Goal: Task Accomplishment & Management: Manage account settings

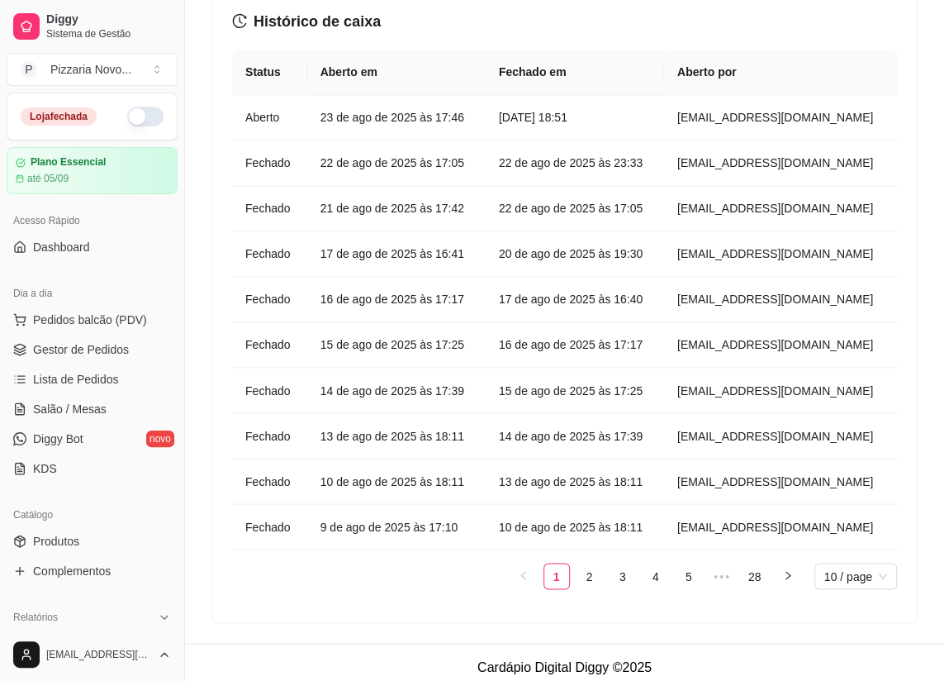
click at [141, 124] on button "button" at bounding box center [145, 117] width 36 height 20
click at [95, 311] on span "Pedidos balcão (PDV)" at bounding box center [90, 319] width 114 height 17
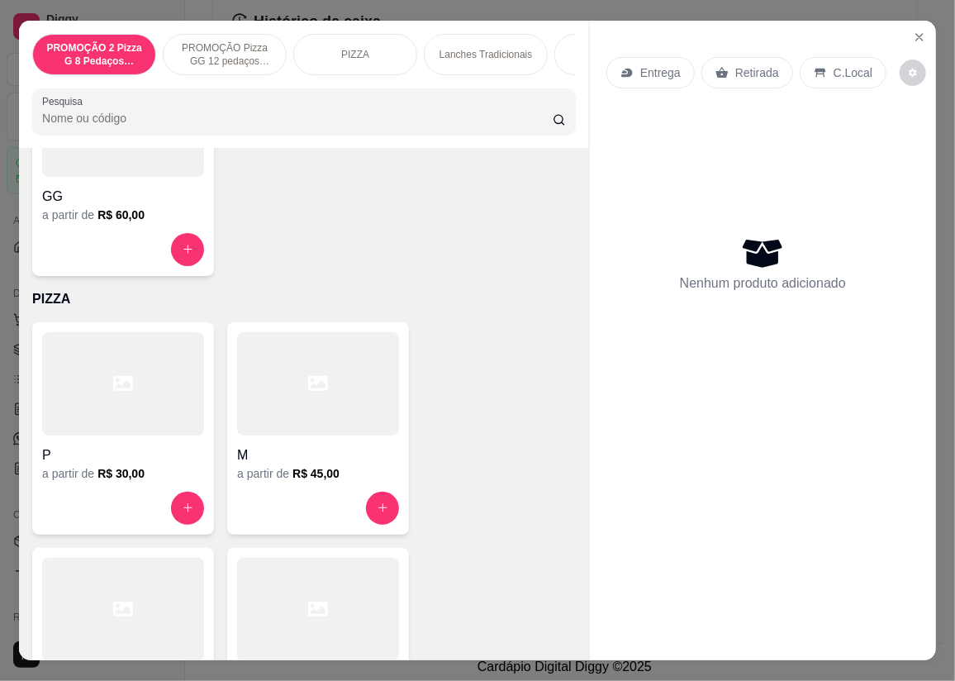
scroll to position [601, 0]
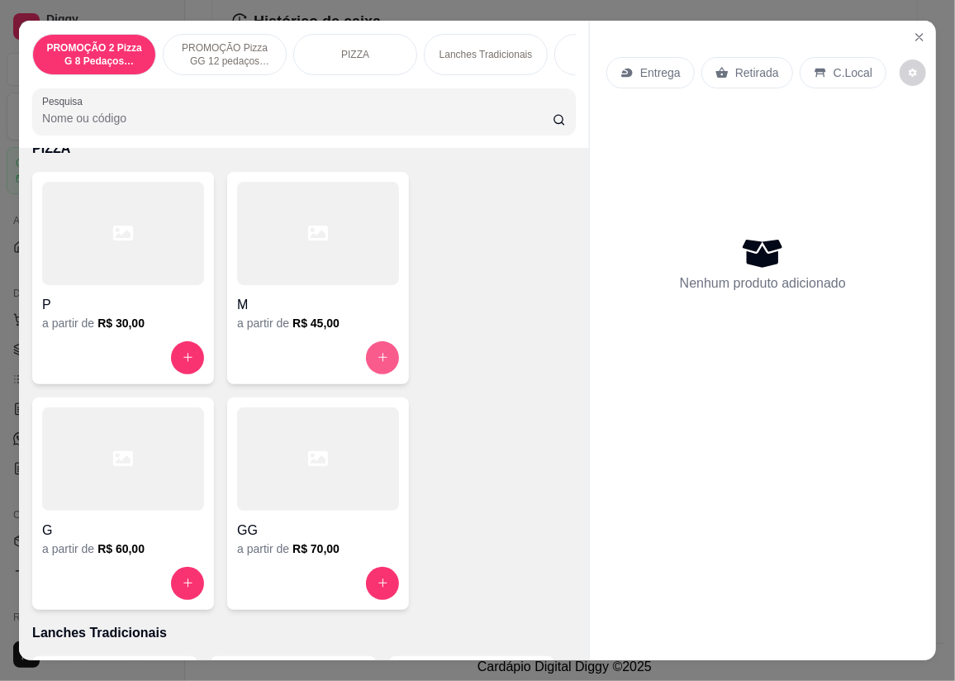
click at [376, 347] on button "increase-product-quantity" at bounding box center [382, 357] width 33 height 33
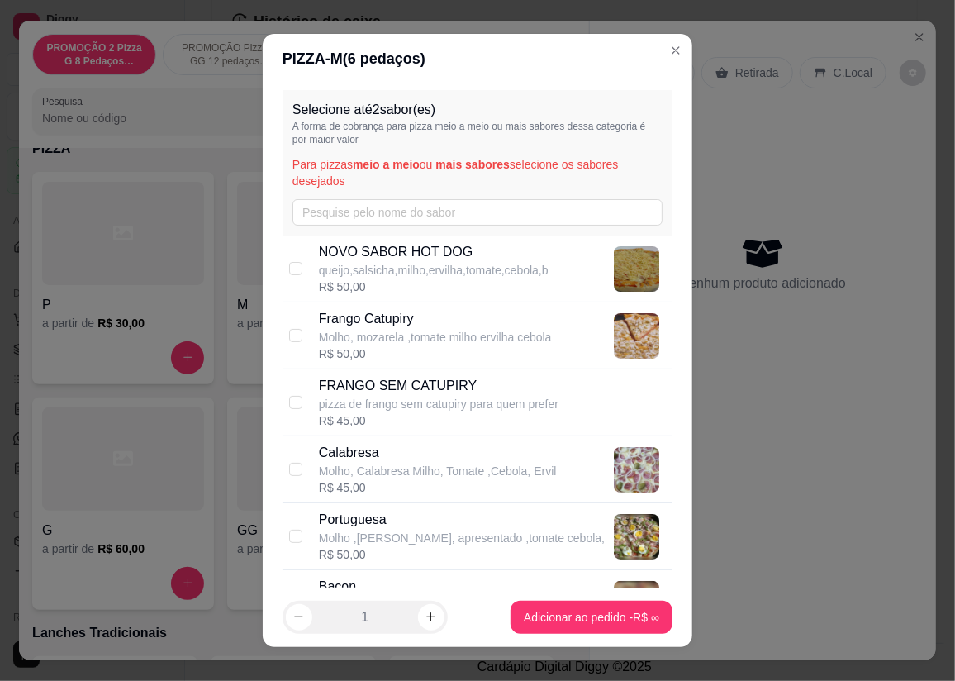
click at [373, 533] on p "Molho ,[PERSON_NAME], apresentado ,tomate cebola," at bounding box center [462, 538] width 286 height 17
checkbox input "true"
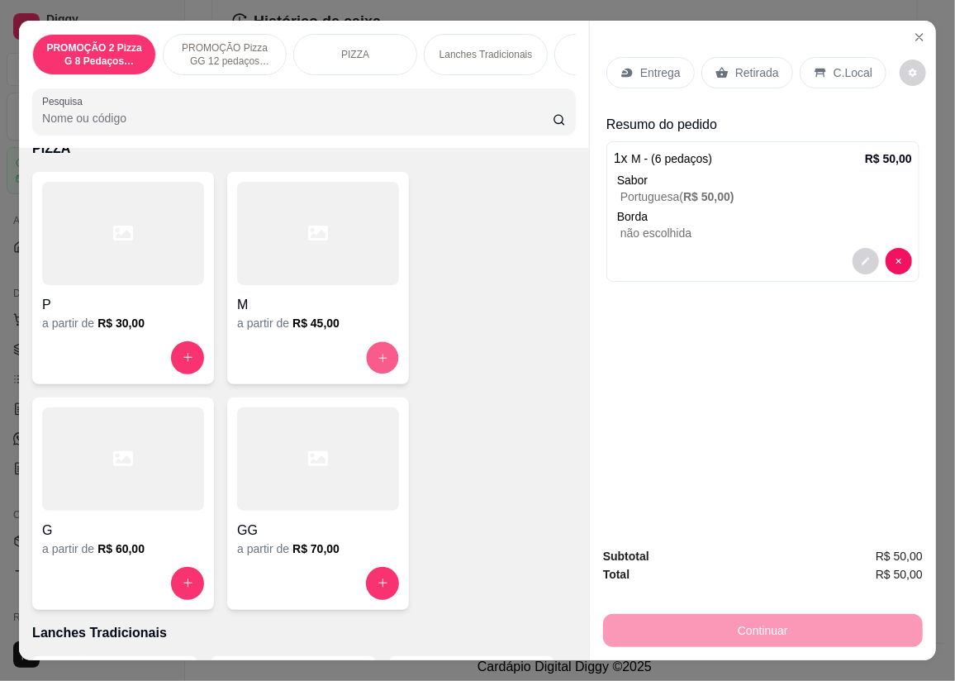
click at [383, 355] on icon "increase-product-quantity" at bounding box center [383, 357] width 12 height 12
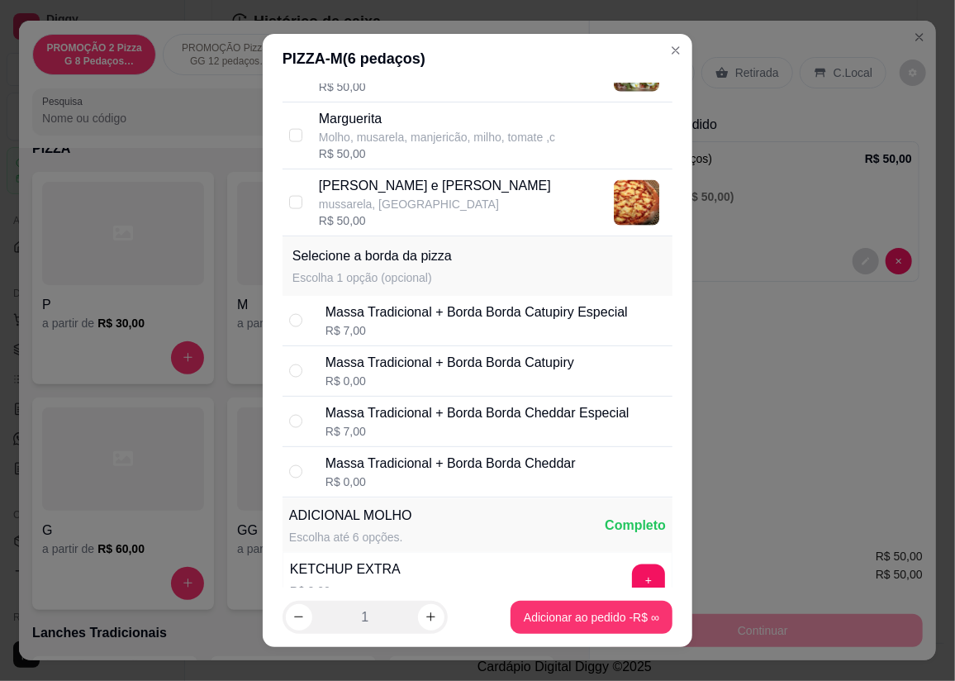
scroll to position [844, 0]
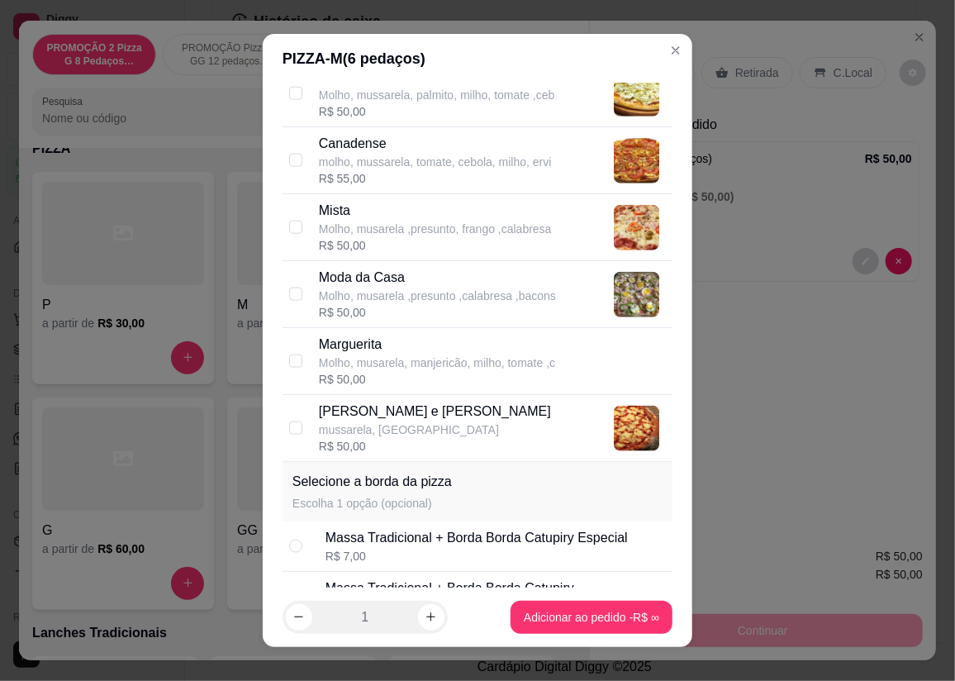
click at [397, 292] on p "Molho, musarela ,presunto ,calabresa ,bacons" at bounding box center [437, 296] width 237 height 17
checkbox input "true"
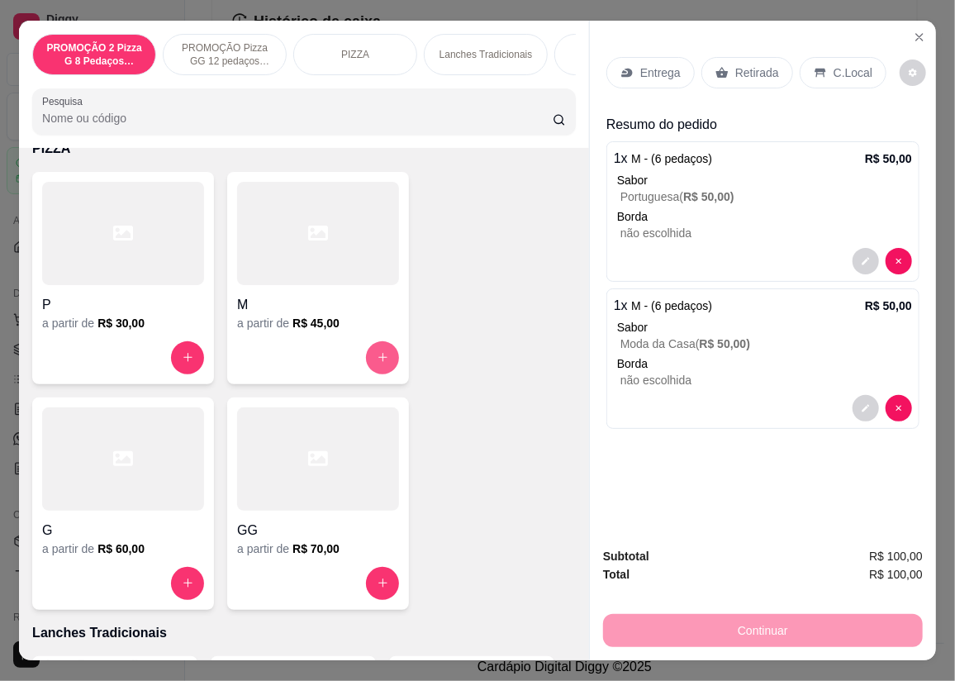
click at [377, 360] on icon "increase-product-quantity" at bounding box center [383, 357] width 12 height 12
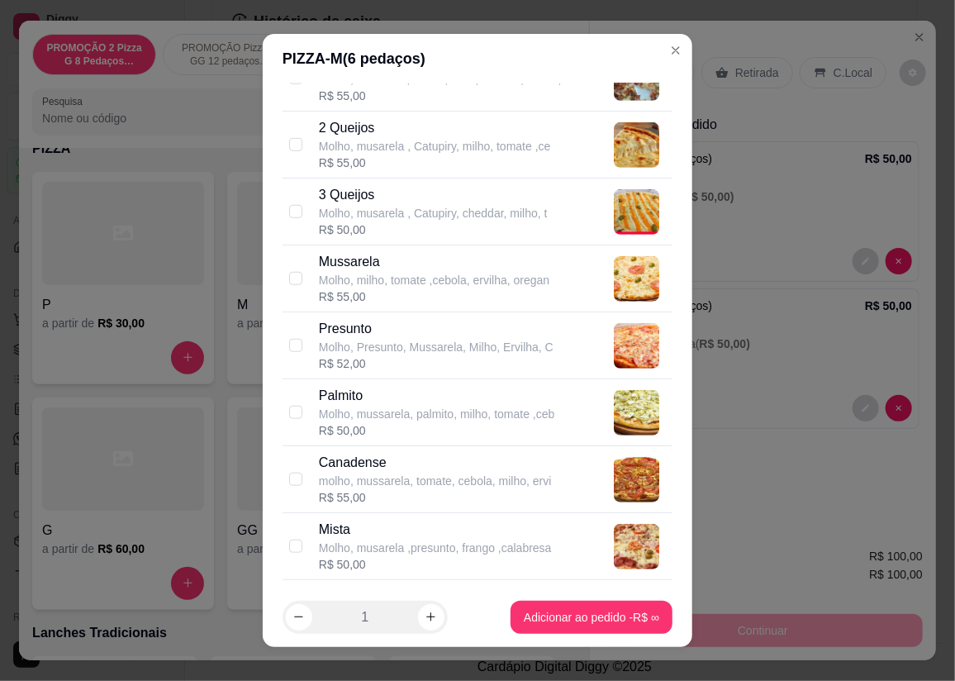
scroll to position [601, 0]
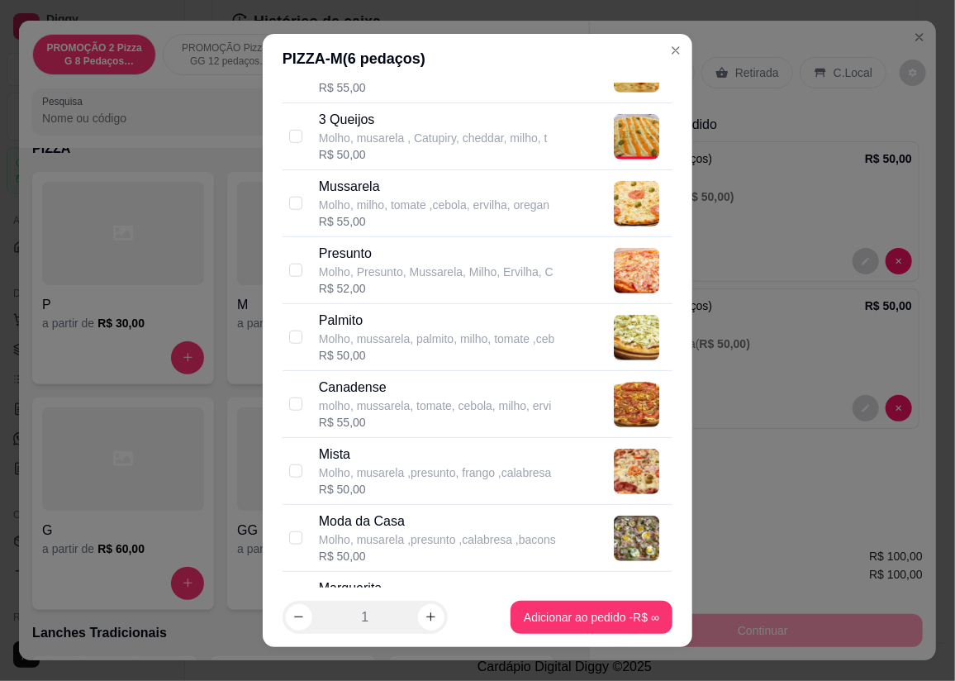
click at [416, 458] on p "Mista" at bounding box center [435, 454] width 233 height 20
checkbox input "true"
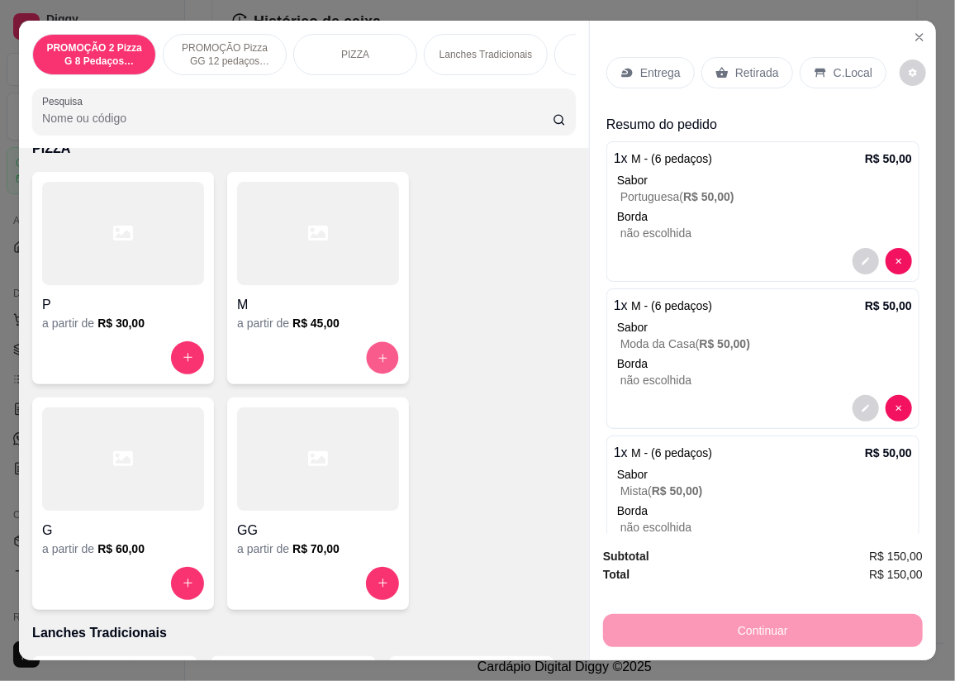
click at [386, 364] on button "increase-product-quantity" at bounding box center [383, 357] width 32 height 32
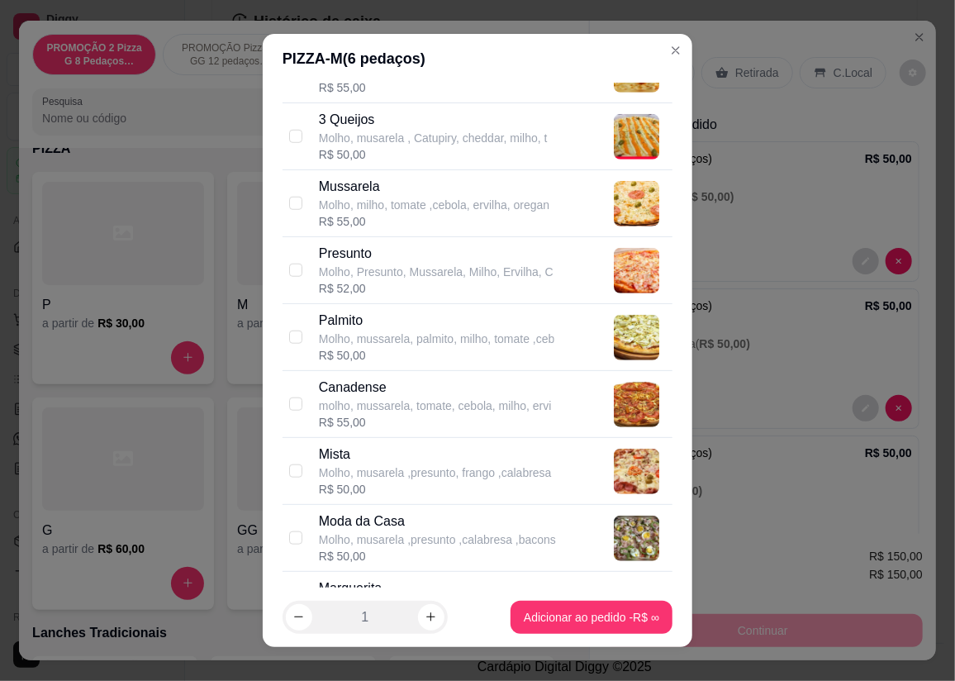
click at [416, 125] on p "3 Queijos" at bounding box center [433, 120] width 229 height 20
checkbox input "true"
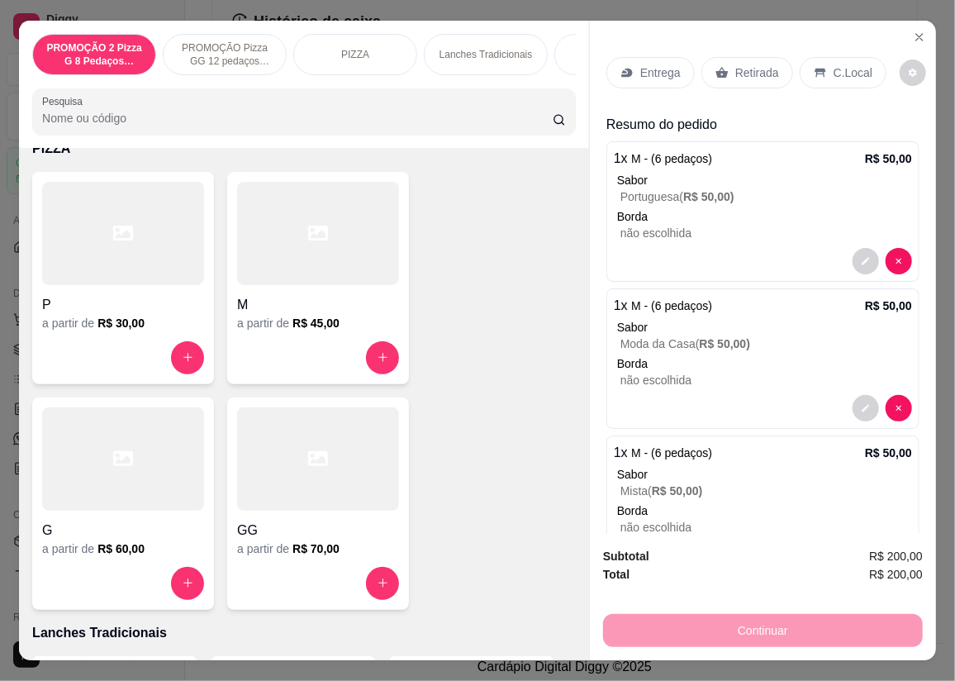
click at [644, 57] on div "Entrega" at bounding box center [650, 72] width 88 height 31
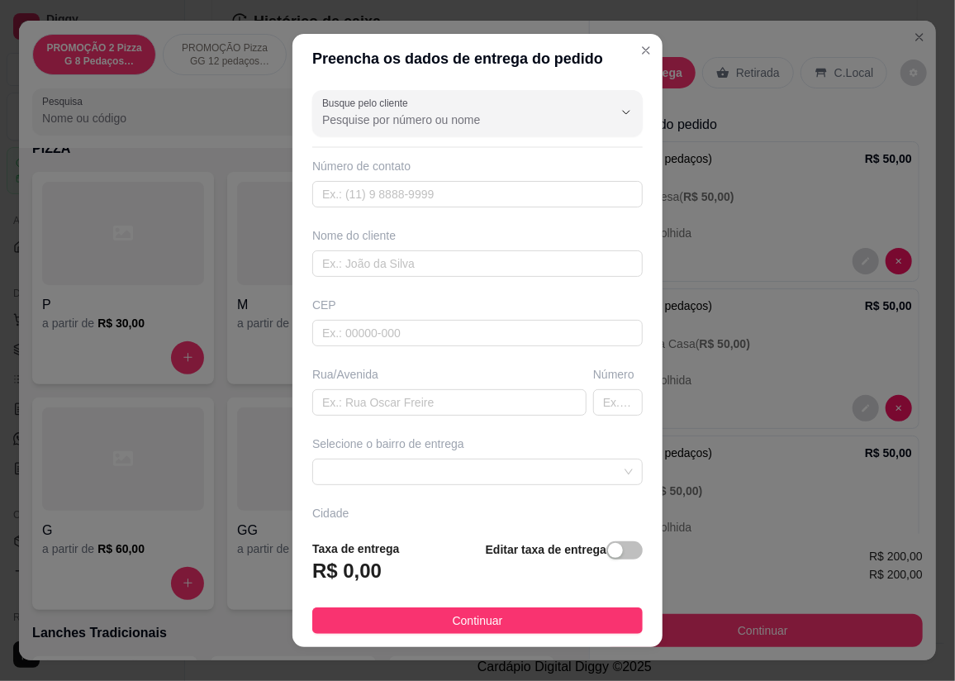
click at [416, 124] on input "Busque pelo cliente" at bounding box center [454, 120] width 264 height 17
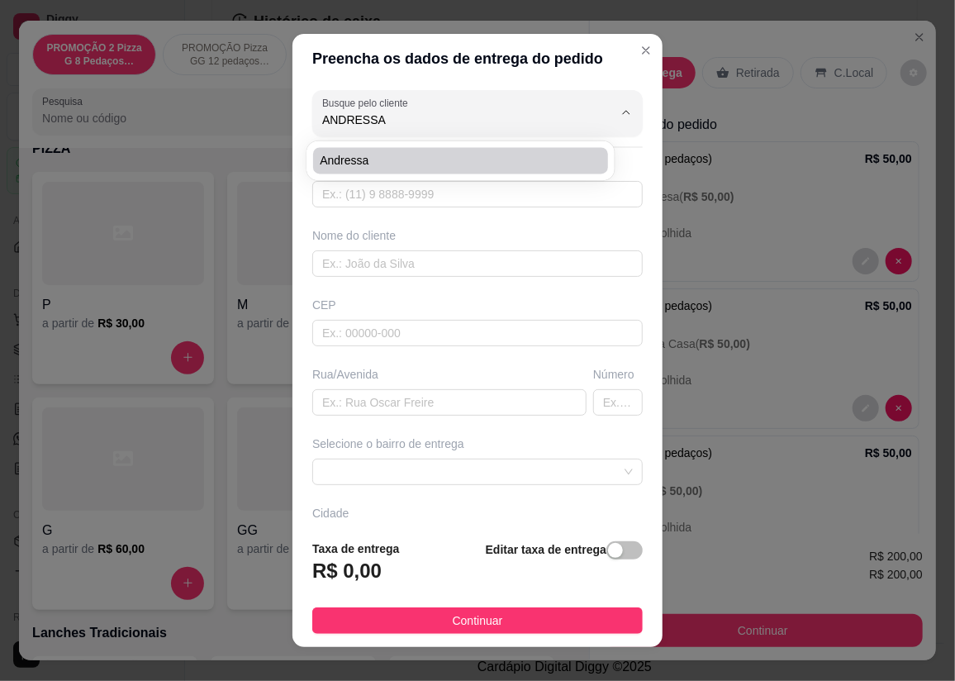
click at [459, 157] on span "Andressa" at bounding box center [452, 160] width 265 height 17
type input "Andressa"
type input "27998513997"
type input "Andressa"
type input "29157296"
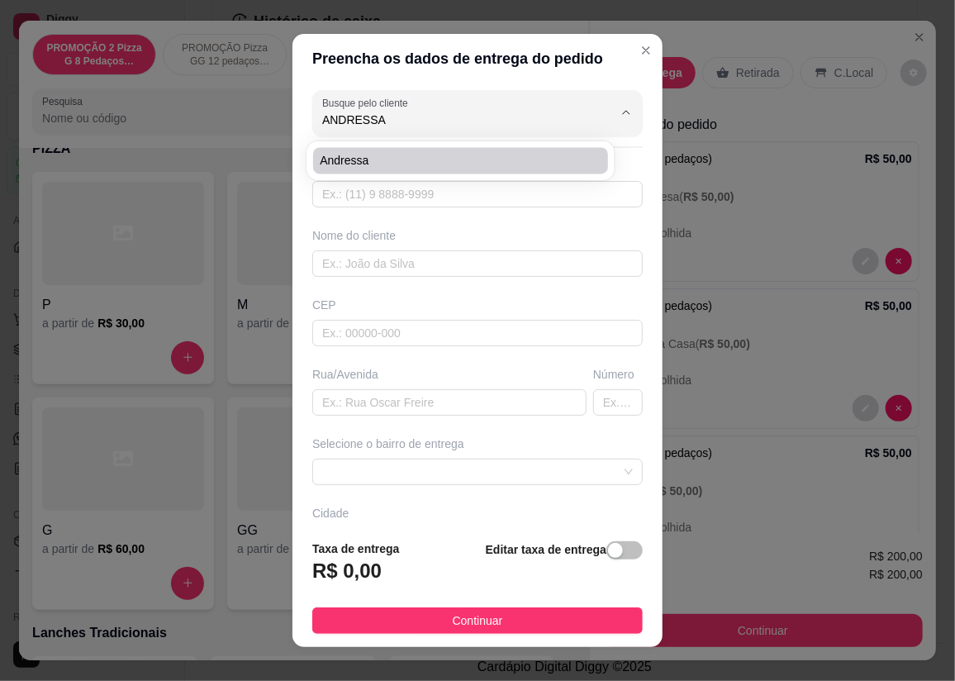
type input "Rua Cento e Um"
type input "176"
type input "CARIACICA"
type input "Casa rosa"
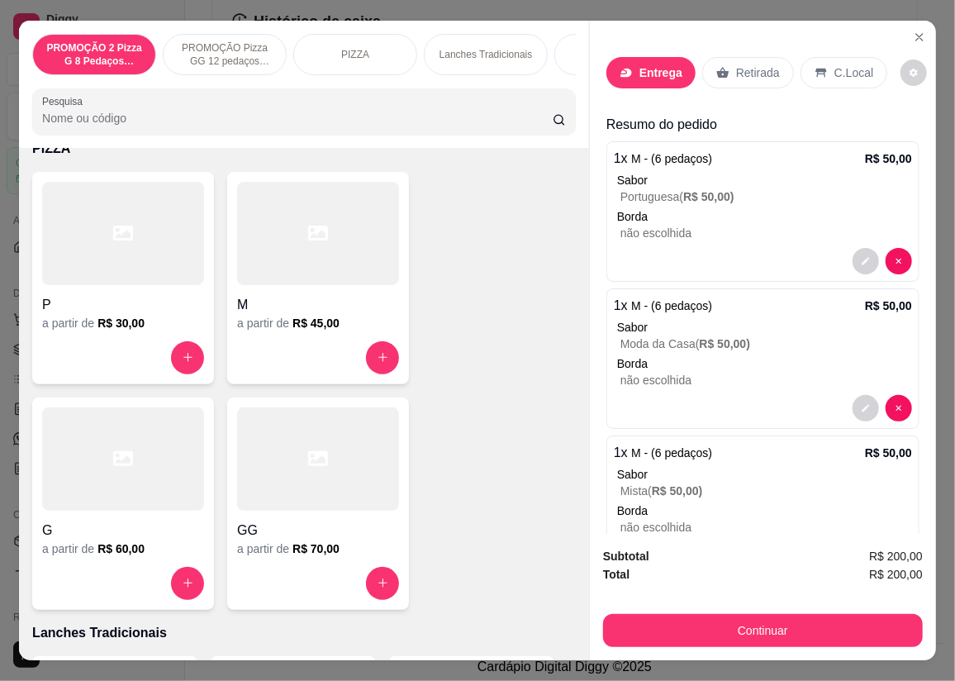
click at [653, 68] on p "Entrega" at bounding box center [660, 72] width 43 height 17
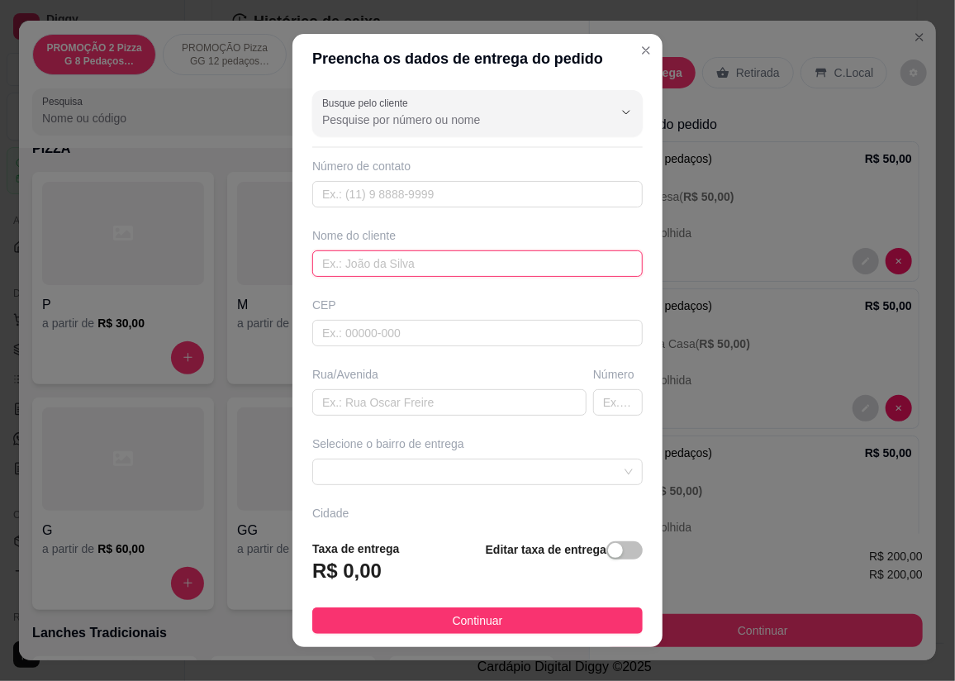
click at [382, 266] on input "text" at bounding box center [477, 263] width 330 height 26
type input "andressa"
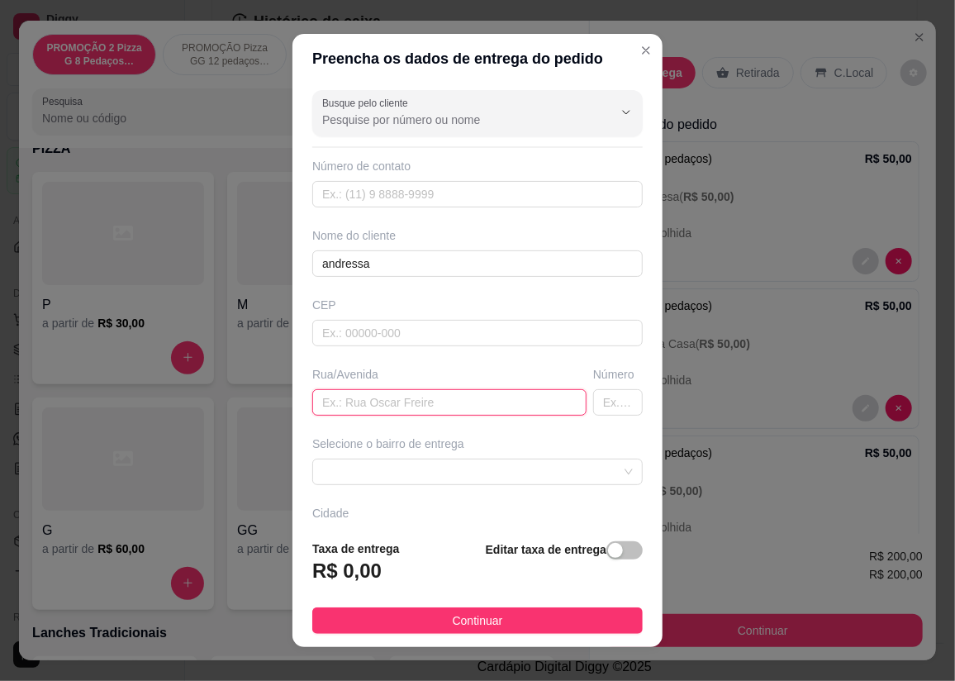
click at [371, 398] on input "text" at bounding box center [449, 402] width 274 height 26
click at [421, 468] on span at bounding box center [477, 471] width 311 height 25
type input "rua sao benedito sn"
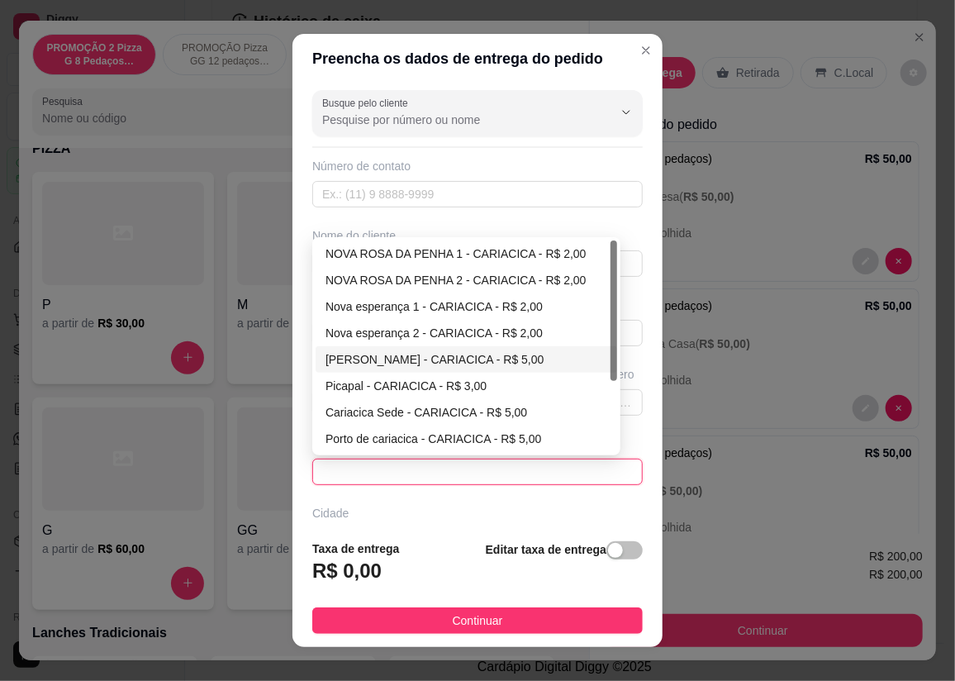
click at [426, 359] on div "[PERSON_NAME] - CARIACICA - R$ 5,00" at bounding box center [467, 359] width 282 height 18
type input "CARIACICA"
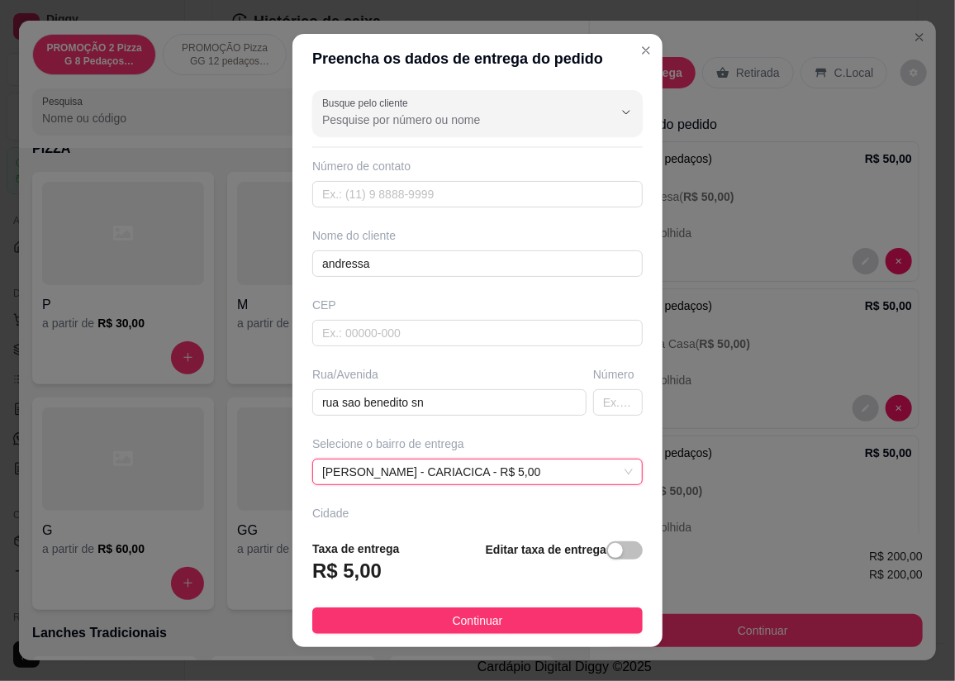
scroll to position [112, 0]
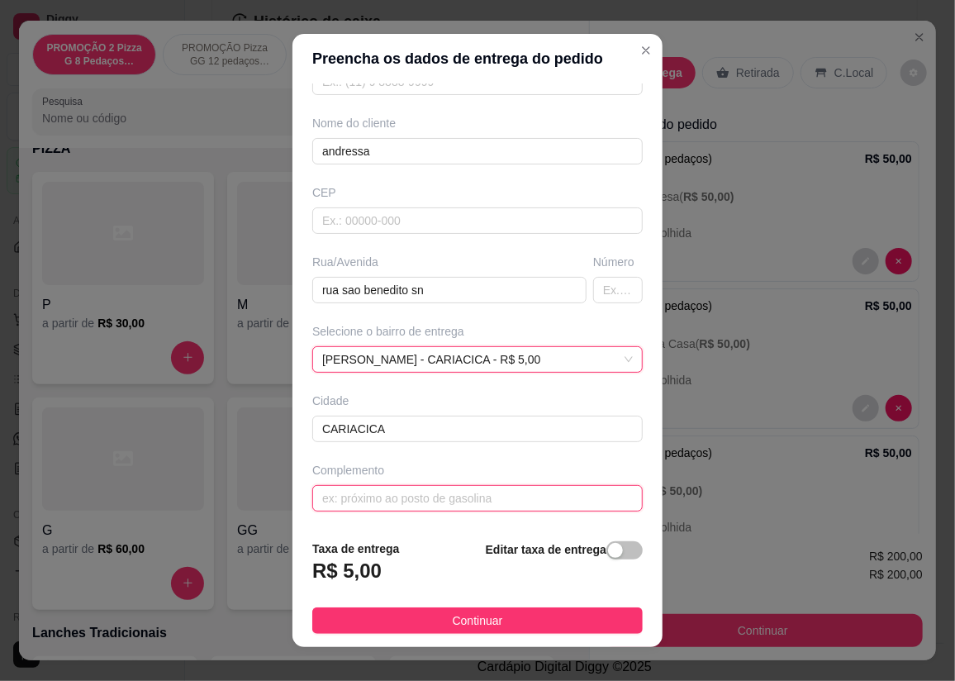
click at [435, 496] on input "text" at bounding box center [477, 498] width 330 height 26
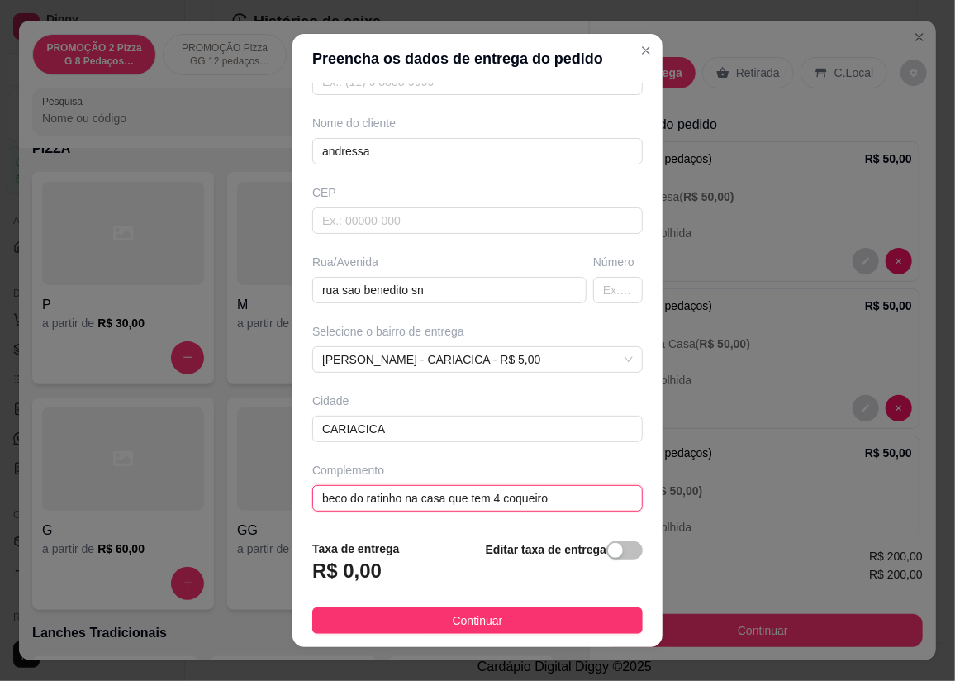
type input "beco do ratinho na casa que tem 4 coqueiros"
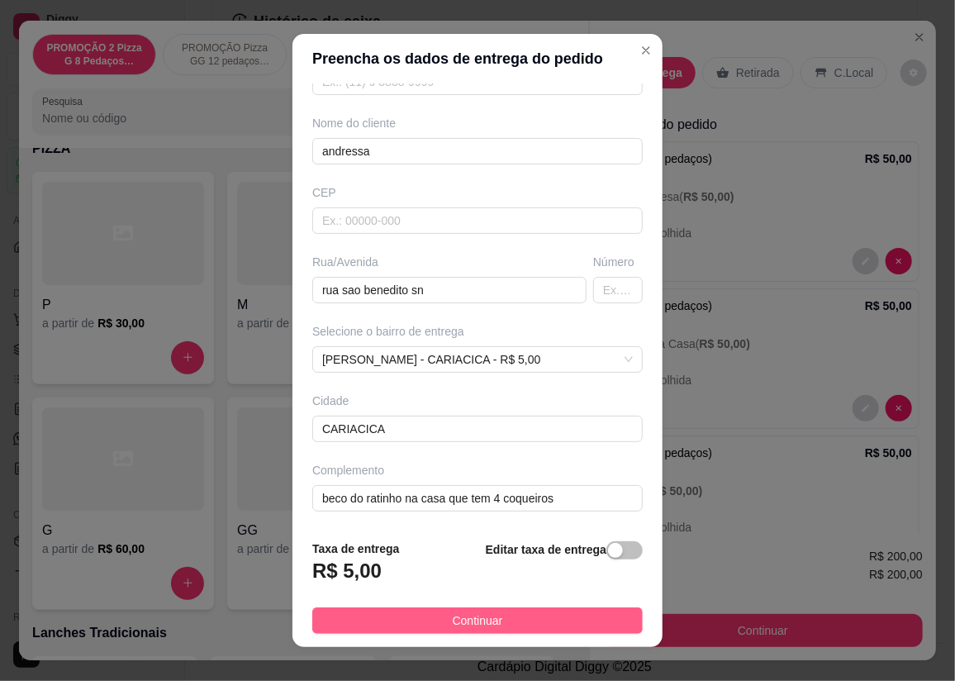
click at [339, 610] on button "Continuar" at bounding box center [477, 620] width 330 height 26
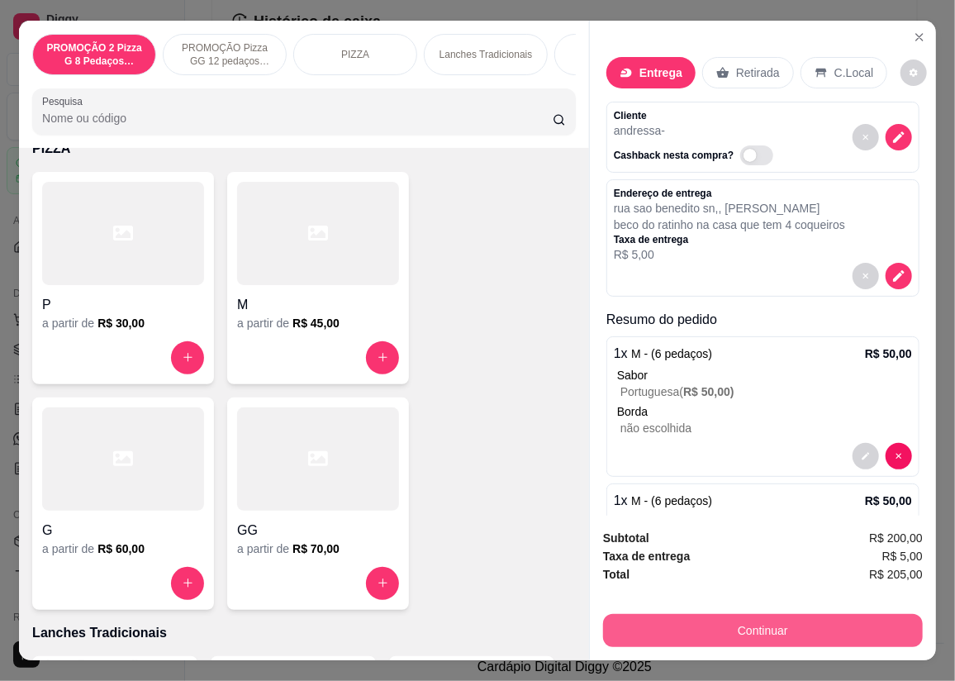
click at [735, 620] on button "Continuar" at bounding box center [763, 630] width 320 height 33
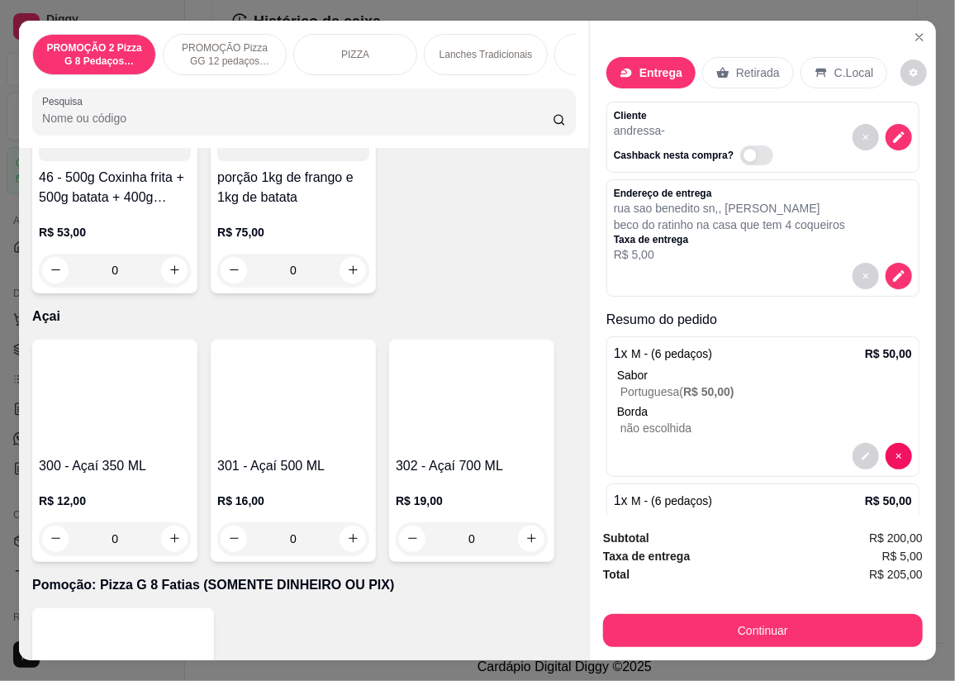
scroll to position [6384, 0]
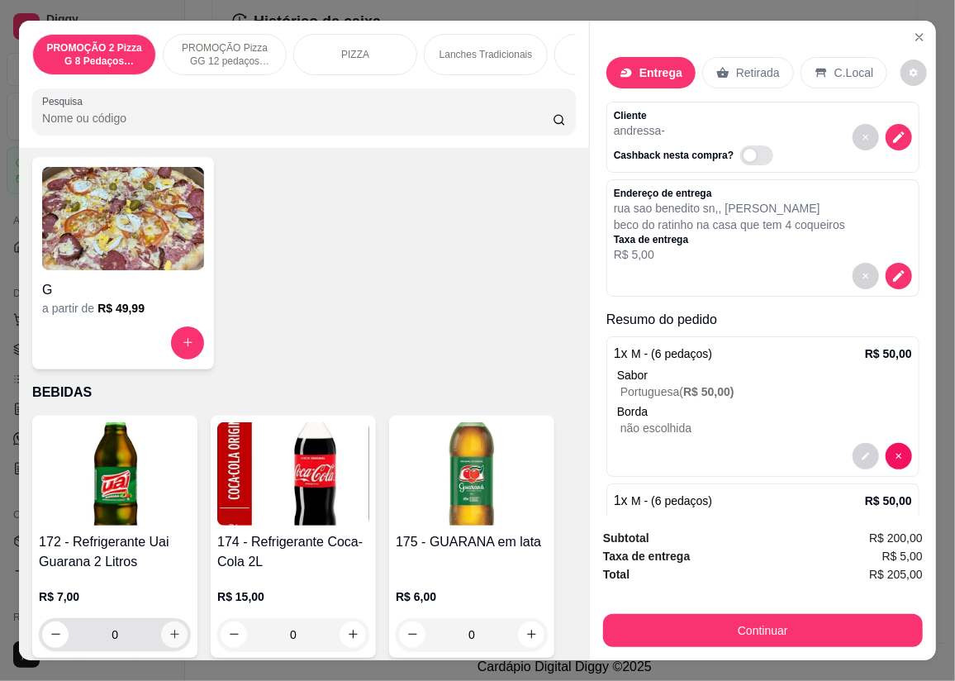
click at [169, 640] on icon "increase-product-quantity" at bounding box center [175, 634] width 12 height 12
type input "1"
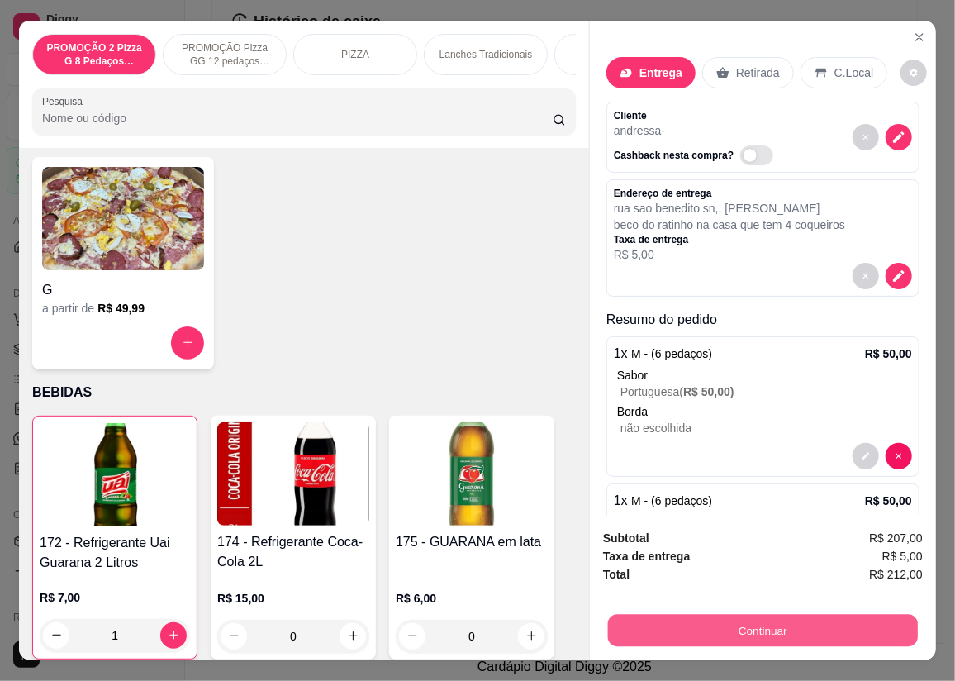
click at [761, 630] on button "Continuar" at bounding box center [763, 631] width 310 height 32
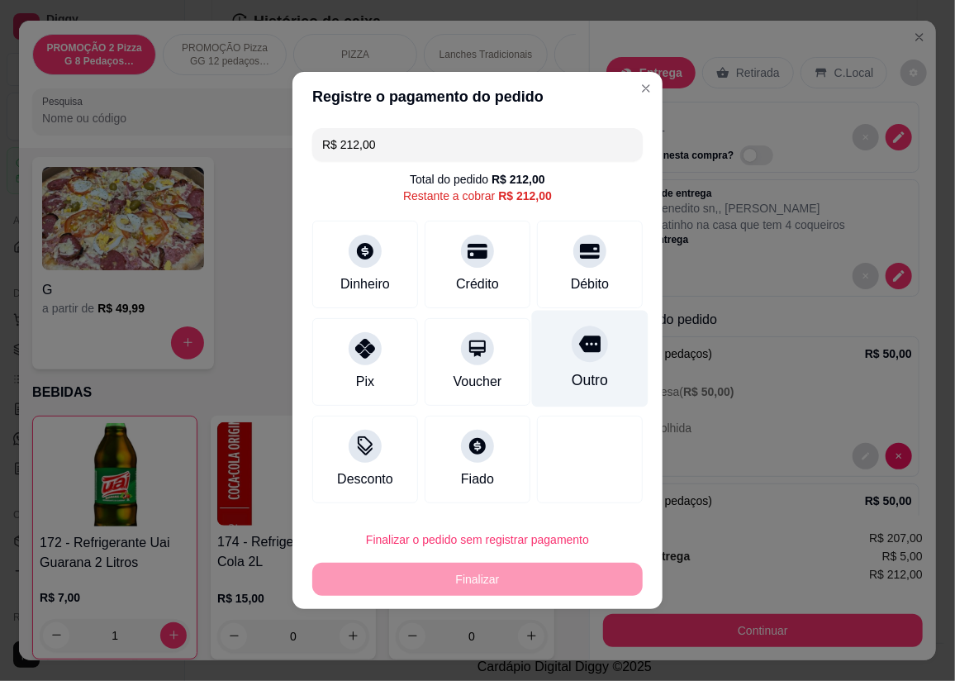
click at [561, 363] on div "Outro" at bounding box center [590, 359] width 116 height 97
type input "R$ 0,00"
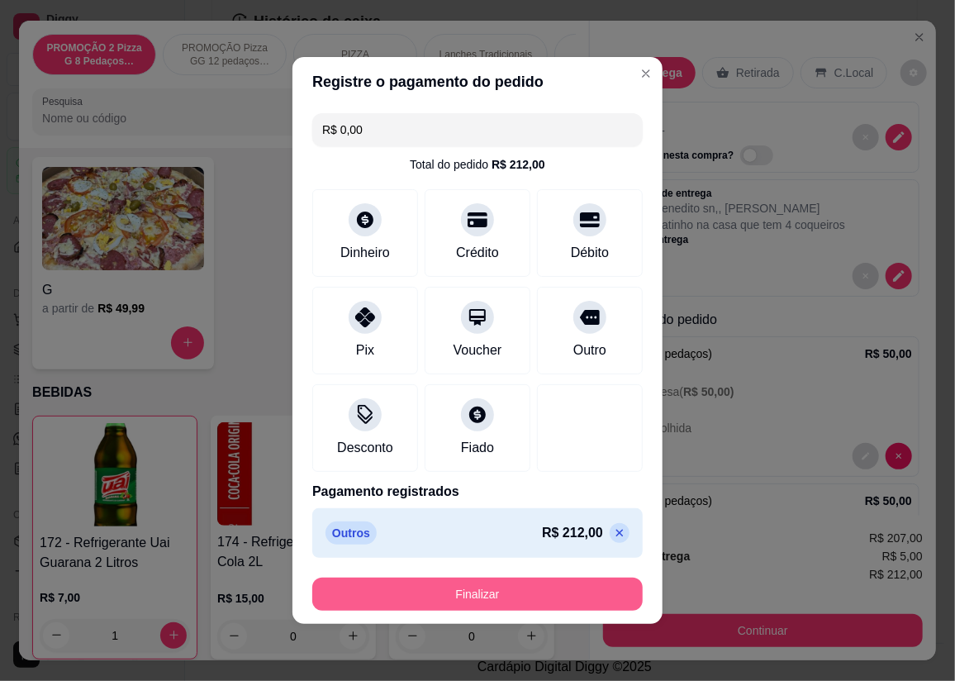
click at [559, 594] on button "Finalizar" at bounding box center [477, 594] width 330 height 33
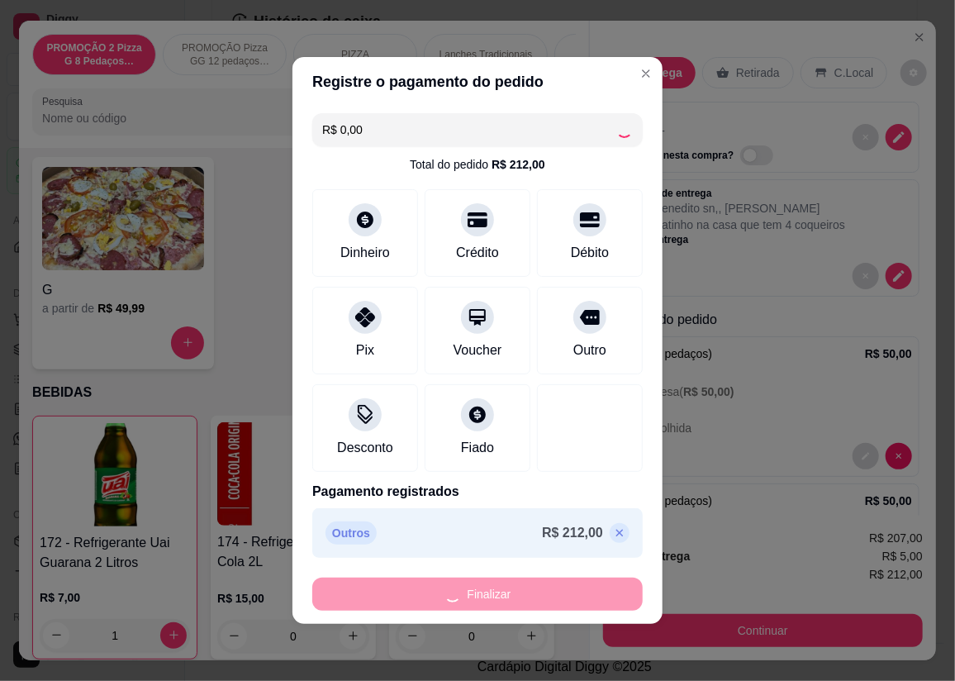
type input "0"
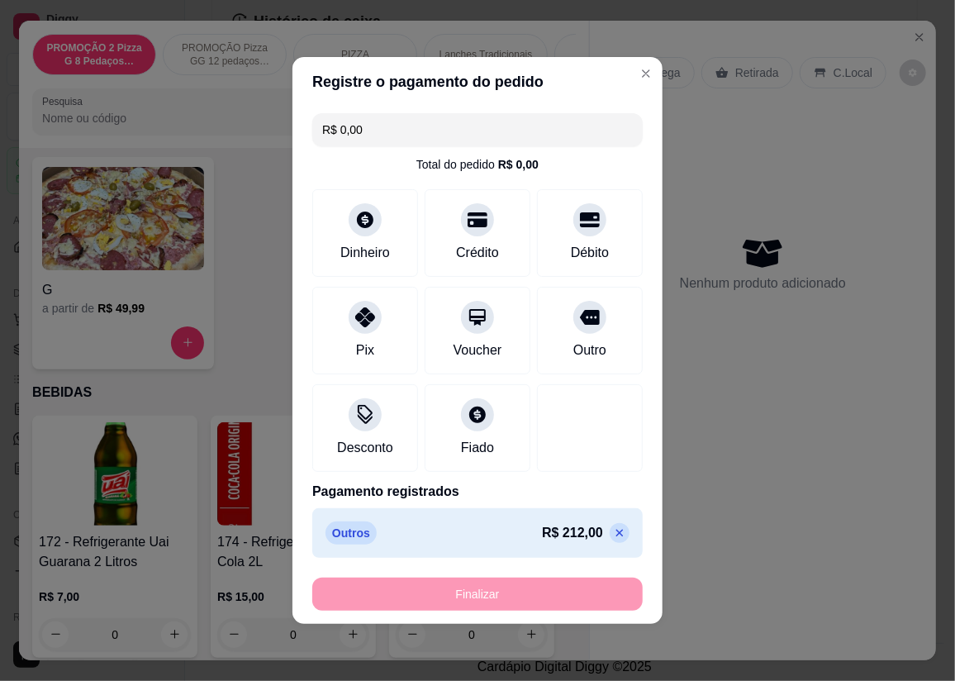
type input "-R$ 212,00"
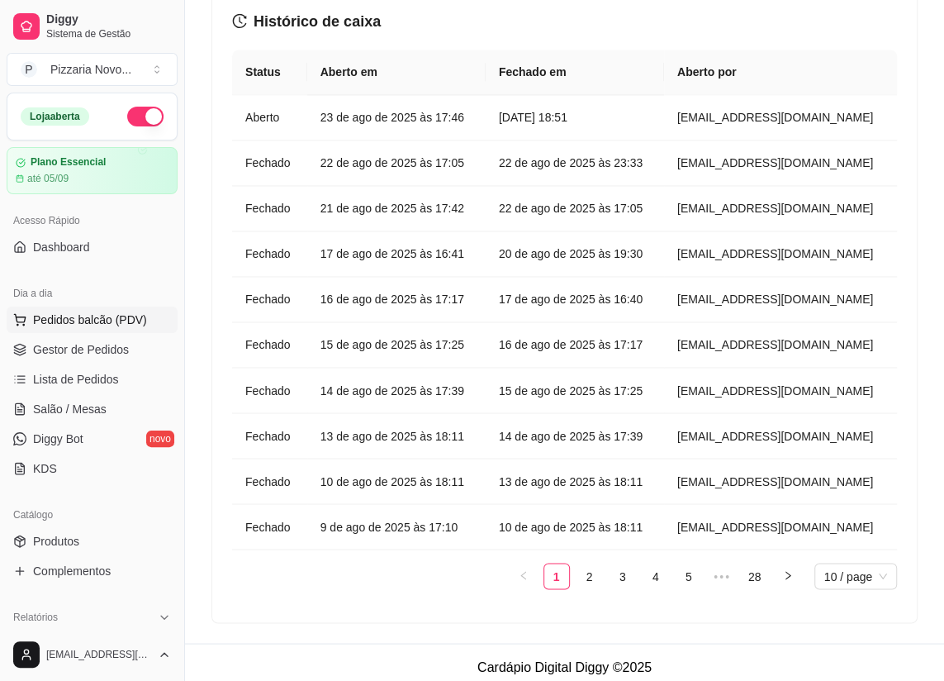
click at [140, 309] on button "Pedidos balcão (PDV)" at bounding box center [92, 320] width 171 height 26
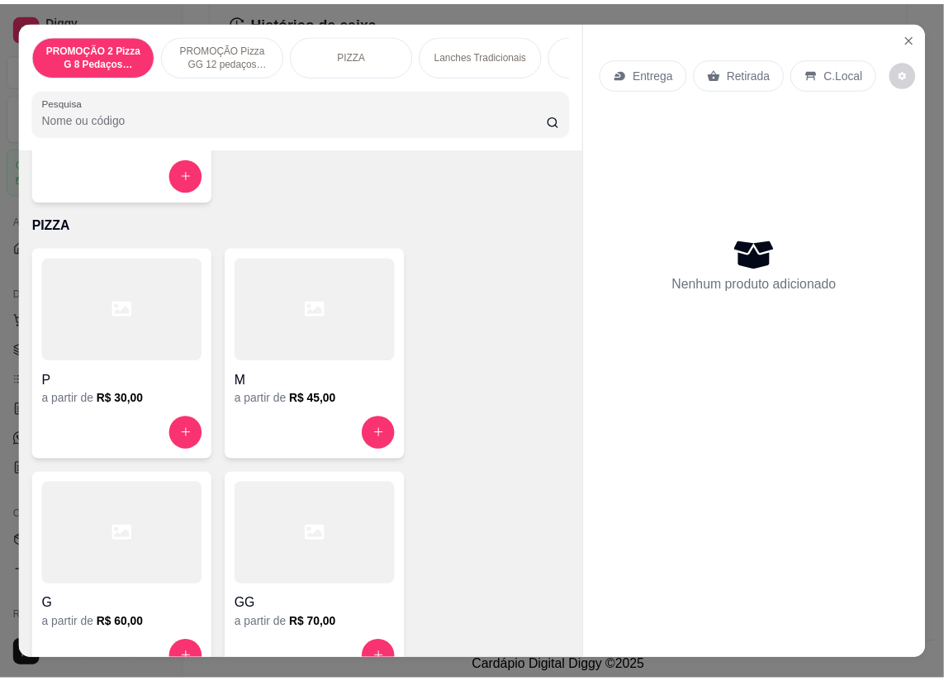
scroll to position [751, 0]
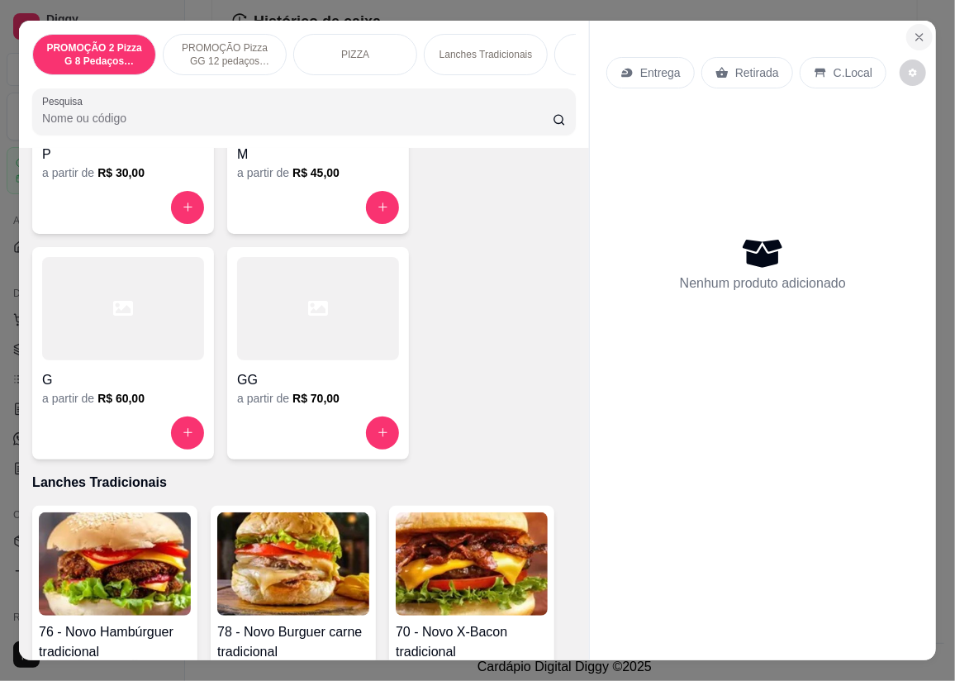
click at [906, 28] on button "Close" at bounding box center [919, 37] width 26 height 26
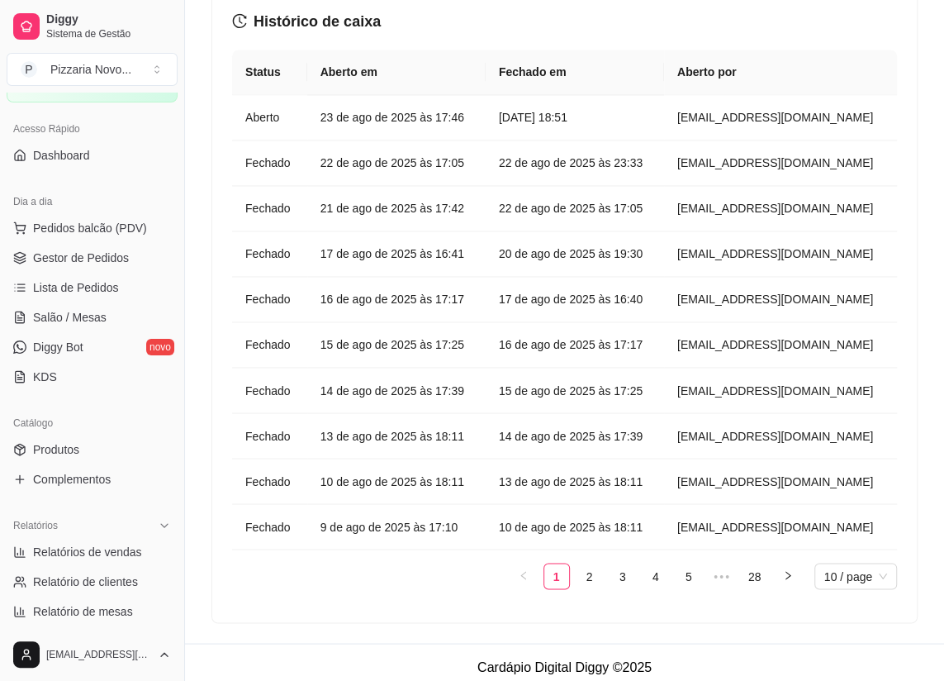
scroll to position [150, 0]
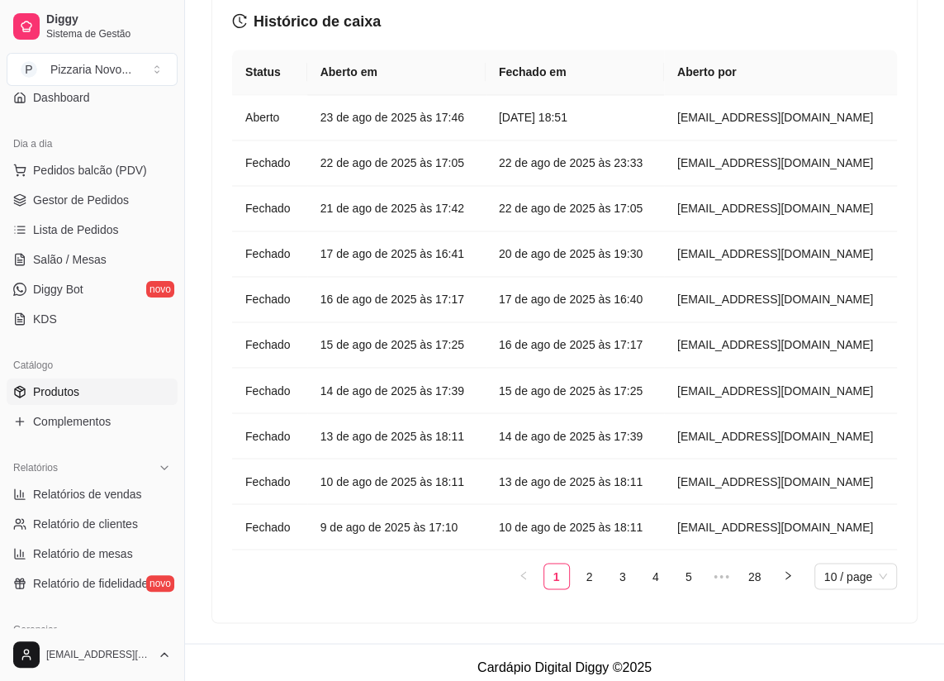
click at [120, 395] on link "Produtos" at bounding box center [92, 391] width 171 height 26
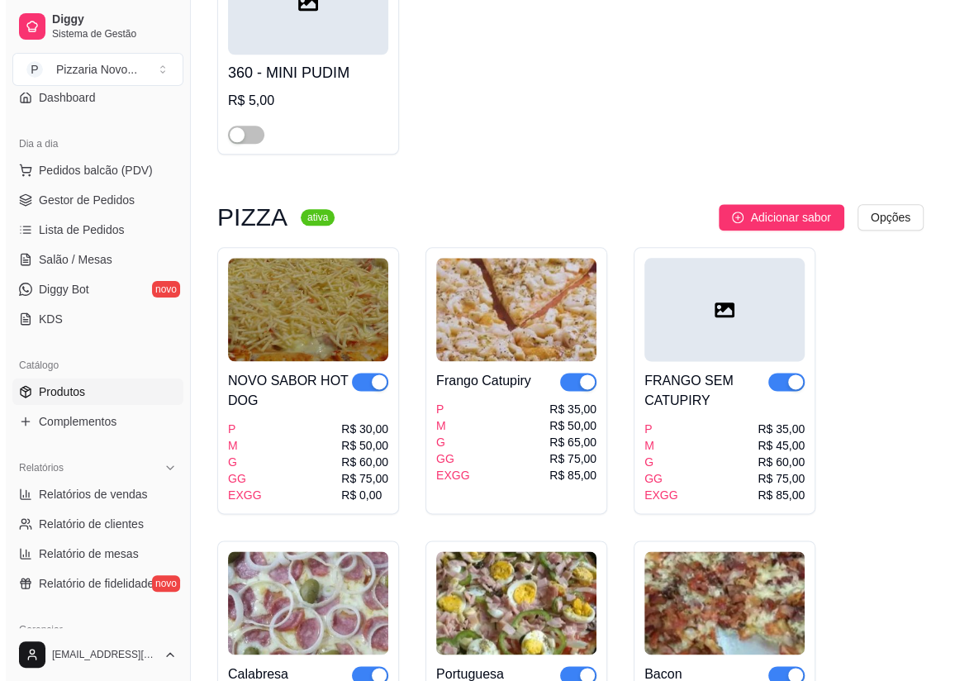
scroll to position [976, 0]
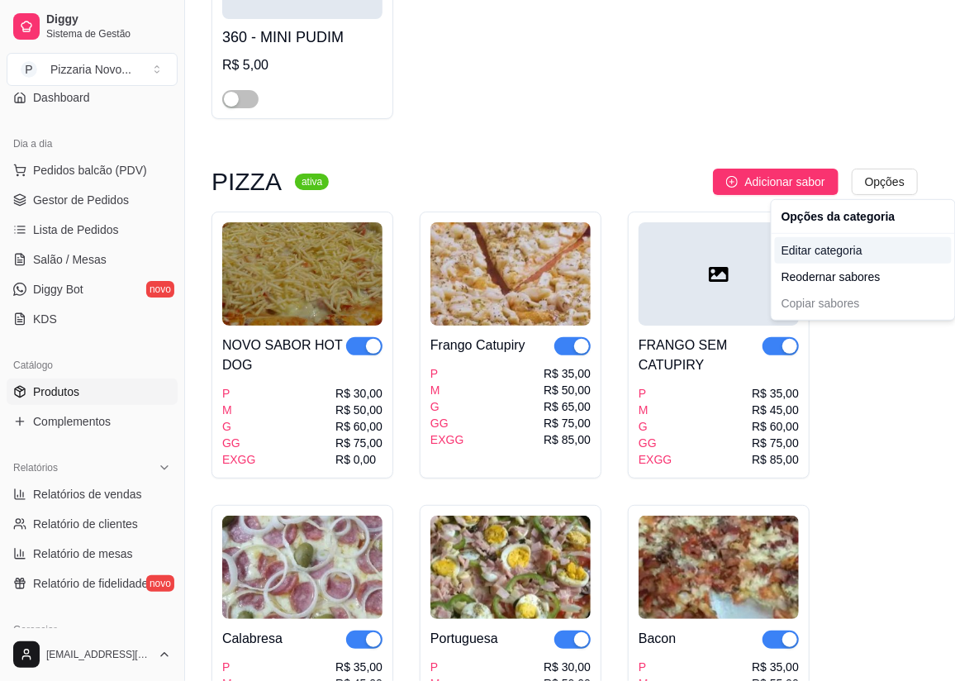
click at [857, 259] on div "Editar categoria" at bounding box center [863, 250] width 177 height 26
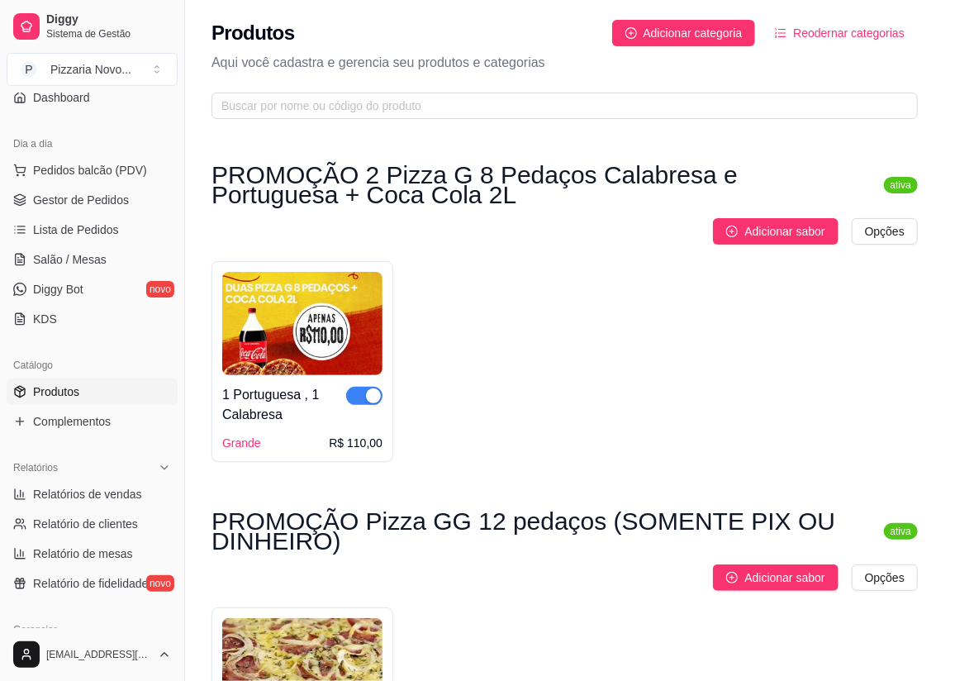
scroll to position [818, 0]
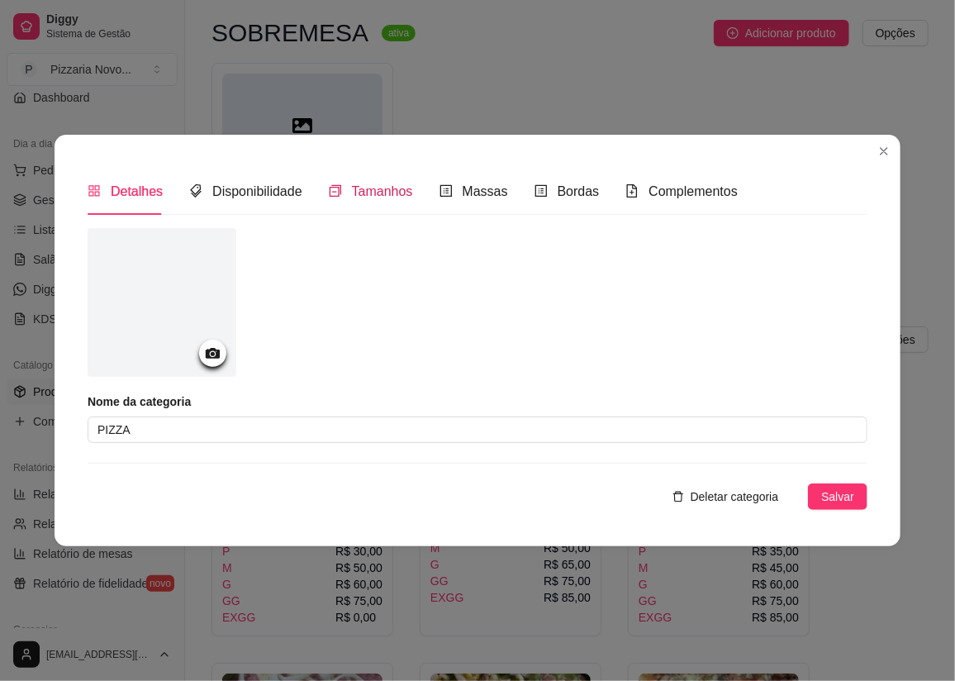
click at [346, 181] on div "Tamanhos" at bounding box center [371, 191] width 84 height 21
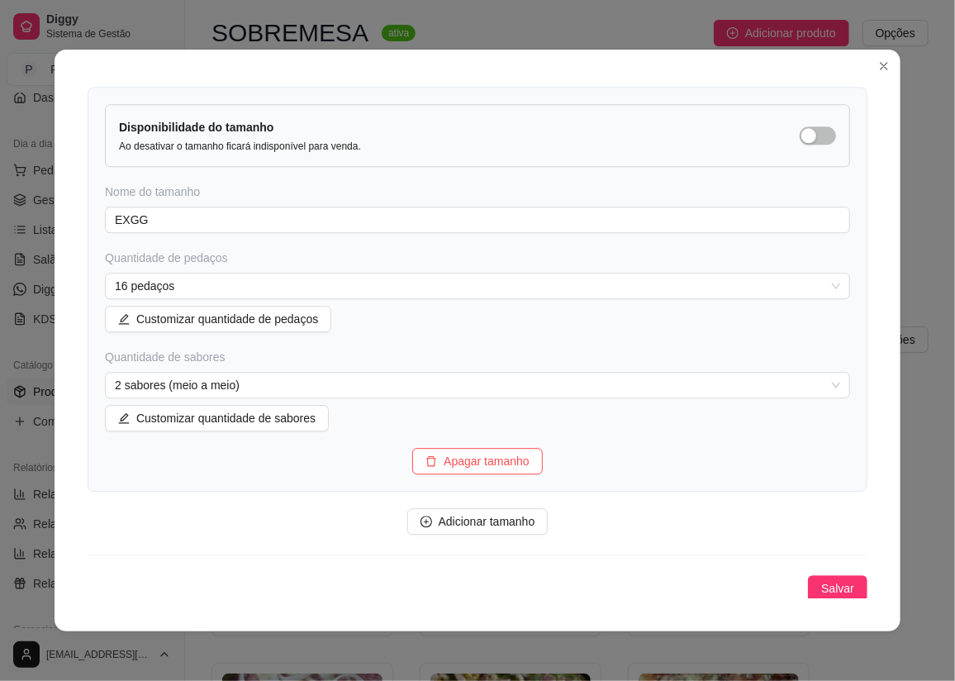
scroll to position [2, 0]
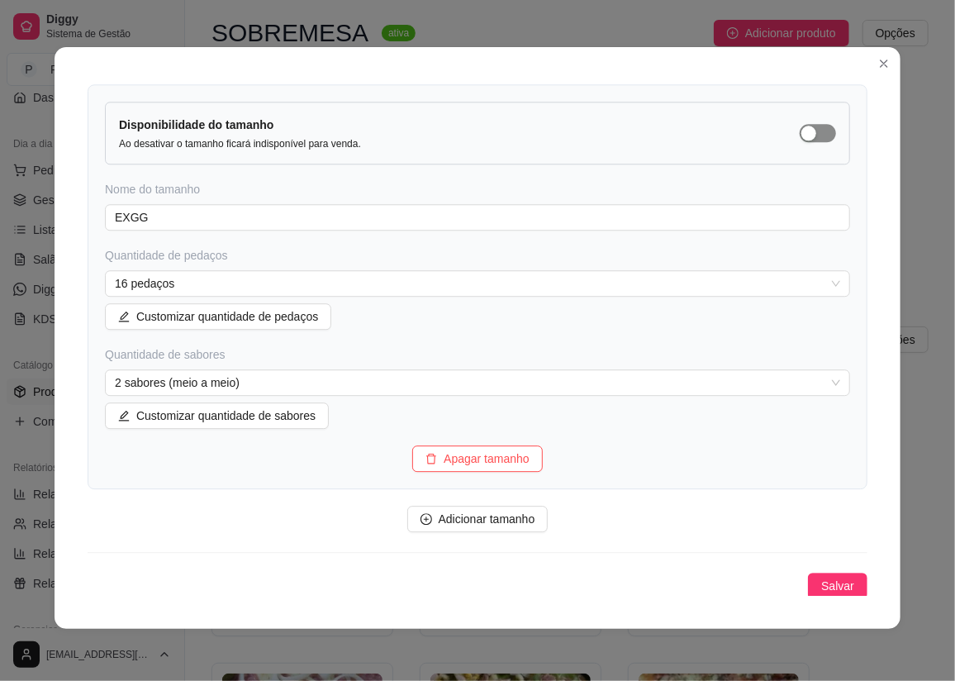
click at [834, 580] on span "Salvar" at bounding box center [837, 586] width 33 height 18
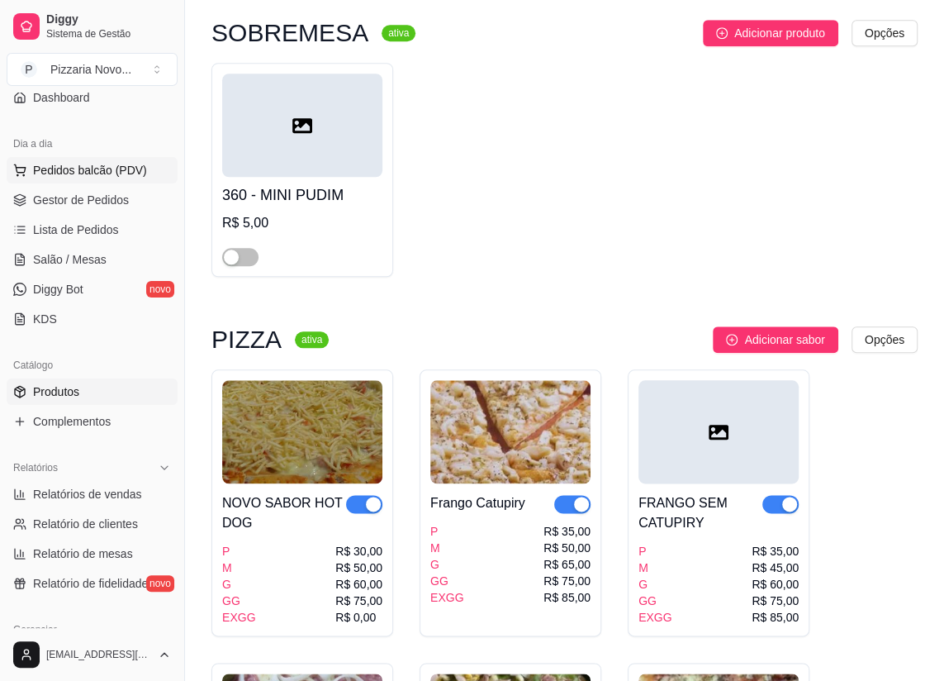
click at [119, 172] on span "Pedidos balcão (PDV)" at bounding box center [90, 170] width 114 height 17
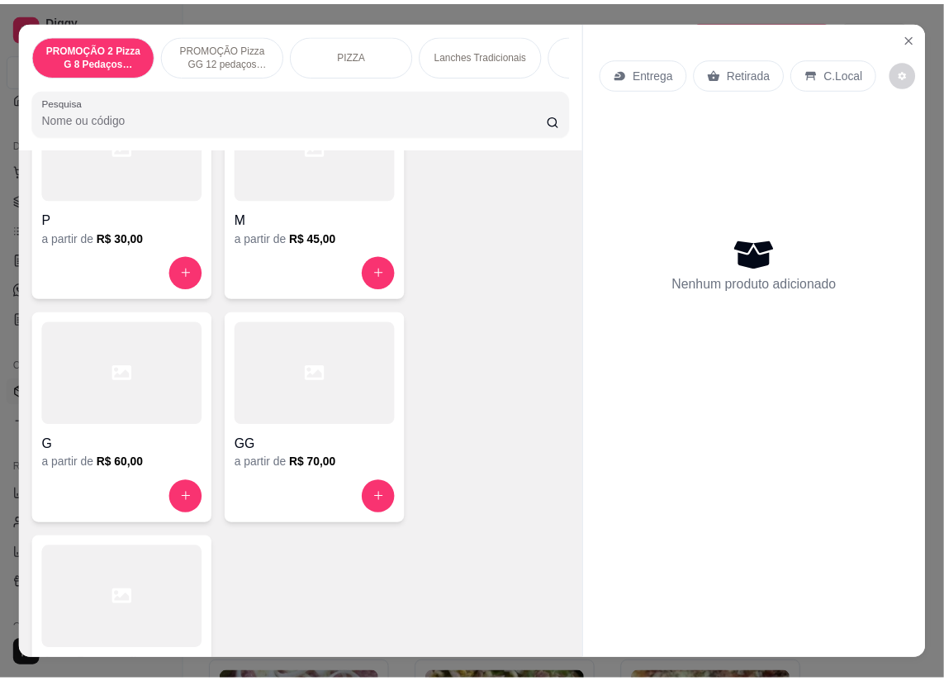
scroll to position [826, 0]
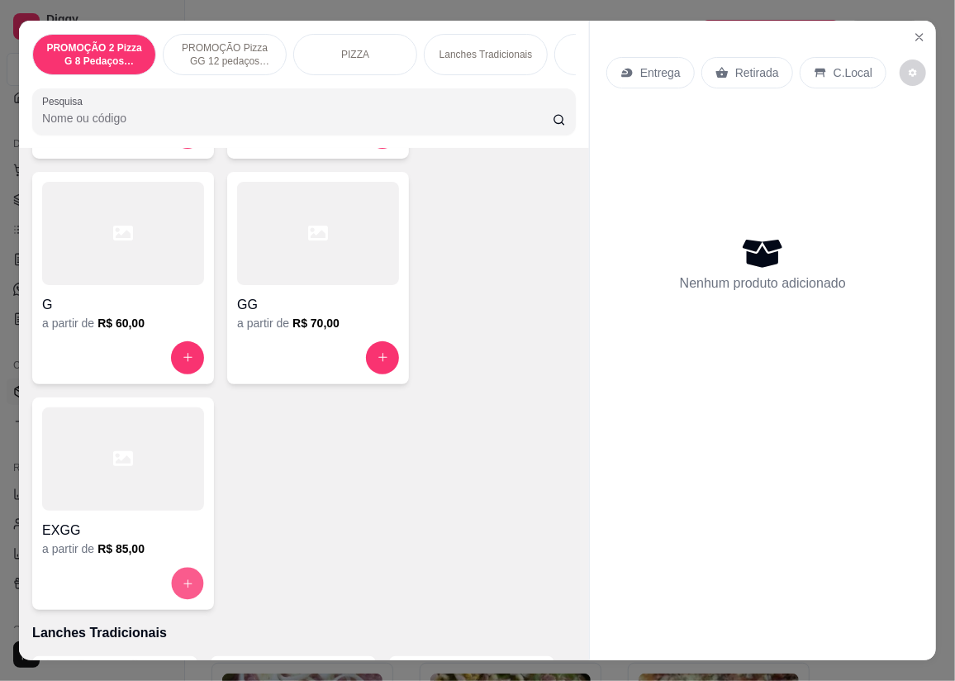
click at [185, 582] on icon "increase-product-quantity" at bounding box center [188, 583] width 12 height 12
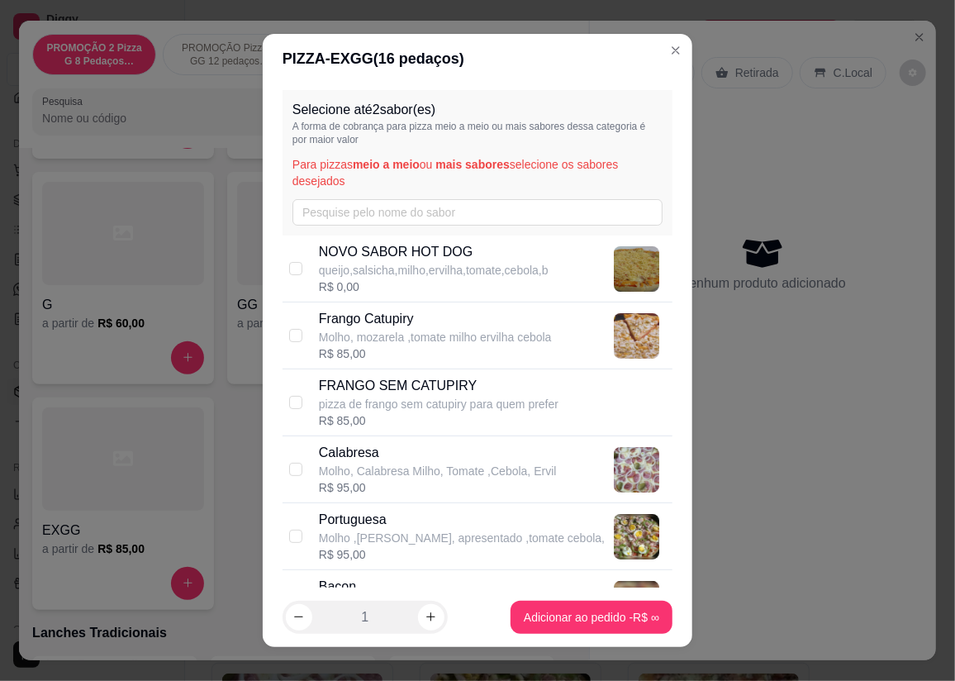
click at [334, 335] on p "Molho, mozarela ,tomate milho ervilha cebola" at bounding box center [435, 337] width 233 height 17
checkbox input "true"
click at [325, 540] on p "Molho ,[PERSON_NAME], apresentado ,tomate cebola," at bounding box center [462, 538] width 286 height 17
checkbox input "true"
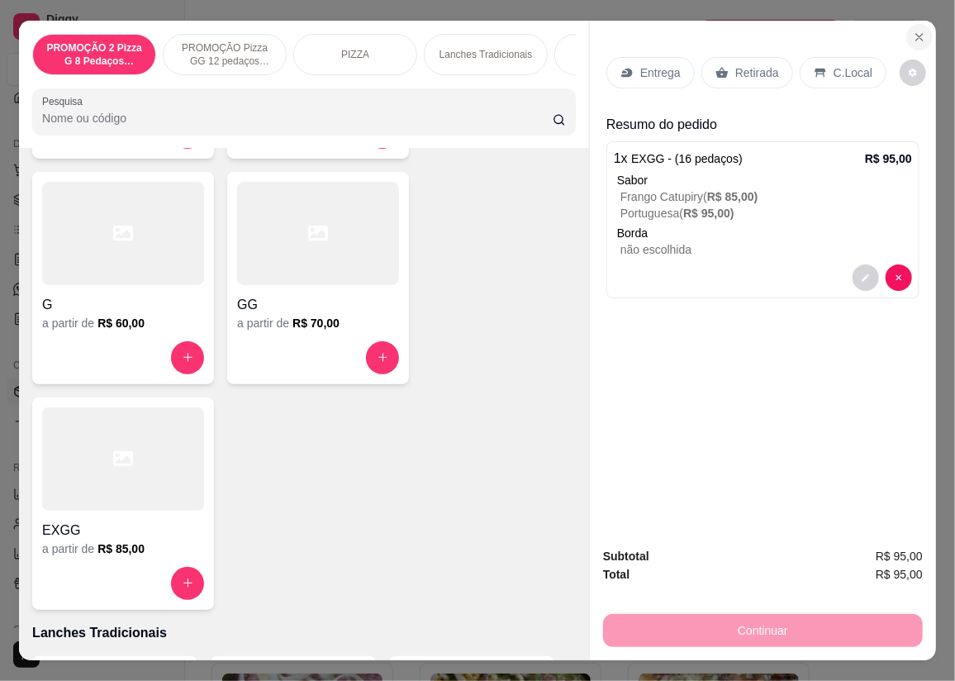
click at [916, 34] on icon "Close" at bounding box center [919, 37] width 7 height 7
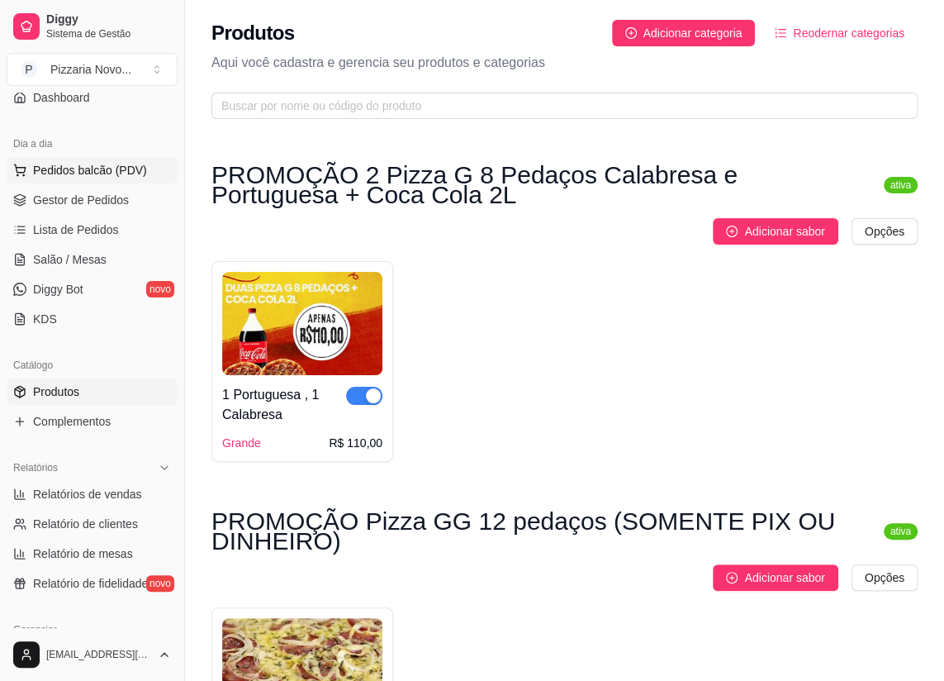
click at [116, 159] on button "Pedidos balcão (PDV)" at bounding box center [92, 170] width 171 height 26
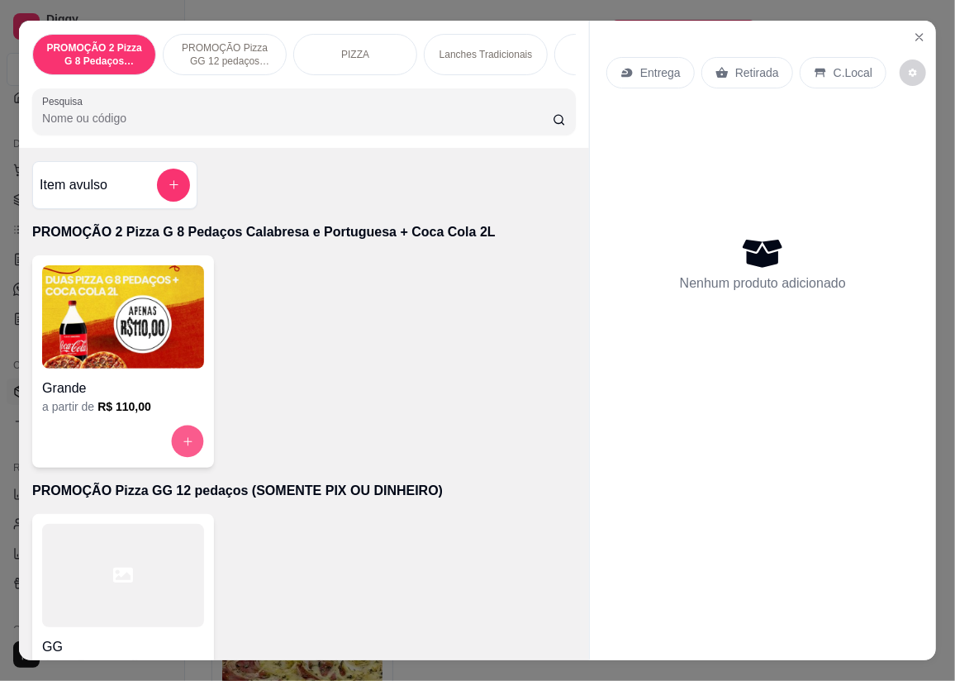
click at [189, 448] on button "increase-product-quantity" at bounding box center [188, 441] width 32 height 32
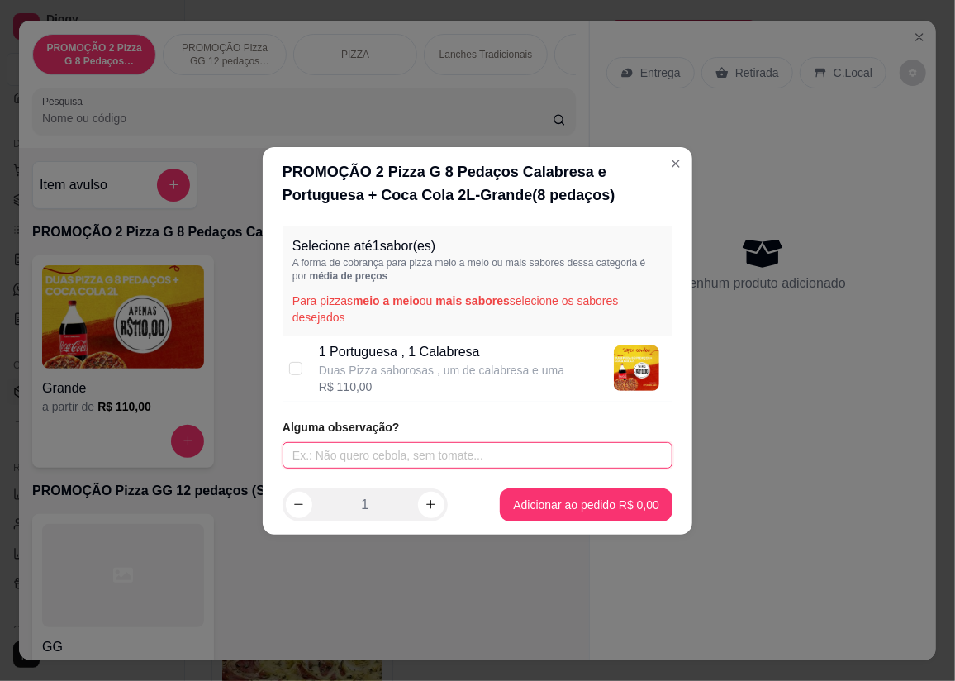
click at [396, 452] on input "text" at bounding box center [478, 455] width 390 height 26
click at [404, 458] on input "text" at bounding box center [478, 455] width 390 height 26
click at [293, 363] on input "checkbox" at bounding box center [295, 368] width 13 height 13
checkbox input "true"
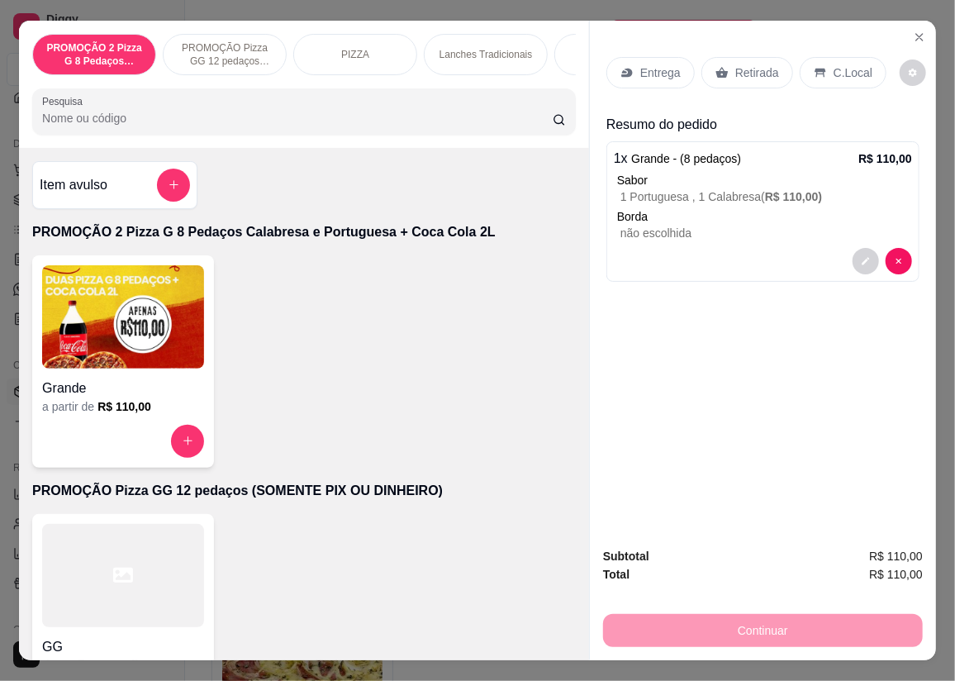
click at [644, 66] on p "Entrega" at bounding box center [660, 72] width 40 height 17
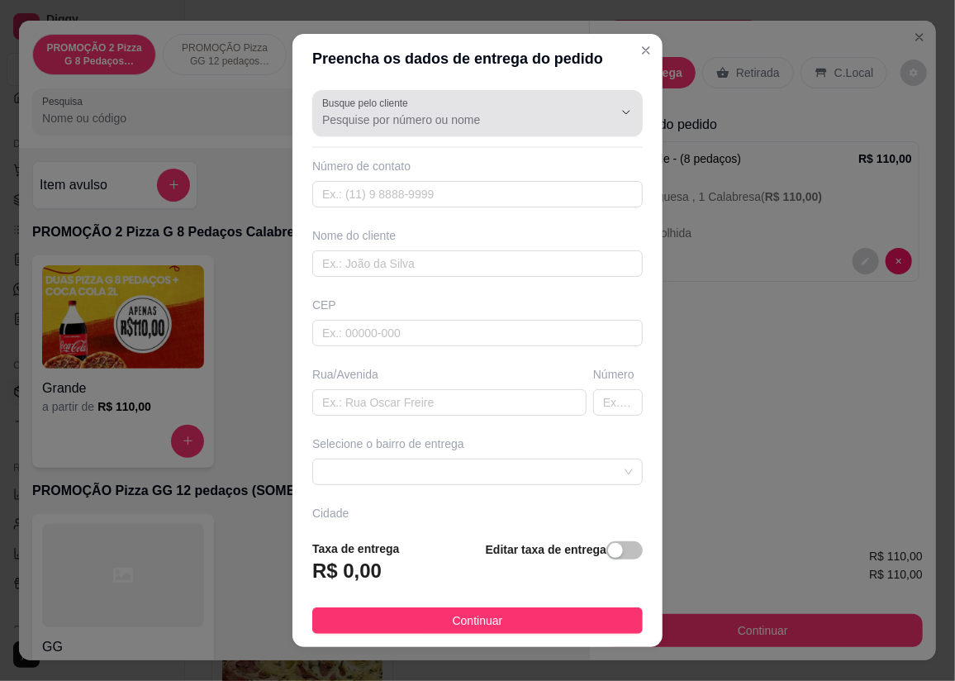
click at [471, 124] on input "Busque pelo cliente" at bounding box center [454, 120] width 264 height 17
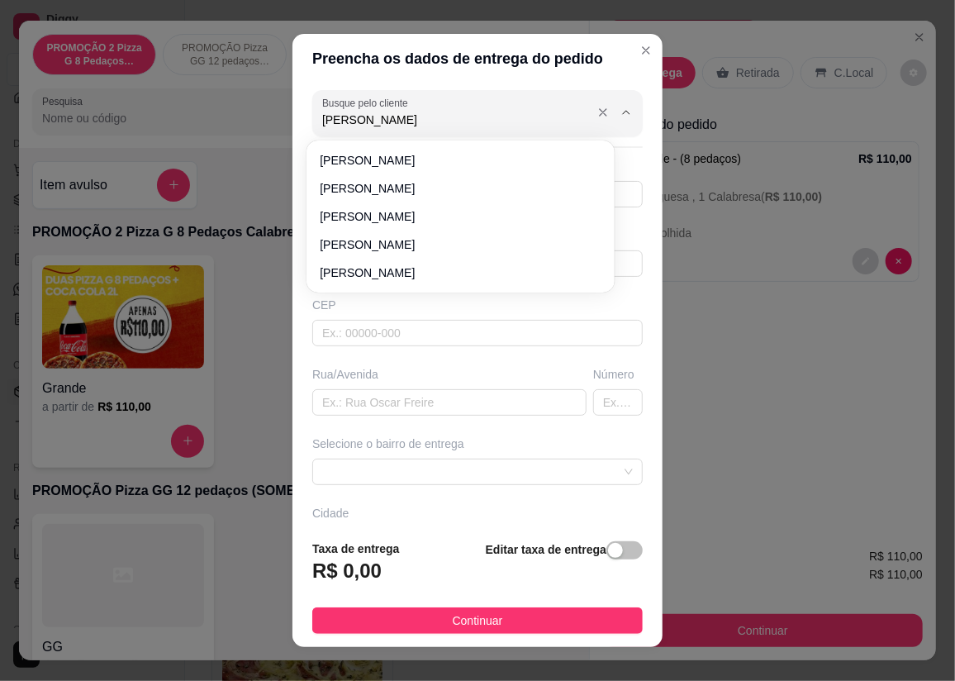
type input "[PERSON_NAME]"
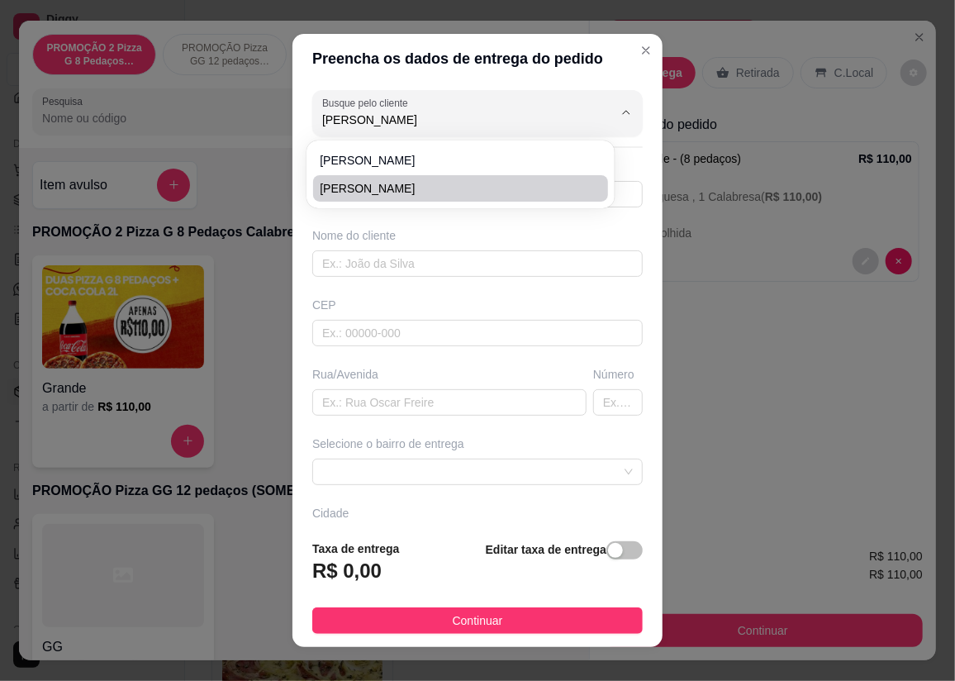
click at [395, 196] on span "[PERSON_NAME]" at bounding box center [452, 188] width 265 height 17
type input "27995148844"
type input "[PERSON_NAME]"
type input "rua 24"
type input "144"
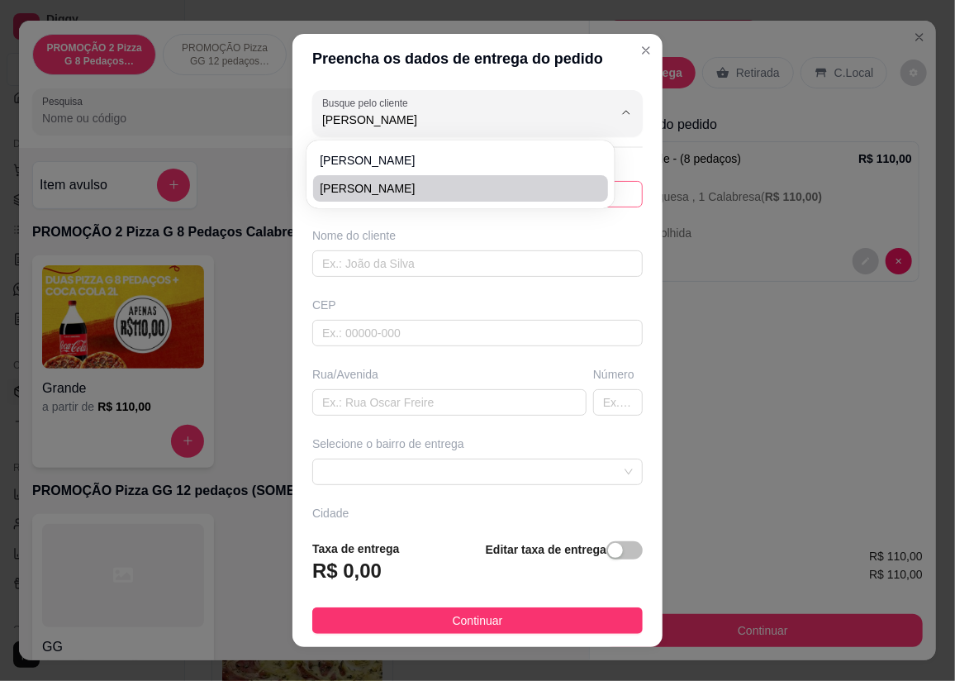
type input "CARIACICA"
type input "antiga rua da feira"
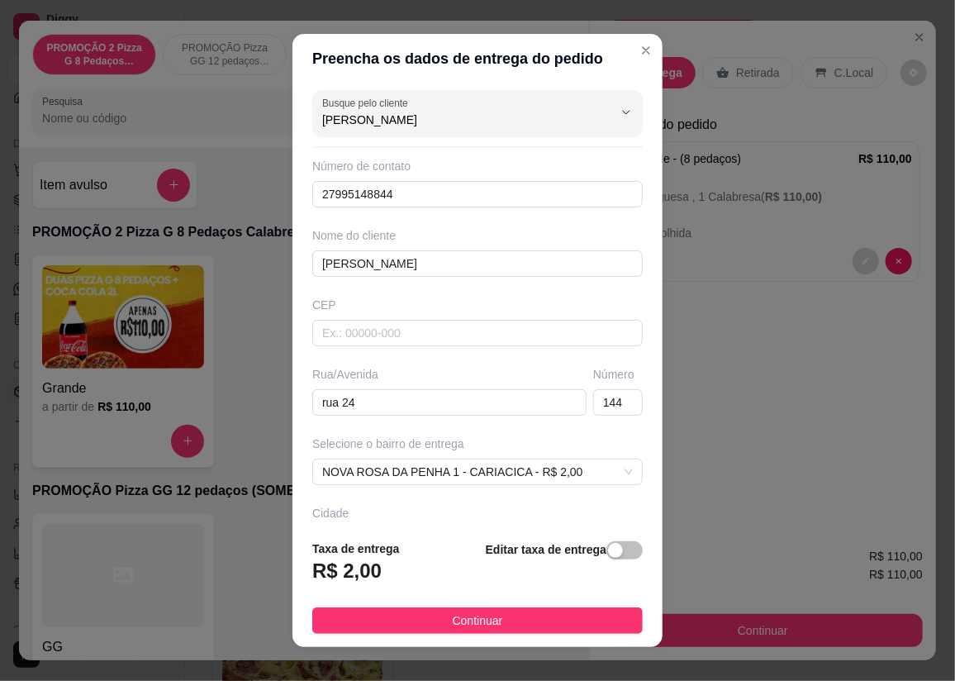
scroll to position [112, 0]
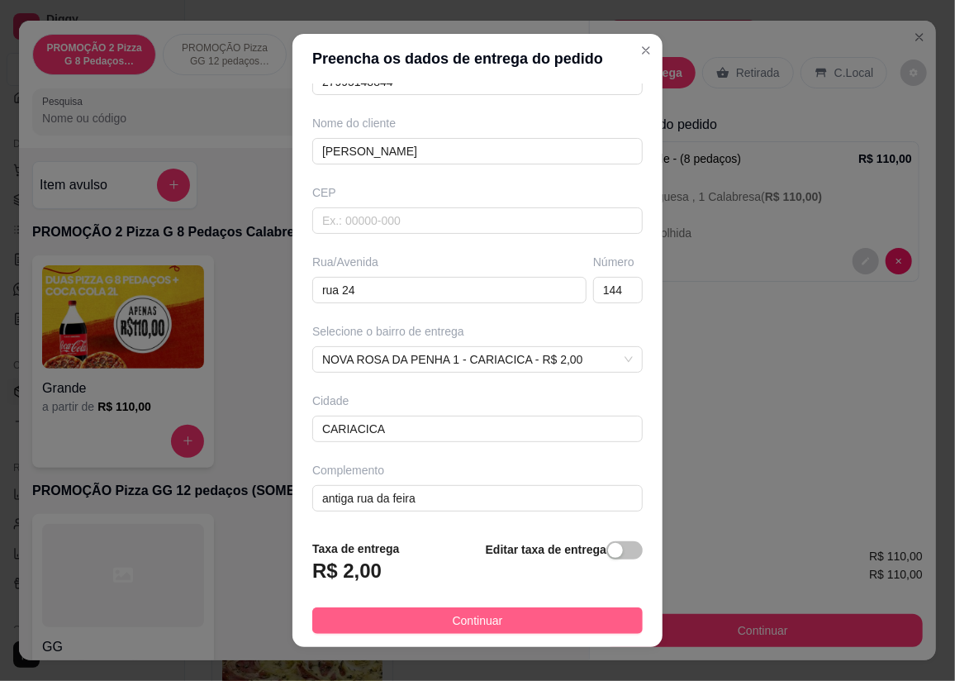
click at [414, 620] on button "Continuar" at bounding box center [477, 620] width 330 height 26
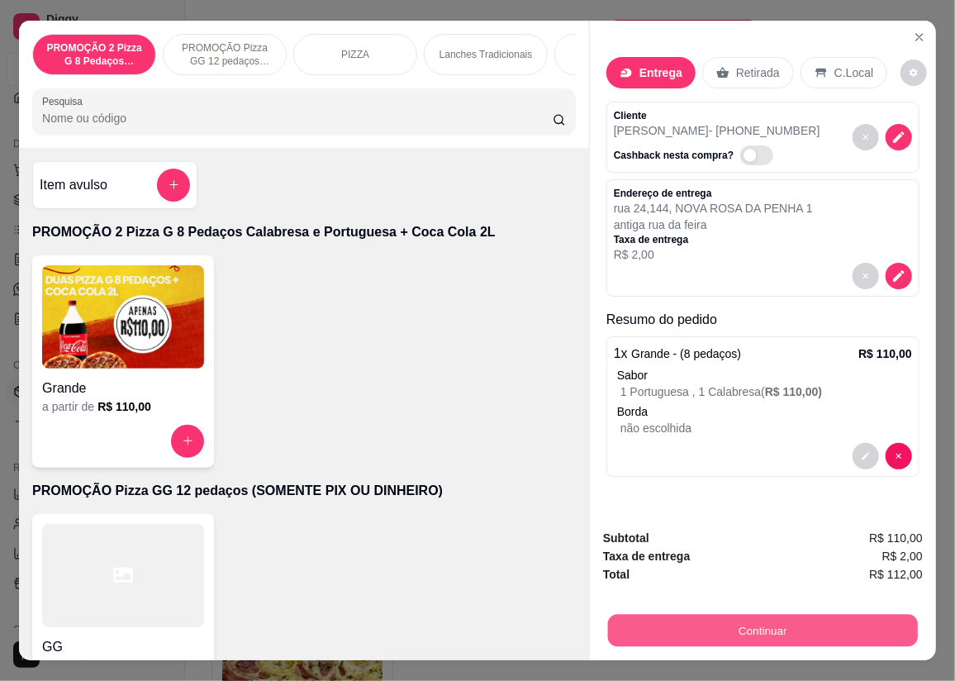
click at [721, 625] on button "Continuar" at bounding box center [763, 631] width 310 height 32
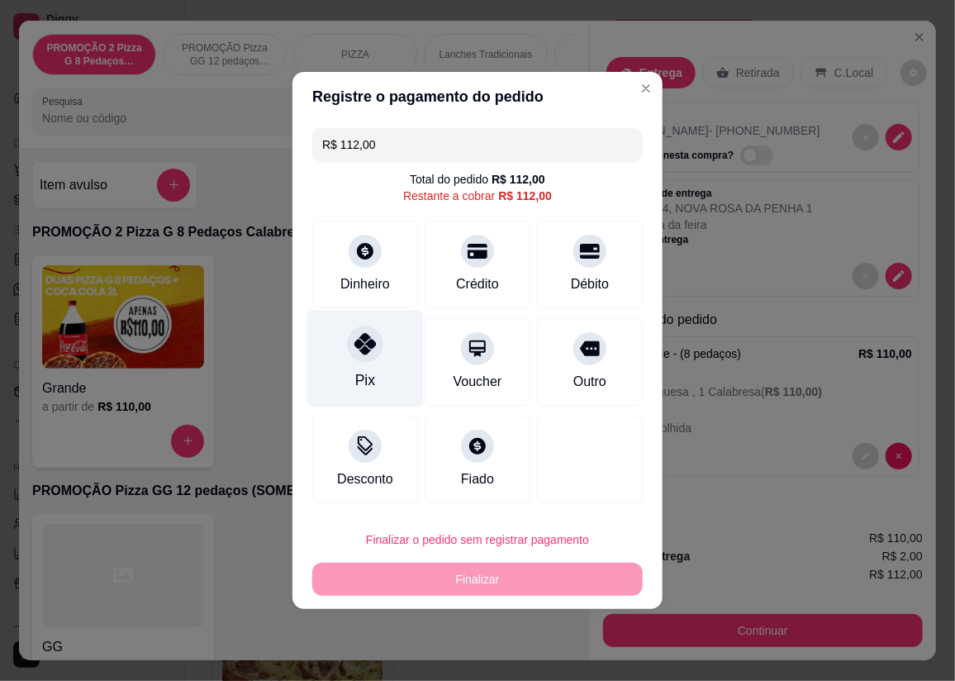
click at [370, 360] on div at bounding box center [365, 344] width 36 height 36
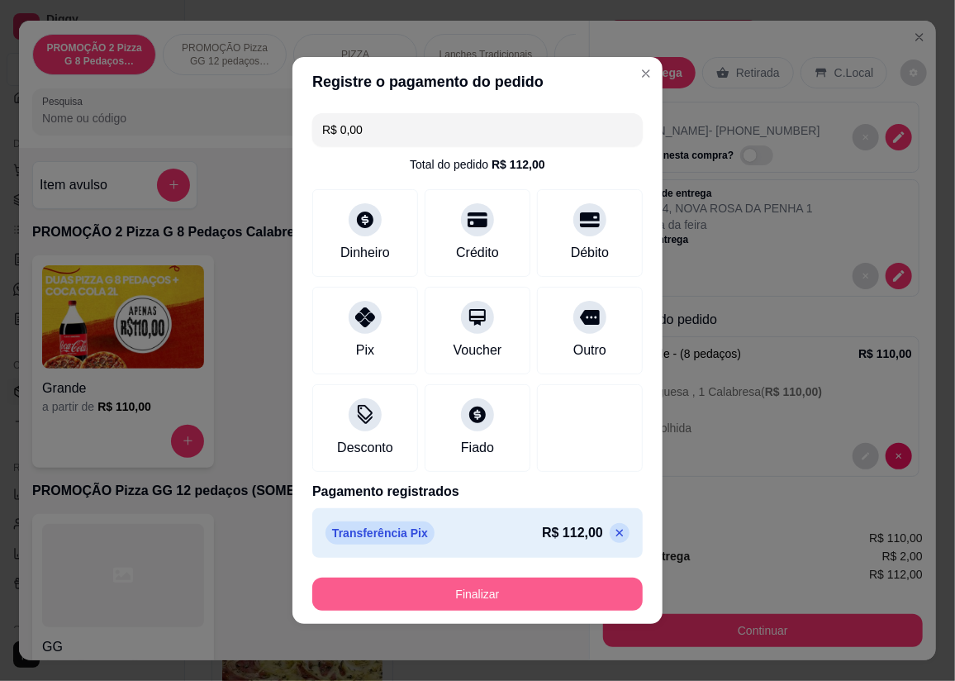
click at [429, 587] on button "Finalizar" at bounding box center [477, 594] width 330 height 33
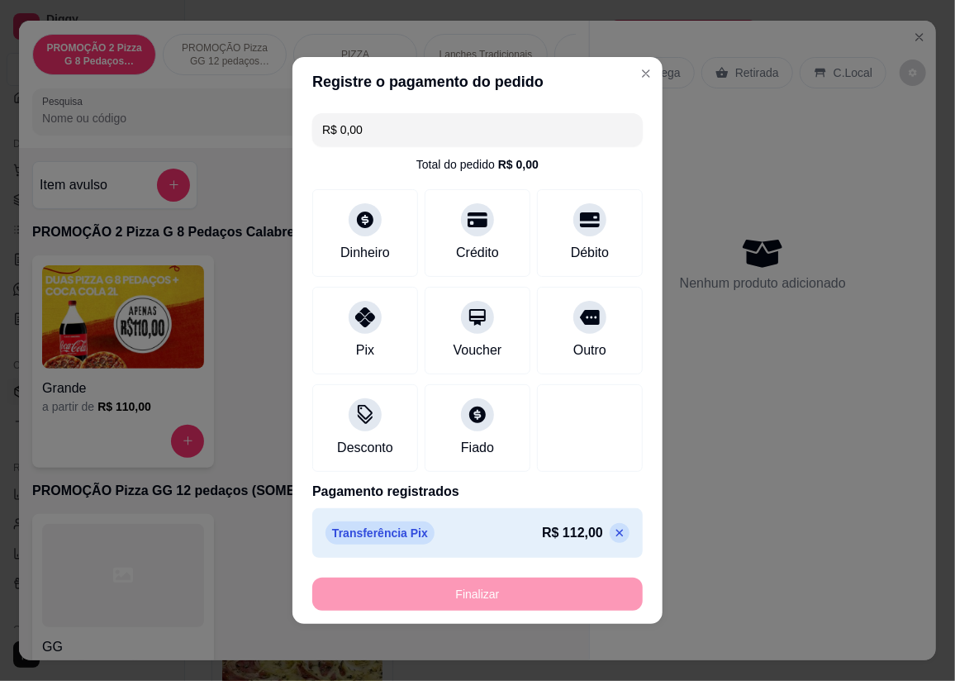
type input "-R$ 112,00"
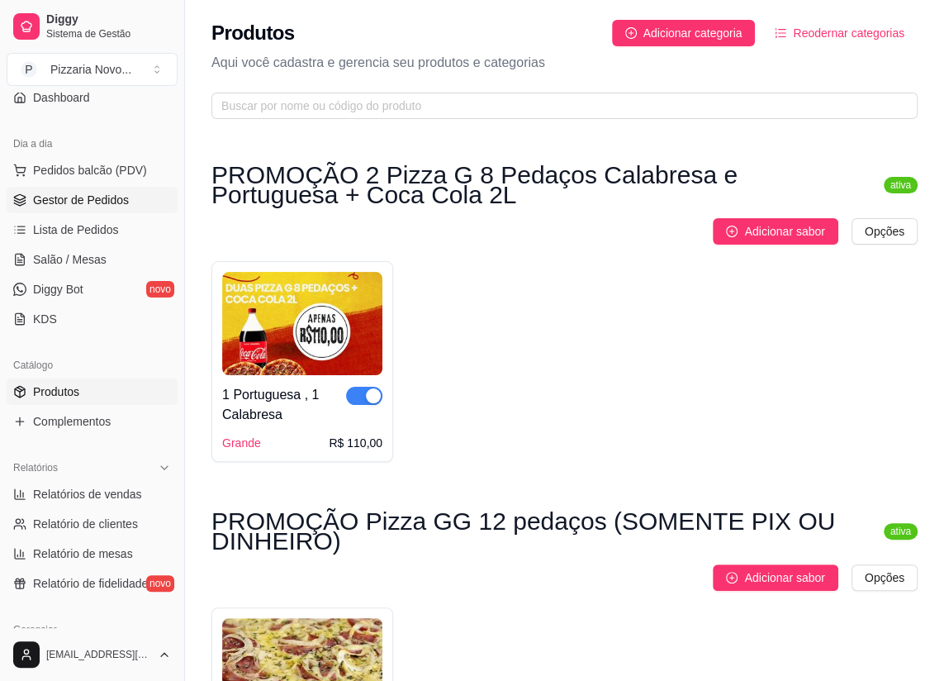
click at [69, 202] on span "Gestor de Pedidos" at bounding box center [81, 200] width 96 height 17
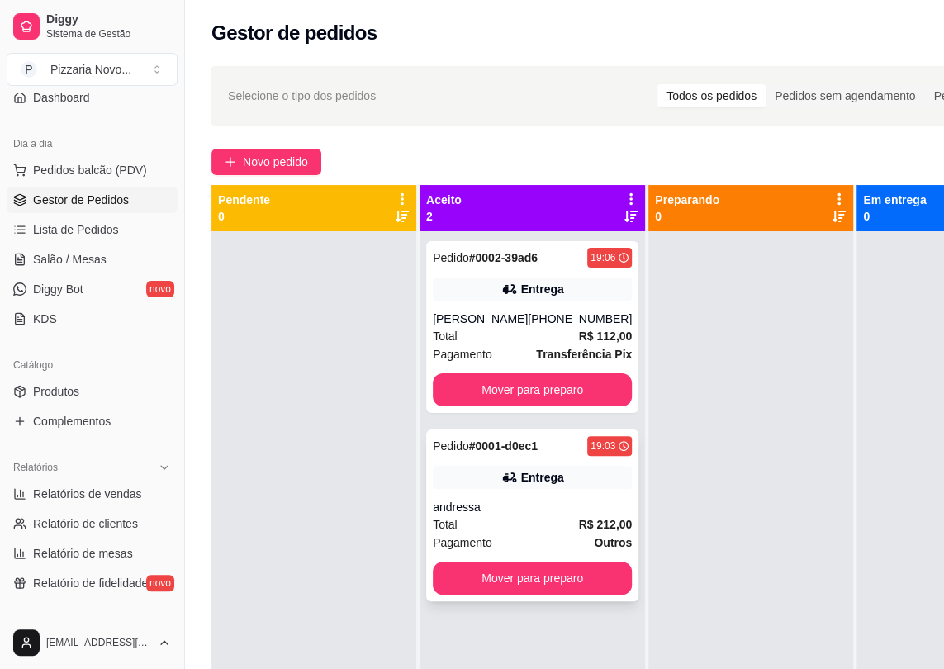
click at [505, 521] on div "Total R$ 212,00" at bounding box center [532, 525] width 199 height 18
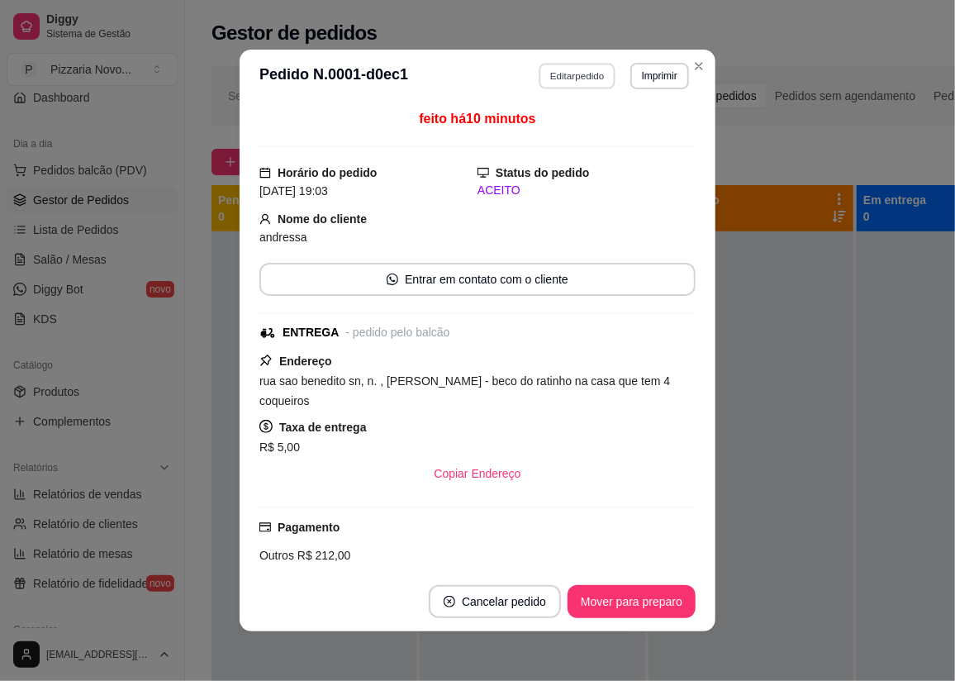
click at [570, 65] on button "Editar pedido" at bounding box center [578, 76] width 77 height 26
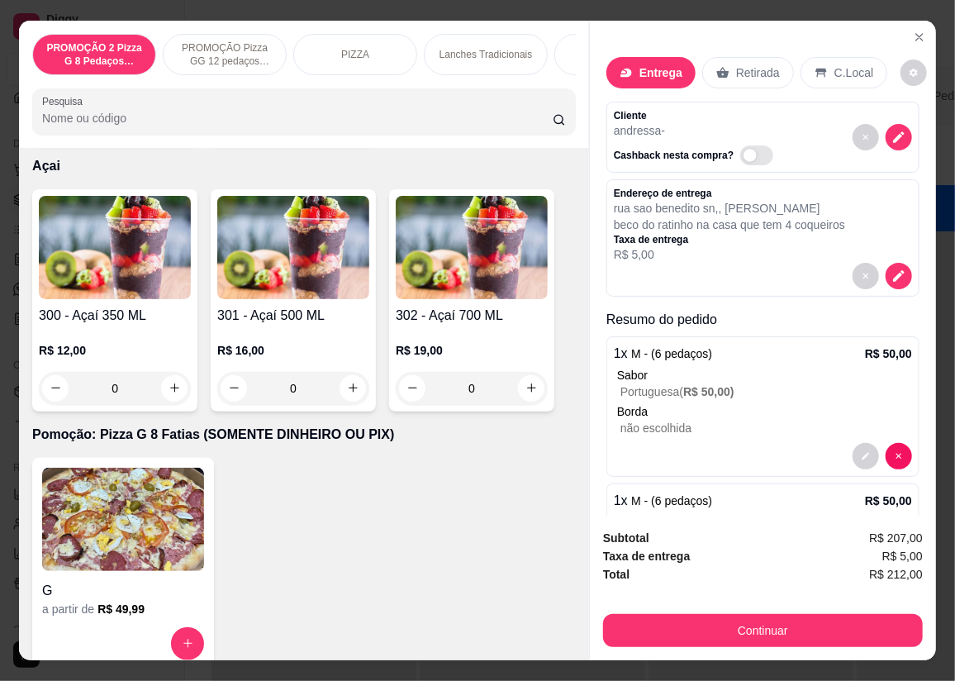
scroll to position [6759, 0]
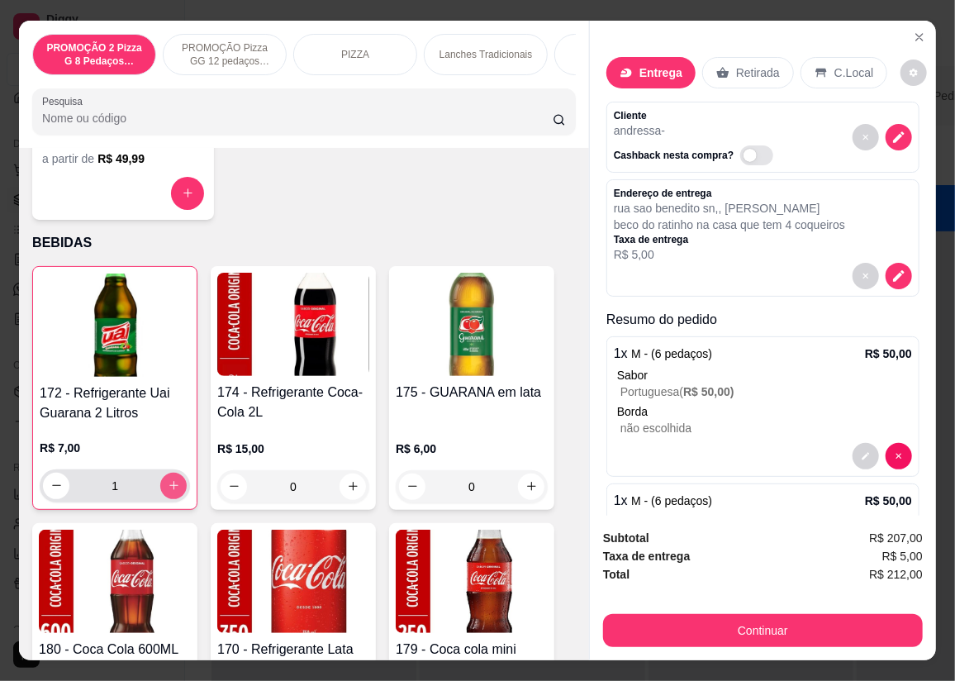
click at [165, 479] on button "increase-product-quantity" at bounding box center [173, 486] width 26 height 26
type input "2"
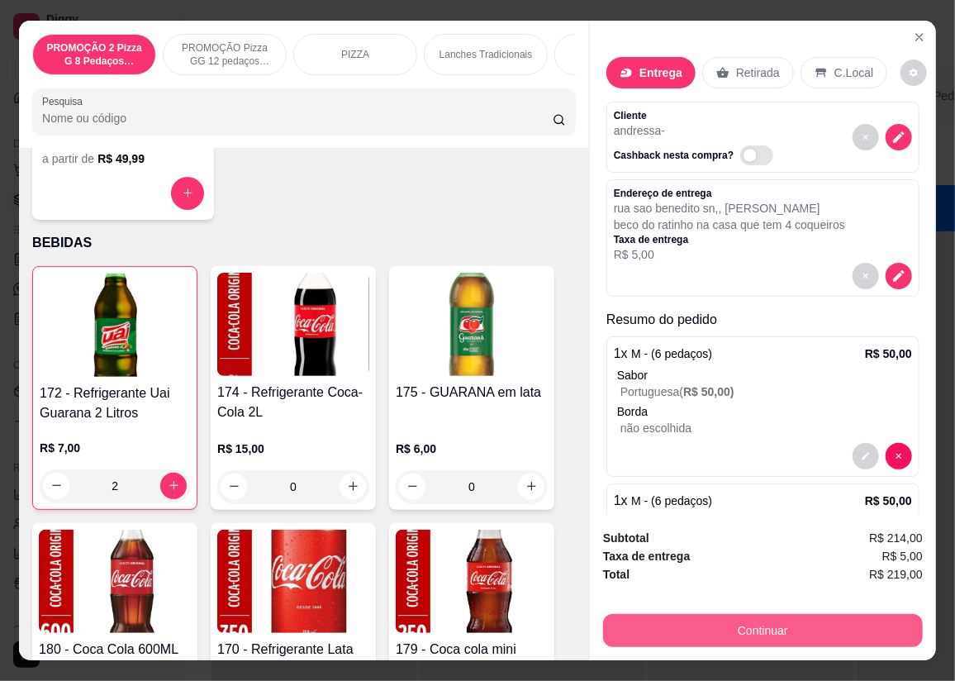
click at [655, 620] on button "Continuar" at bounding box center [763, 630] width 320 height 33
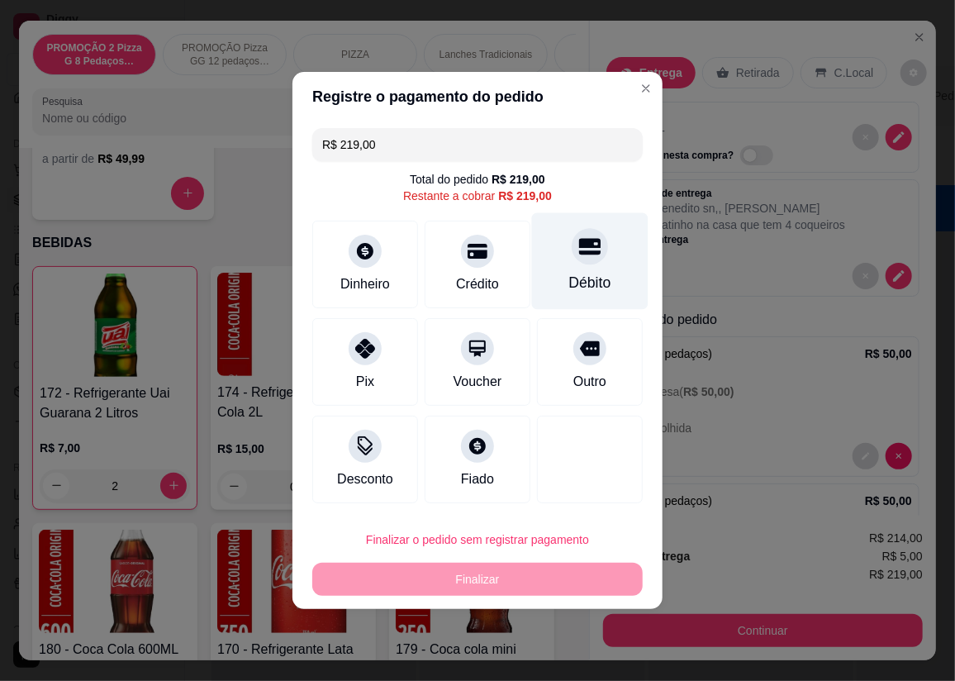
click at [569, 280] on div "Débito" at bounding box center [590, 282] width 42 height 21
type input "R$ 0,00"
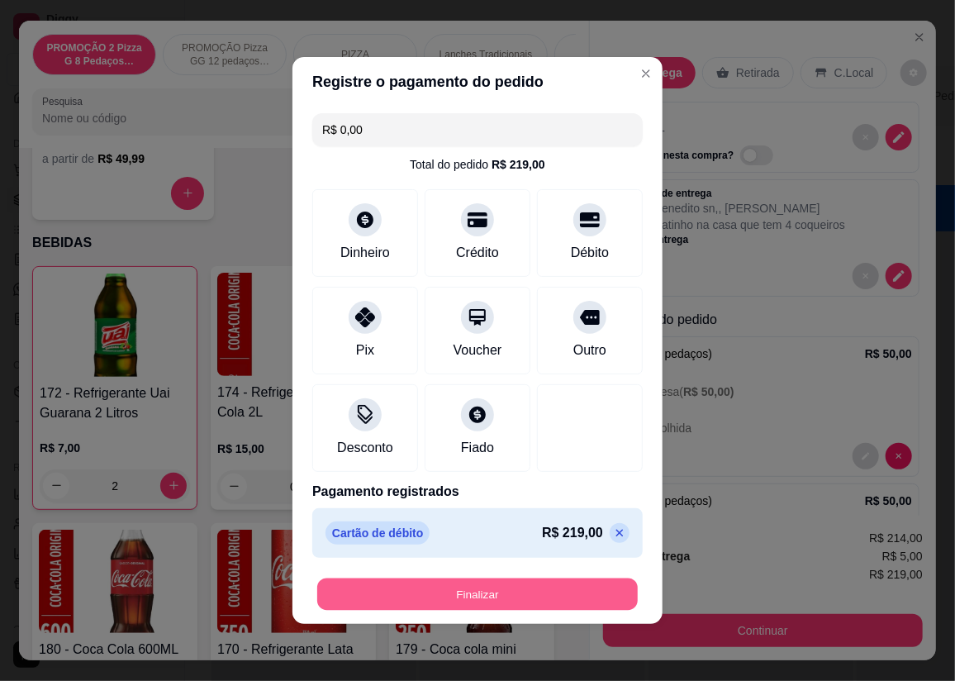
click at [522, 586] on button "Finalizar" at bounding box center [477, 594] width 321 height 32
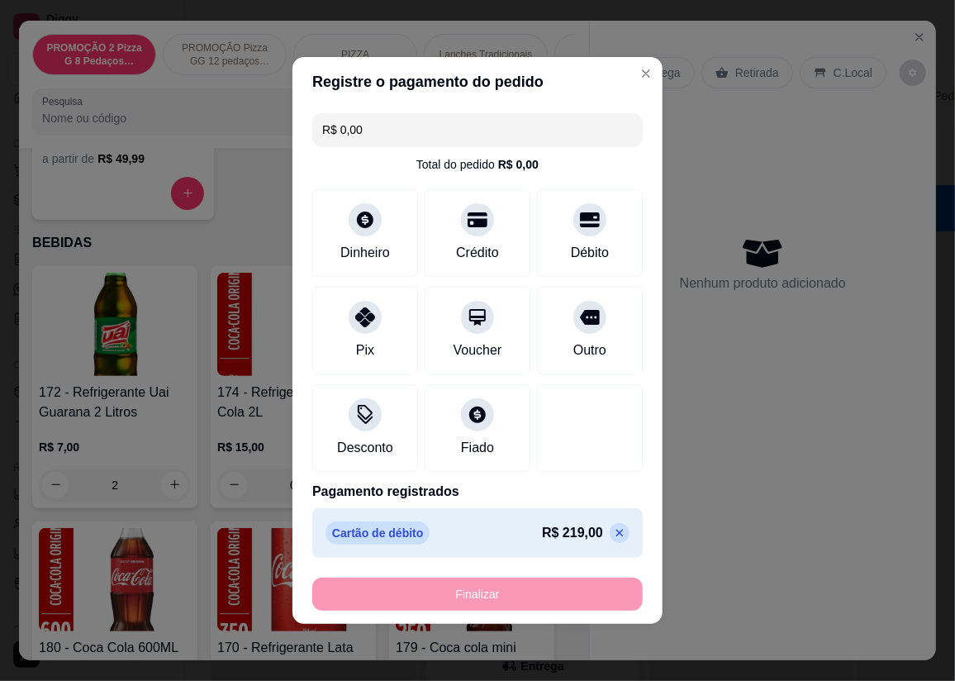
type input "0"
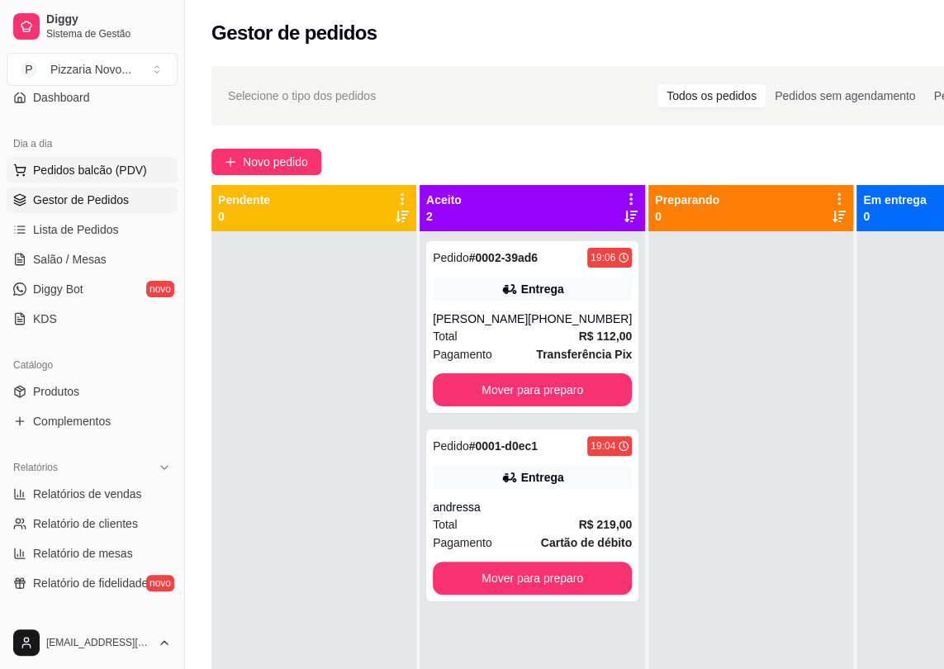
click at [126, 159] on button "Pedidos balcão (PDV)" at bounding box center [92, 170] width 171 height 26
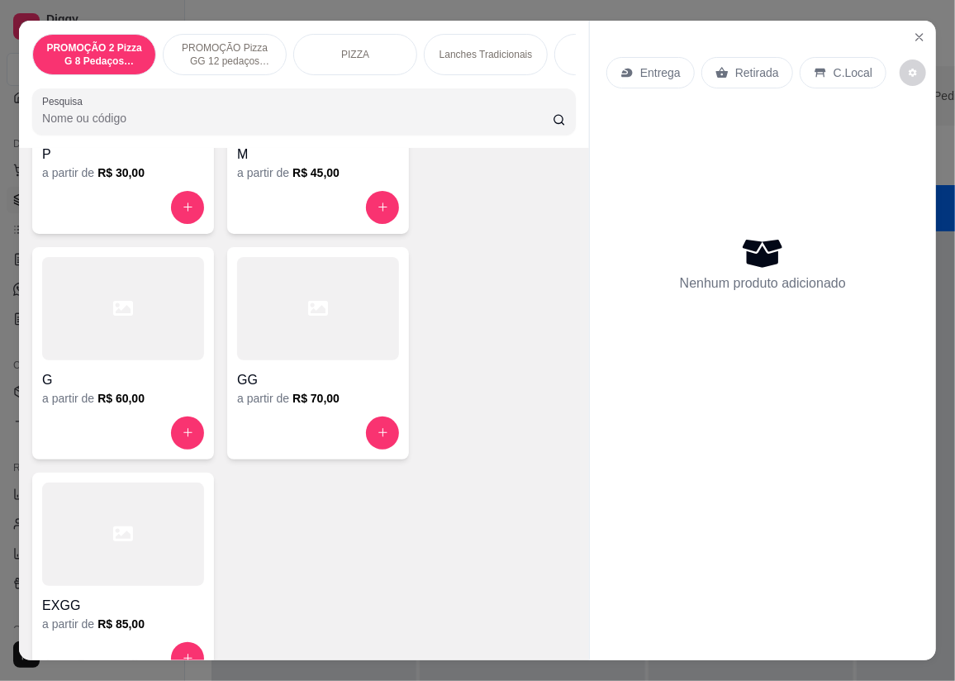
scroll to position [1051, 0]
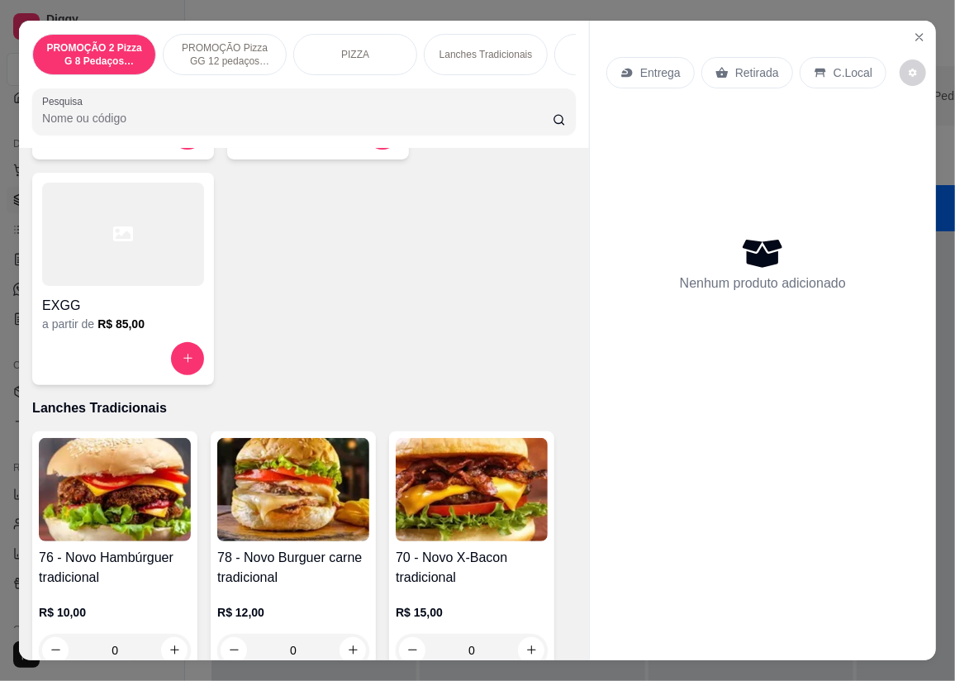
click at [95, 269] on div at bounding box center [123, 234] width 162 height 103
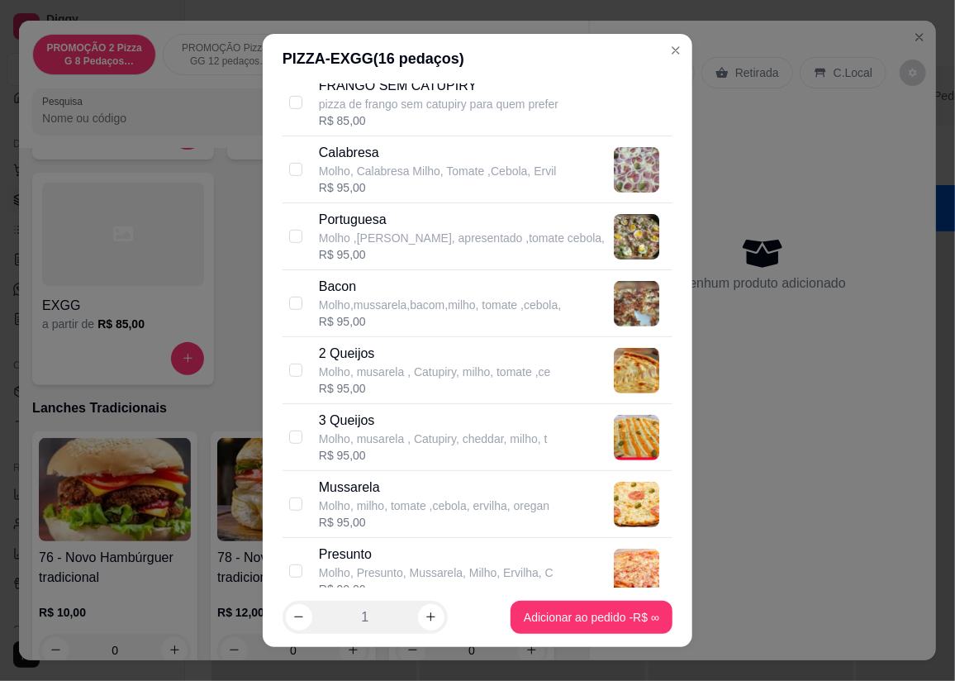
scroll to position [0, 0]
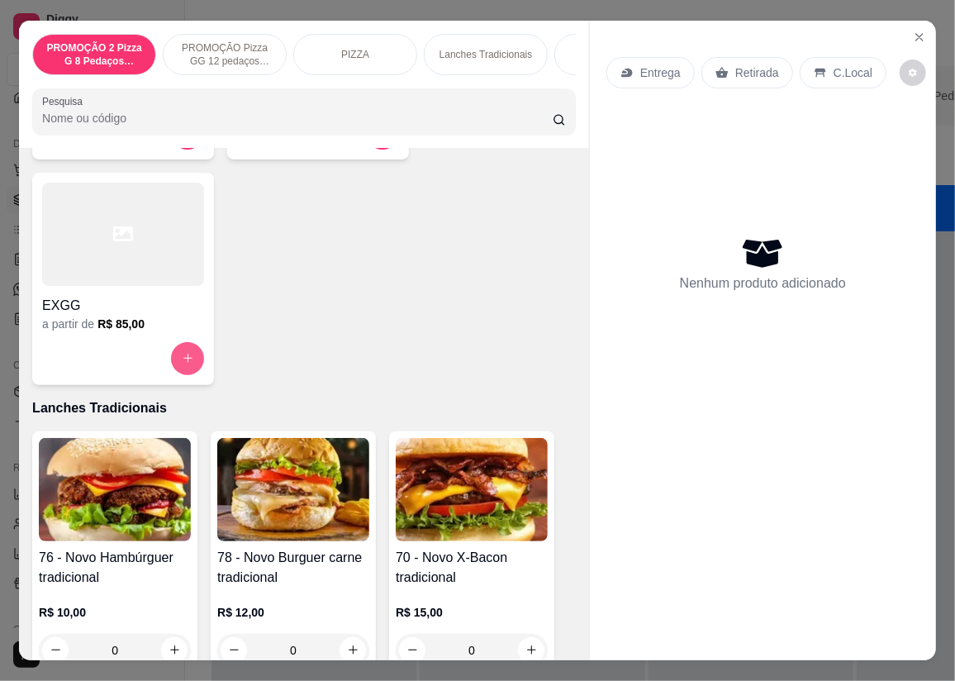
click at [175, 370] on button "increase-product-quantity" at bounding box center [187, 358] width 33 height 33
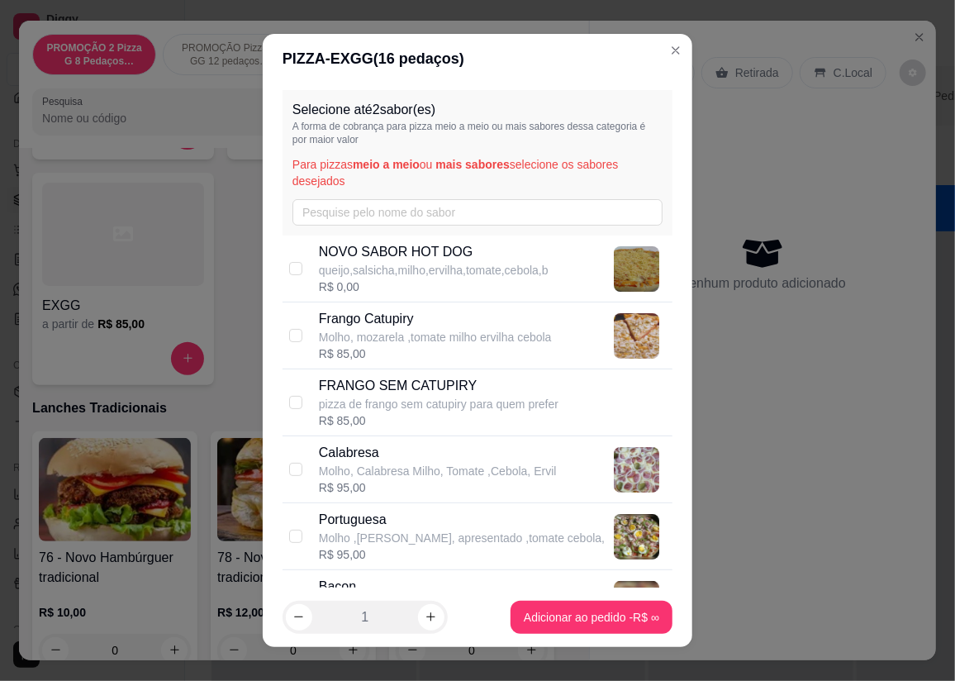
click at [311, 463] on div "Calabresa Molho, Calabresa Milho, Tomate ,Cebola, Ervil R$ 95,00" at bounding box center [478, 469] width 390 height 67
checkbox input "true"
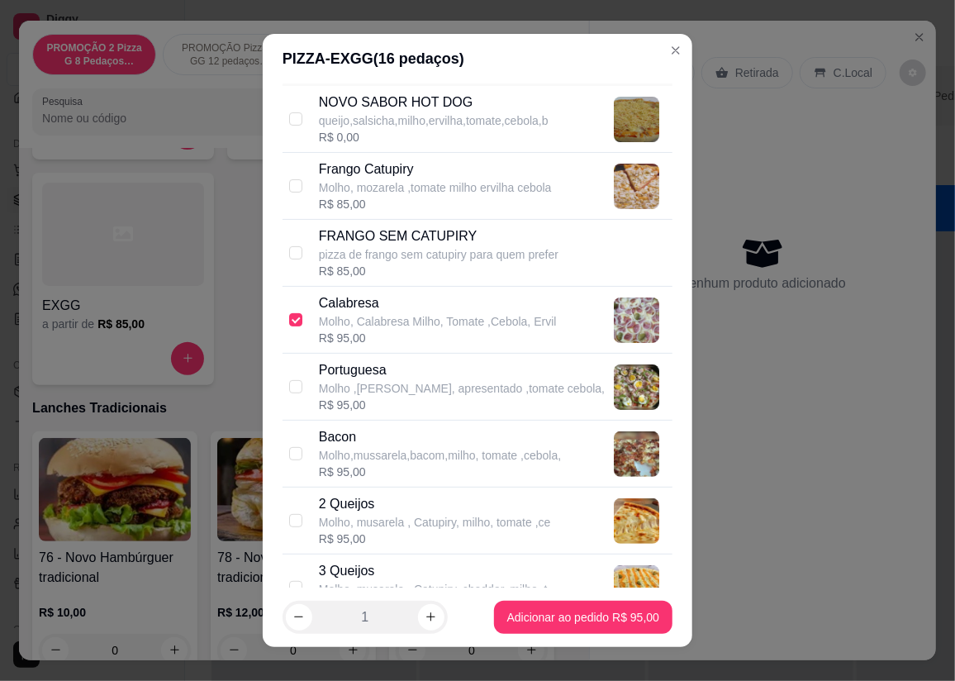
click at [400, 407] on div "R$ 95,00" at bounding box center [462, 405] width 286 height 17
checkbox input "true"
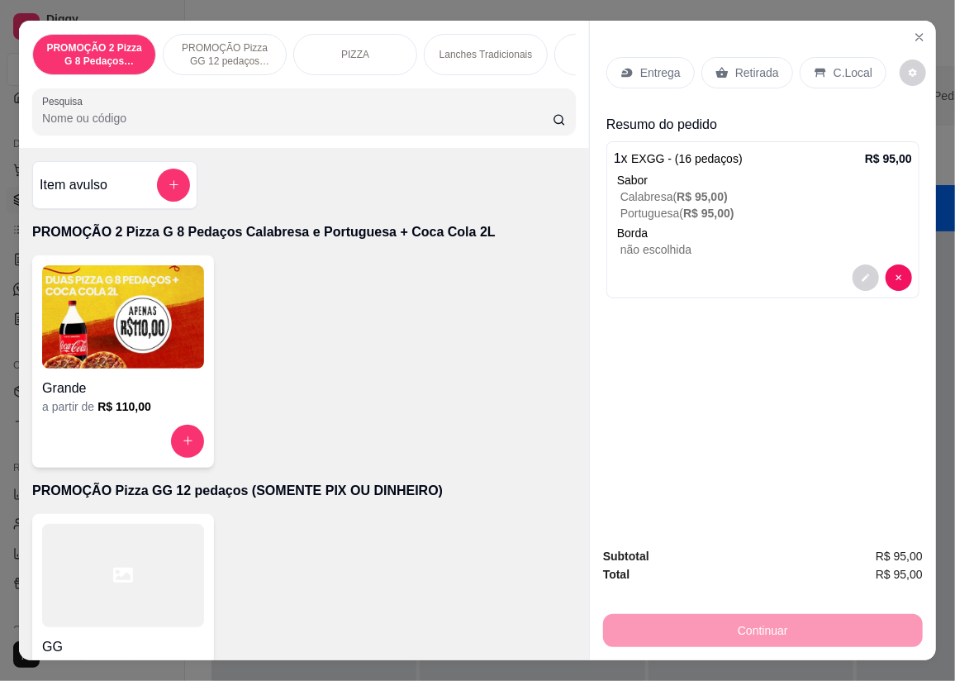
scroll to position [74, 0]
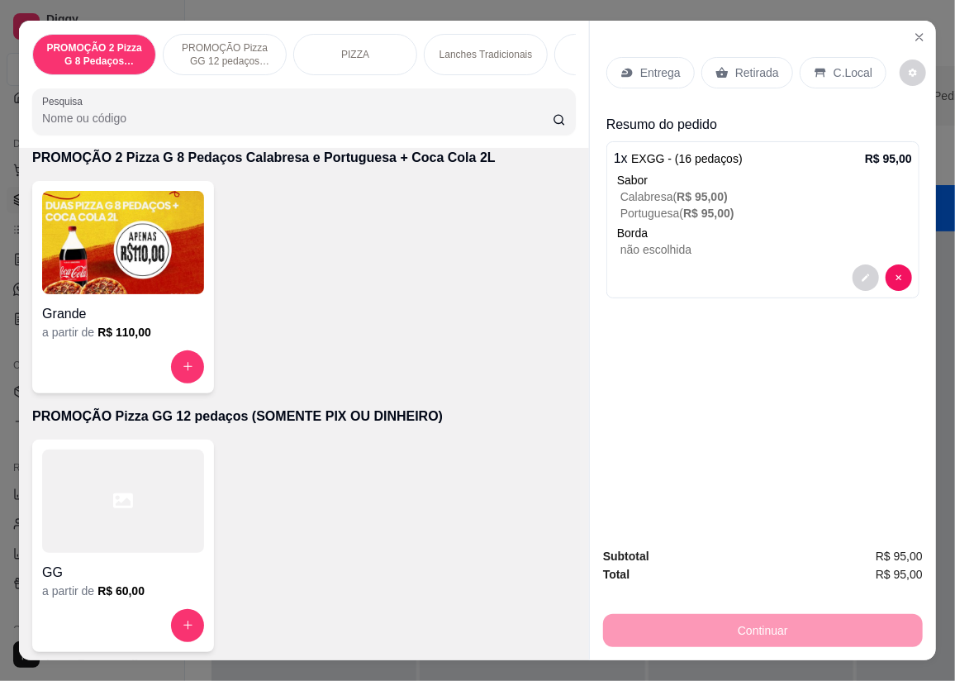
click at [720, 225] on p "Borda" at bounding box center [764, 233] width 295 height 17
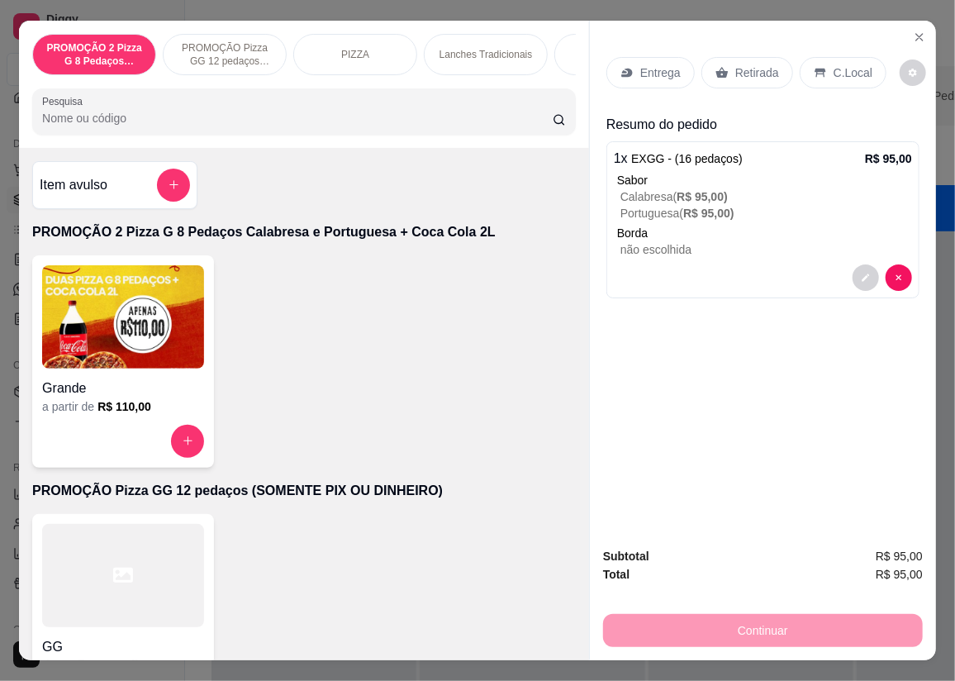
scroll to position [38, 0]
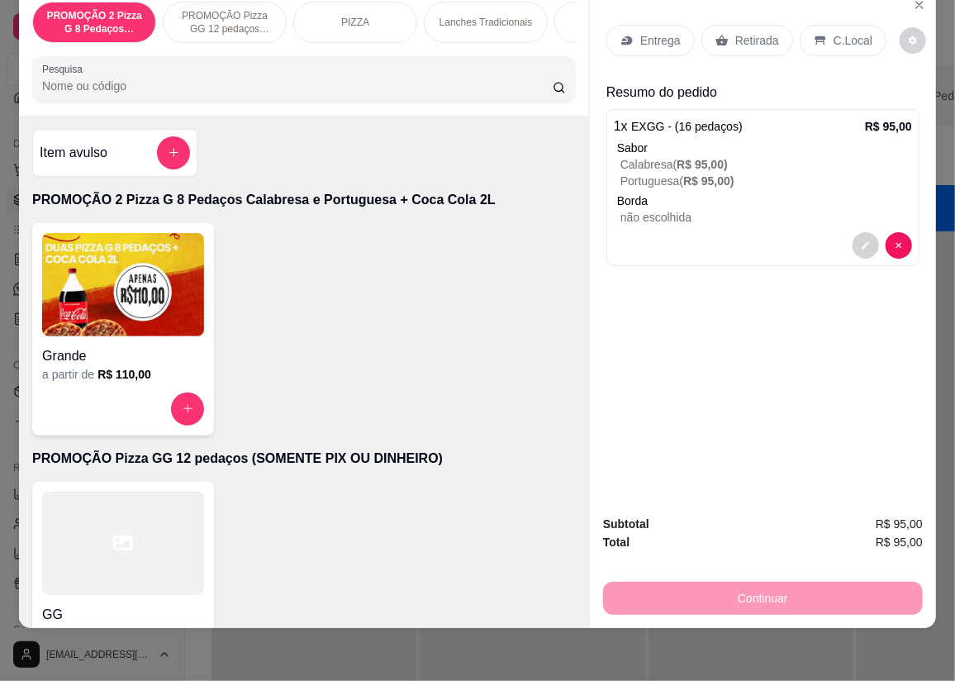
click at [641, 32] on p "Entrega" at bounding box center [660, 40] width 40 height 17
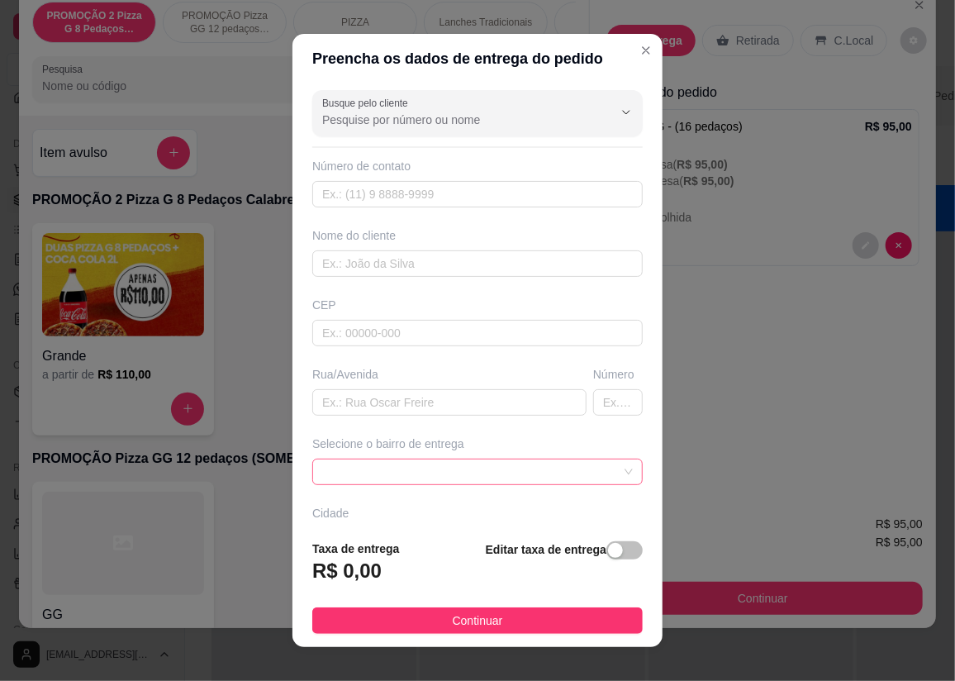
click at [435, 470] on span at bounding box center [477, 471] width 311 height 25
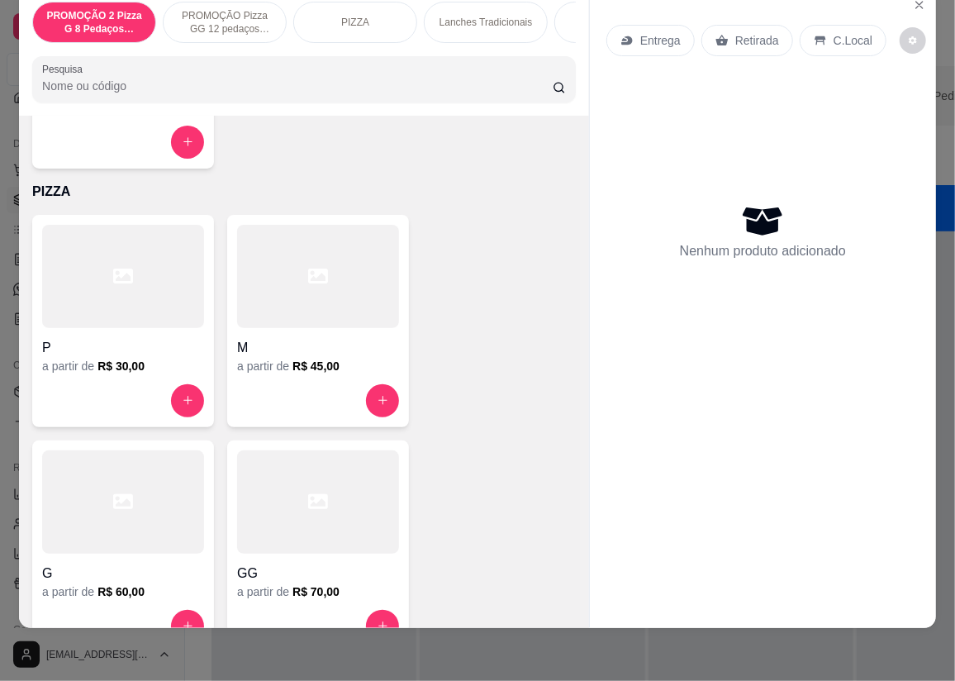
scroll to position [676, 0]
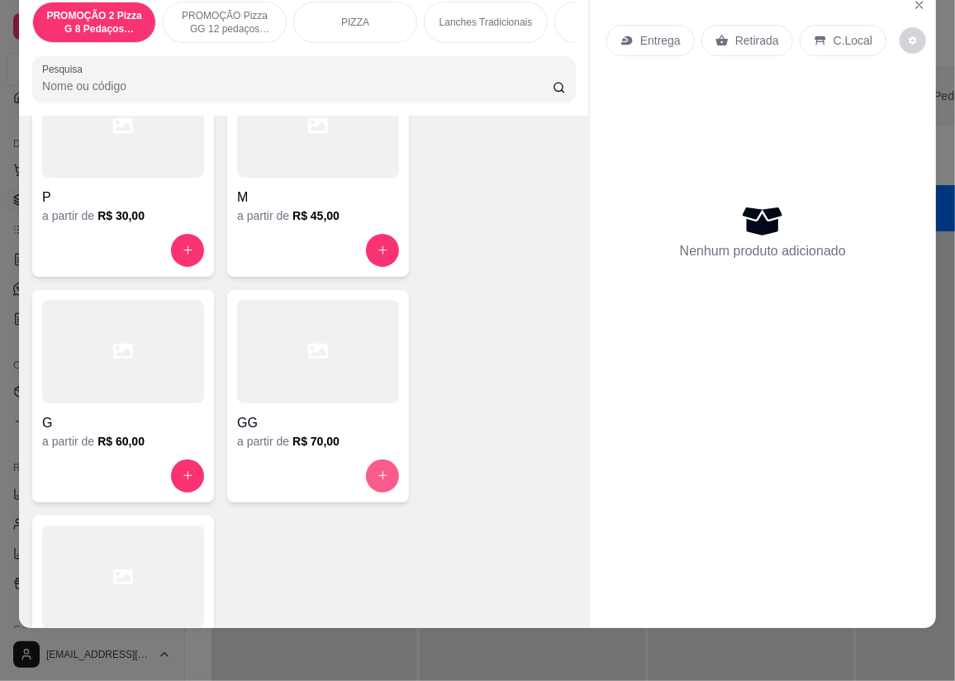
click at [377, 469] on icon "increase-product-quantity" at bounding box center [383, 475] width 12 height 12
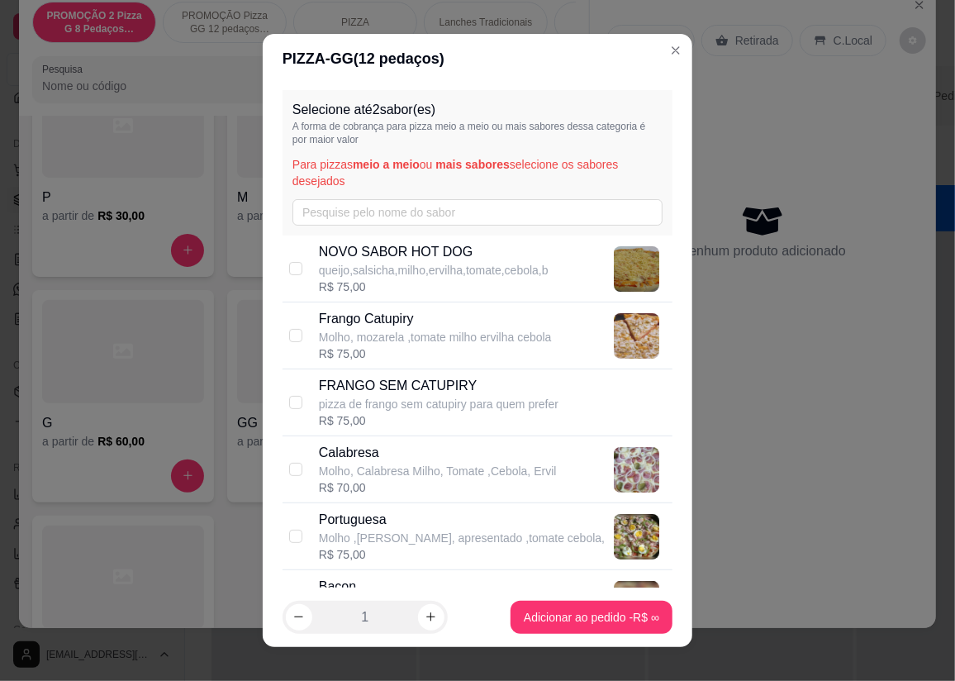
click at [371, 459] on p "Calabresa" at bounding box center [438, 453] width 238 height 20
checkbox input "true"
click at [421, 546] on div "R$ 75,00" at bounding box center [462, 554] width 286 height 17
checkbox input "true"
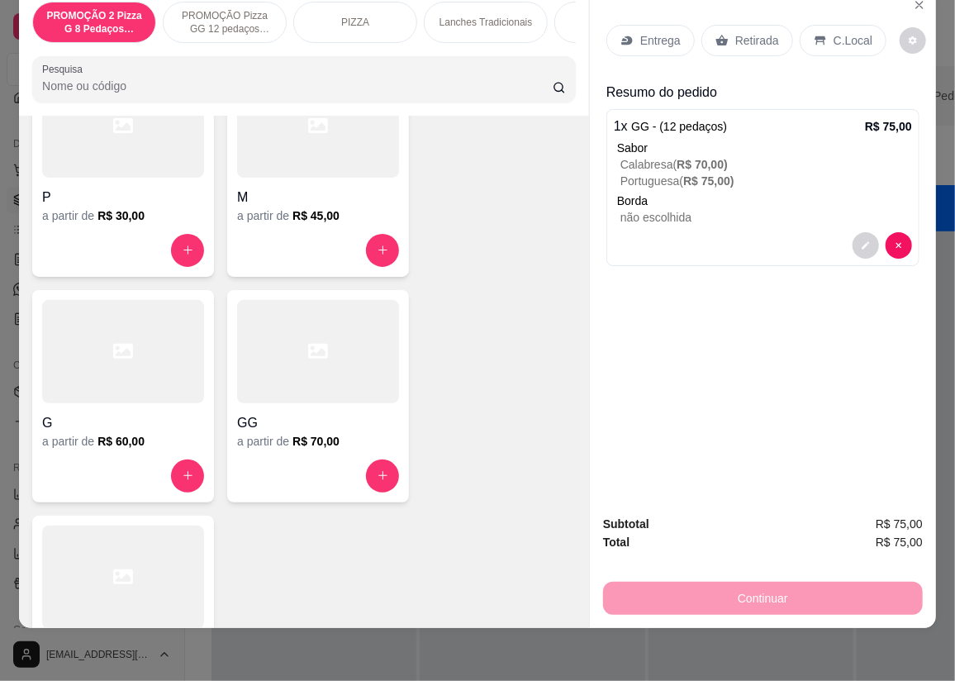
click at [651, 32] on p "Entrega" at bounding box center [660, 40] width 40 height 17
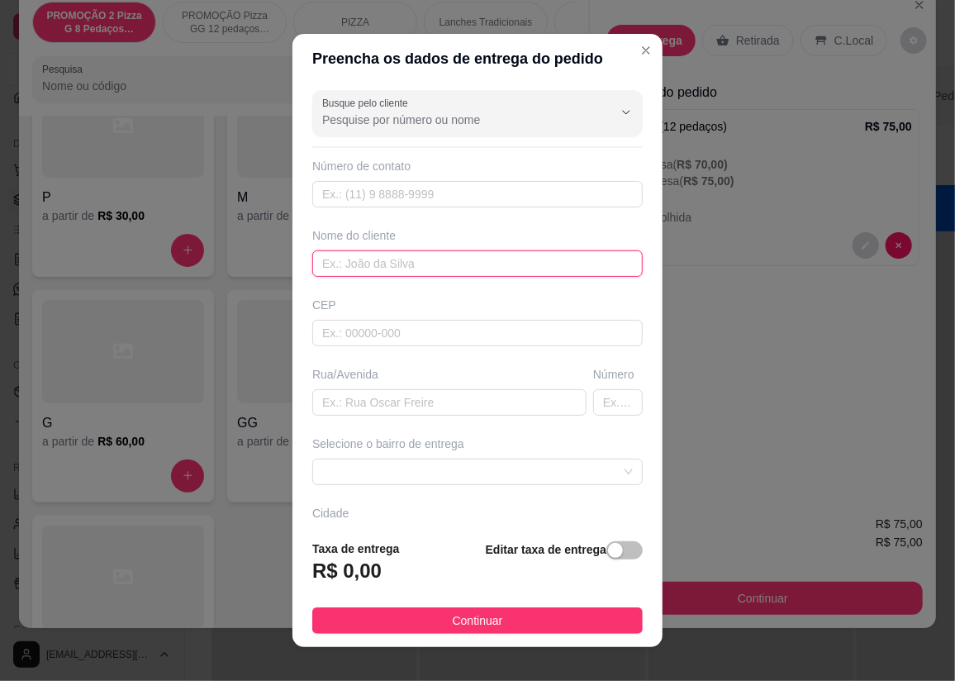
click at [421, 259] on input "text" at bounding box center [477, 263] width 330 height 26
type input "c"
type input "valcleidson"
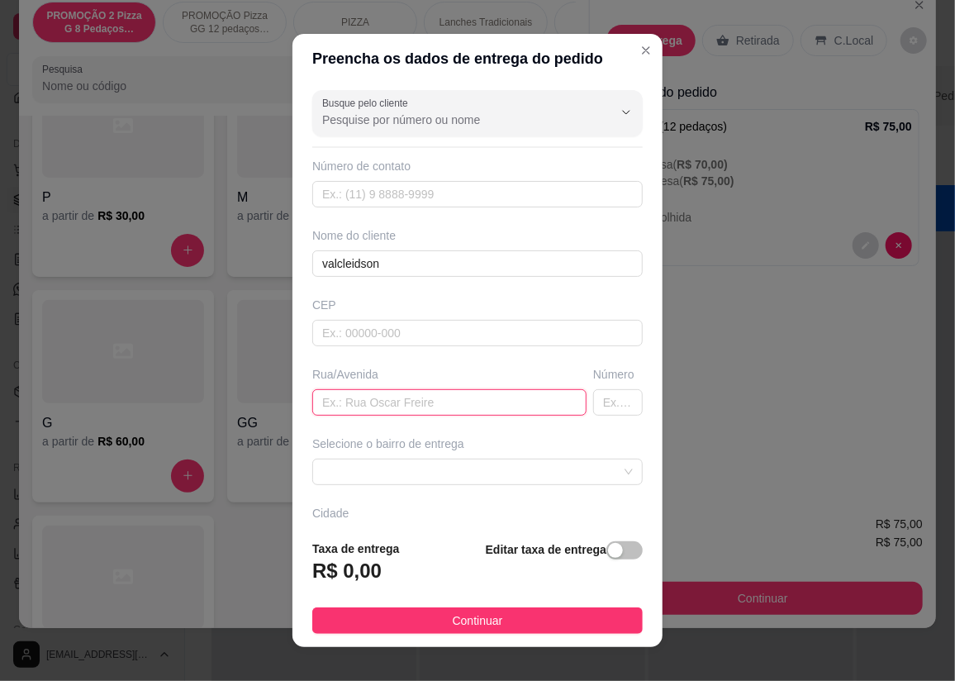
click at [425, 405] on input "text" at bounding box center [449, 402] width 274 height 26
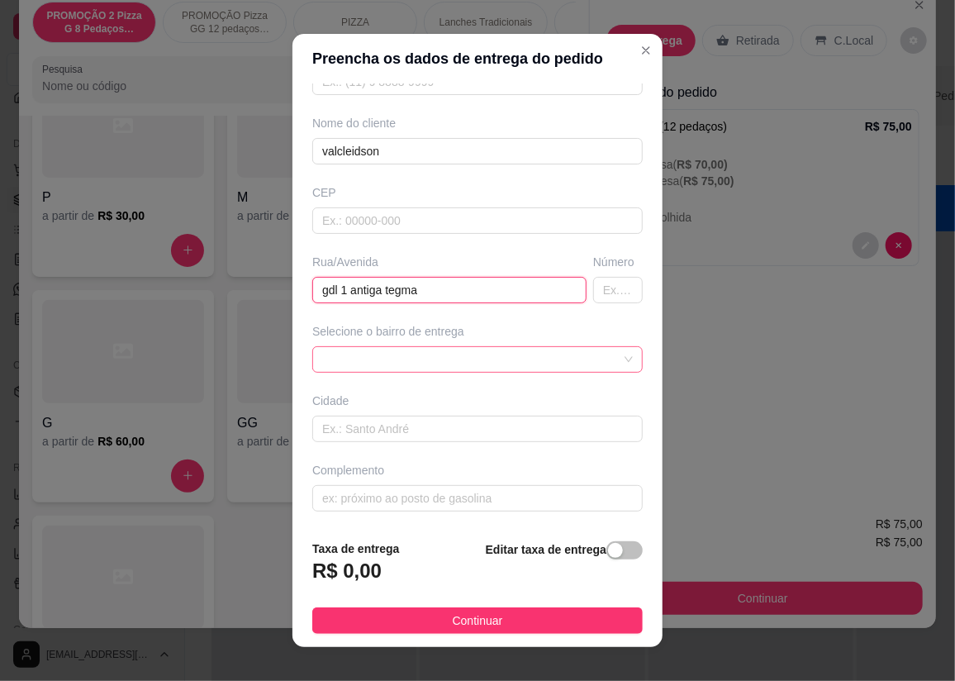
click at [402, 364] on span at bounding box center [477, 359] width 311 height 25
type input "gdl 1 antiga tegma"
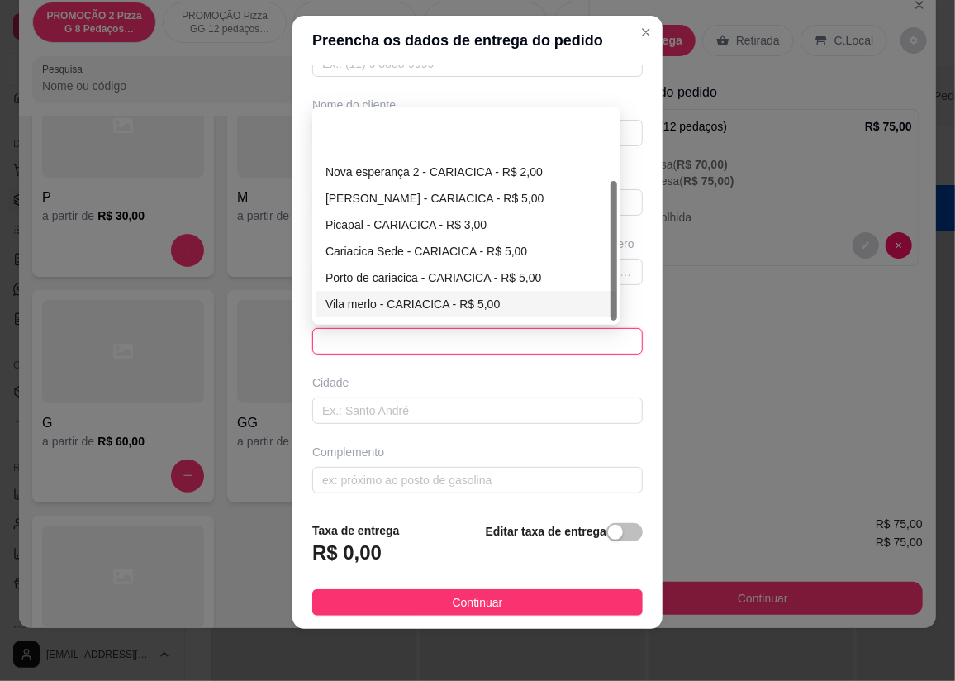
scroll to position [105, 0]
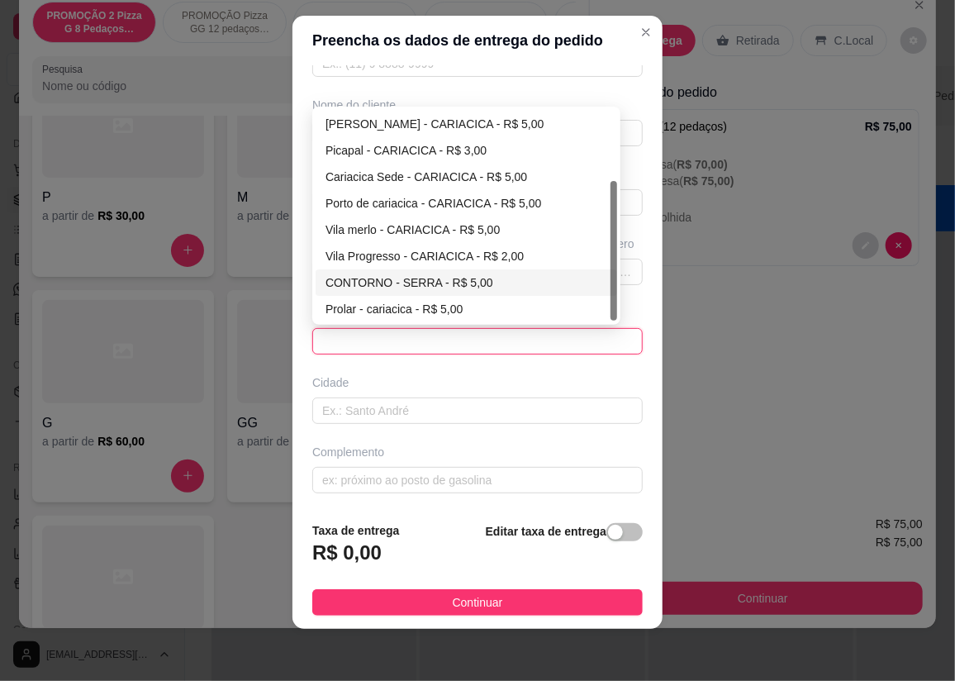
click at [395, 273] on div "CONTORNO - SERRA - R$ 5,00" at bounding box center [467, 282] width 282 height 18
type input "SERRA"
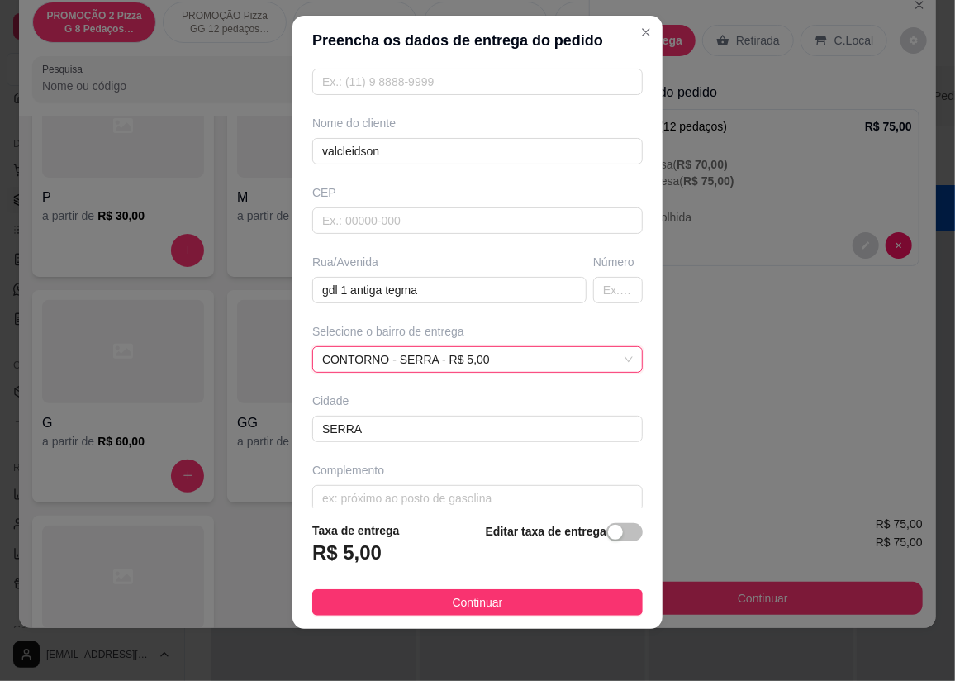
scroll to position [112, 0]
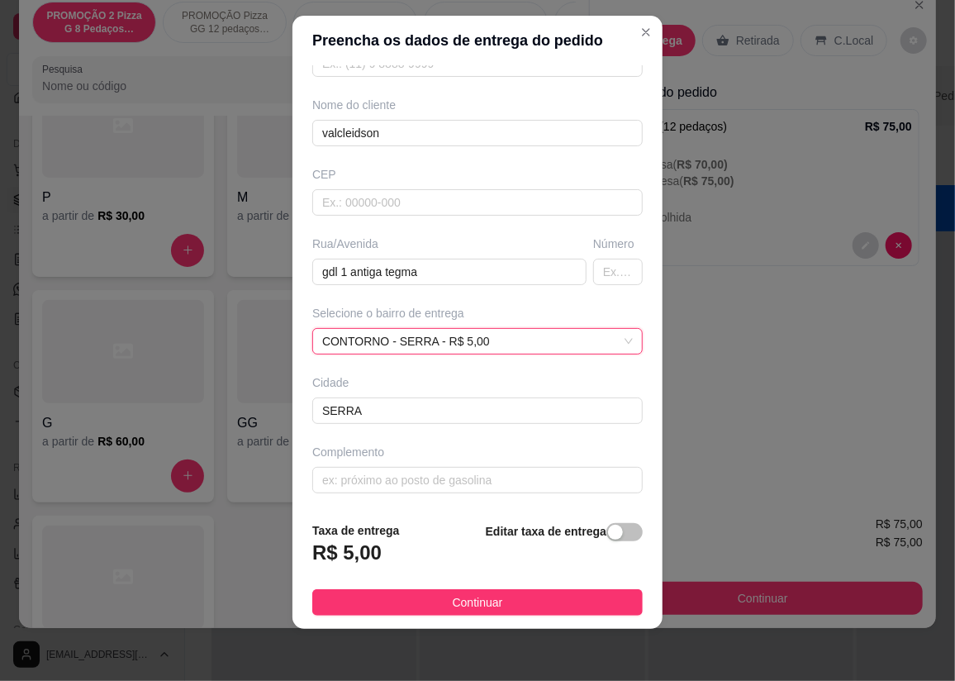
click at [405, 601] on button "Continuar" at bounding box center [477, 602] width 330 height 26
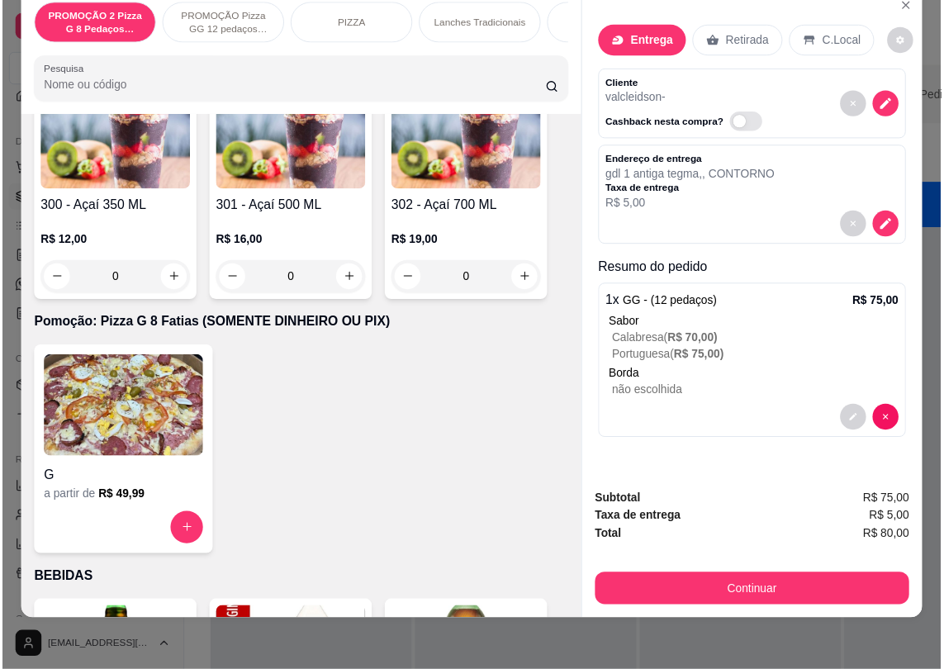
scroll to position [6684, 0]
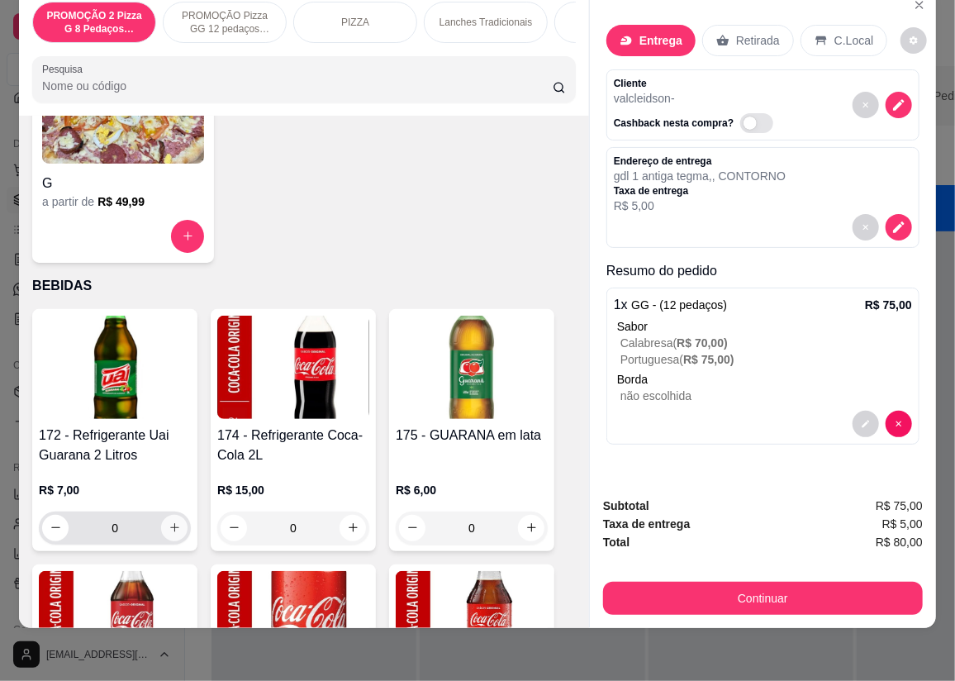
click at [173, 524] on icon "increase-product-quantity" at bounding box center [175, 527] width 12 height 12
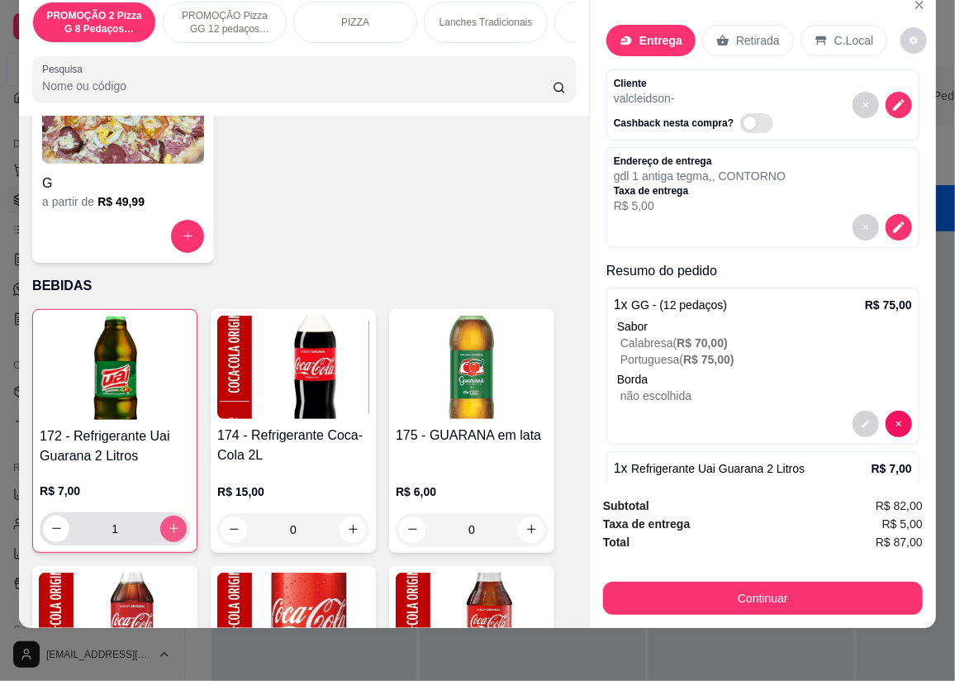
type input "1"
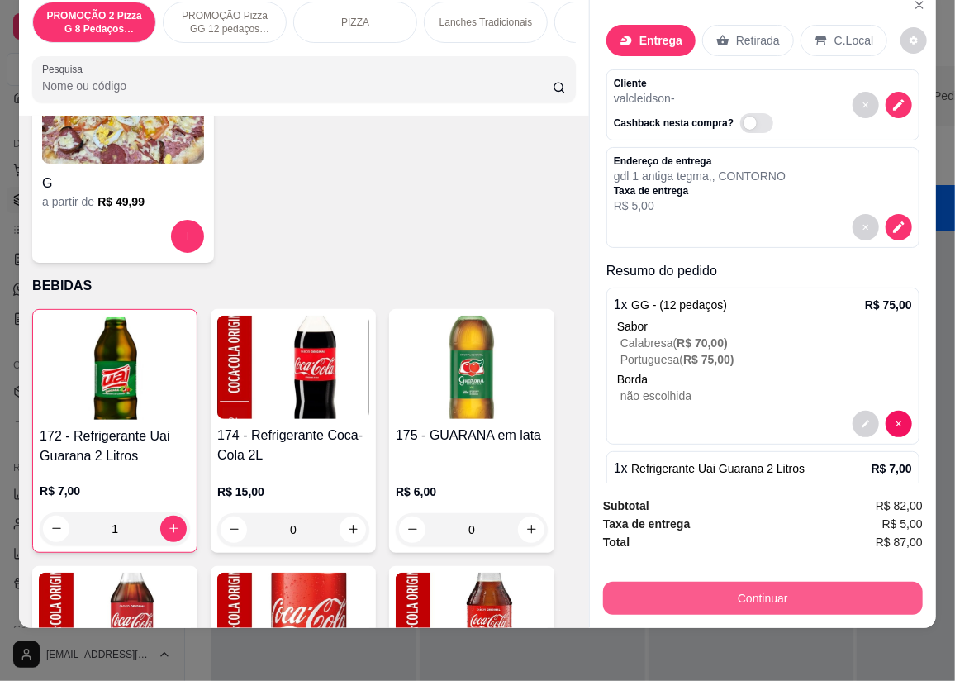
click at [738, 587] on button "Continuar" at bounding box center [763, 598] width 320 height 33
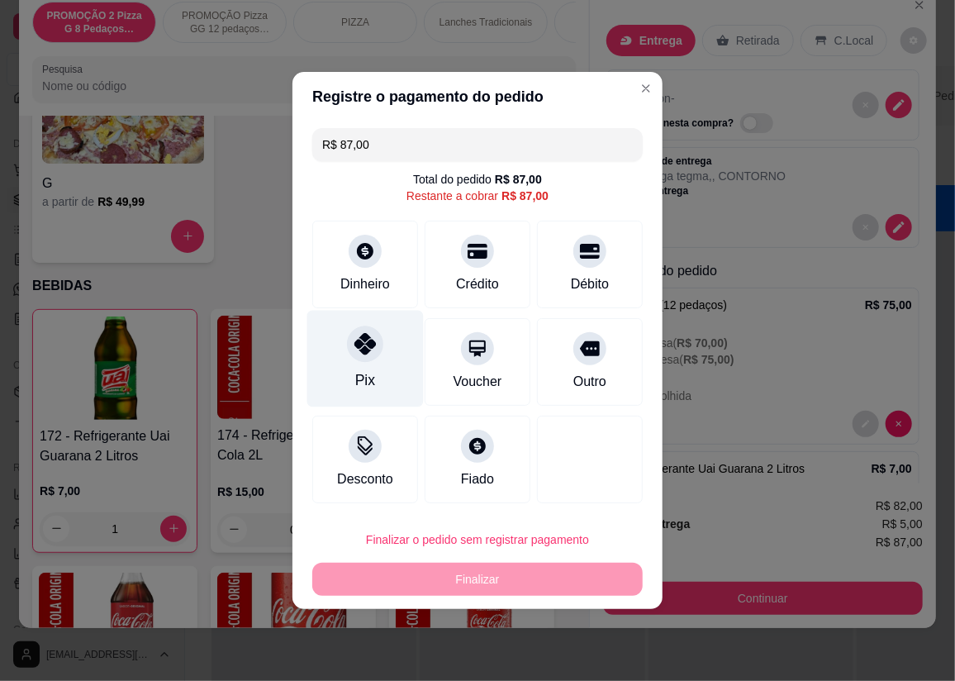
click at [375, 359] on div "Pix" at bounding box center [365, 359] width 116 height 97
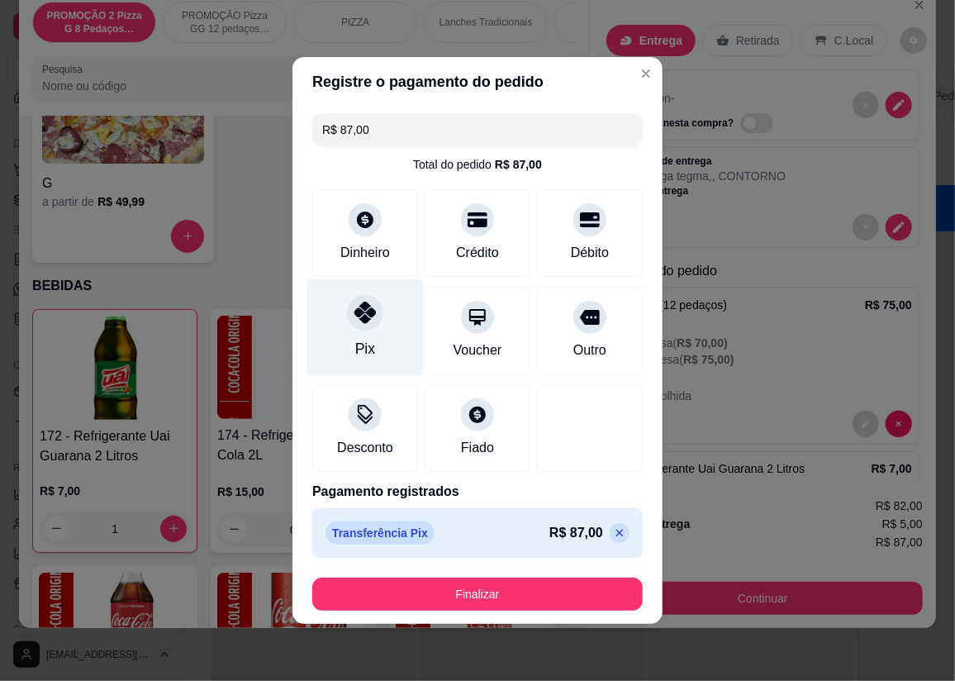
type input "R$ 0,00"
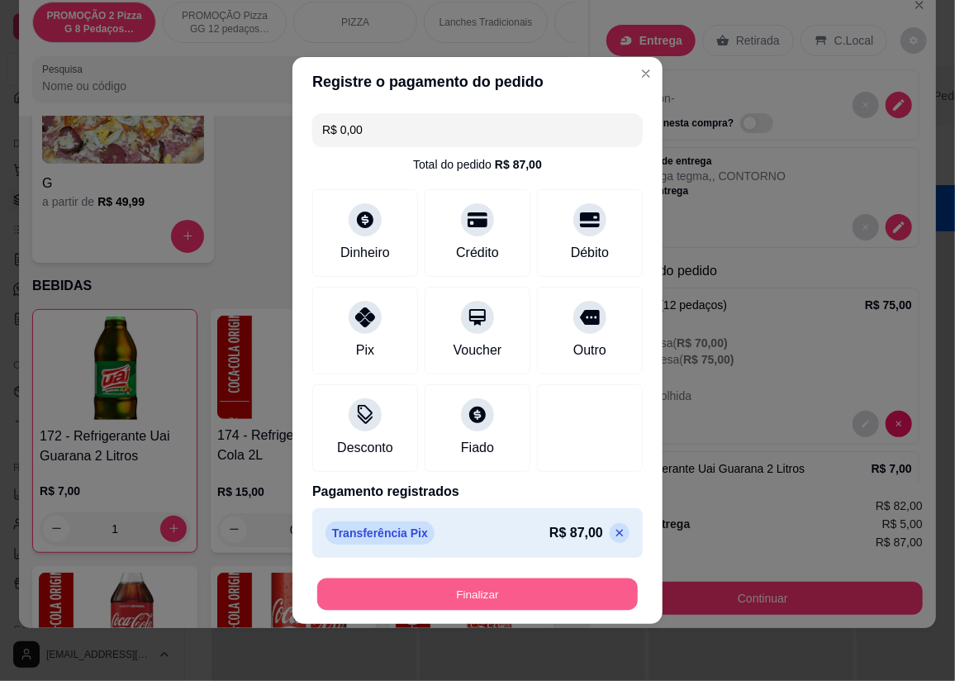
click at [396, 597] on button "Finalizar" at bounding box center [477, 594] width 321 height 32
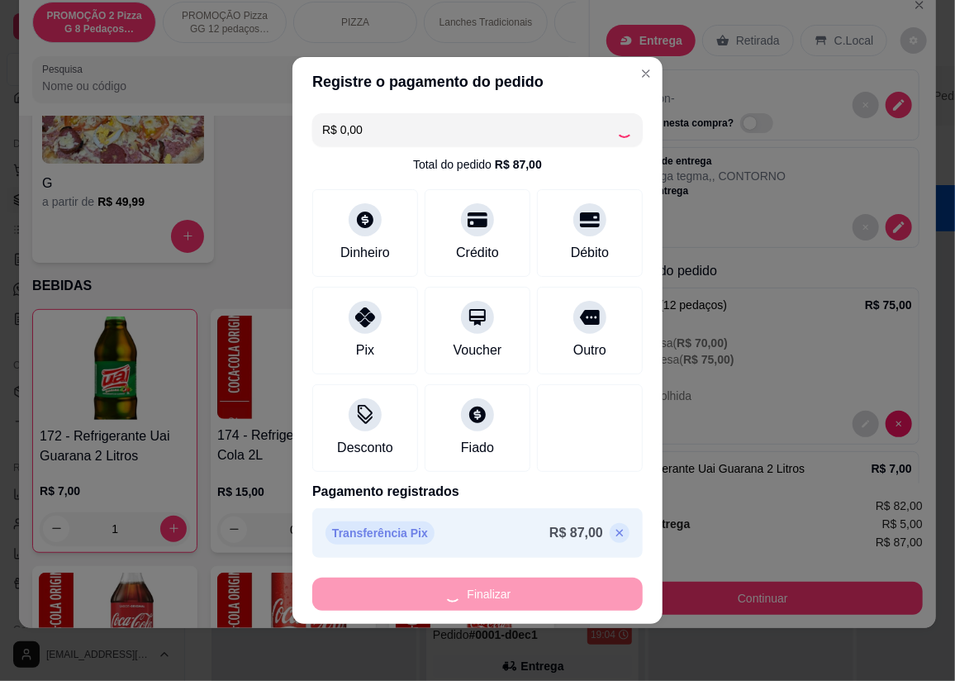
type input "0"
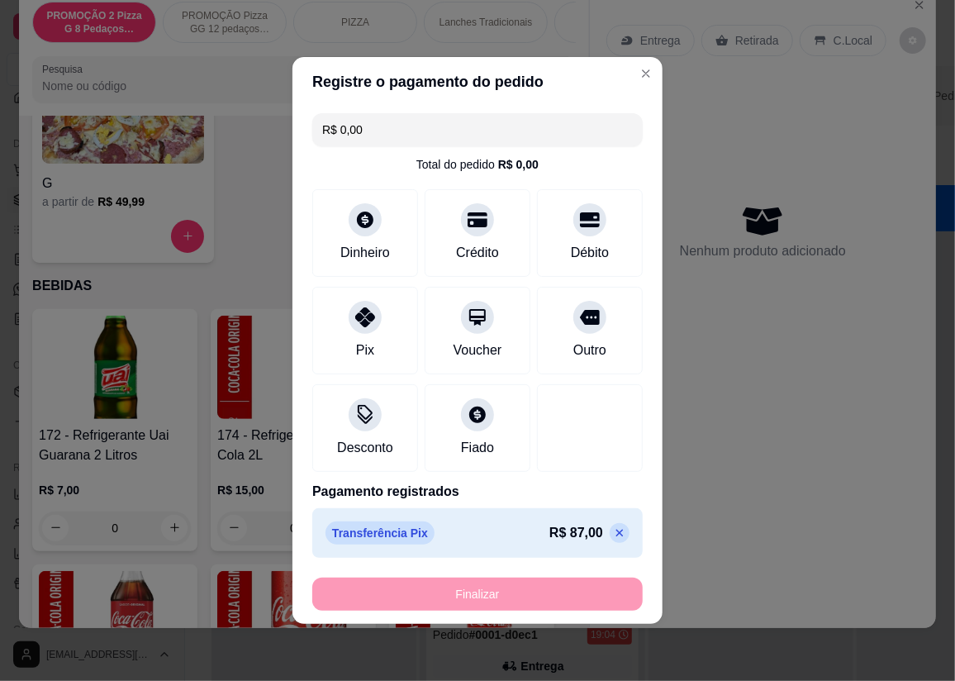
type input "-R$ 87,00"
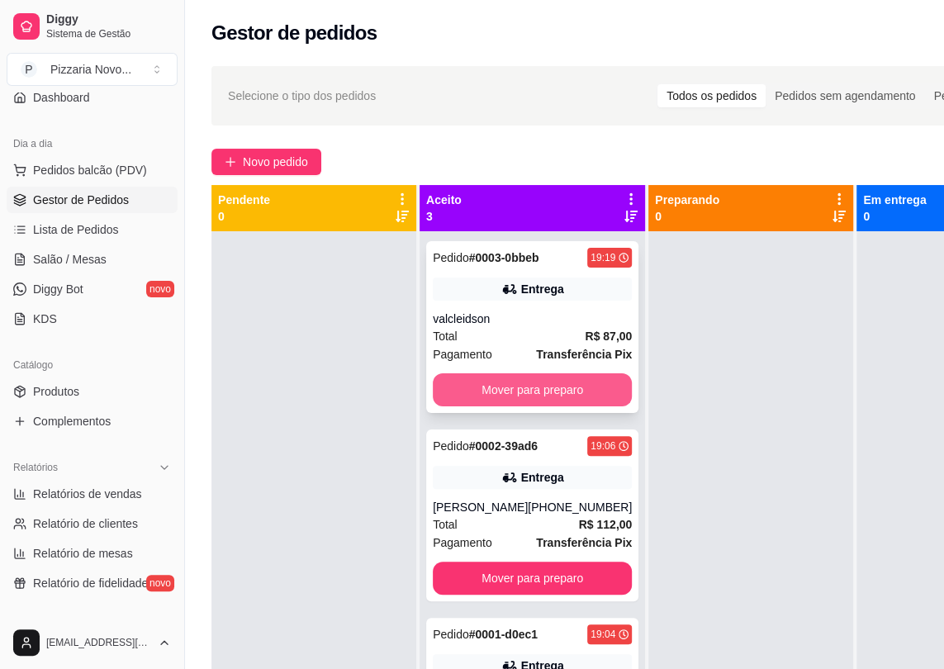
click at [504, 394] on button "Mover para preparo" at bounding box center [532, 389] width 199 height 33
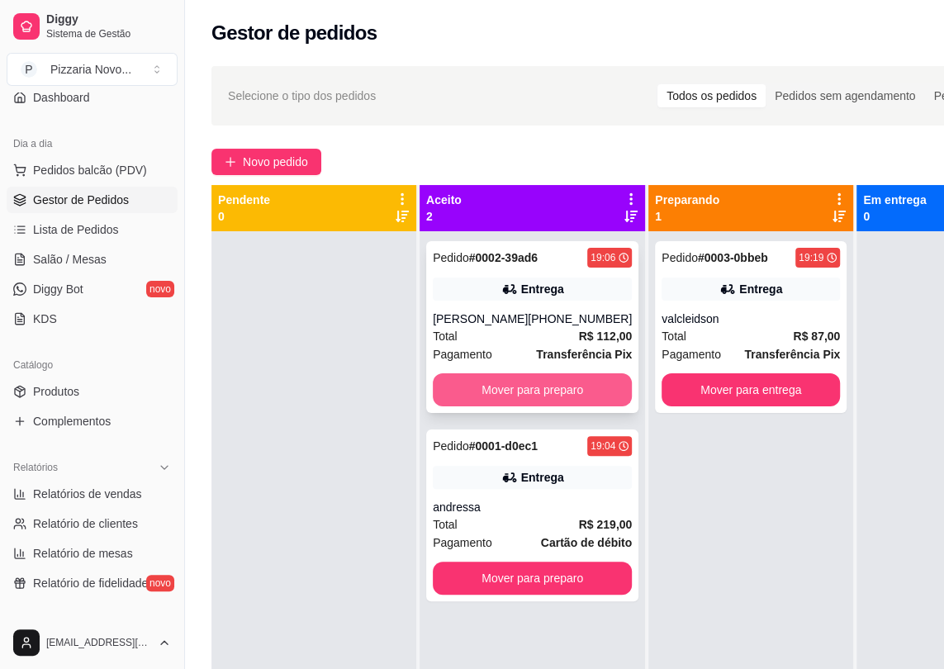
click at [506, 389] on button "Mover para preparo" at bounding box center [532, 389] width 199 height 33
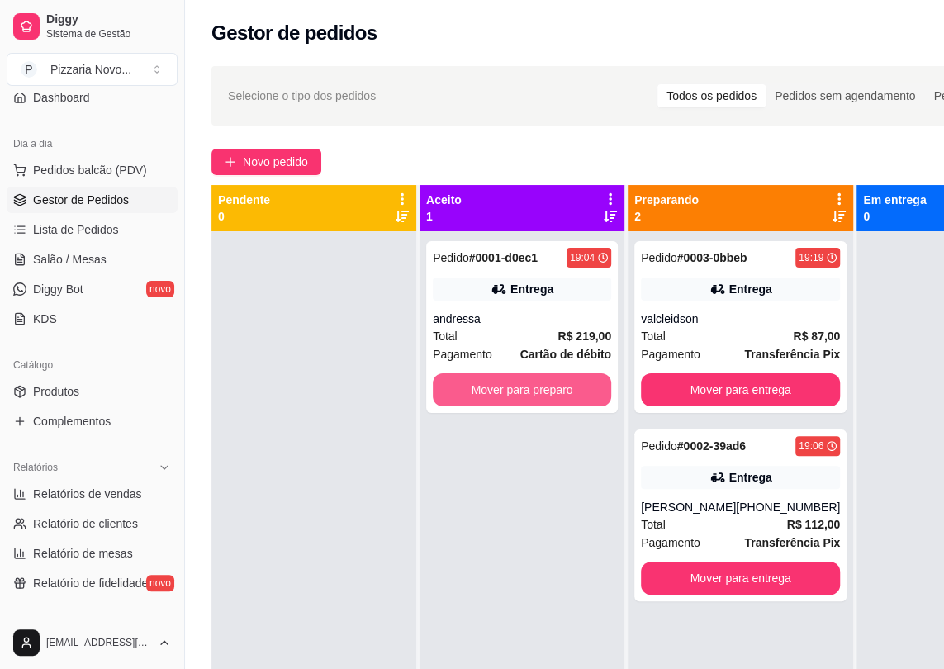
click at [501, 394] on button "Mover para preparo" at bounding box center [522, 389] width 178 height 33
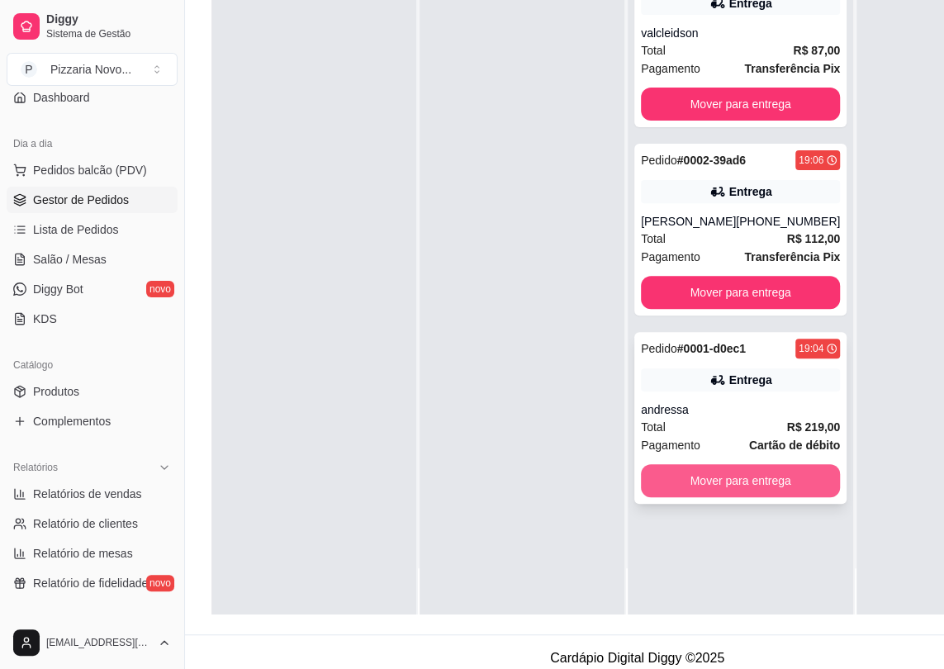
scroll to position [263, 0]
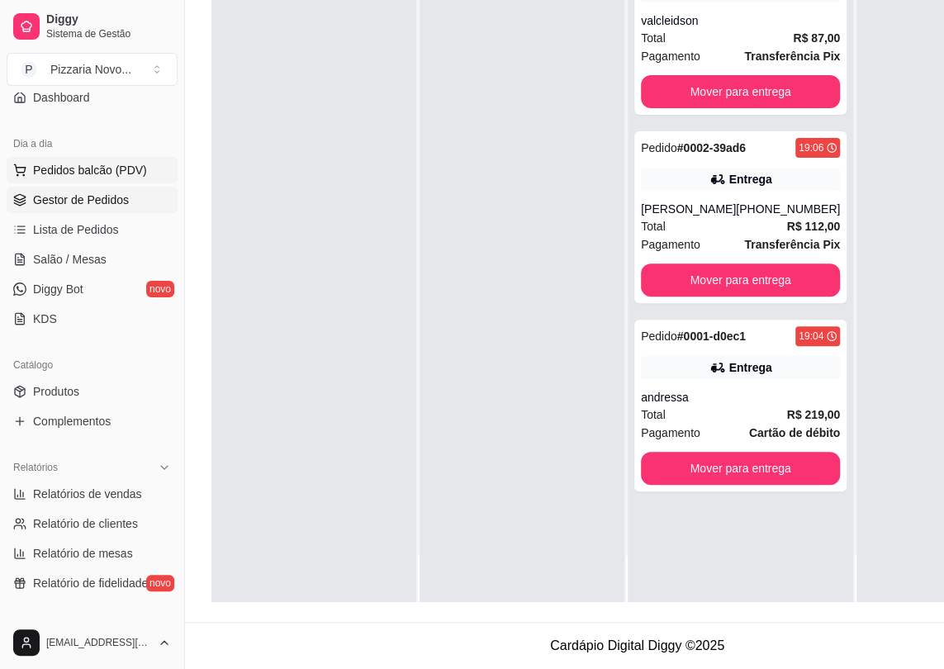
click at [64, 178] on button "Pedidos balcão (PDV)" at bounding box center [92, 170] width 171 height 26
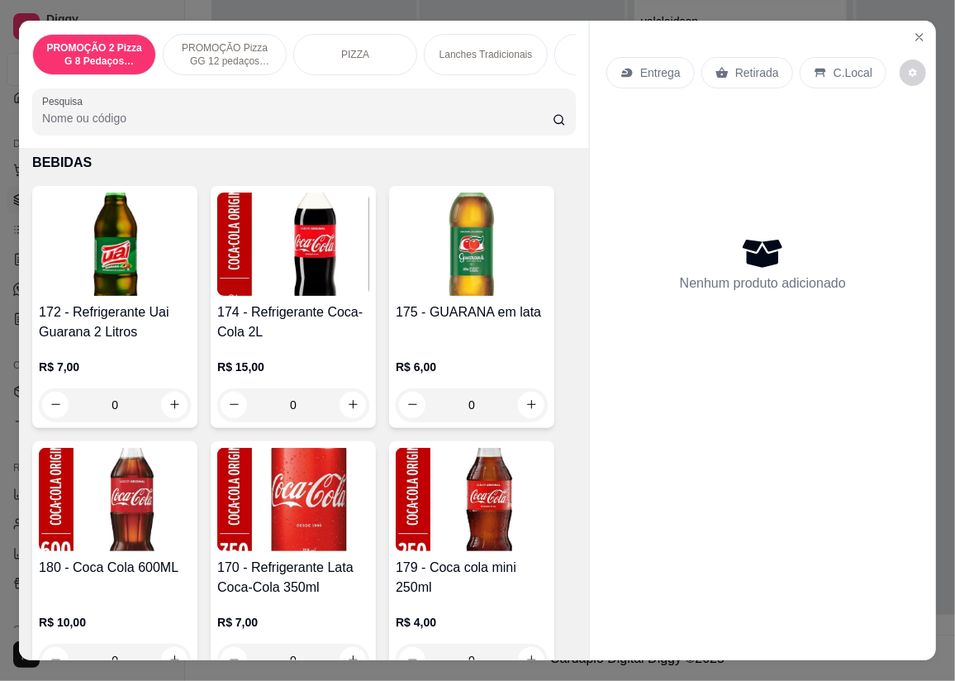
scroll to position [6464, 0]
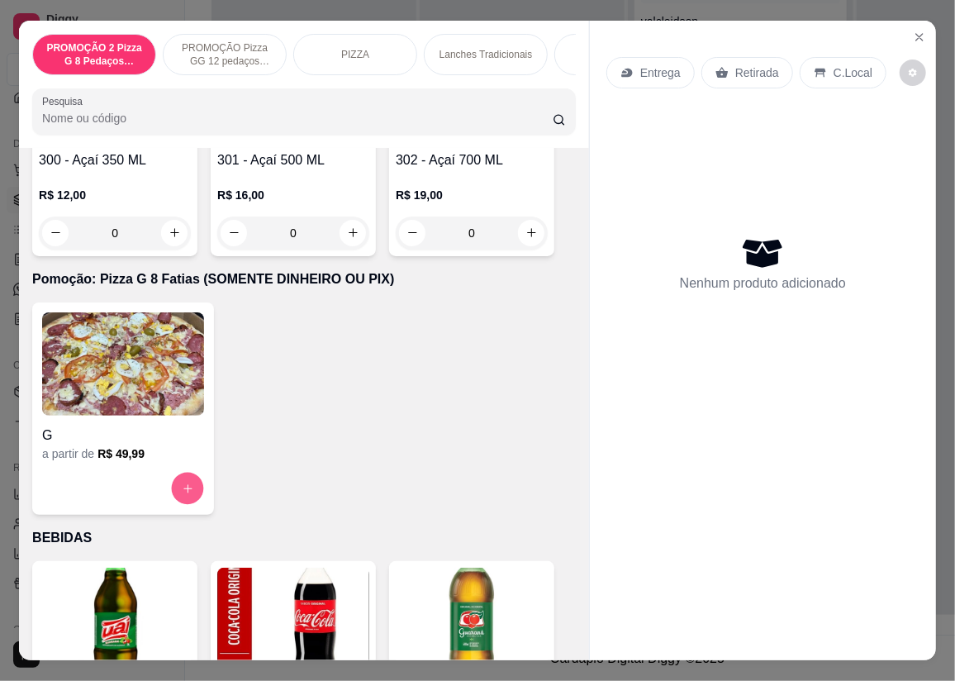
click at [185, 500] on button "increase-product-quantity" at bounding box center [188, 488] width 32 height 32
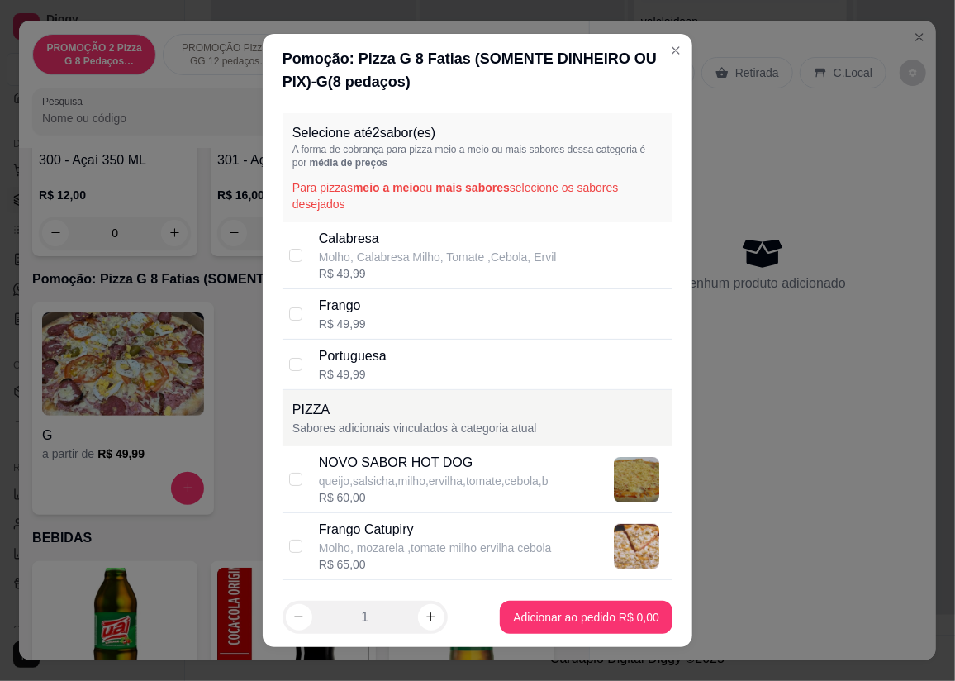
click at [308, 244] on div "Calabresa Molho, Calabresa Milho, Tomate ,Cebola, Ervil R$ 49,99" at bounding box center [478, 255] width 390 height 67
checkbox input "true"
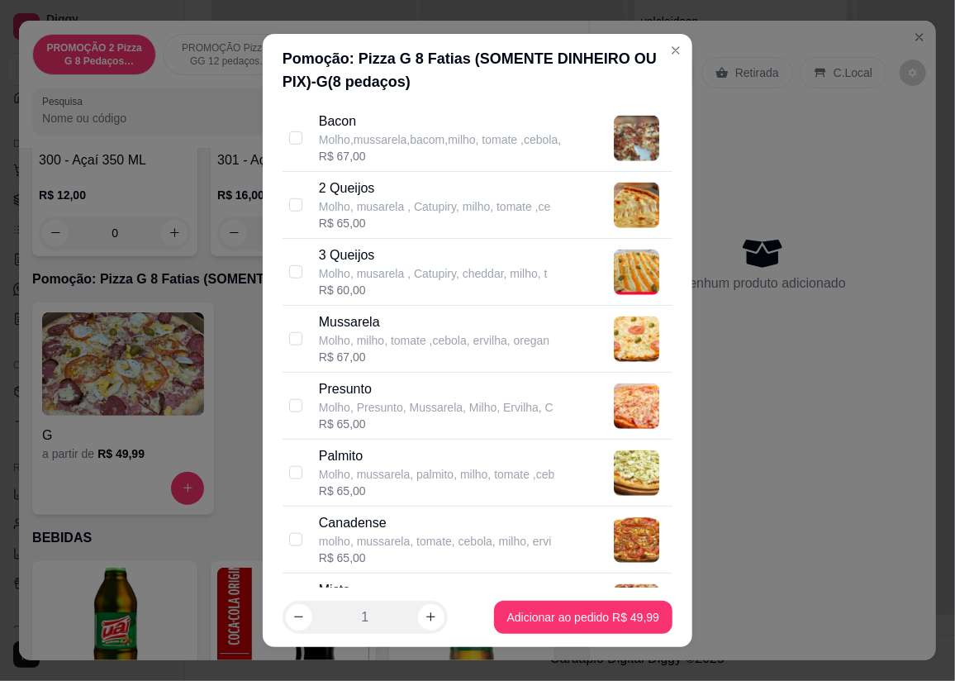
scroll to position [1000, 0]
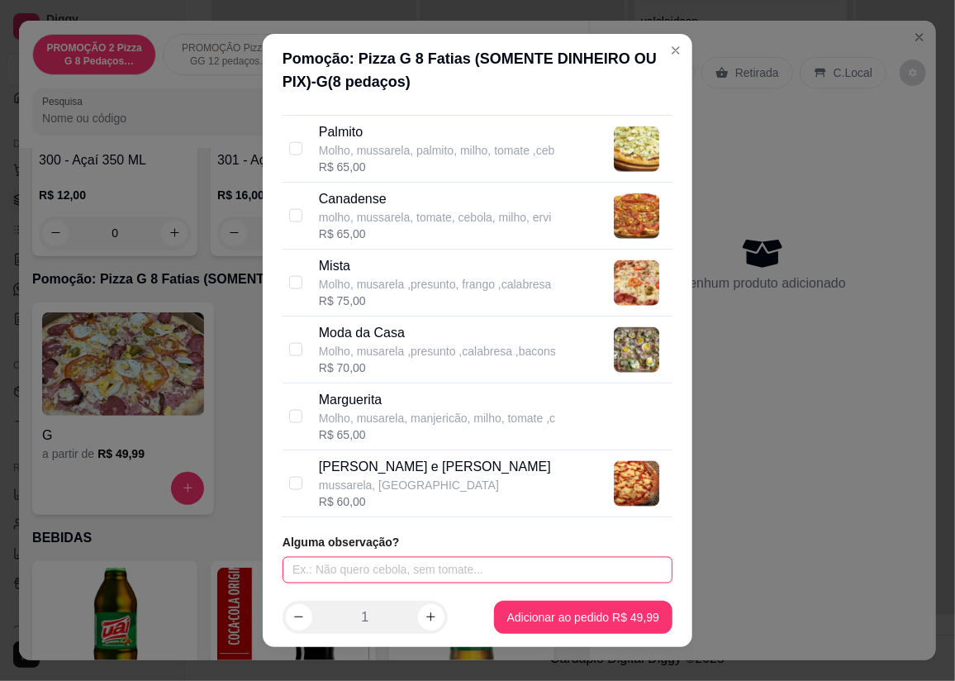
click at [414, 557] on input "text" at bounding box center [478, 570] width 390 height 26
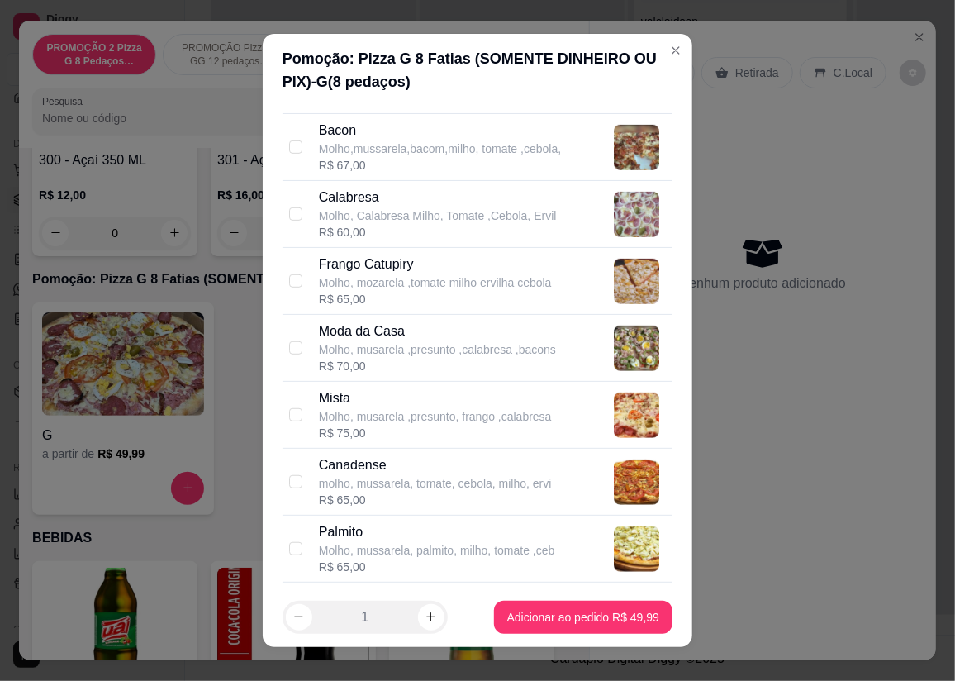
scroll to position [988, 0]
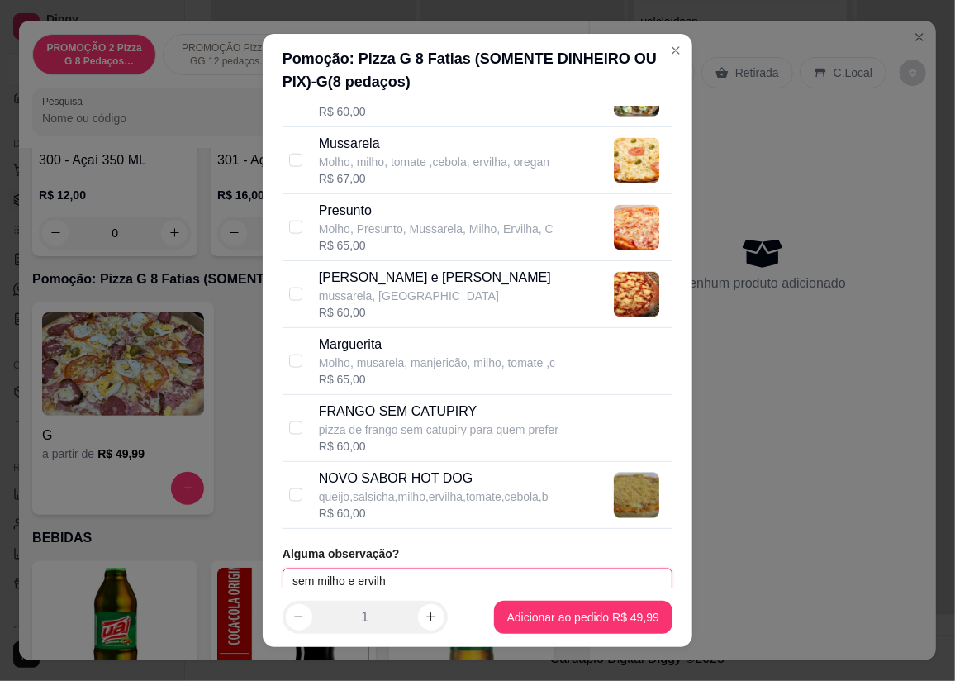
type input "sem milho e ervilha"
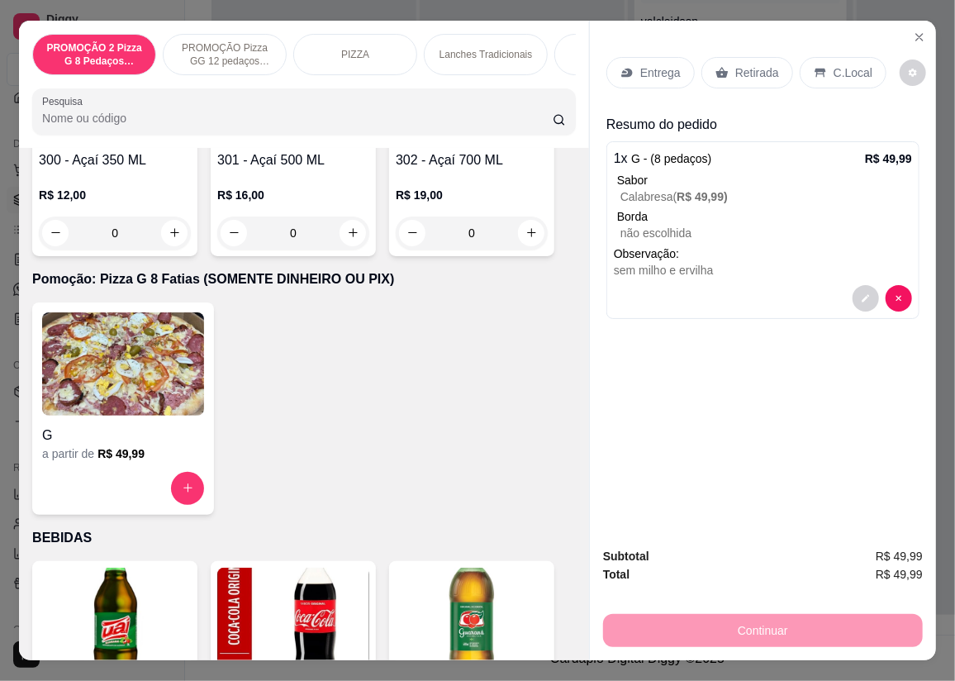
click at [661, 57] on div "Entrega" at bounding box center [650, 72] width 88 height 31
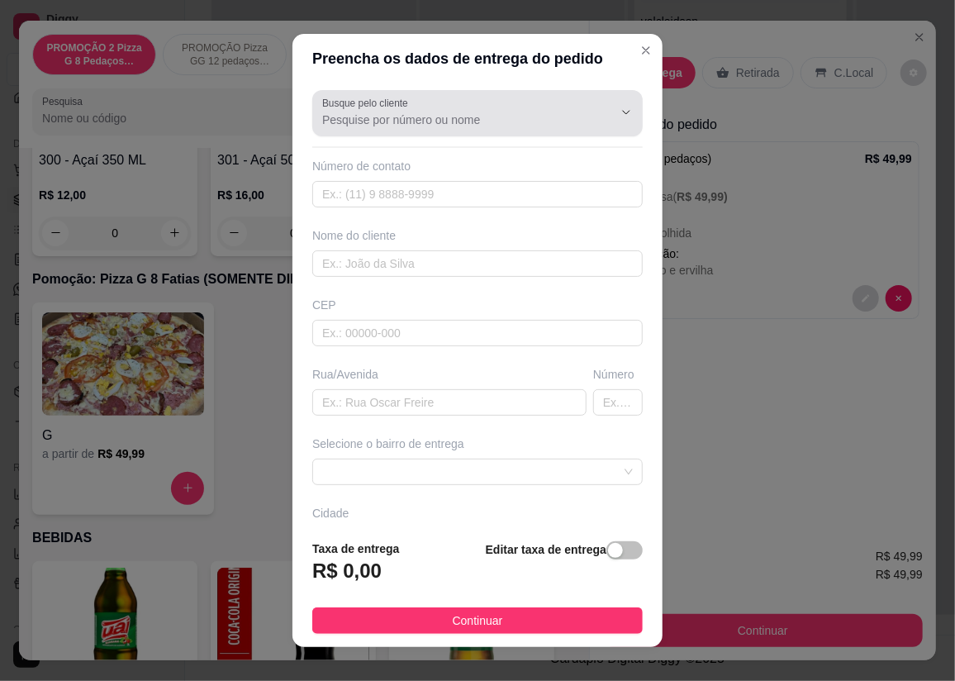
click at [430, 113] on input "Busque pelo cliente" at bounding box center [454, 120] width 264 height 17
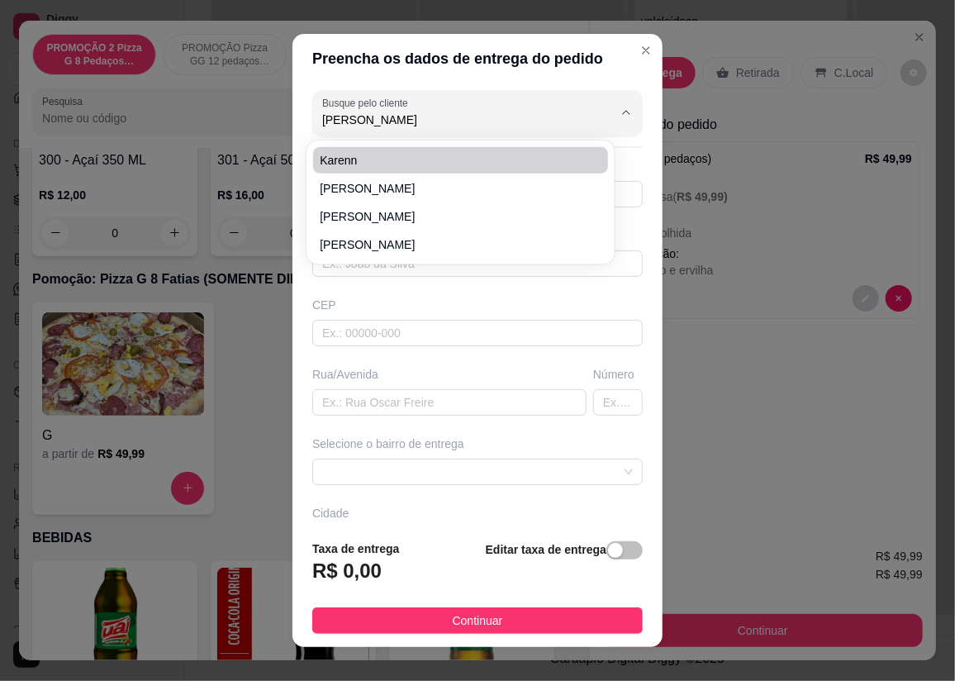
click at [369, 173] on li "Karenn" at bounding box center [460, 160] width 295 height 26
type input "Karenn"
type input "27999306952"
type input "Karenn"
type input "29157444"
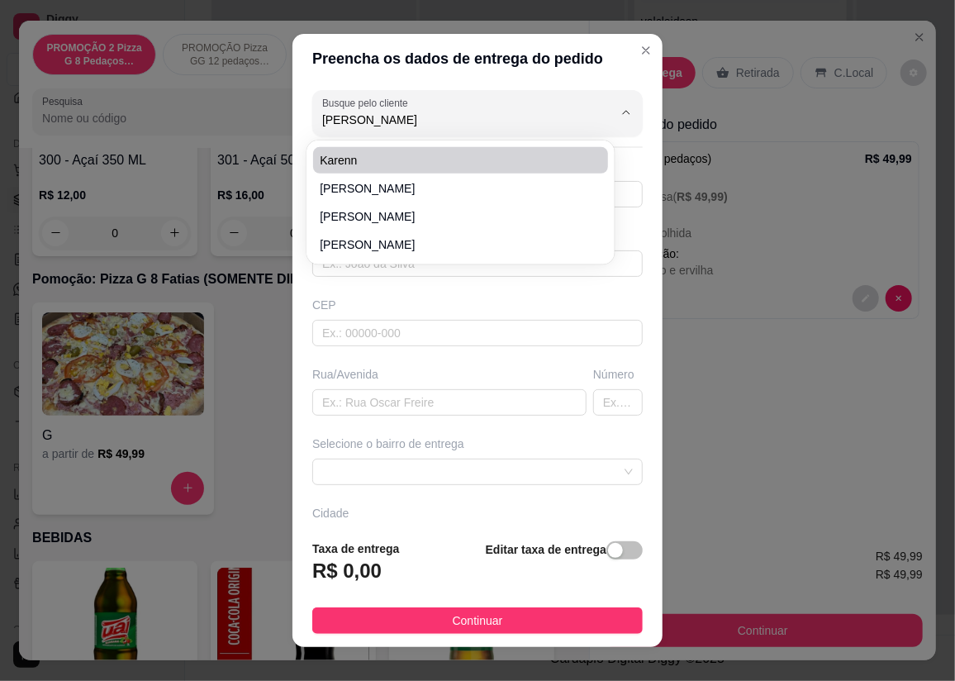
type input "Rua Sessenta e Seis"
type input "48"
type input "CARIACICA"
type input "Casa, ao lado do salão"
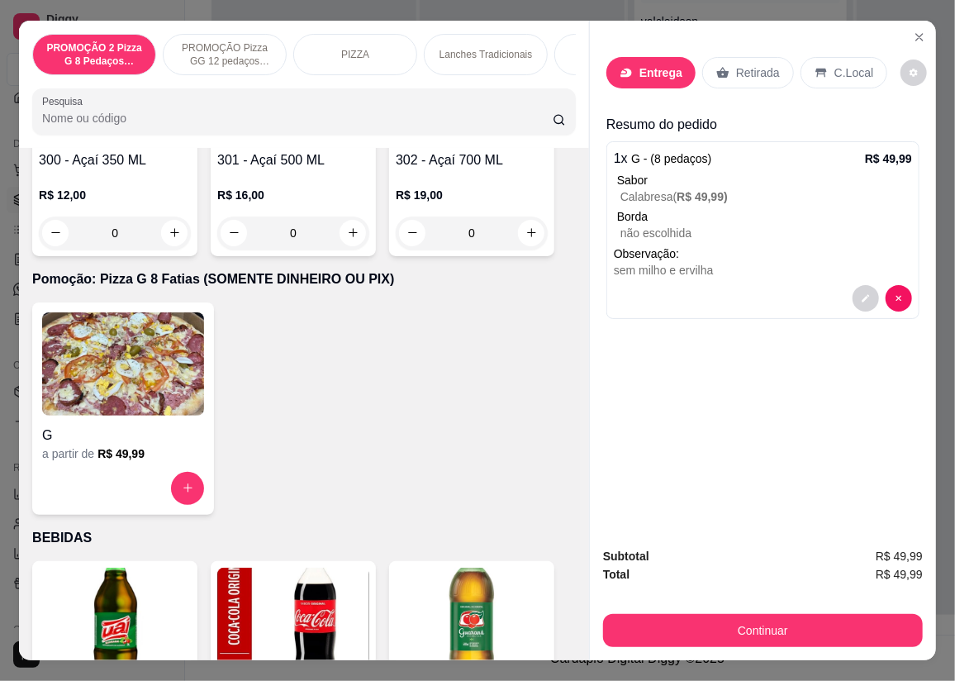
click at [661, 64] on p "Entrega" at bounding box center [660, 72] width 43 height 17
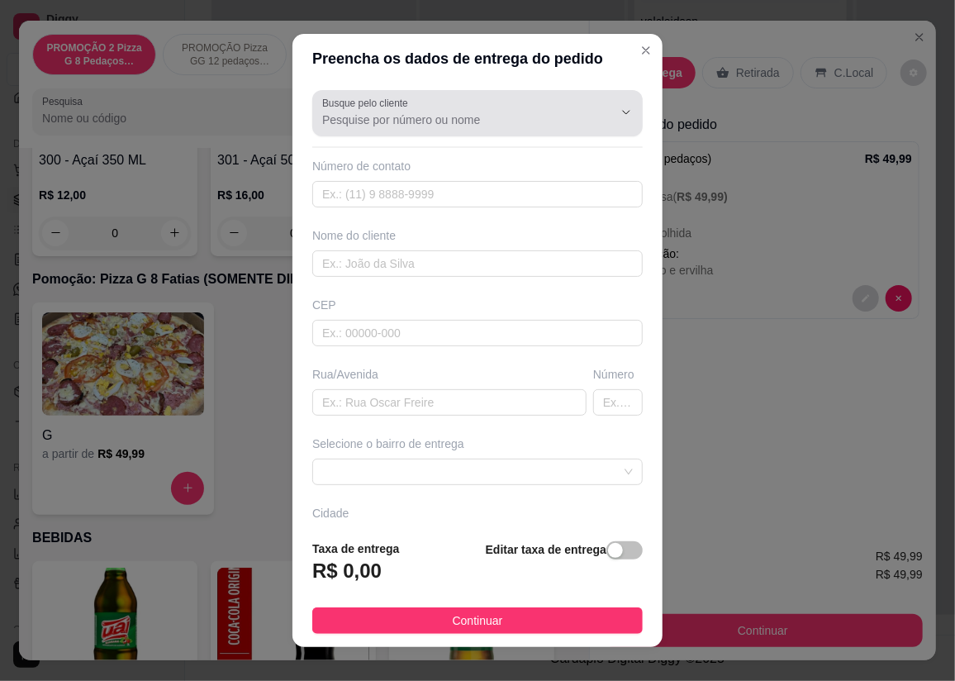
click at [411, 112] on input "Busque pelo cliente" at bounding box center [454, 120] width 264 height 17
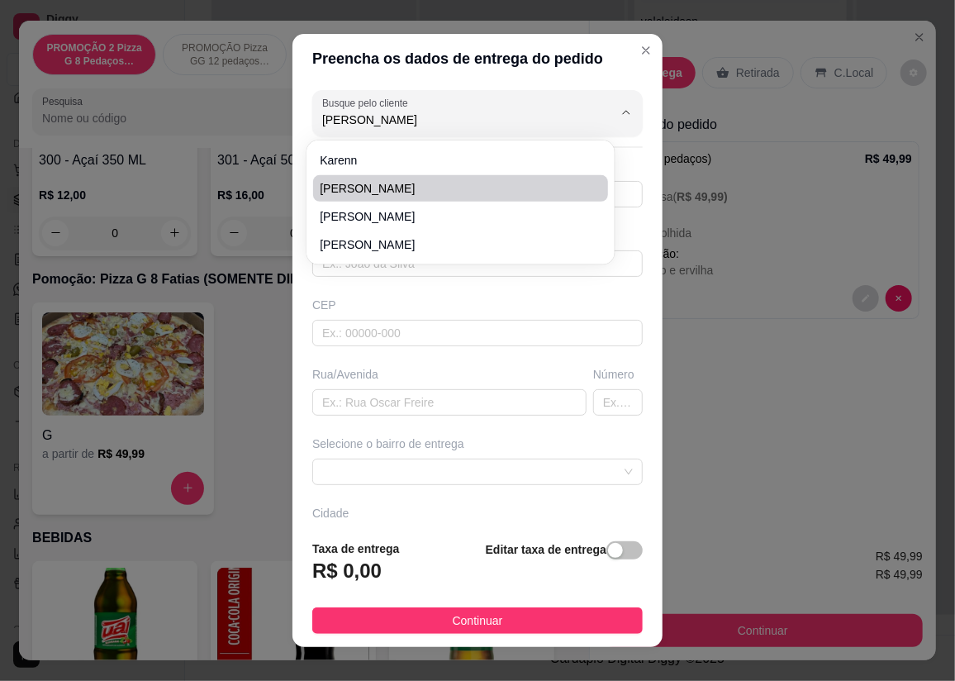
click at [361, 187] on span "[PERSON_NAME]" at bounding box center [452, 188] width 265 height 17
type input "[PERSON_NAME]"
type input "2798853055"
type input "[PERSON_NAME]"
type input "29157429"
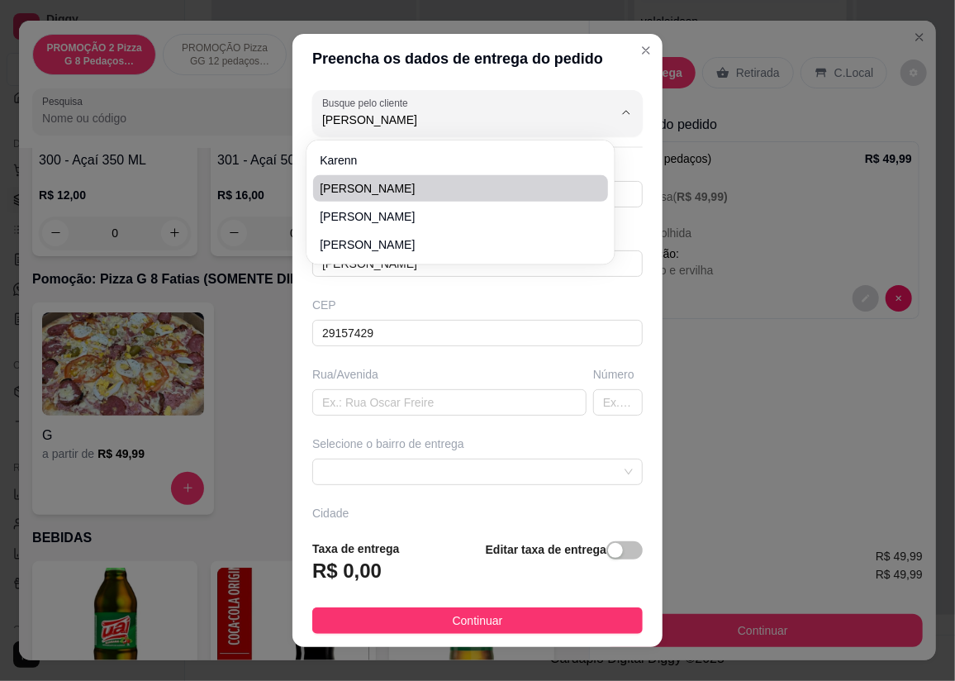
type input "[STREET_ADDRESS][PERSON_NAME]"
type input "90"
type input "CARIACICA"
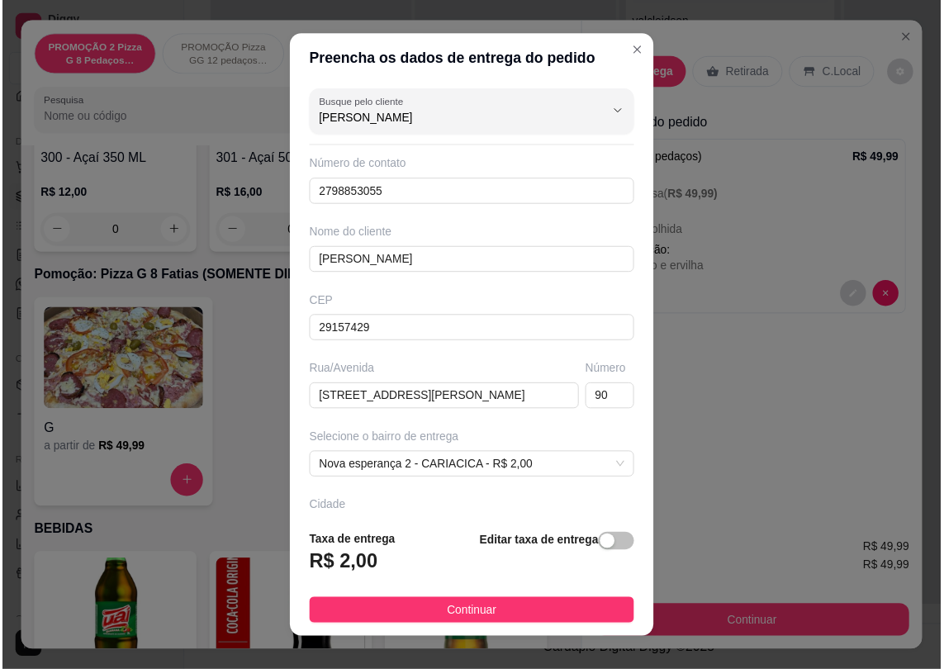
scroll to position [112, 0]
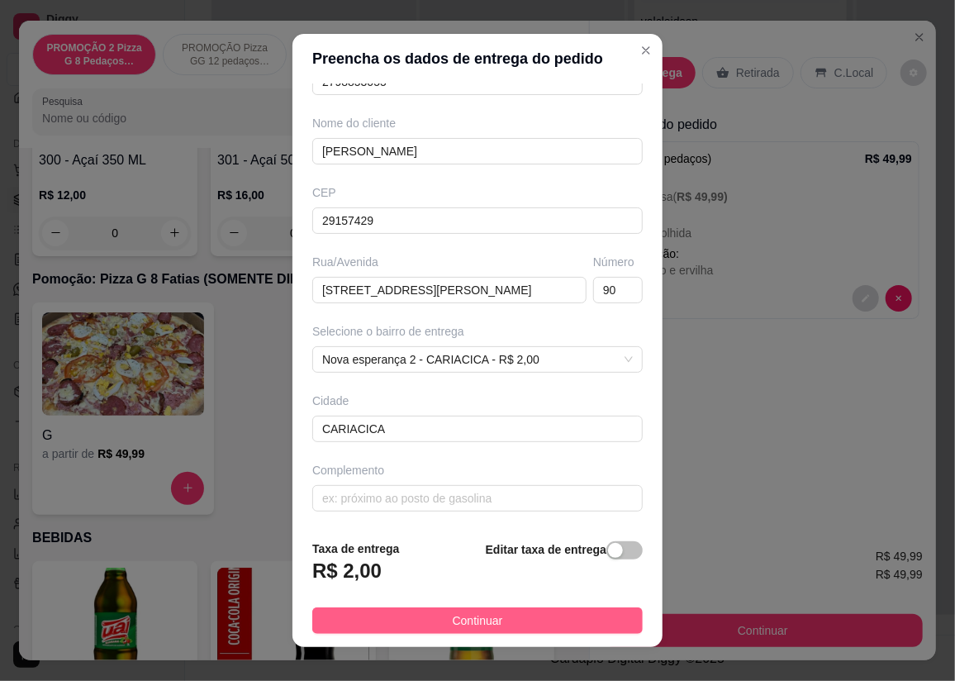
click at [486, 611] on span "Continuar" at bounding box center [478, 620] width 50 height 18
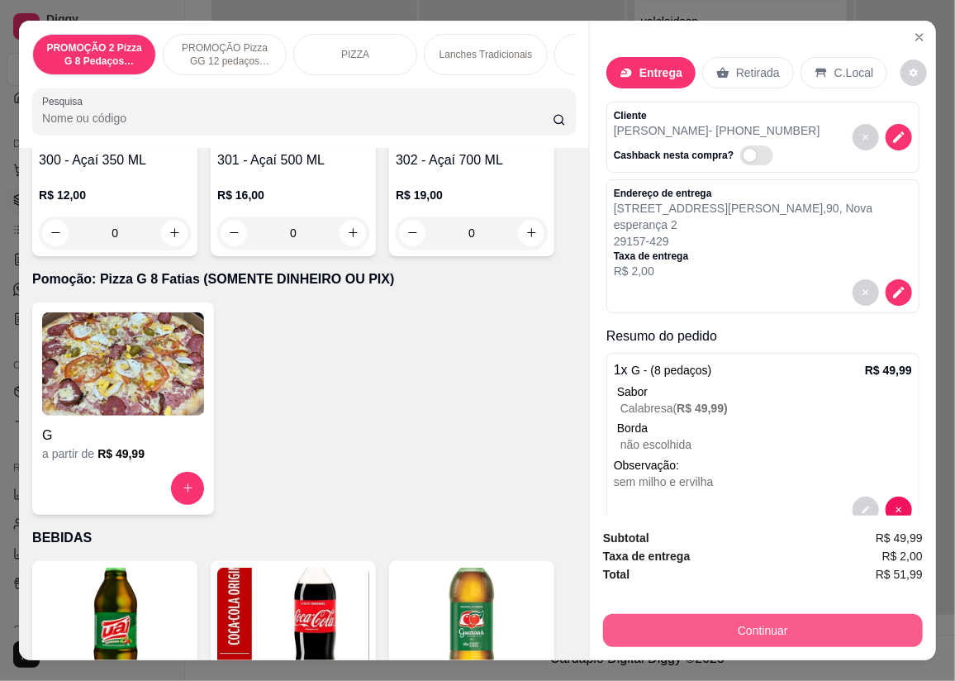
click at [734, 617] on button "Continuar" at bounding box center [763, 630] width 320 height 33
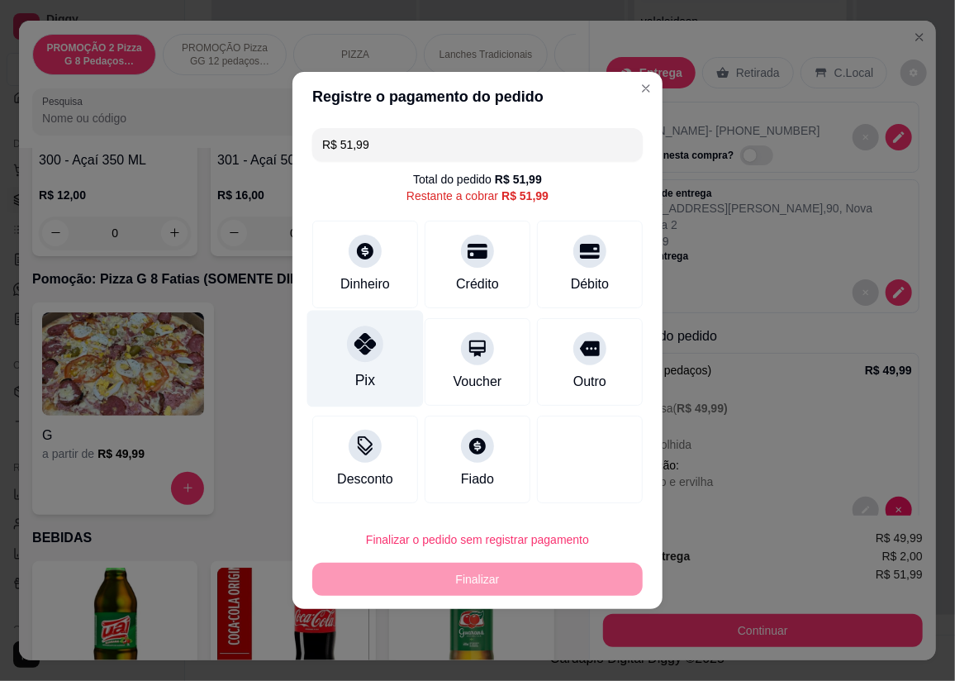
click at [358, 356] on div at bounding box center [365, 344] width 36 height 36
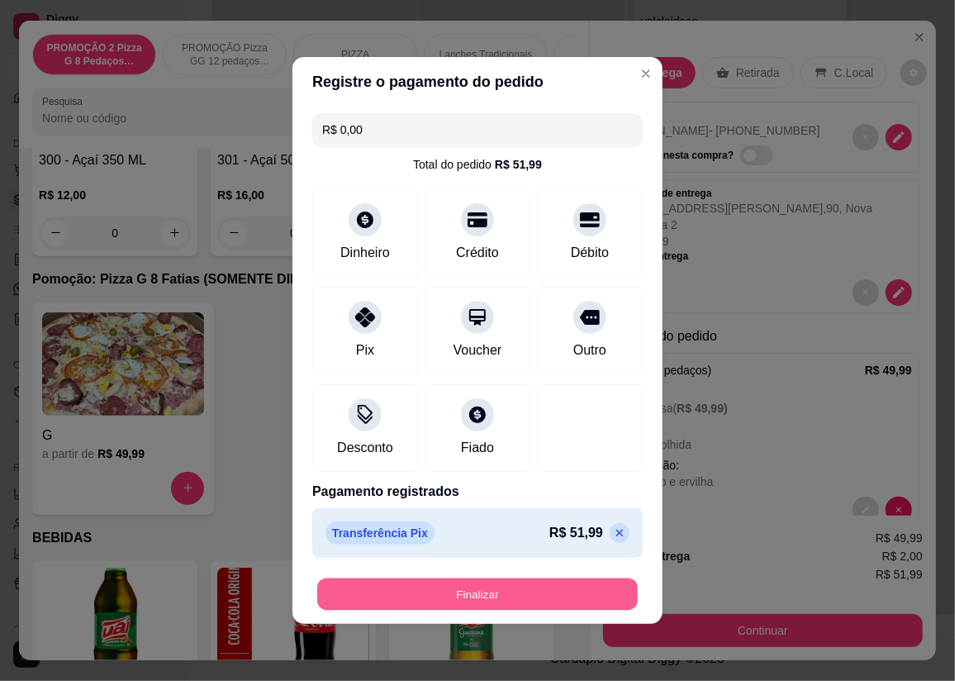
click at [475, 594] on button "Finalizar" at bounding box center [477, 594] width 321 height 32
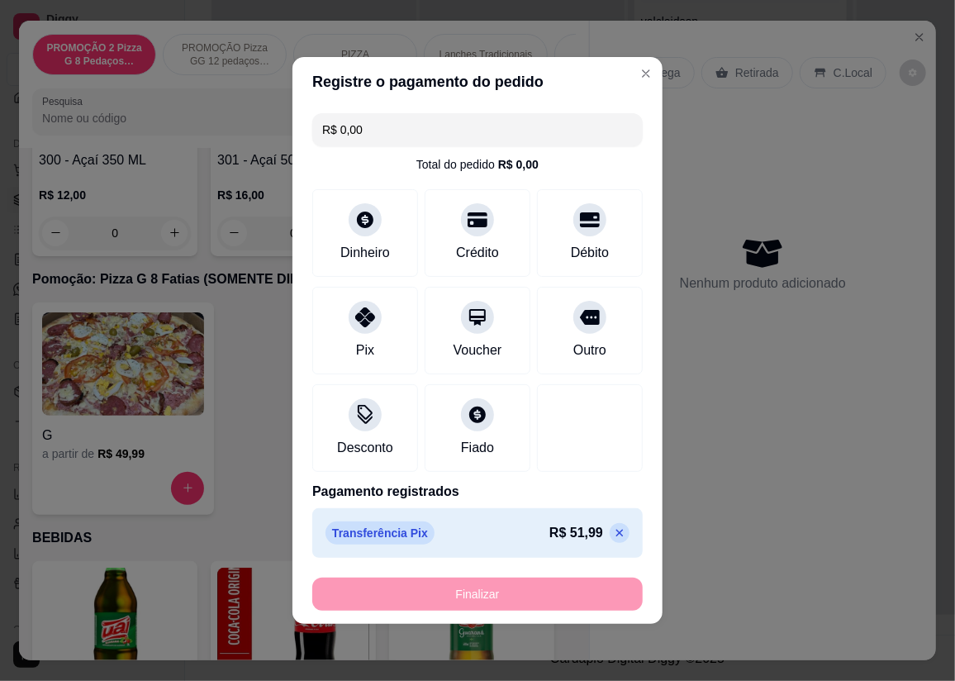
type input "-R$ 51,99"
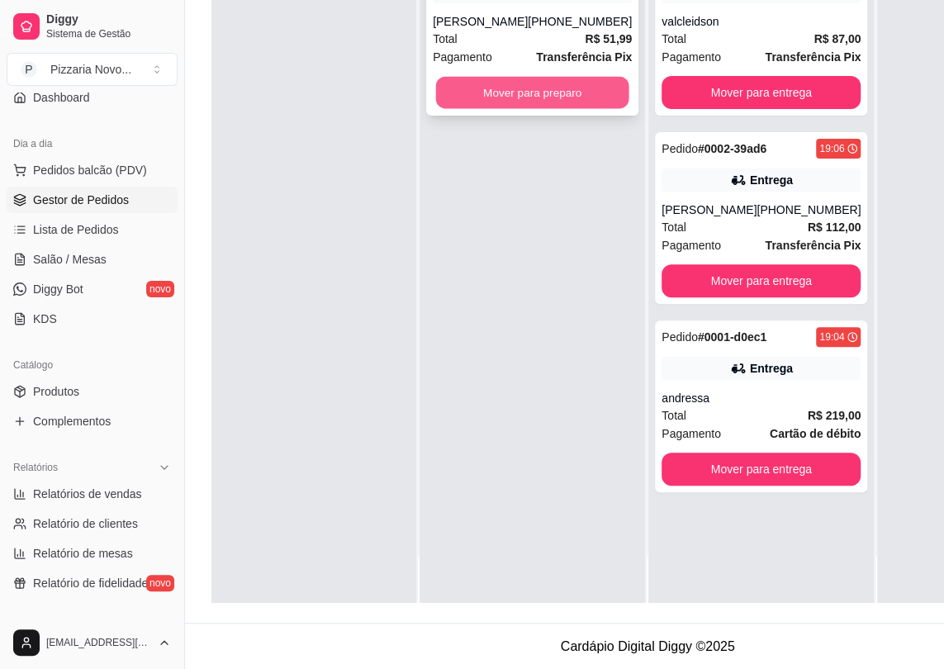
click at [524, 96] on button "Mover para preparo" at bounding box center [532, 93] width 193 height 32
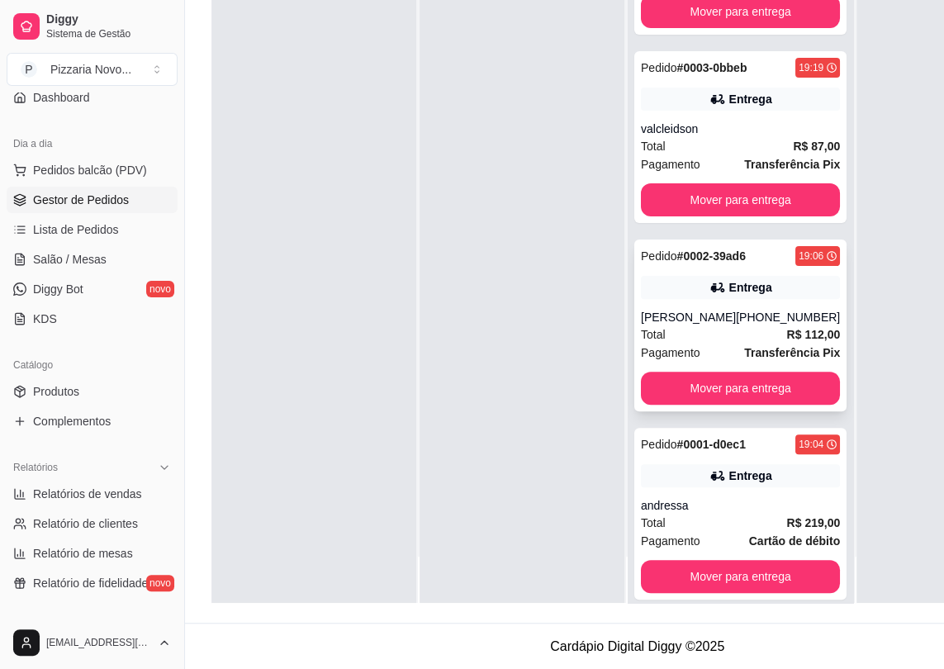
scroll to position [89, 0]
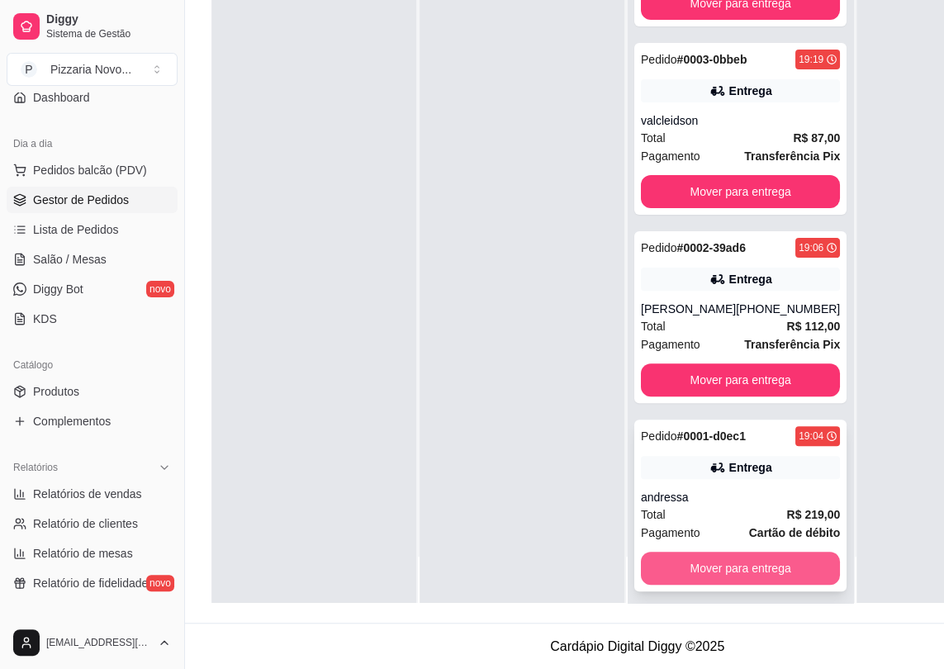
click at [746, 559] on button "Mover para entrega" at bounding box center [740, 568] width 199 height 33
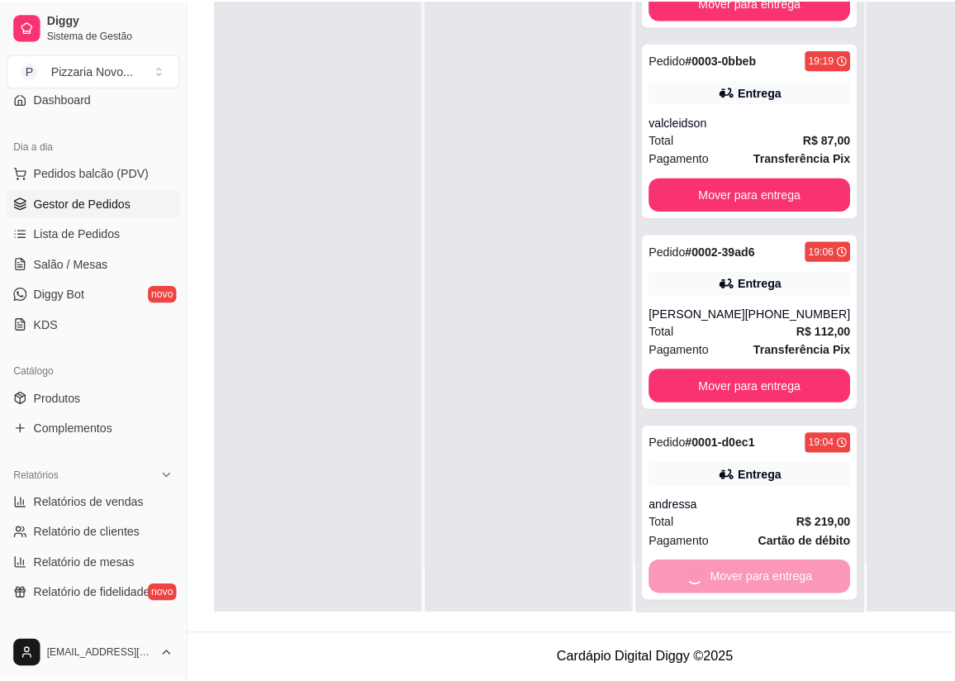
scroll to position [0, 0]
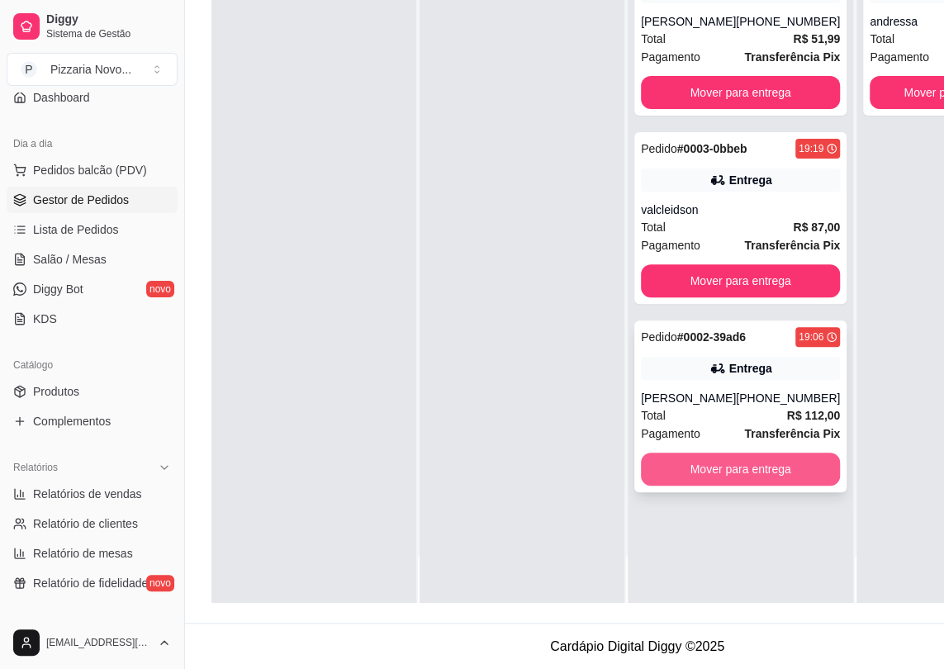
click at [736, 479] on button "Mover para entrega" at bounding box center [740, 469] width 199 height 33
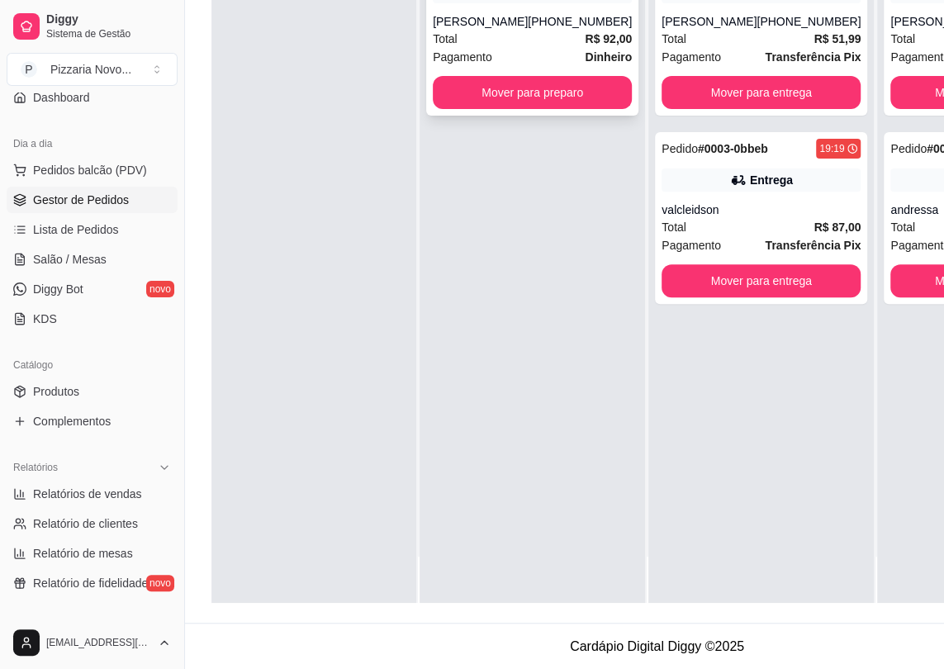
click at [522, 37] on div "Total R$ 92,00" at bounding box center [532, 39] width 199 height 18
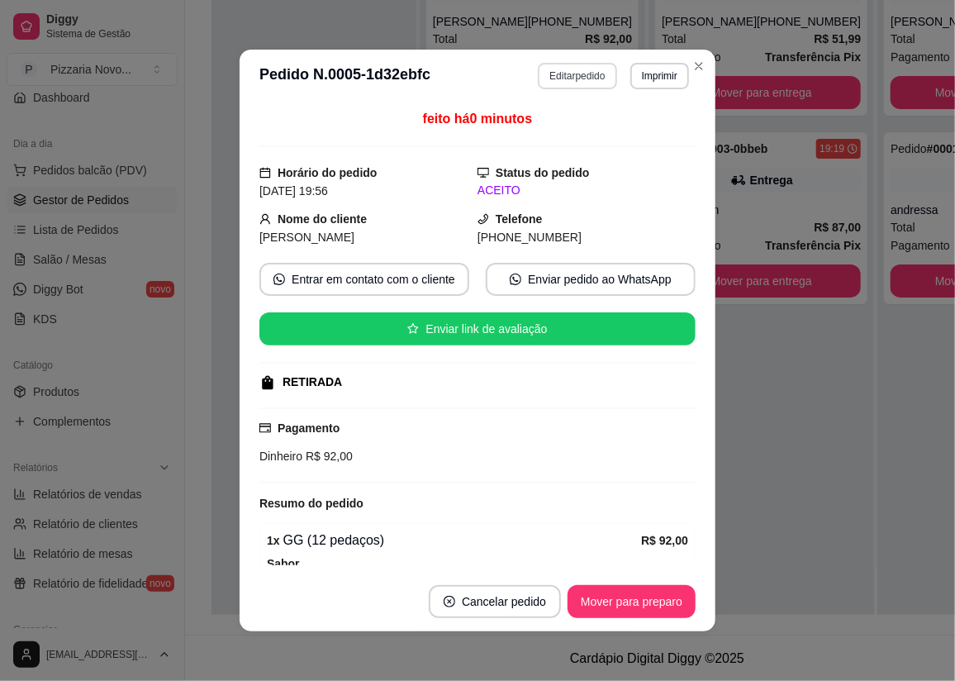
click at [559, 63] on button "Editar pedido" at bounding box center [577, 76] width 78 height 26
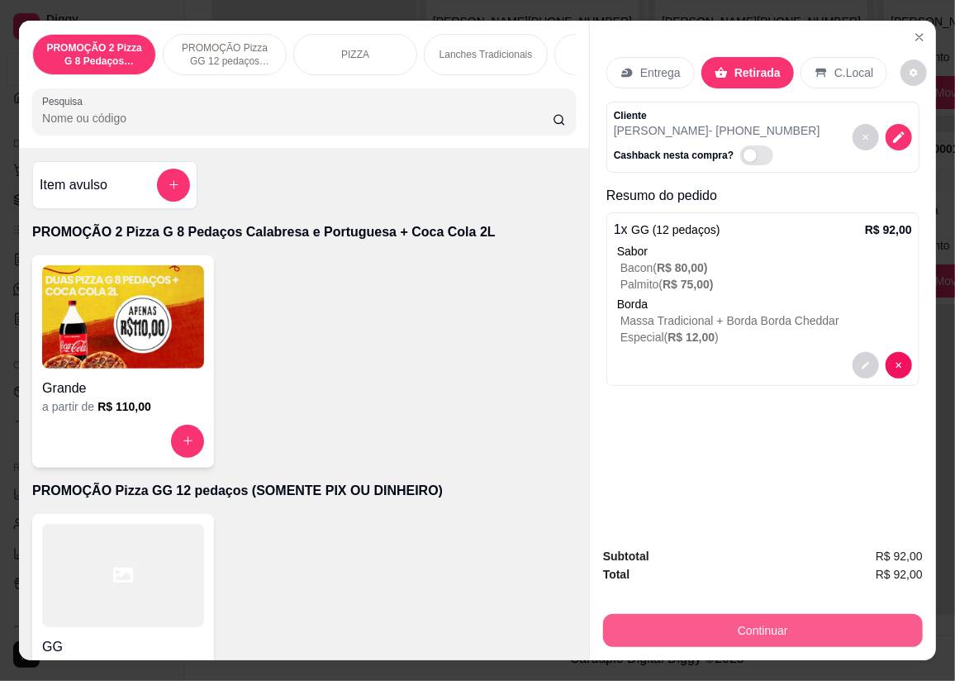
click at [775, 624] on button "Continuar" at bounding box center [763, 630] width 320 height 33
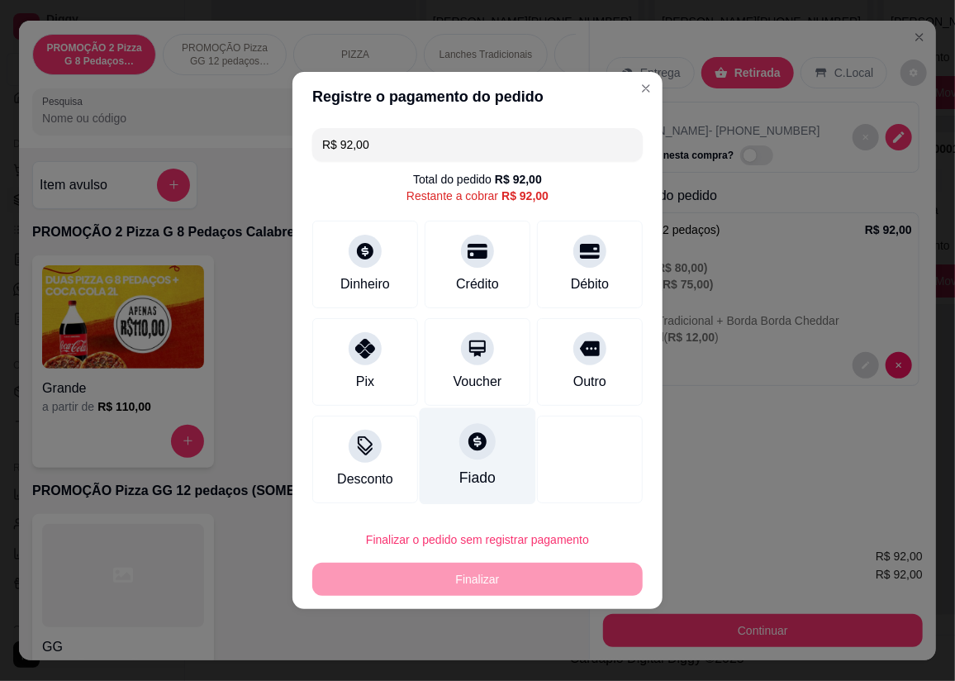
click at [486, 459] on div "Fiado" at bounding box center [478, 456] width 116 height 97
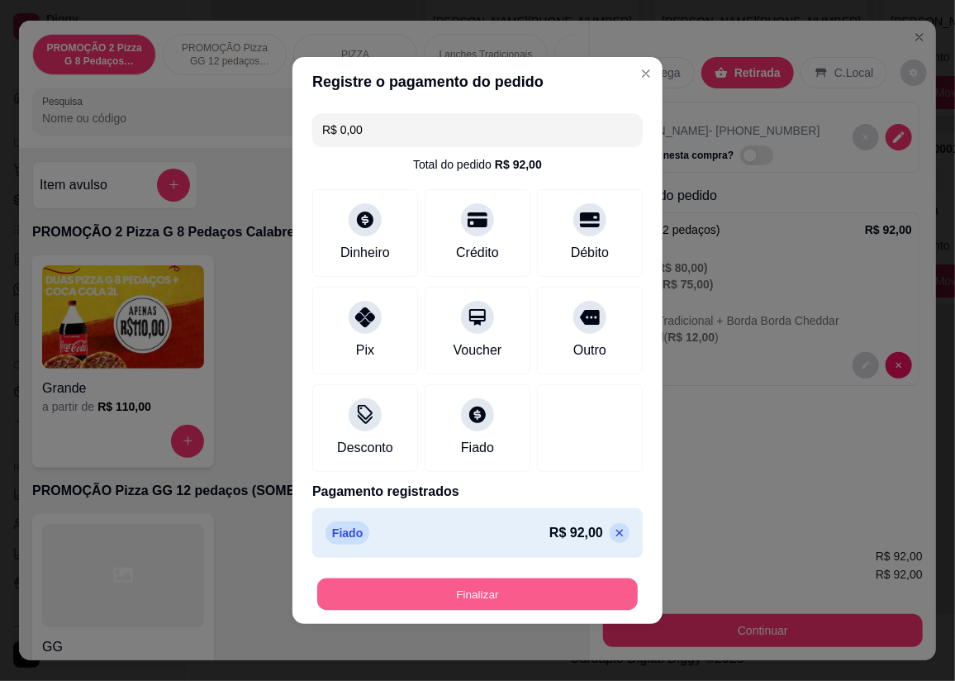
click at [522, 592] on button "Finalizar" at bounding box center [477, 594] width 321 height 32
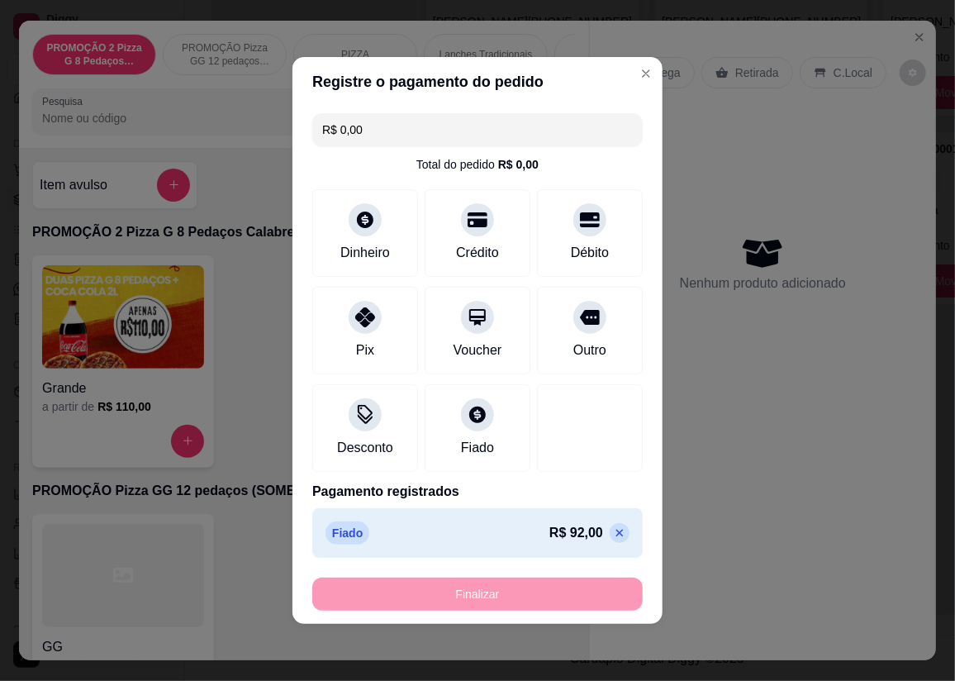
type input "-R$ 92,00"
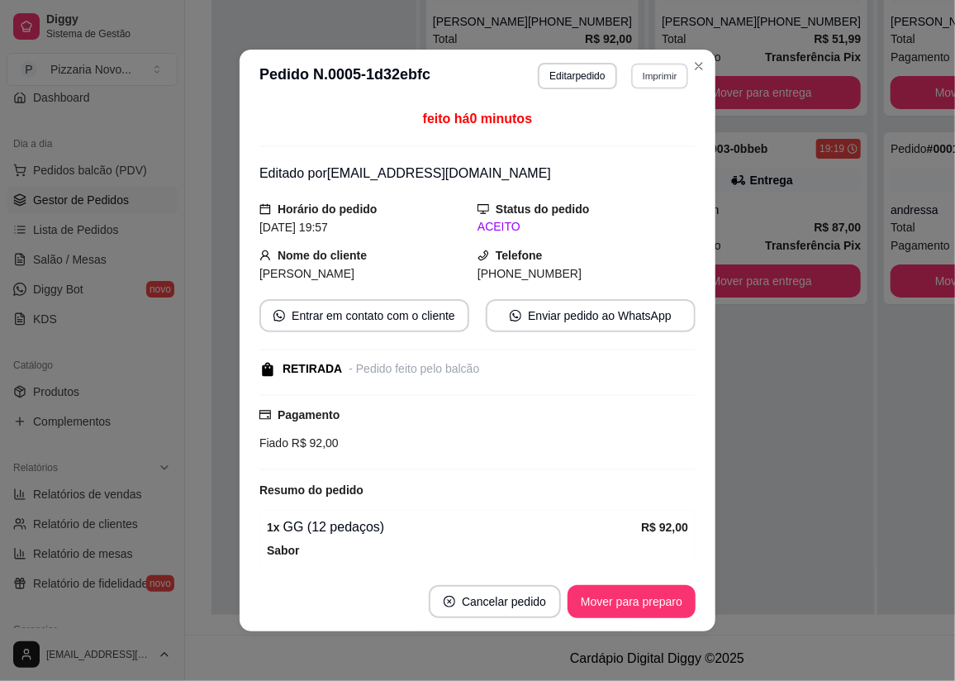
click at [649, 70] on button "Imprimir" at bounding box center [659, 76] width 57 height 26
click at [649, 132] on button "IMPRESSORA" at bounding box center [625, 134] width 120 height 26
click at [633, 74] on button "Imprimir" at bounding box center [659, 76] width 59 height 26
click at [639, 133] on button "IMPRESSORA" at bounding box center [625, 134] width 120 height 26
click at [651, 83] on button "Imprimir" at bounding box center [659, 76] width 57 height 26
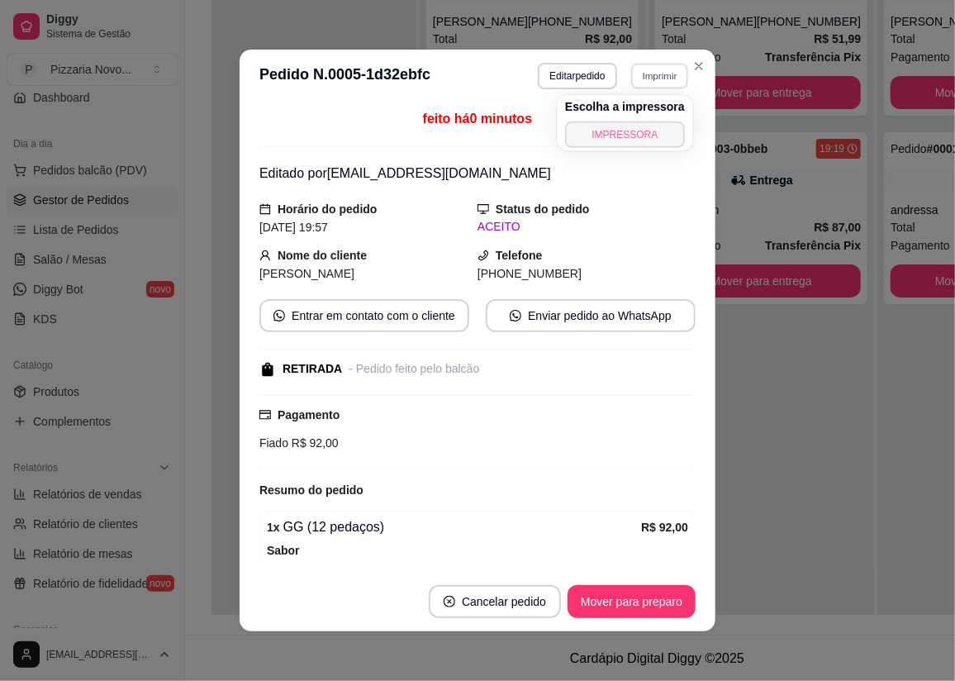
click at [640, 125] on button "IMPRESSORA" at bounding box center [625, 134] width 120 height 26
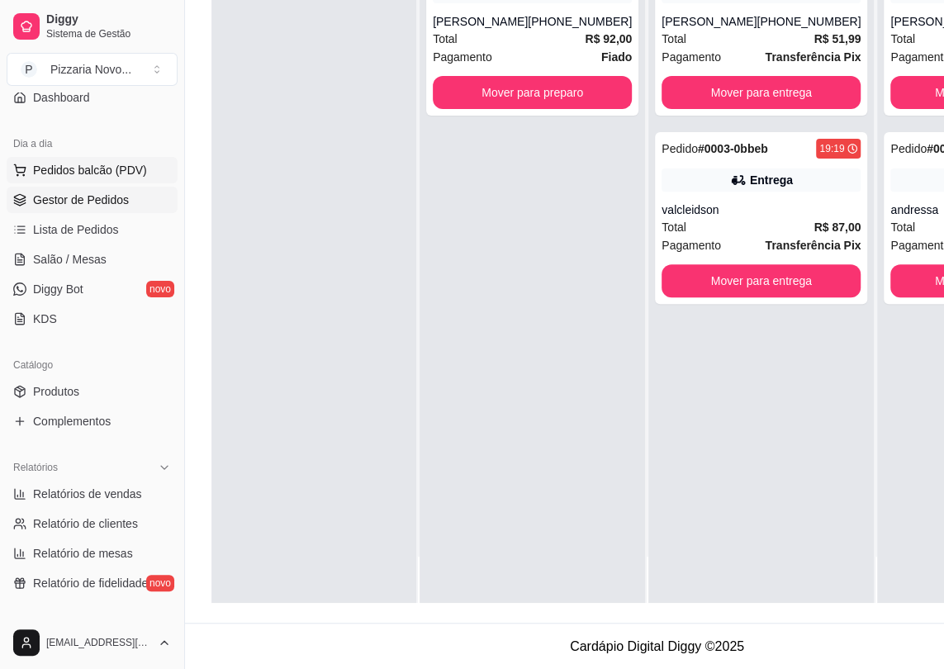
click at [123, 174] on span "Pedidos balcão (PDV)" at bounding box center [90, 170] width 114 height 17
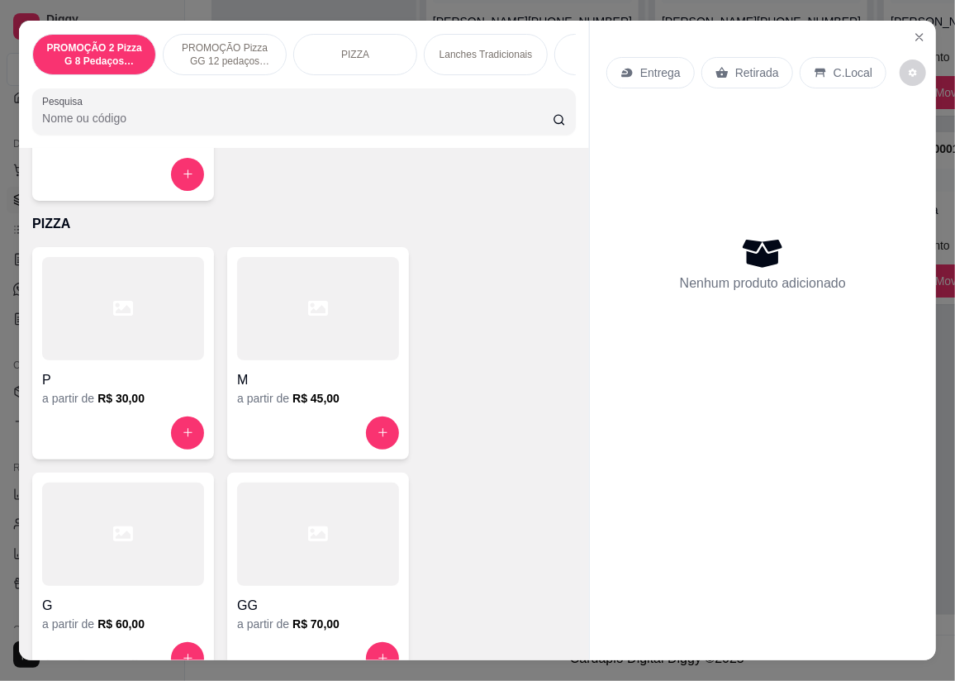
scroll to position [676, 0]
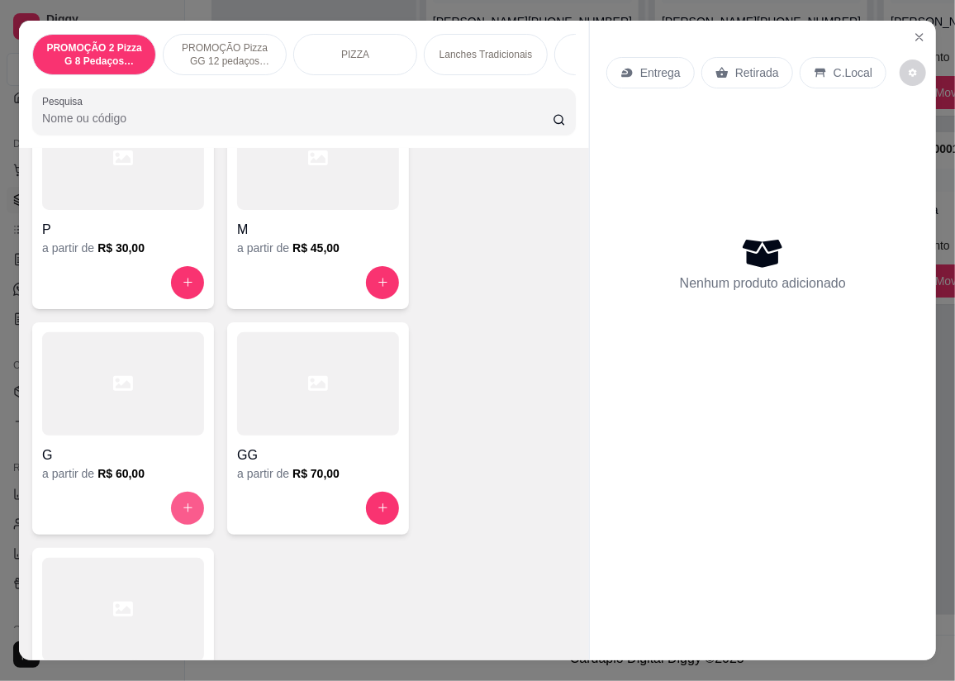
click at [182, 506] on icon "increase-product-quantity" at bounding box center [188, 508] width 12 height 12
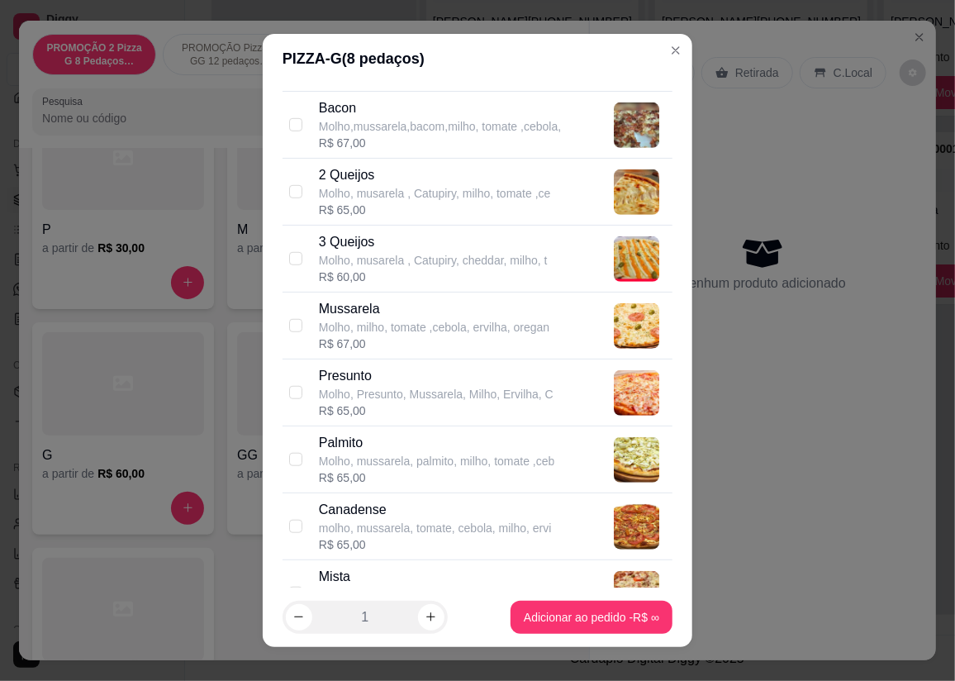
scroll to position [375, 0]
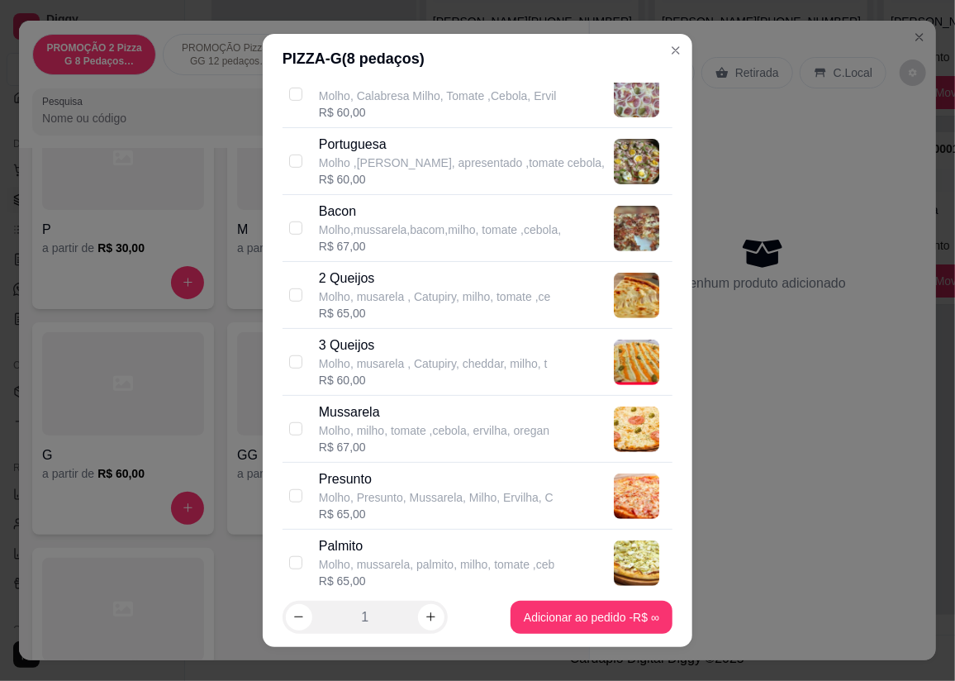
click at [368, 410] on p "Mussarela" at bounding box center [434, 412] width 231 height 20
checkbox input "true"
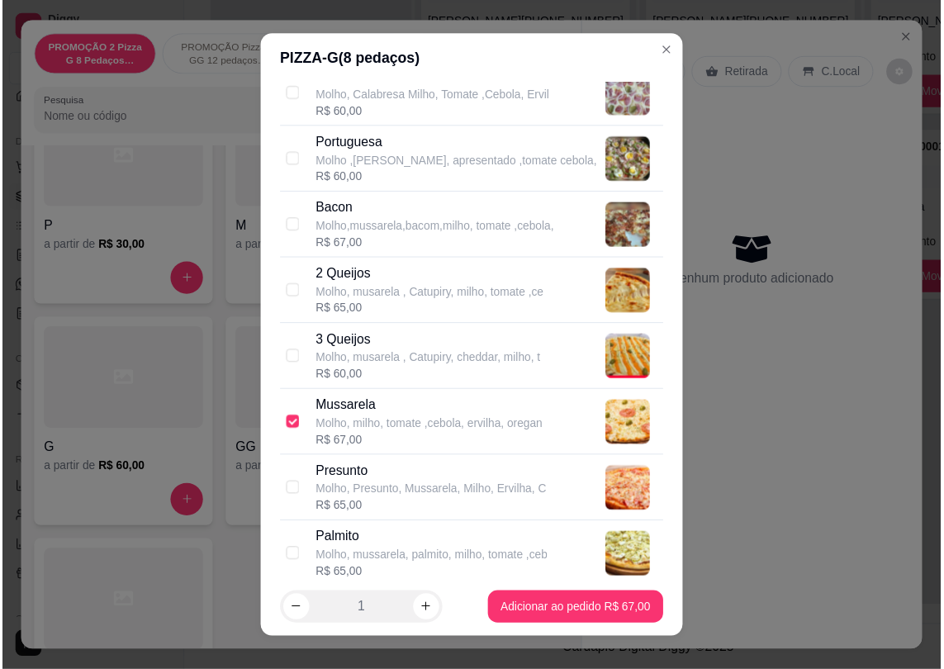
scroll to position [0, 0]
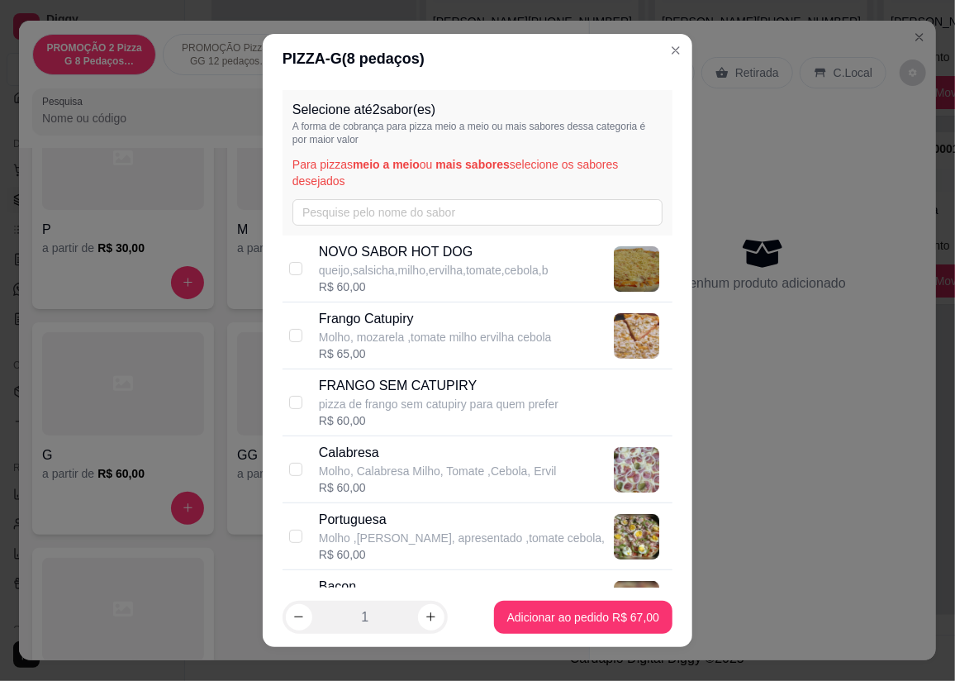
click at [404, 445] on p "Calabresa" at bounding box center [438, 453] width 238 height 20
checkbox input "true"
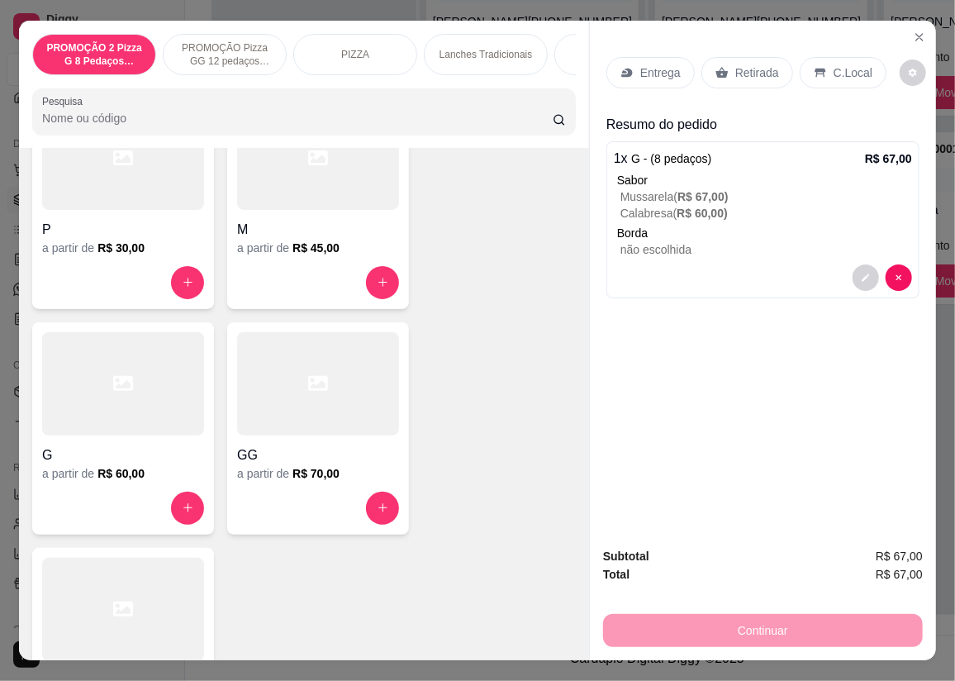
click at [735, 71] on p "Retirada" at bounding box center [757, 72] width 44 height 17
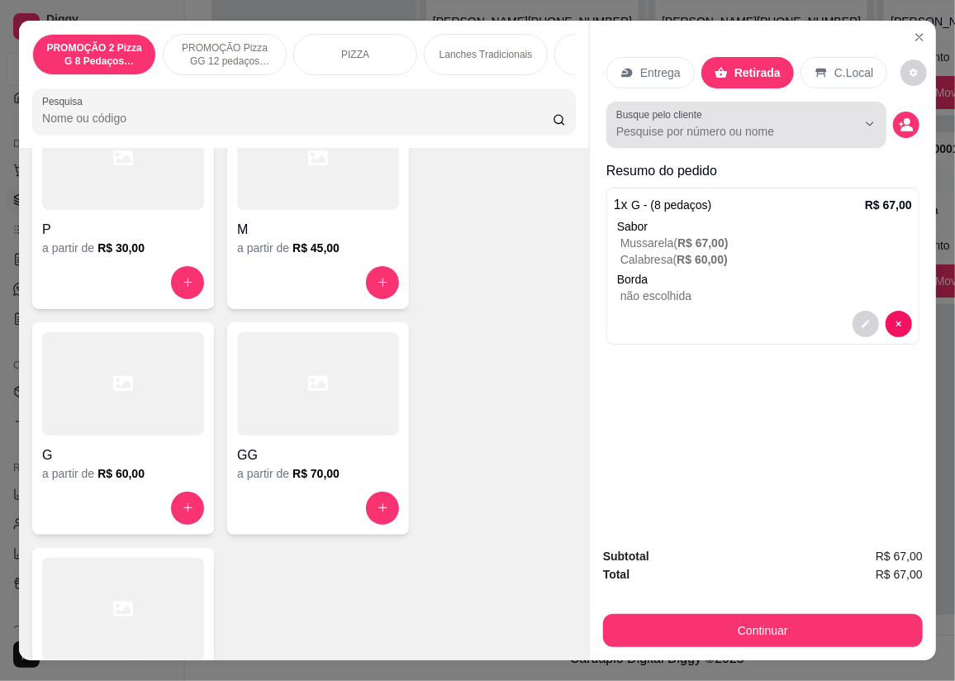
click at [764, 136] on div "Busque pelo cliente" at bounding box center [746, 125] width 280 height 46
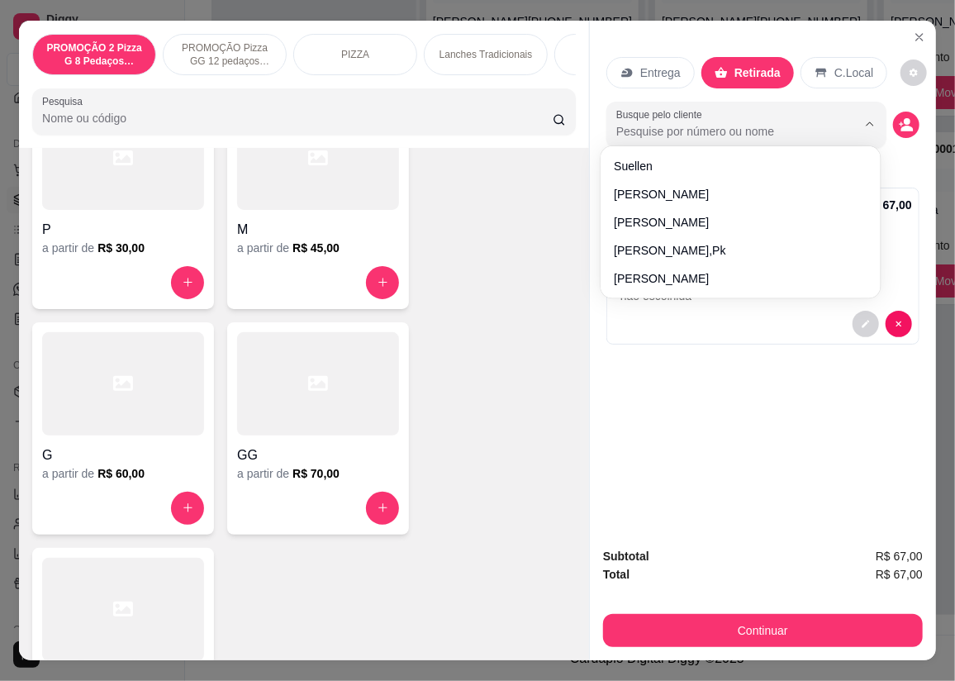
click at [850, 150] on div "suellen [PERSON_NAME],pk [PERSON_NAME]" at bounding box center [740, 222] width 273 height 145
click at [904, 118] on circle "decrease-product-quantity" at bounding box center [907, 121] width 7 height 7
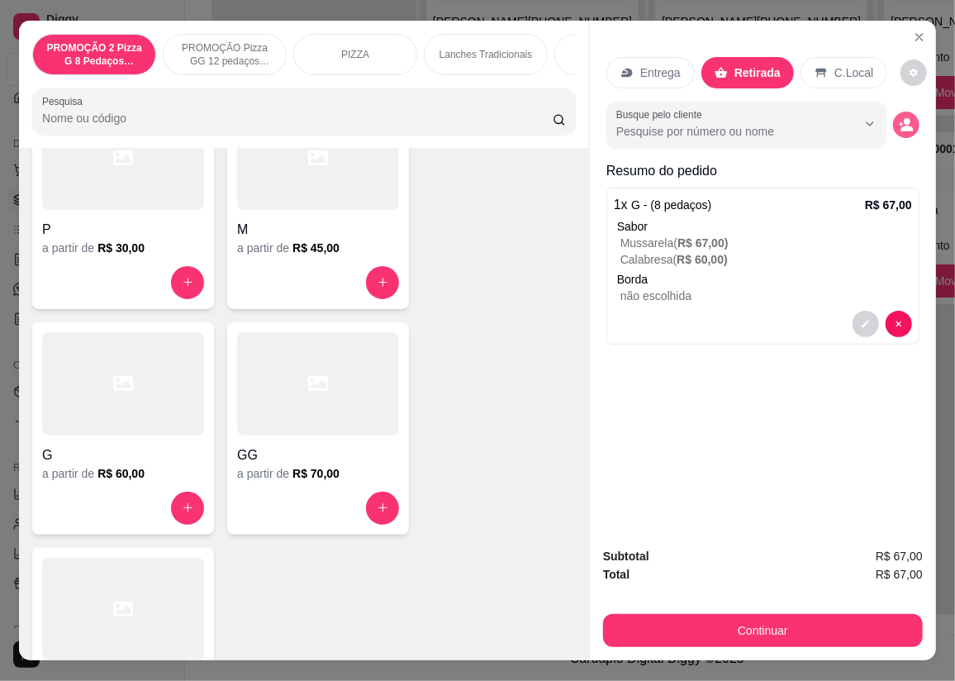
click at [902, 112] on button "decrease-product-quantity" at bounding box center [906, 125] width 26 height 26
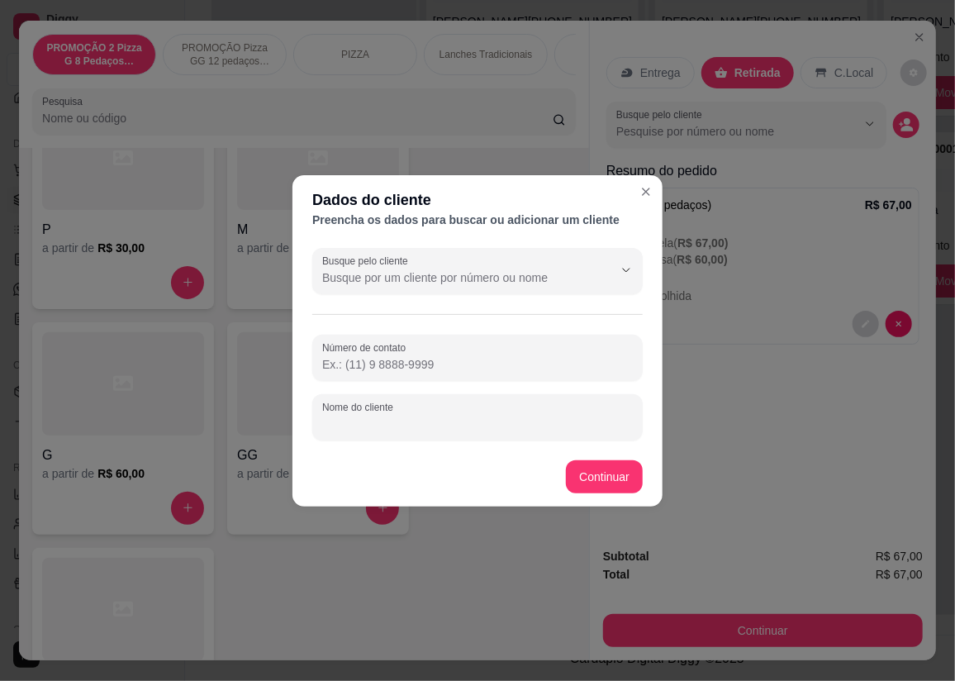
click at [430, 427] on input "Nome do cliente" at bounding box center [477, 424] width 311 height 17
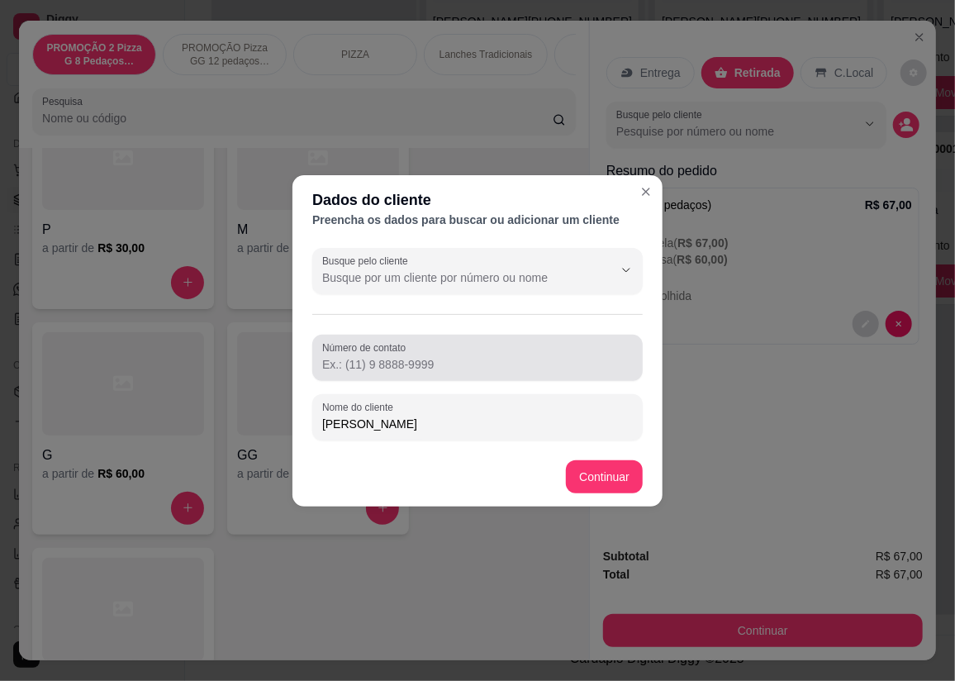
type input "[PERSON_NAME]"
click at [489, 344] on div at bounding box center [477, 357] width 311 height 33
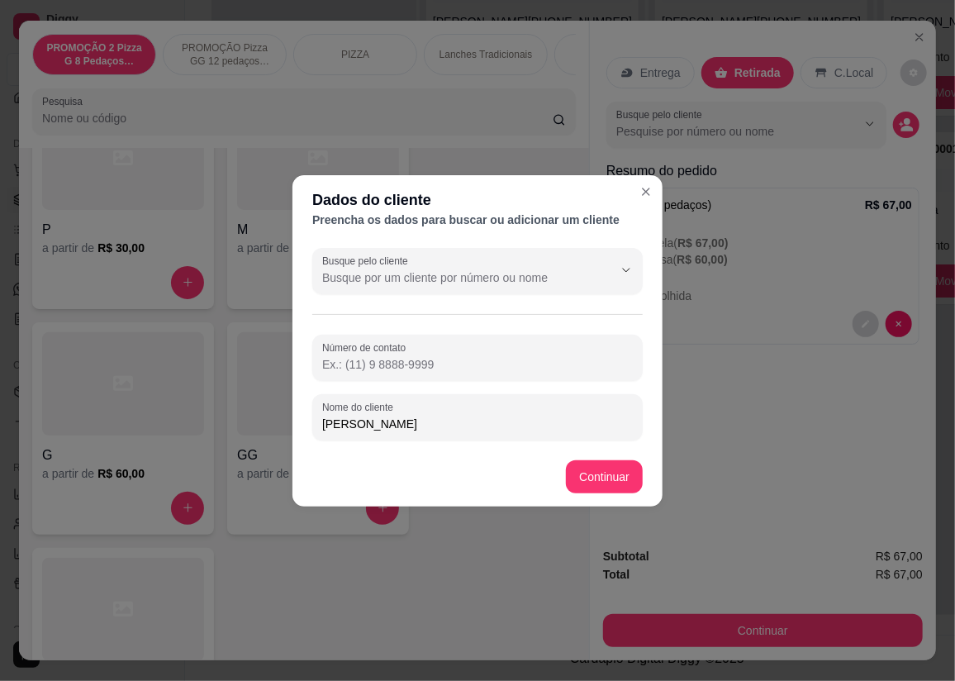
type input "3"
type input "[PHONE_NUMBER]"
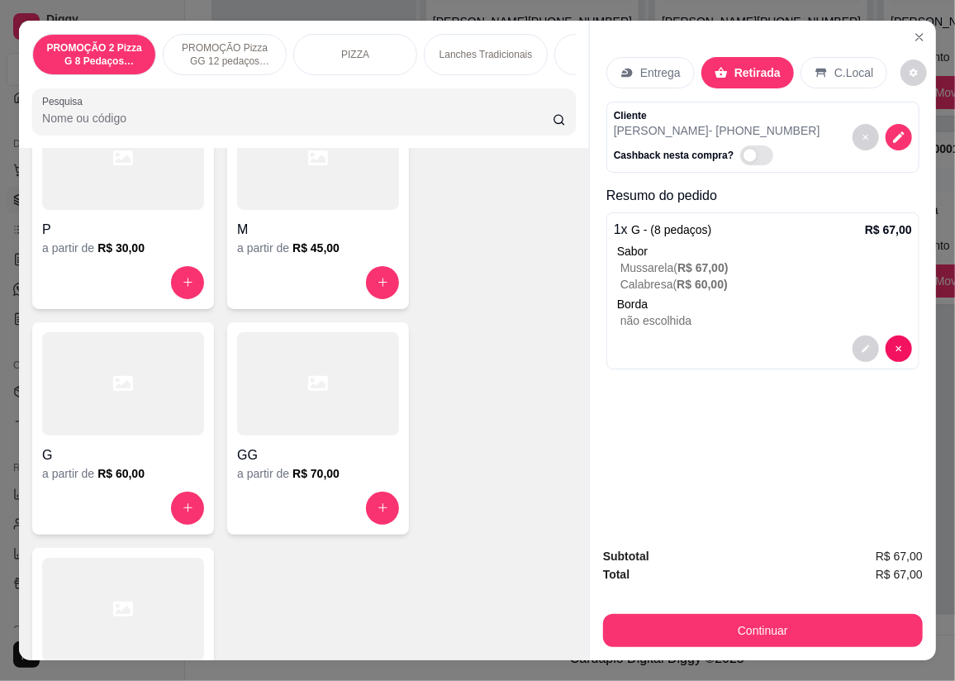
click at [719, 610] on div "Continuar" at bounding box center [763, 628] width 320 height 37
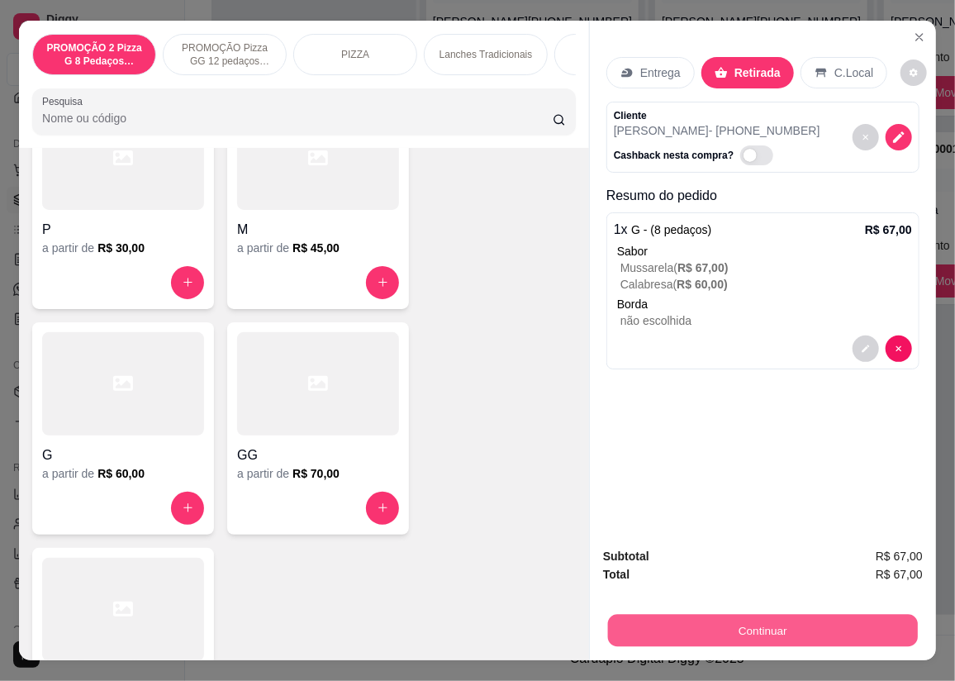
click at [719, 619] on button "Continuar" at bounding box center [763, 631] width 310 height 32
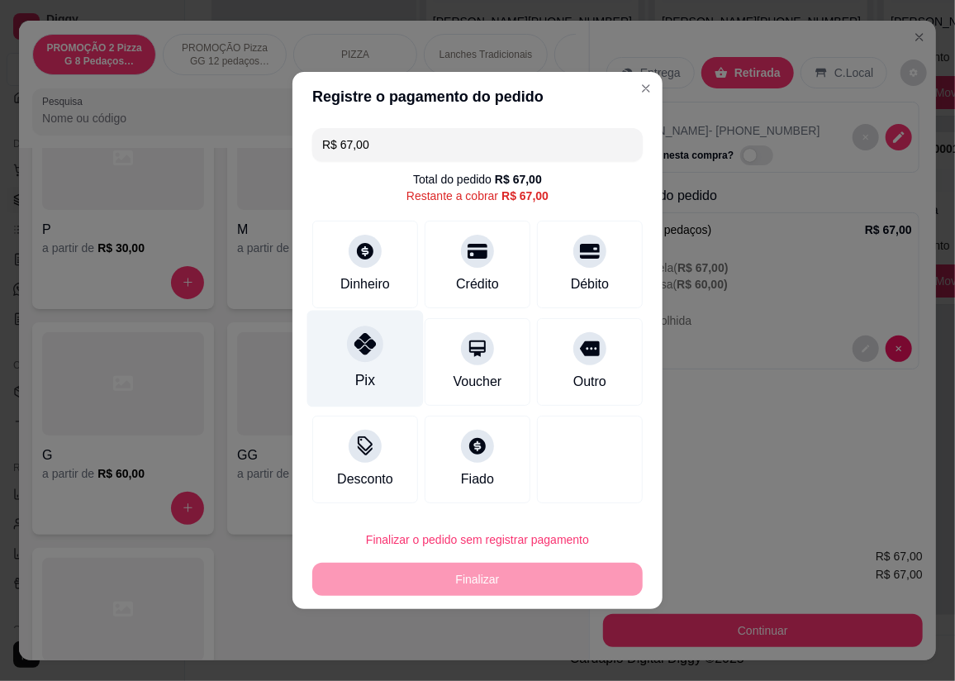
click at [364, 379] on div "Pix" at bounding box center [365, 379] width 20 height 21
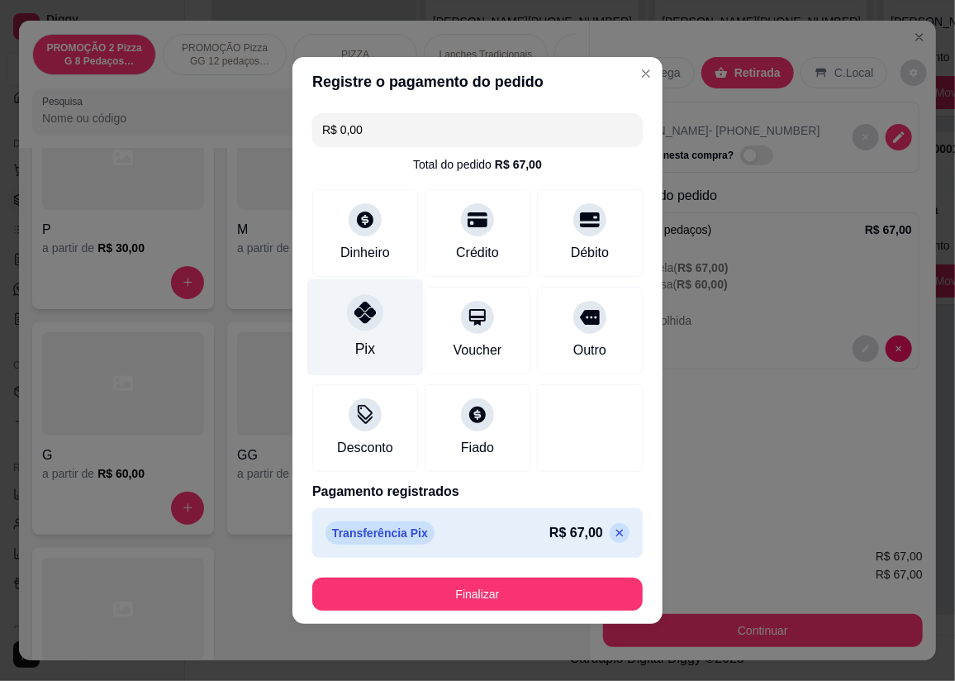
click at [379, 324] on div "Pix" at bounding box center [365, 327] width 116 height 97
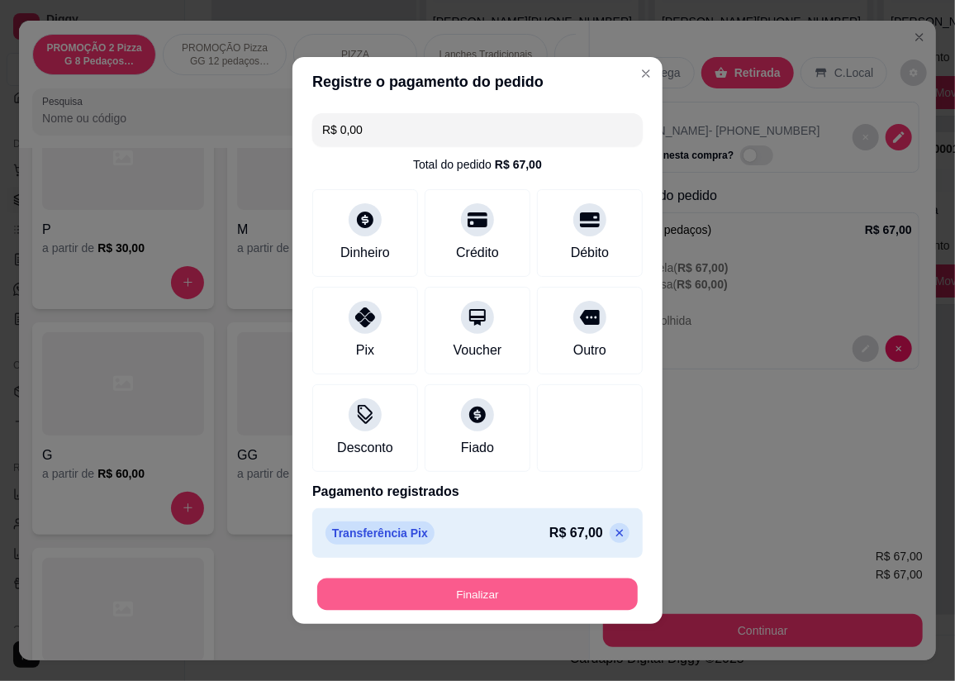
click at [473, 587] on button "Finalizar" at bounding box center [477, 594] width 321 height 32
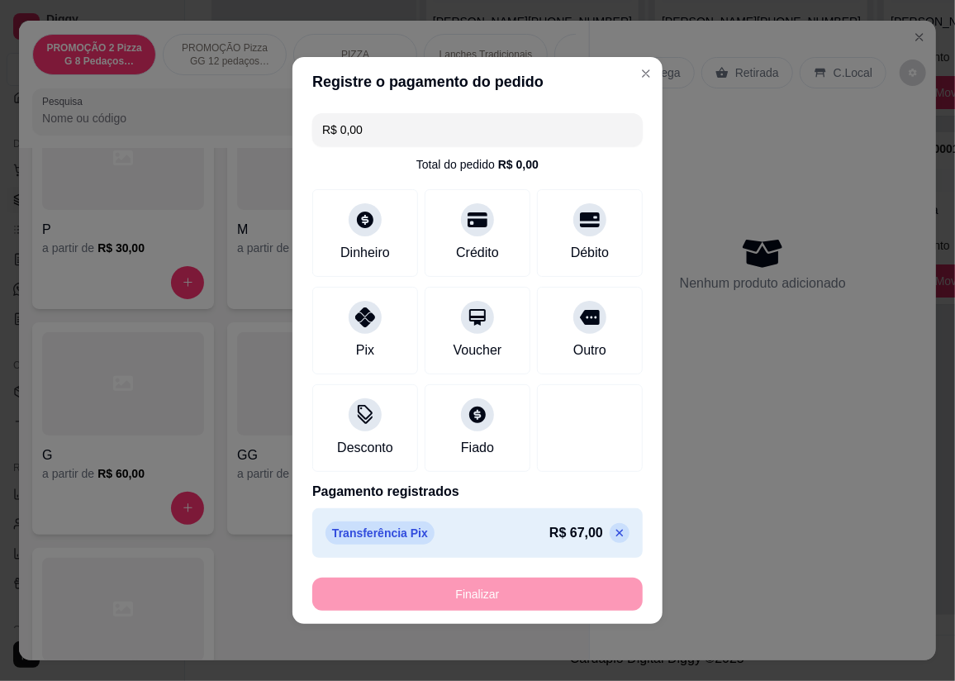
type input "-R$ 67,00"
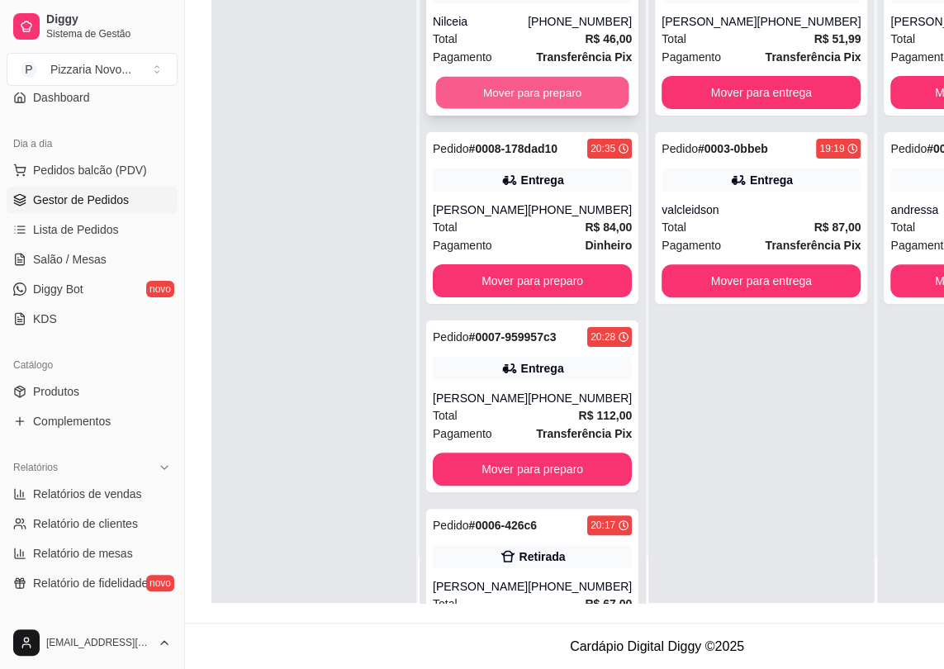
click at [488, 109] on button "Mover para preparo" at bounding box center [532, 93] width 193 height 32
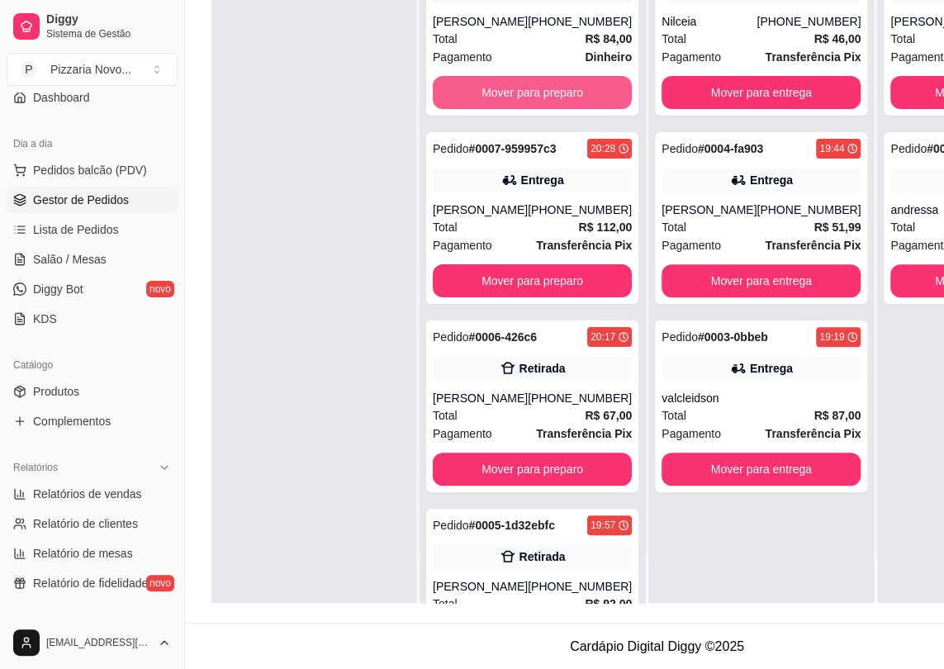
click at [488, 109] on button "Mover para preparo" at bounding box center [532, 92] width 199 height 33
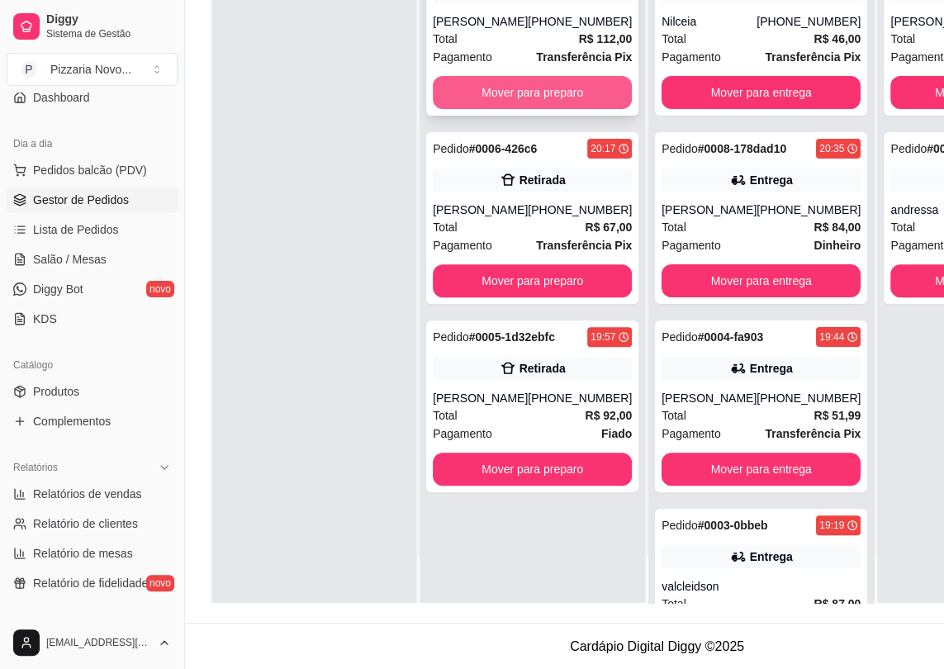
click at [493, 93] on button "Mover para preparo" at bounding box center [532, 92] width 199 height 33
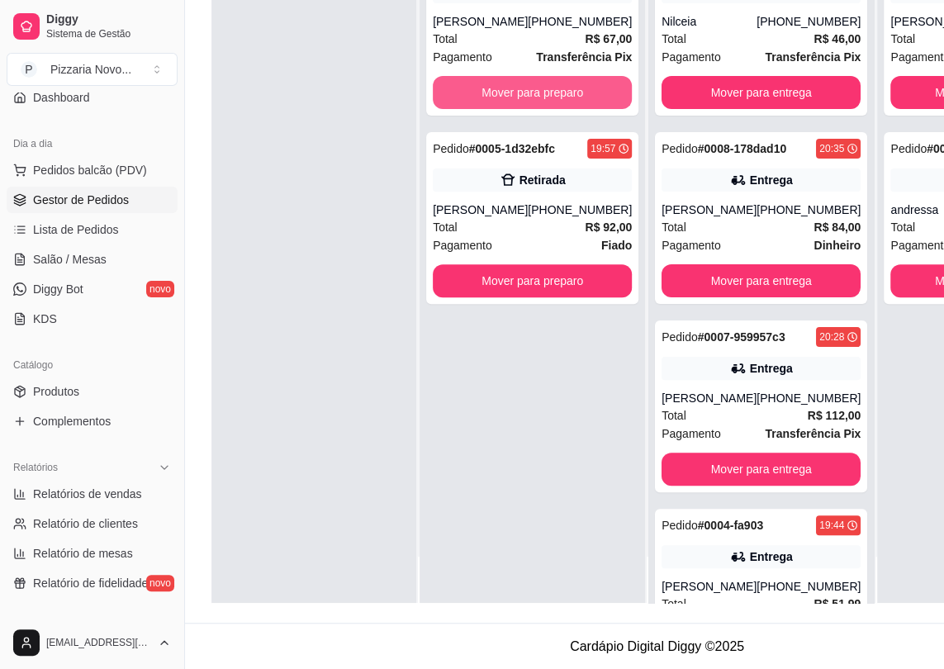
click at [493, 93] on button "Mover para preparo" at bounding box center [532, 92] width 199 height 33
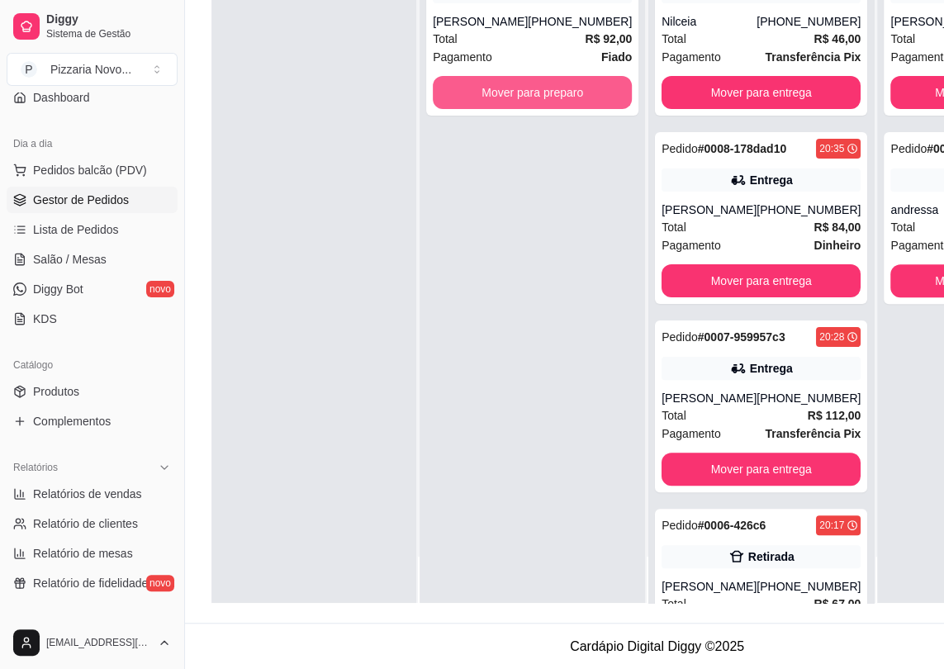
click at [493, 93] on button "Mover para preparo" at bounding box center [532, 92] width 199 height 33
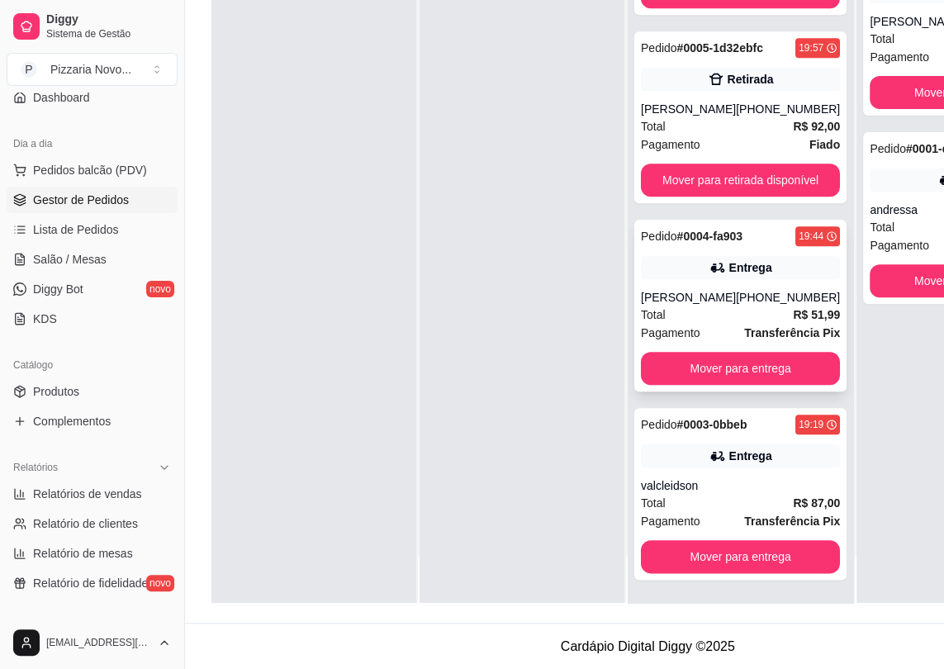
scroll to position [263, 0]
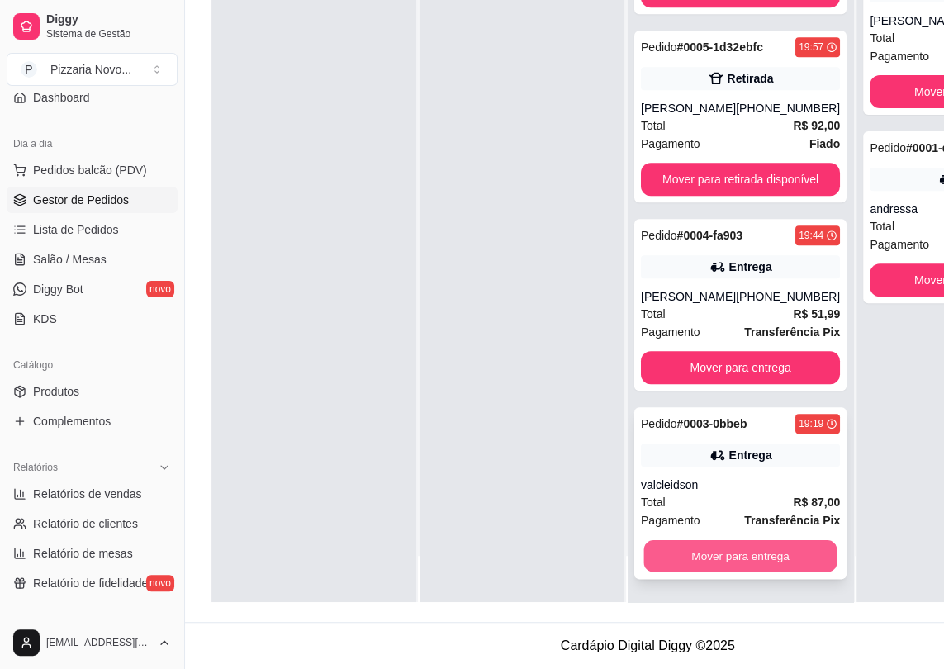
click at [744, 554] on button "Mover para entrega" at bounding box center [740, 556] width 193 height 32
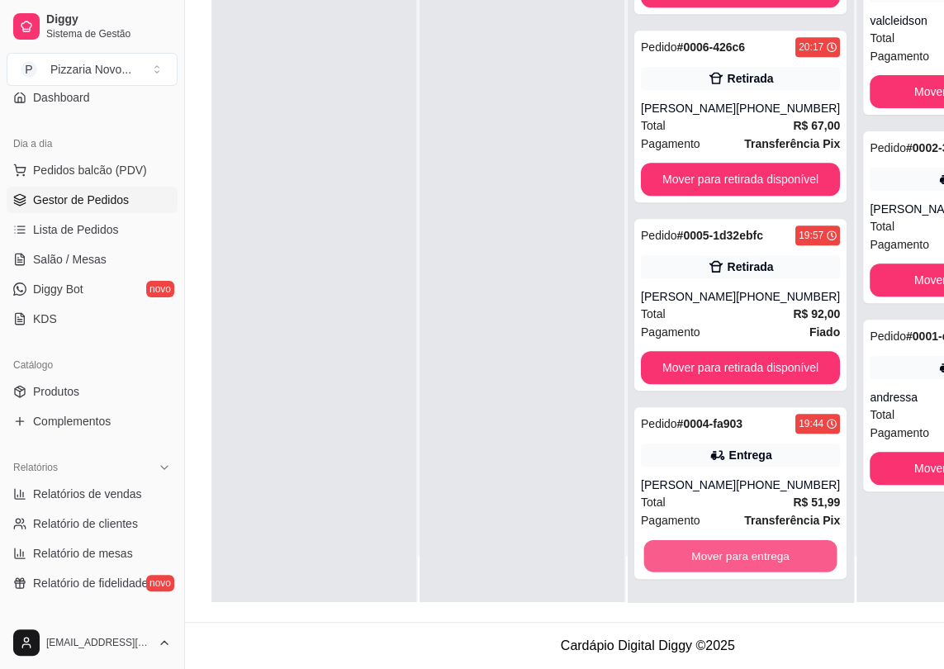
click at [744, 554] on button "Mover para entrega" at bounding box center [740, 556] width 193 height 32
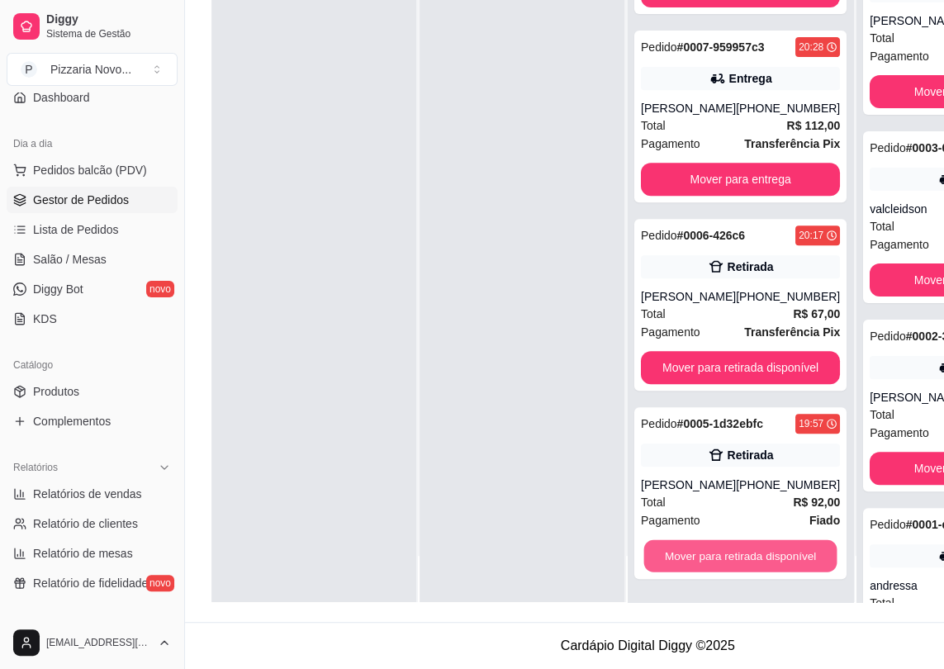
click at [744, 554] on button "Mover para retirada disponível" at bounding box center [740, 556] width 193 height 32
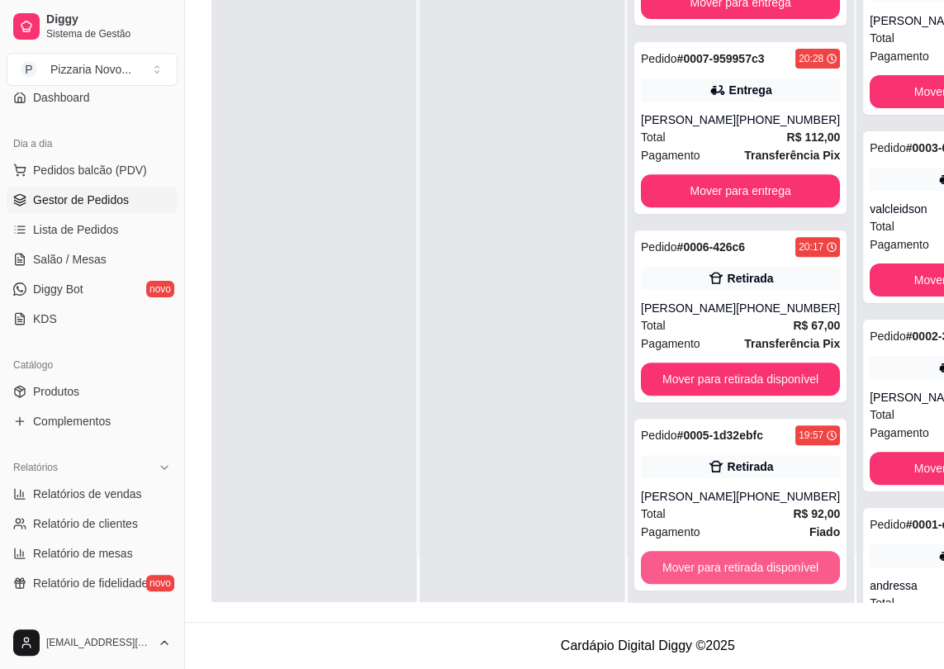
scroll to position [294, 0]
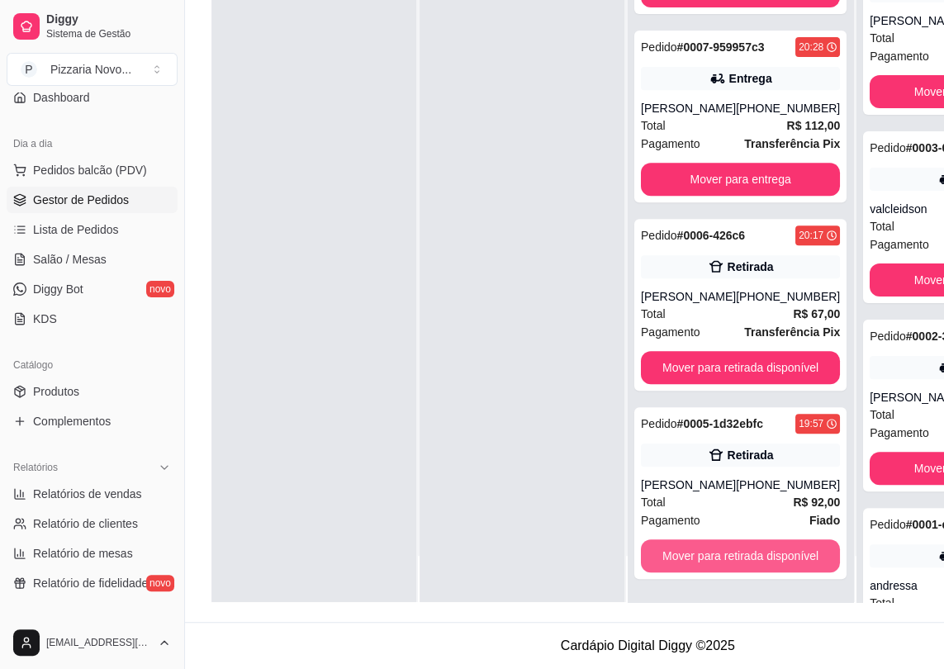
click at [744, 554] on button "Mover para retirada disponível" at bounding box center [740, 556] width 199 height 33
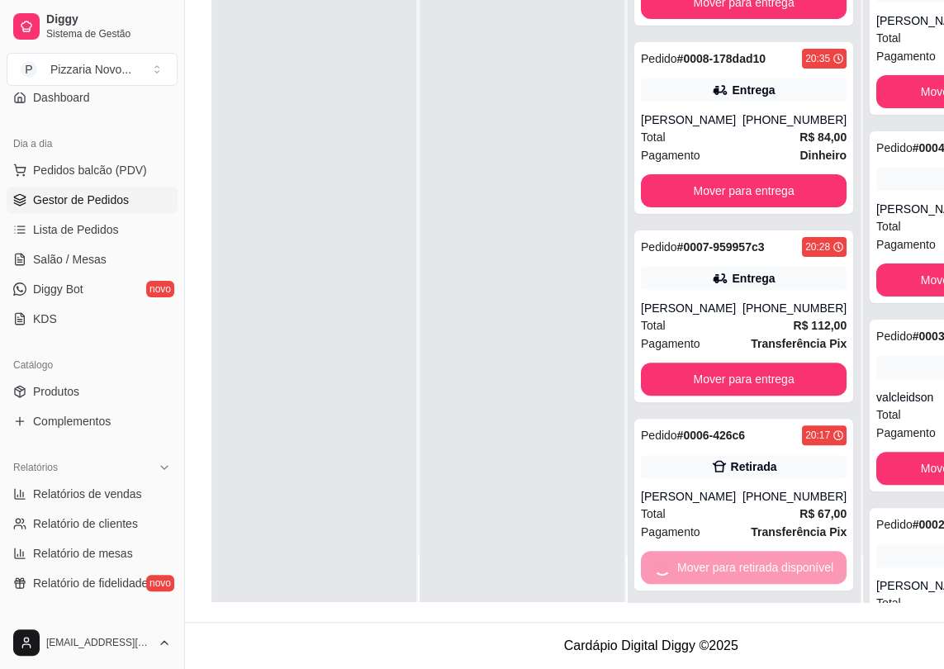
scroll to position [0, 0]
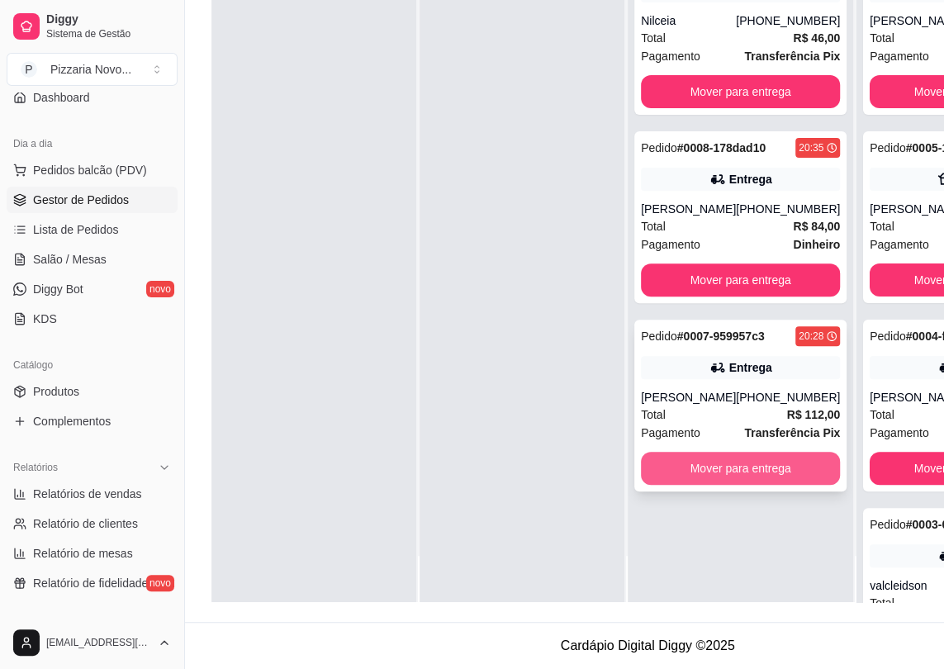
click at [730, 473] on button "Mover para entrega" at bounding box center [740, 468] width 199 height 33
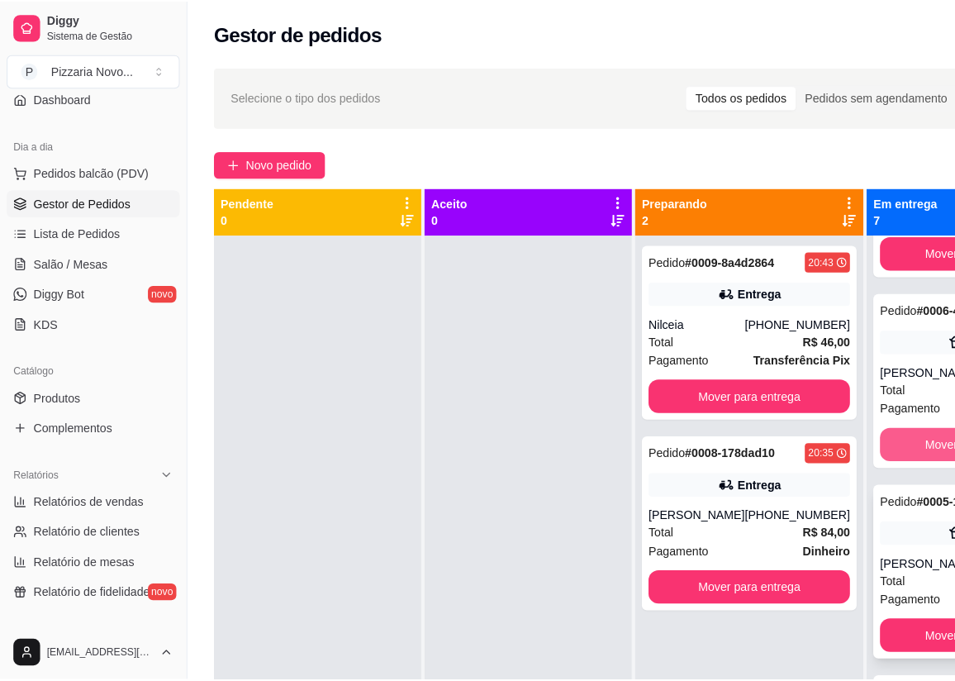
scroll to position [150, 0]
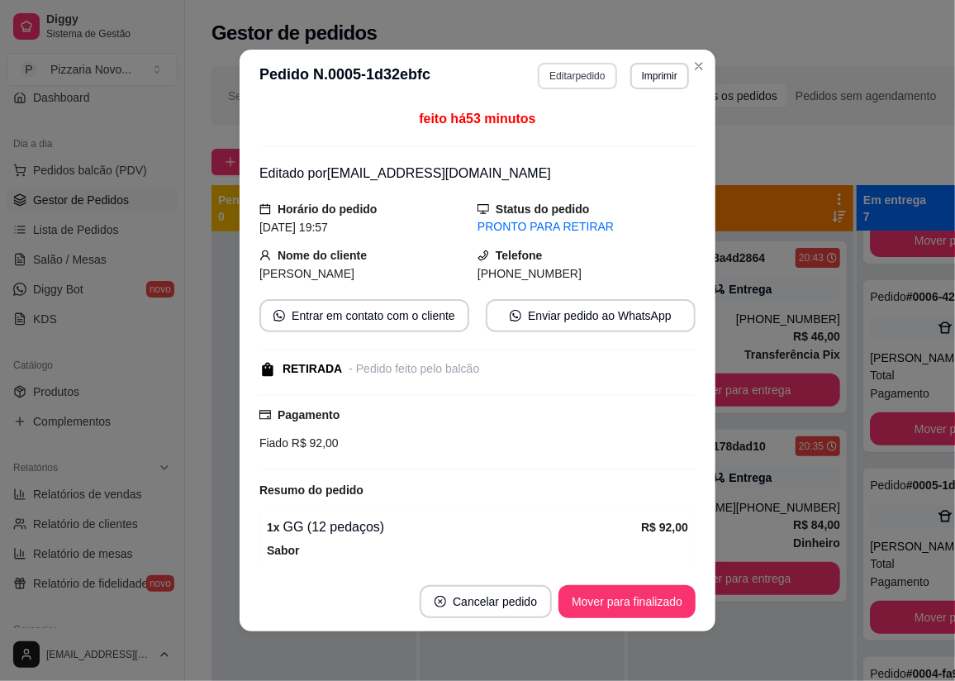
click at [561, 78] on button "Editar pedido" at bounding box center [577, 76] width 78 height 26
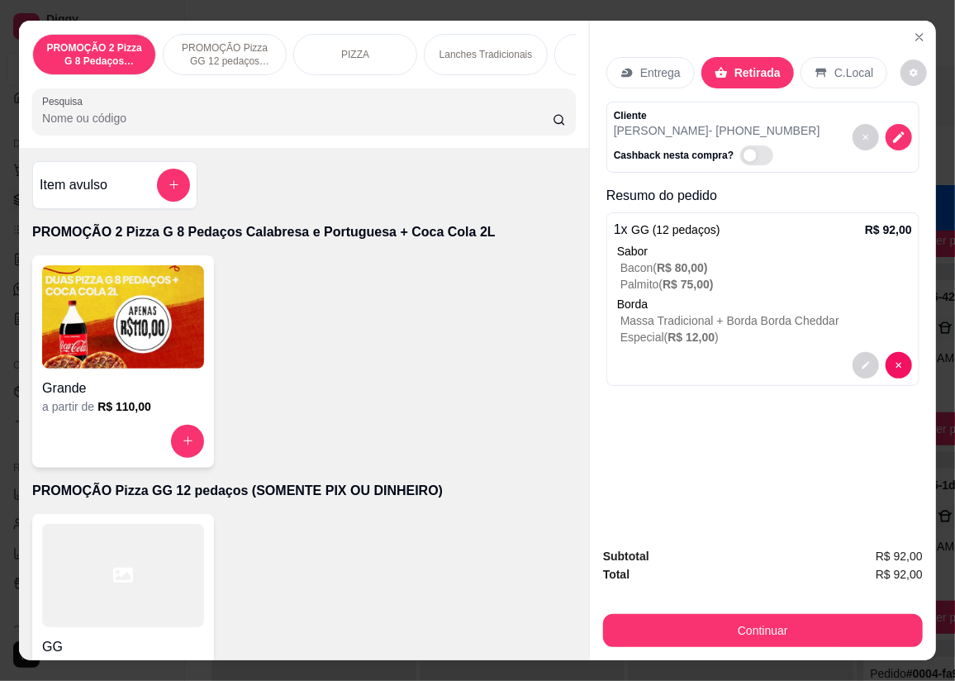
click at [776, 313] on p "Massa Tradicional + Borda Borda Cheddar Especial ( R$ 12,00 )" at bounding box center [766, 328] width 292 height 33
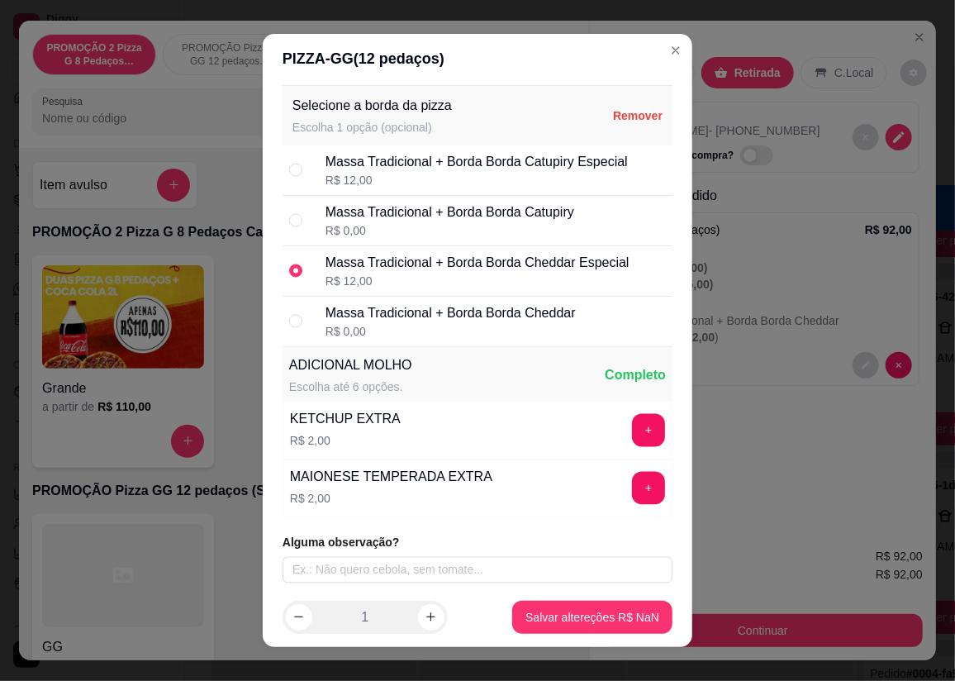
scroll to position [18, 0]
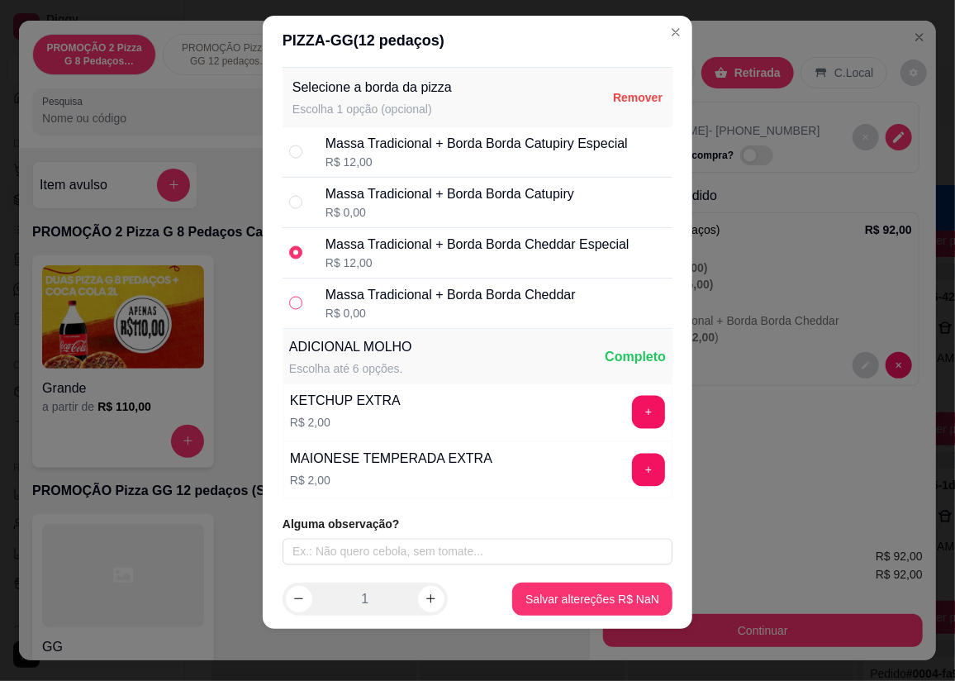
click at [292, 297] on input "radio" at bounding box center [295, 303] width 13 height 13
radio input "true"
radio input "false"
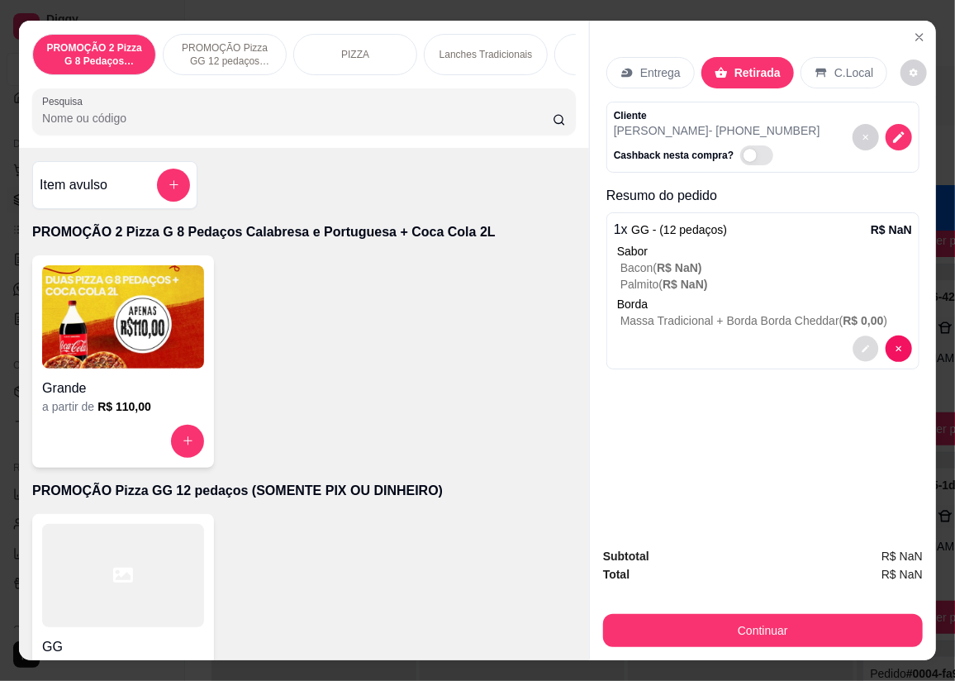
click at [864, 335] on button "decrease-product-quantity" at bounding box center [866, 348] width 26 height 26
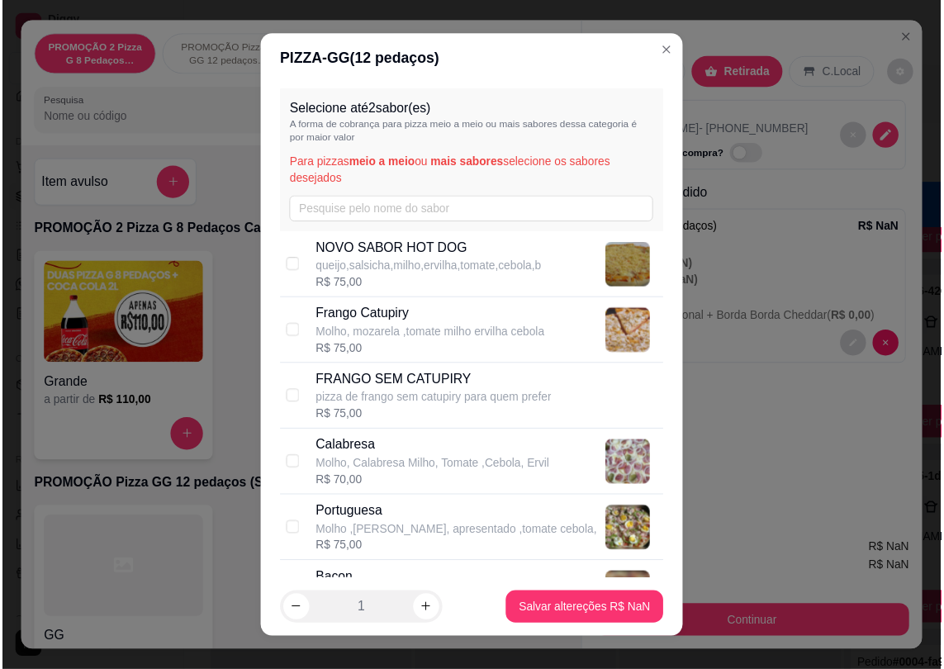
scroll to position [375, 0]
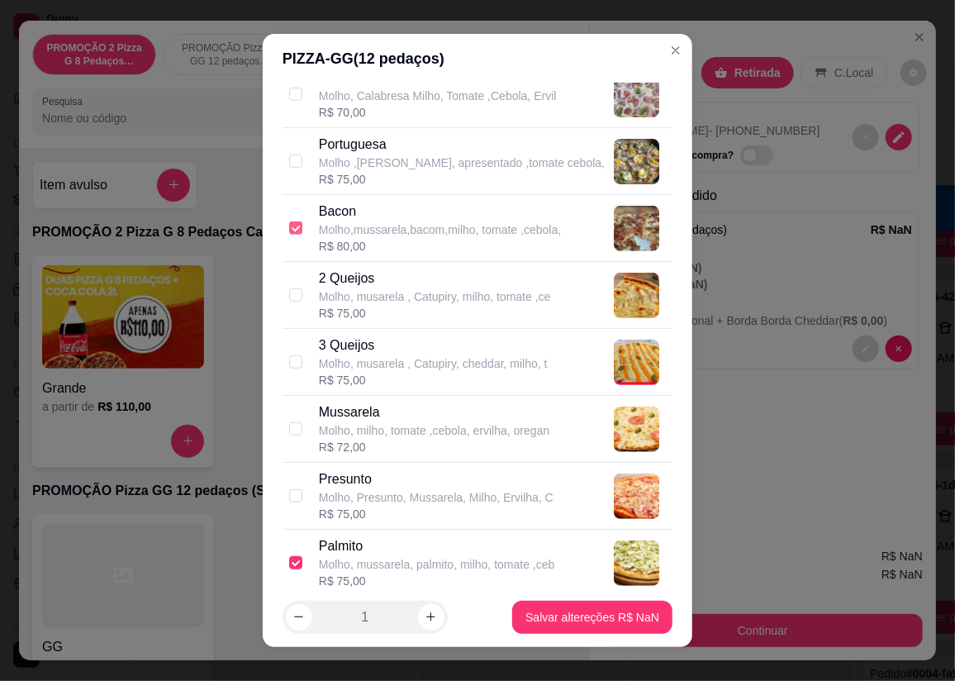
click at [289, 222] on input "checkbox" at bounding box center [295, 227] width 13 height 13
checkbox input "true"
click at [290, 558] on input "checkbox" at bounding box center [295, 562] width 13 height 13
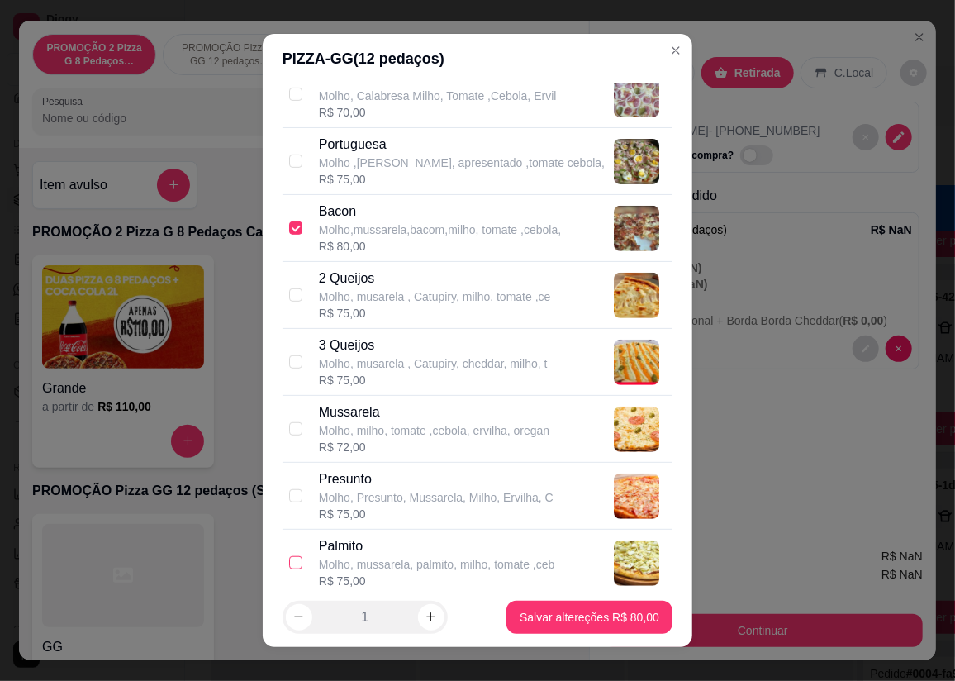
checkbox input "true"
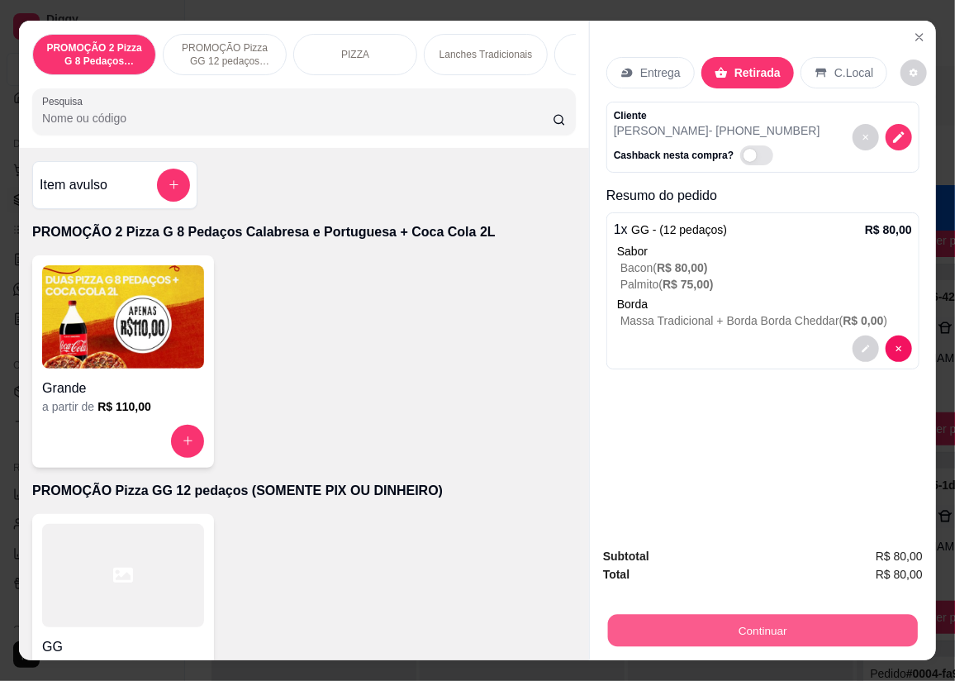
click at [768, 625] on button "Continuar" at bounding box center [763, 631] width 310 height 32
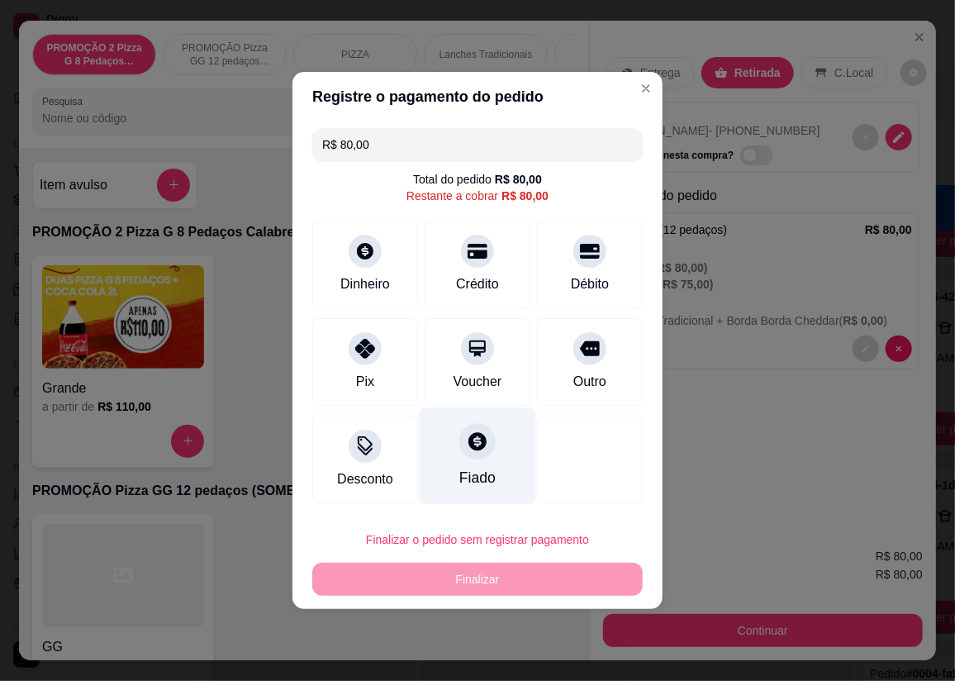
click at [467, 452] on icon at bounding box center [477, 440] width 21 height 21
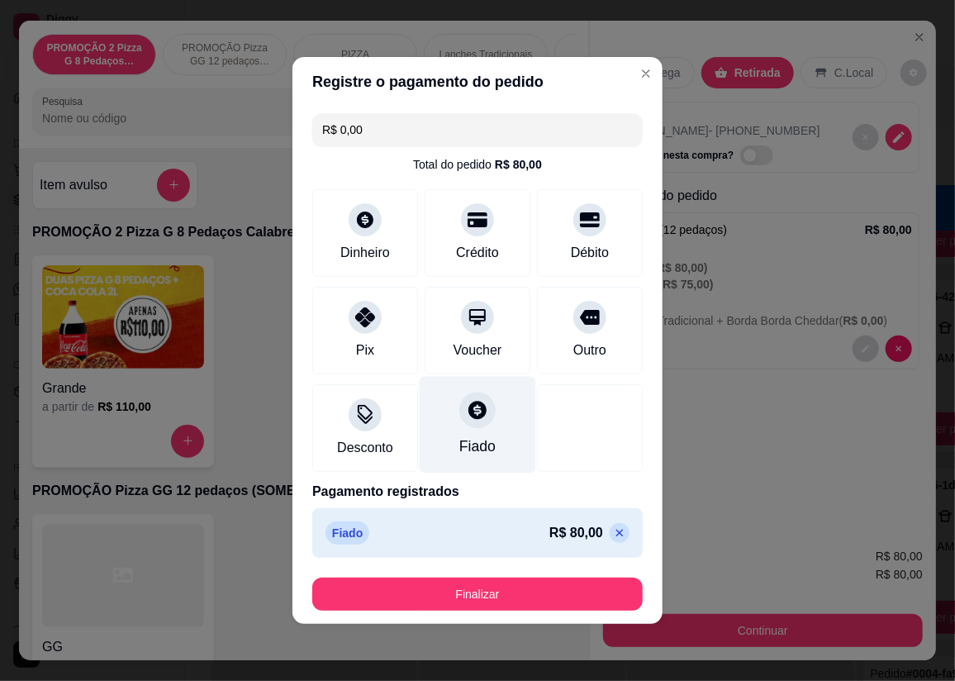
type input "R$ 0,00"
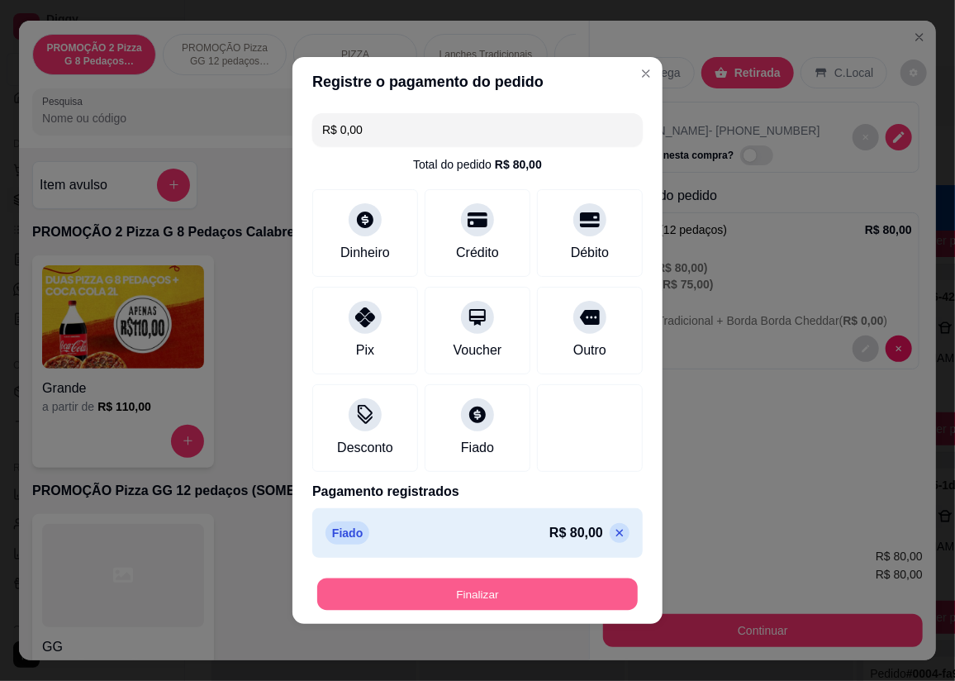
click at [430, 587] on button "Finalizar" at bounding box center [477, 594] width 321 height 32
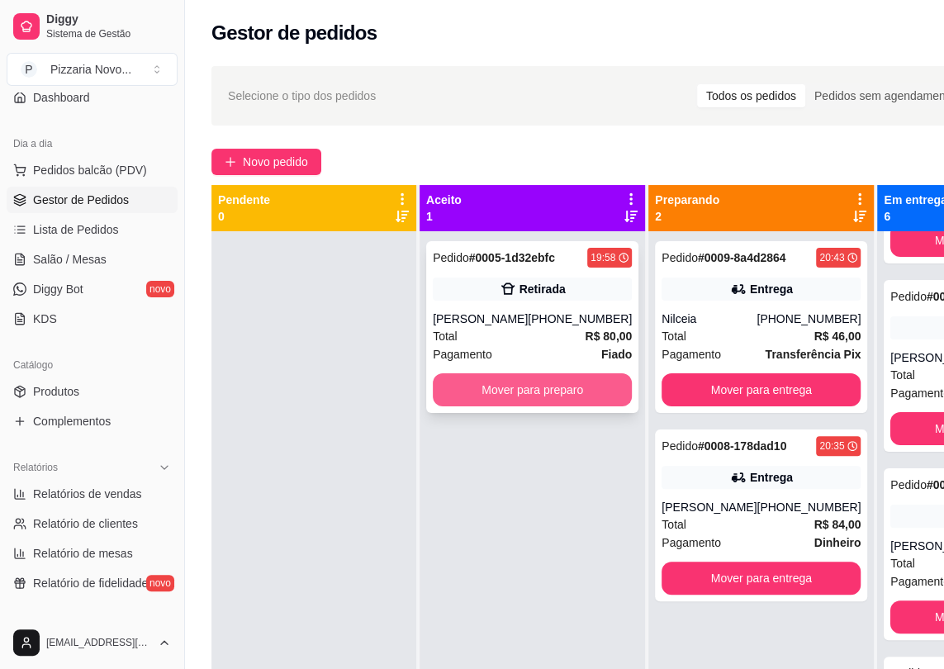
click at [578, 383] on button "Mover para preparo" at bounding box center [532, 389] width 199 height 33
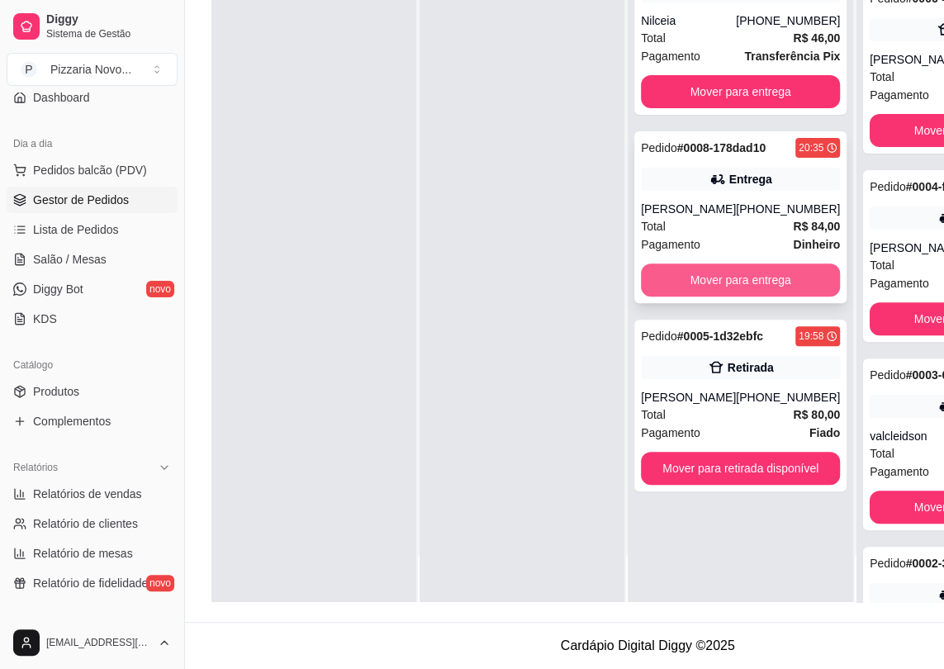
scroll to position [263, 0]
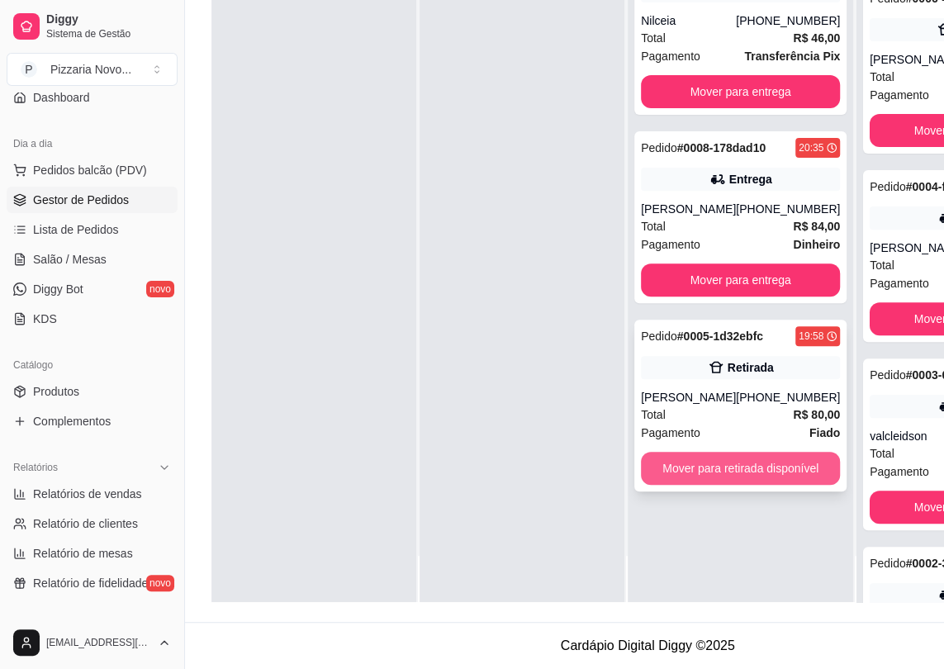
click at [721, 465] on button "Mover para retirada disponível" at bounding box center [740, 468] width 199 height 33
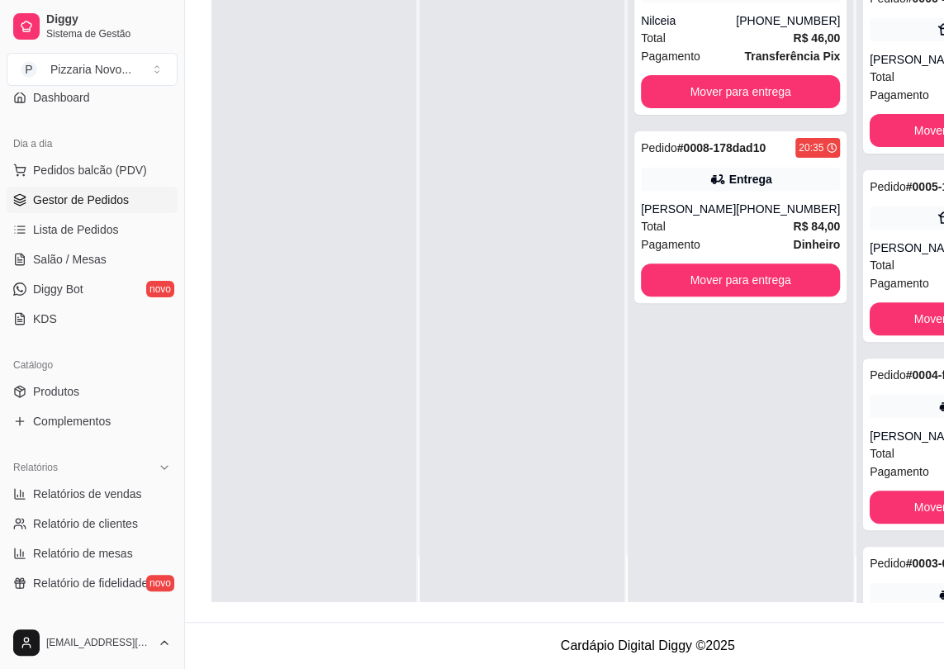
drag, startPoint x: 711, startPoint y: 653, endPoint x: 562, endPoint y: 664, distance: 149.2
click at [772, 297] on button "Mover para entrega" at bounding box center [740, 280] width 199 height 33
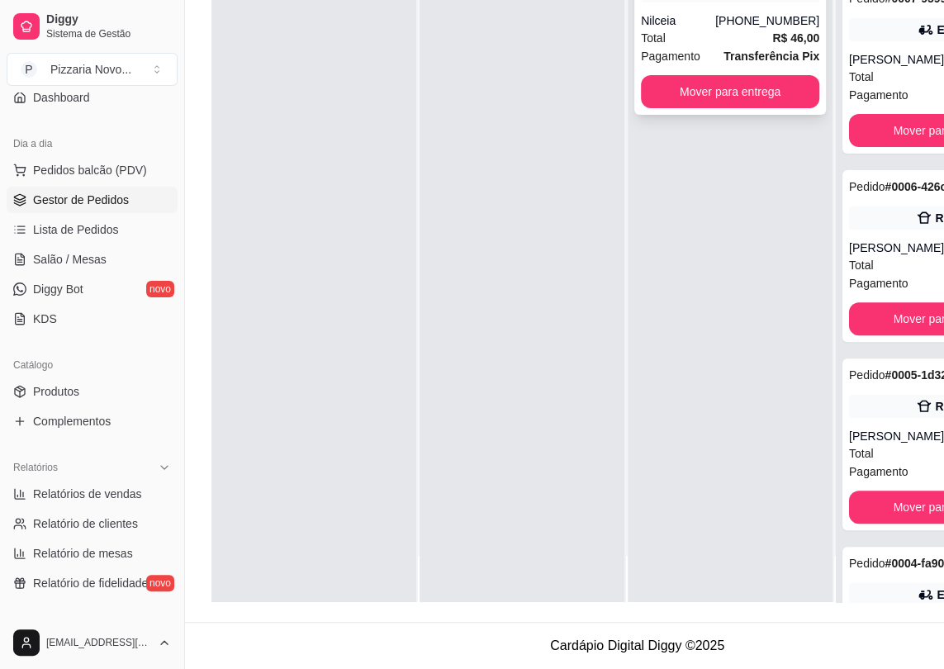
scroll to position [355, 0]
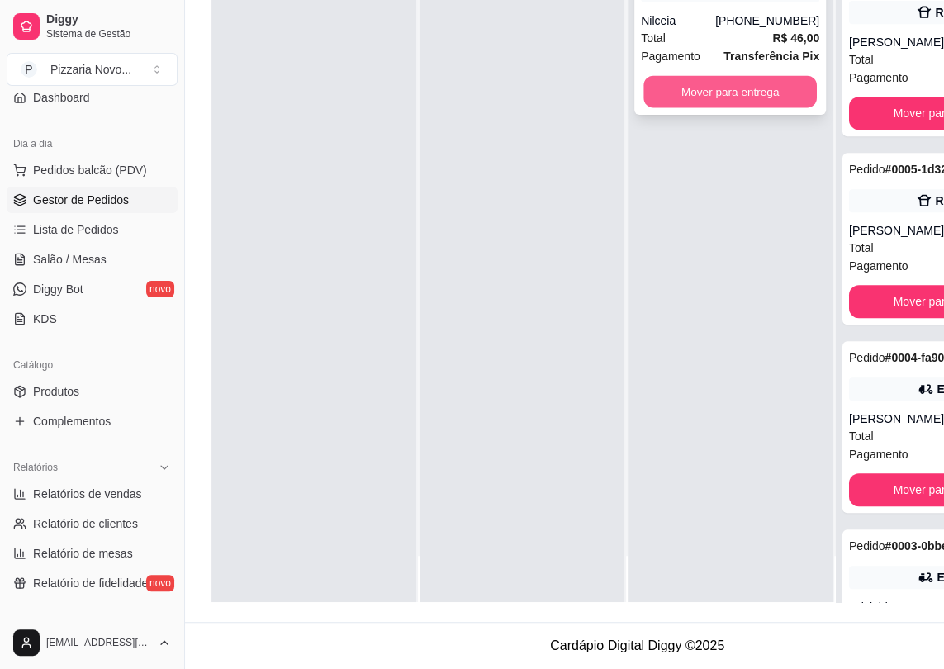
click at [734, 89] on button "Mover para entrega" at bounding box center [731, 92] width 174 height 32
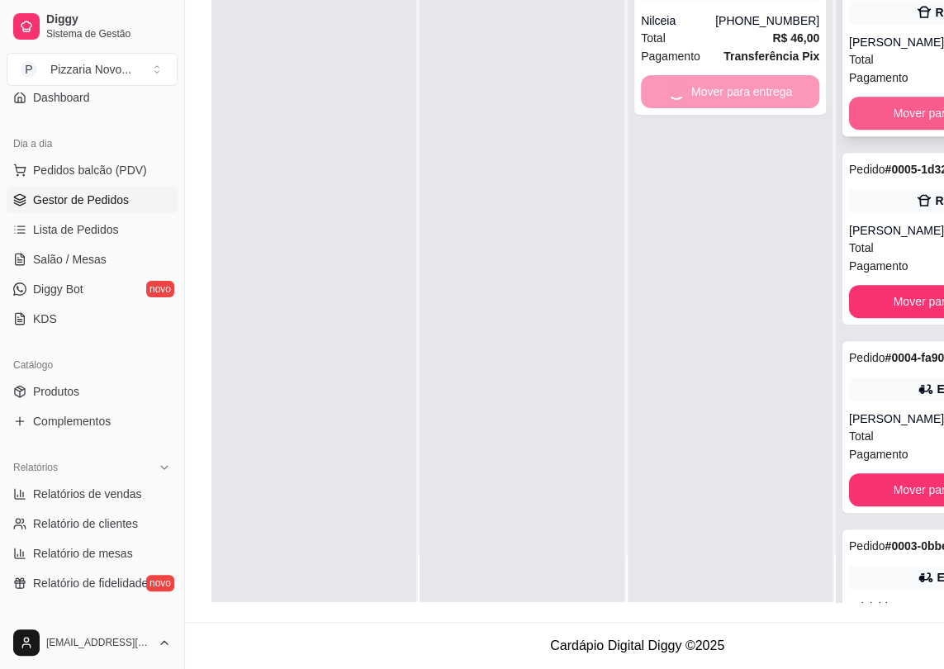
scroll to position [563, 0]
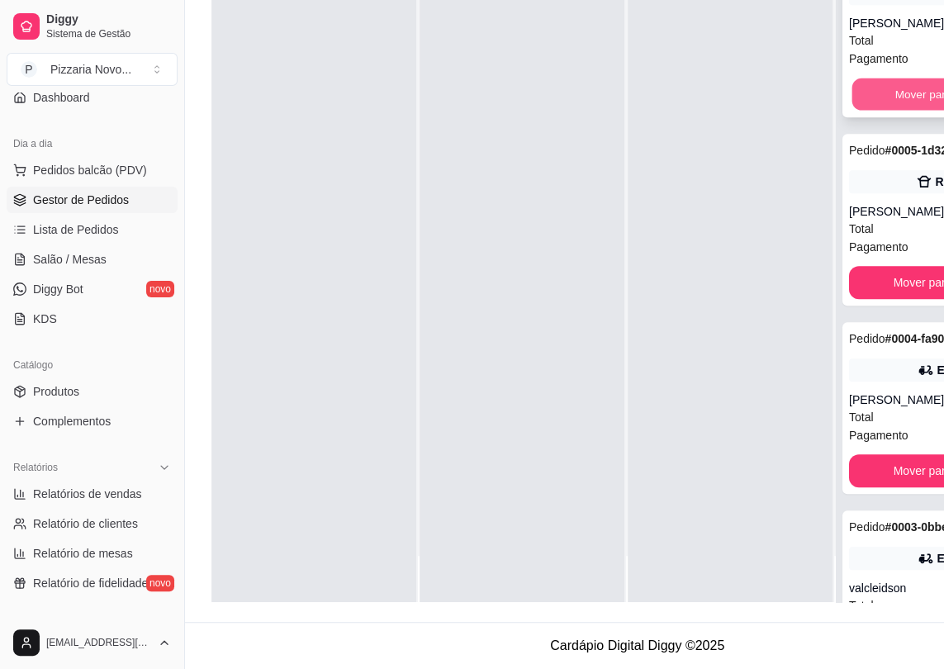
click at [889, 111] on button "Mover para finalizado" at bounding box center [949, 94] width 193 height 32
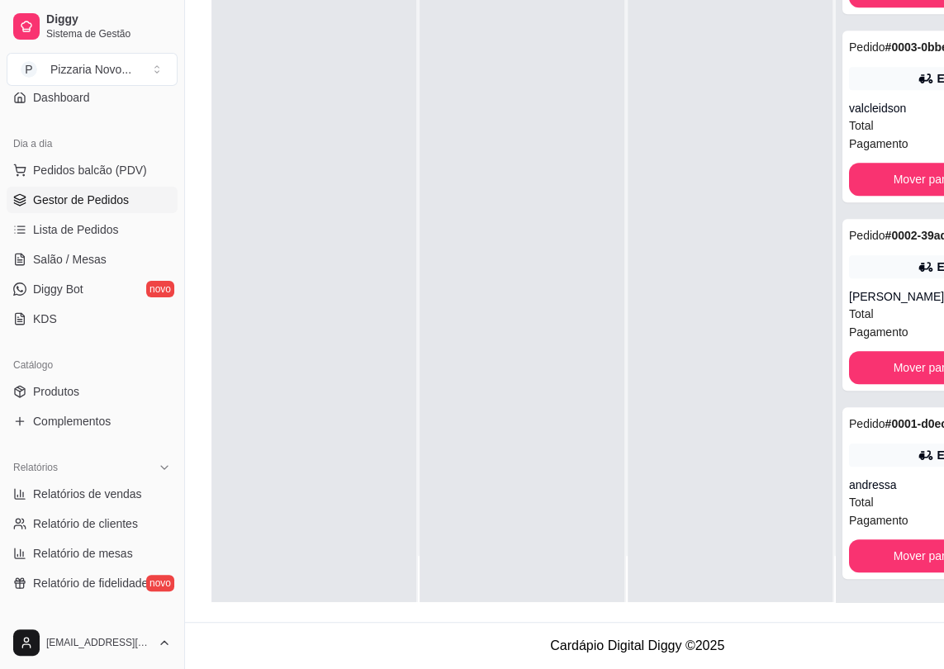
scroll to position [538, 0]
click at [889, 174] on button "Mover para finalizado" at bounding box center [949, 180] width 193 height 32
click at [889, 174] on button "Mover para finalizado" at bounding box center [948, 179] width 199 height 33
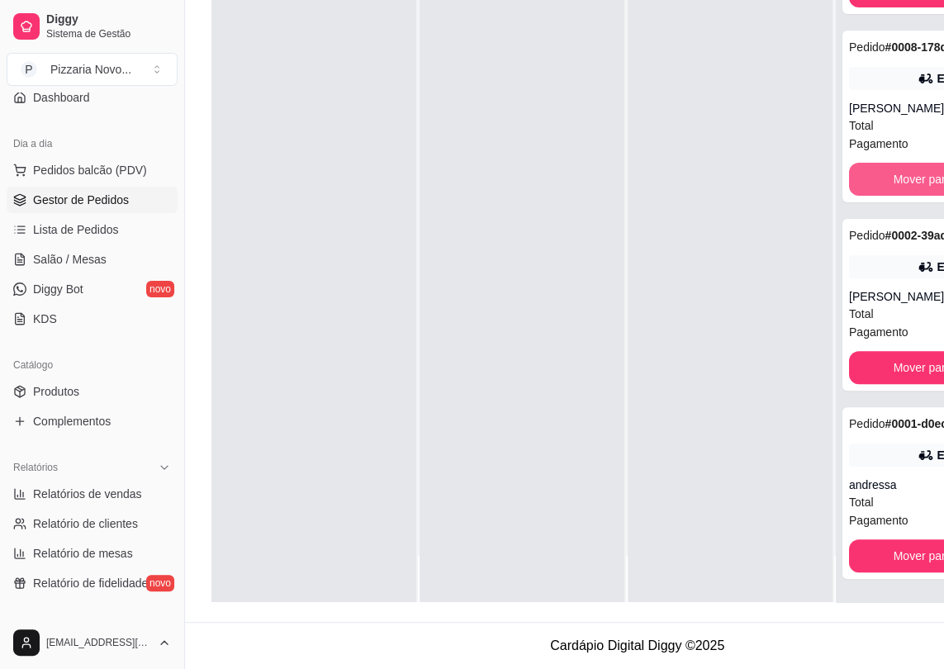
click at [889, 174] on button "Mover para finalizado" at bounding box center [948, 179] width 199 height 33
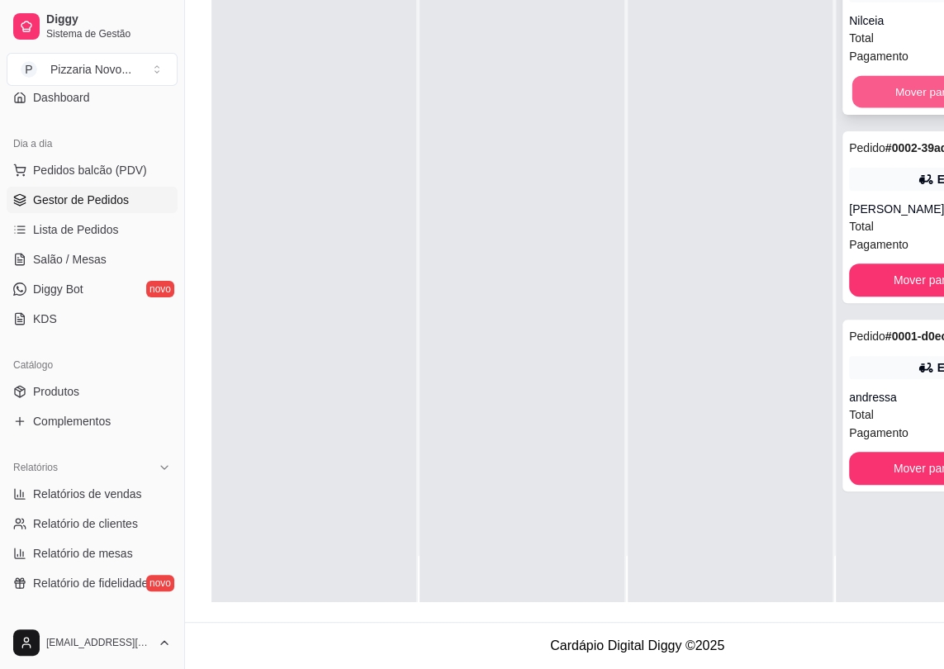
click at [889, 83] on button "Mover para finalizado" at bounding box center [949, 92] width 193 height 32
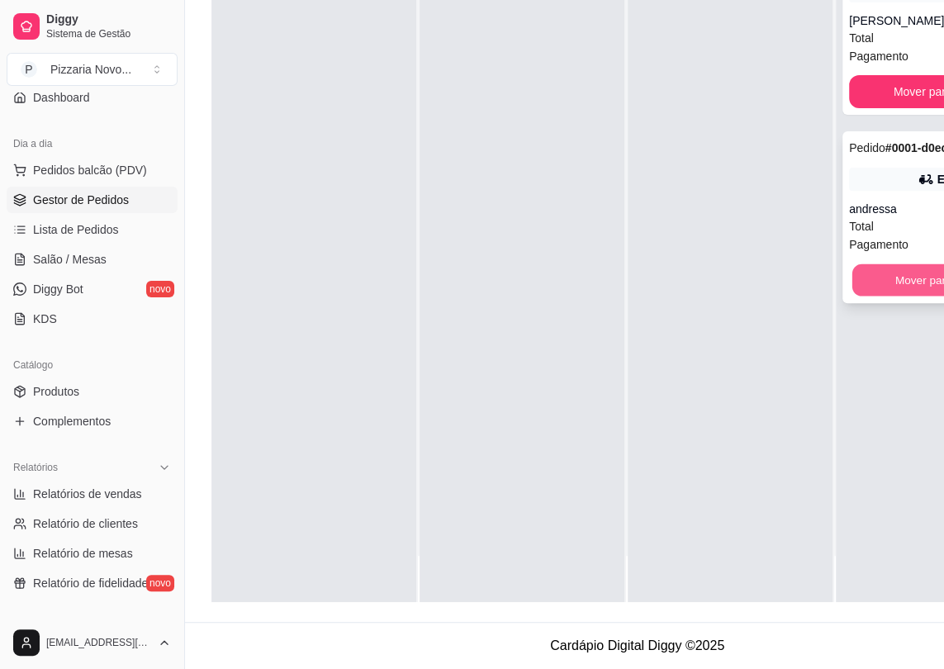
click at [911, 277] on button "Mover para finalizado" at bounding box center [949, 280] width 193 height 32
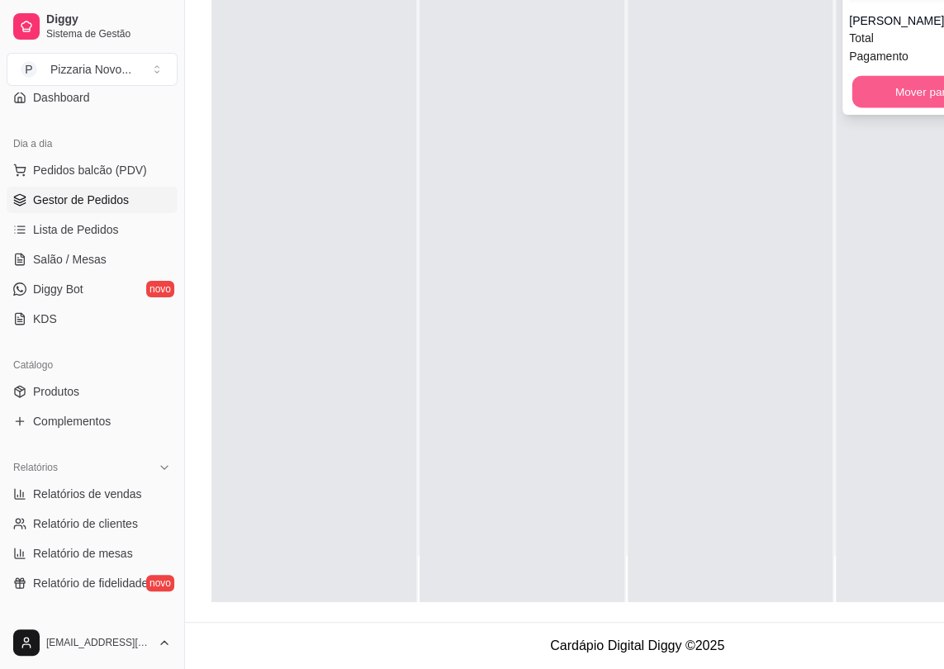
click at [901, 93] on button "Mover para finalizado" at bounding box center [949, 92] width 193 height 32
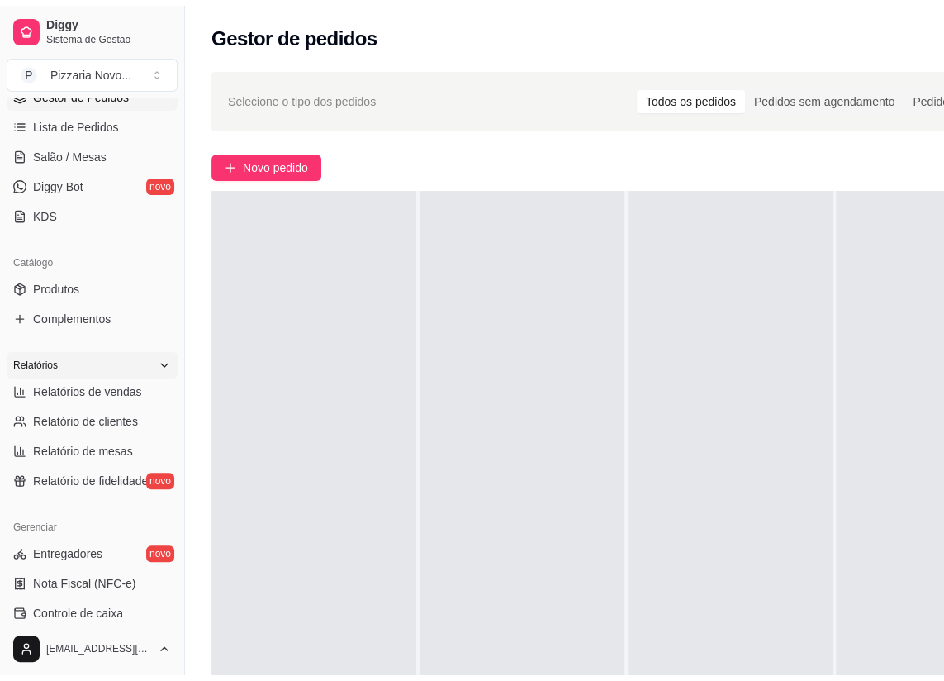
scroll to position [300, 0]
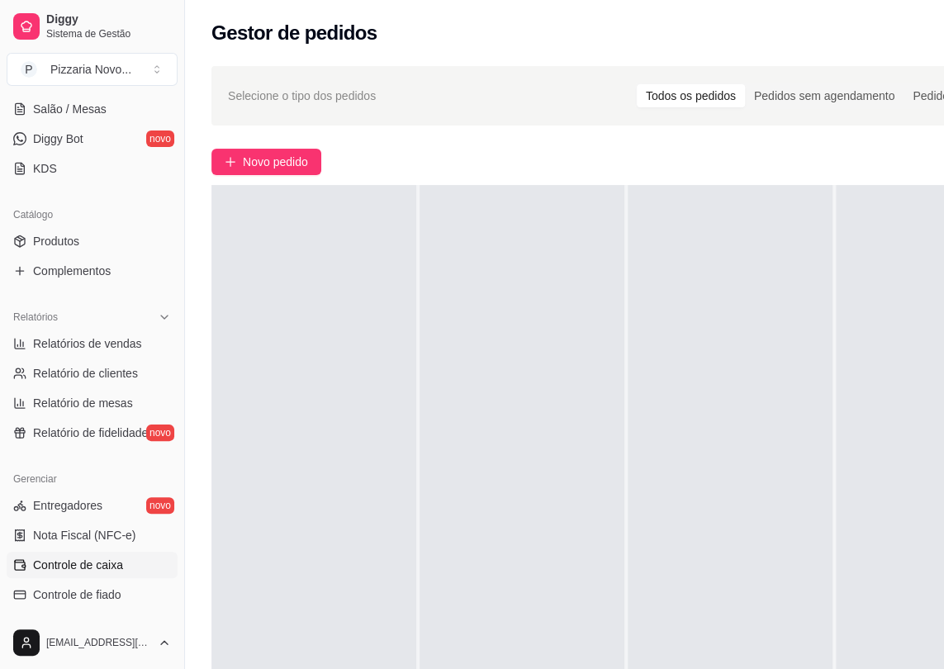
click at [92, 570] on span "Controle de caixa" at bounding box center [78, 565] width 90 height 17
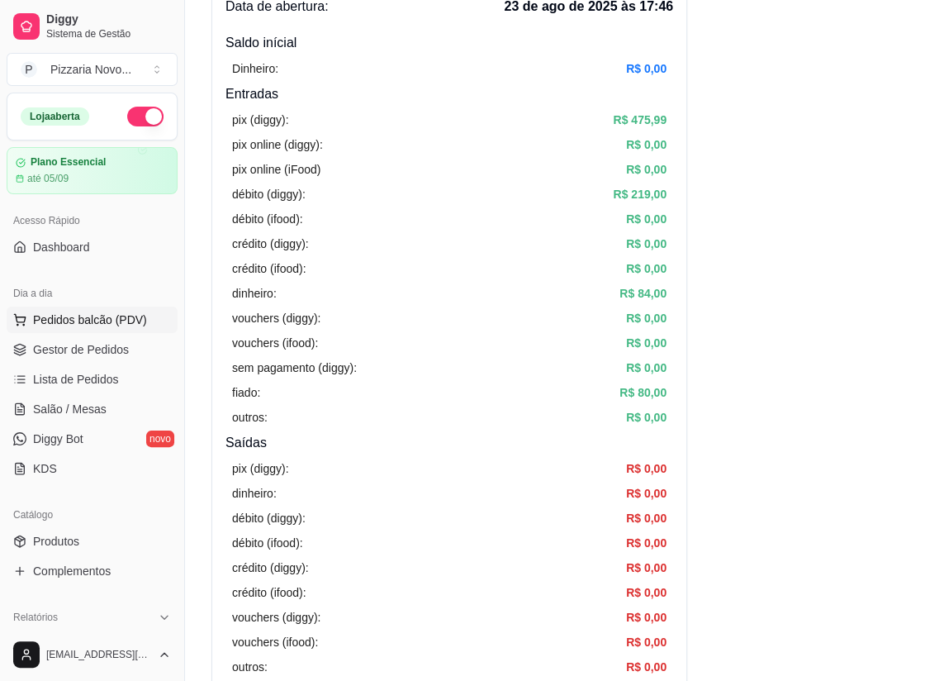
click at [126, 324] on span "Pedidos balcão (PDV)" at bounding box center [90, 319] width 114 height 17
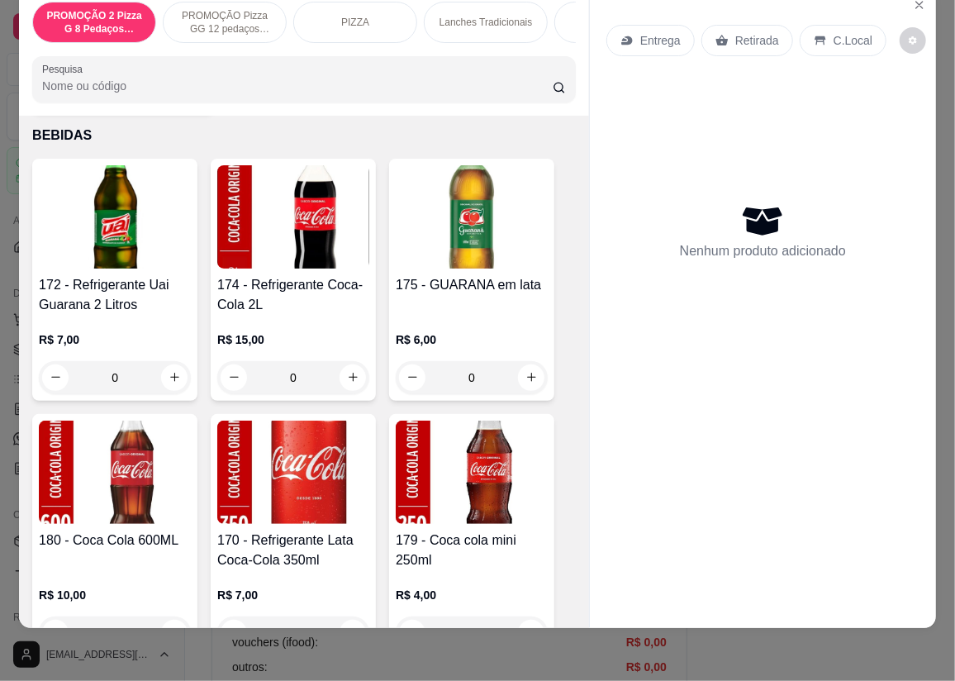
scroll to position [6684, 0]
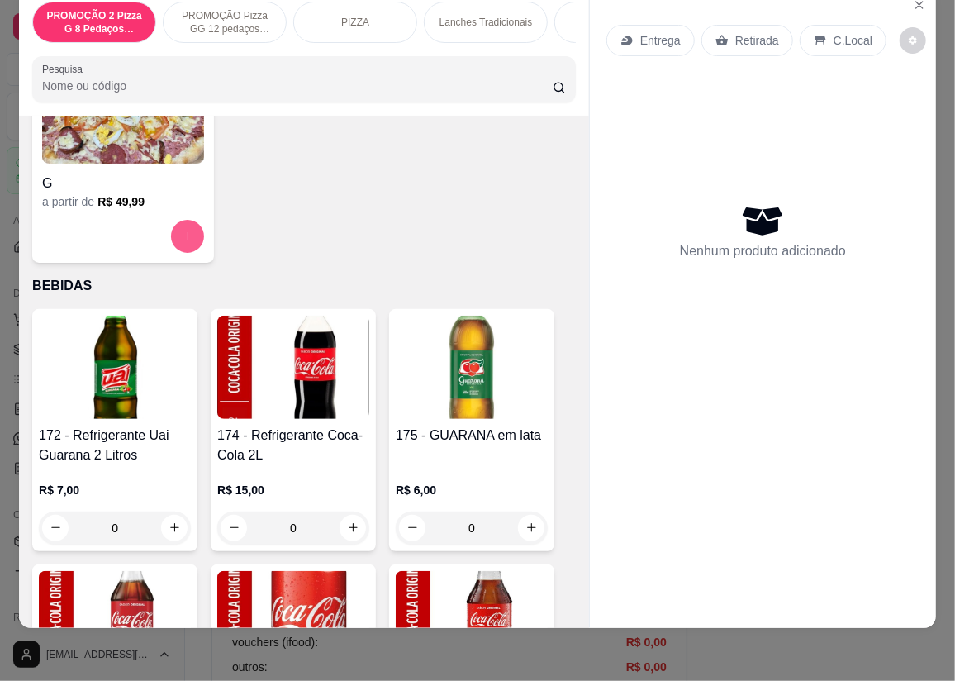
click at [182, 230] on icon "increase-product-quantity" at bounding box center [188, 236] width 12 height 12
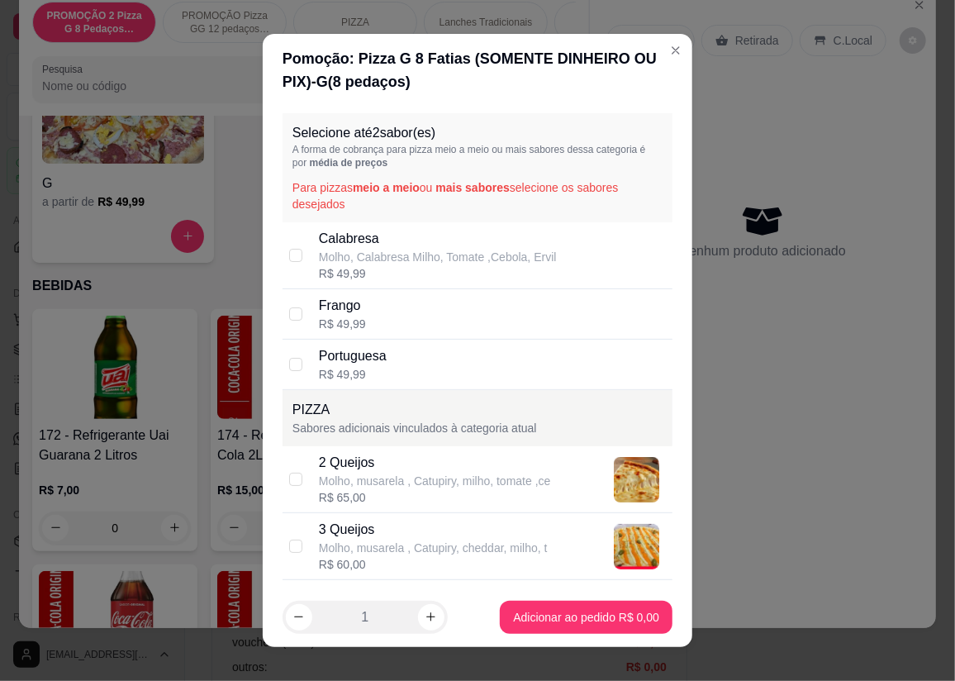
click at [361, 252] on p "Molho, Calabresa Milho, Tomate ,Cebola, Ervil" at bounding box center [438, 257] width 238 height 17
checkbox input "true"
click at [373, 364] on p "Portuguesa" at bounding box center [353, 356] width 68 height 20
checkbox input "true"
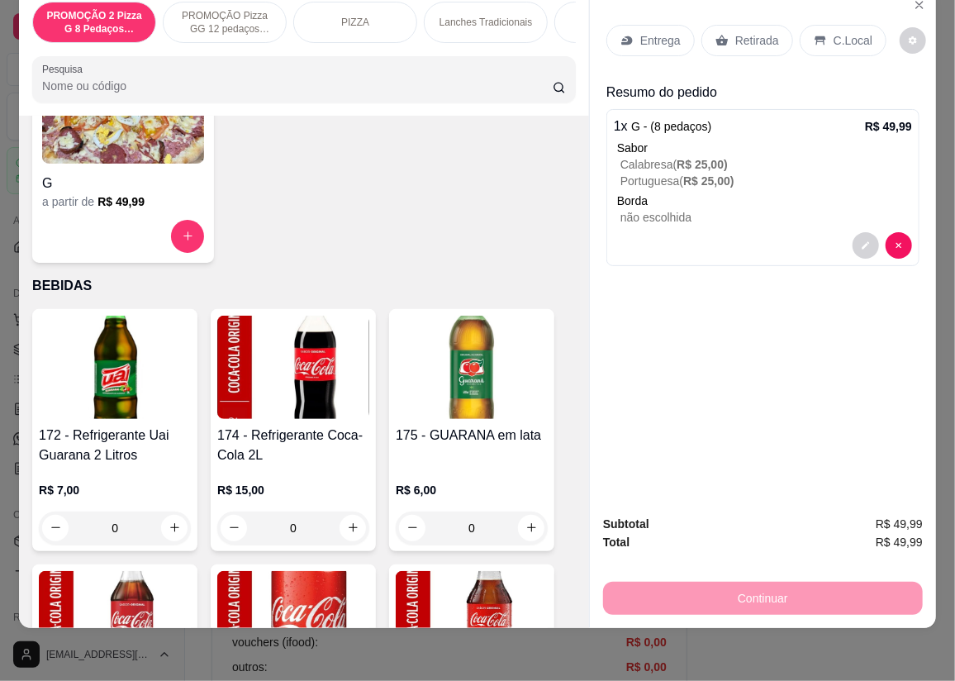
click at [641, 12] on div "Entrega Retirada C.Local" at bounding box center [762, 41] width 313 height 58
click at [640, 32] on p "Entrega" at bounding box center [660, 40] width 40 height 17
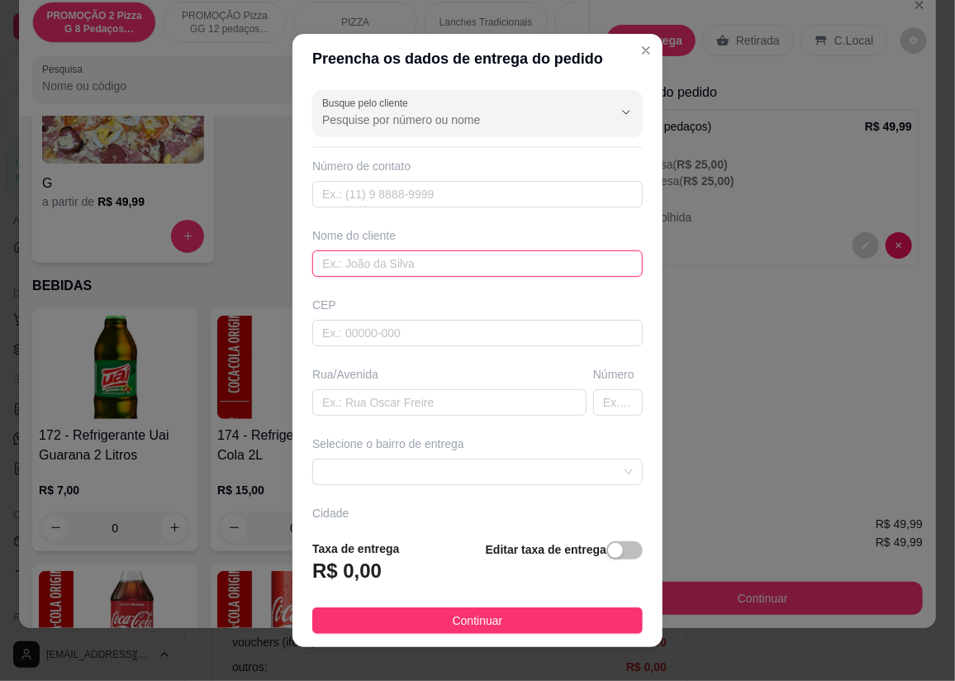
click at [361, 267] on input "text" at bounding box center [477, 263] width 330 height 26
type input "R"
type input "[PERSON_NAME]"
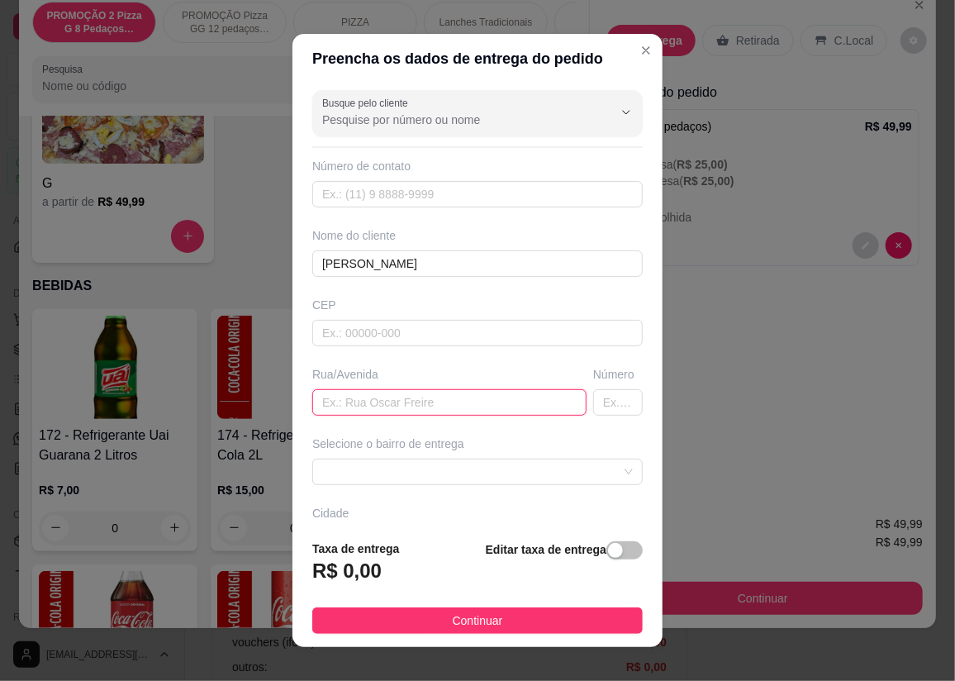
click at [409, 406] on input "text" at bounding box center [449, 402] width 274 height 26
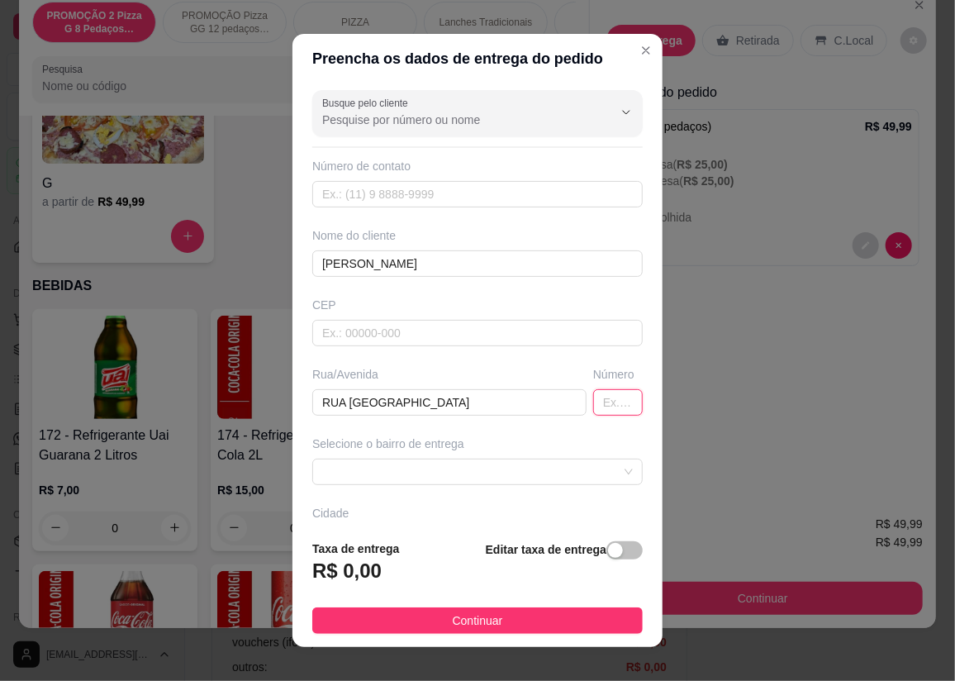
click at [596, 410] on input "text" at bounding box center [618, 402] width 50 height 26
click at [430, 402] on input "RUA [GEOGRAPHIC_DATA]" at bounding box center [449, 402] width 274 height 26
click at [537, 466] on span at bounding box center [477, 471] width 311 height 25
type input "RUA SAO JOSE CASA AZUL"
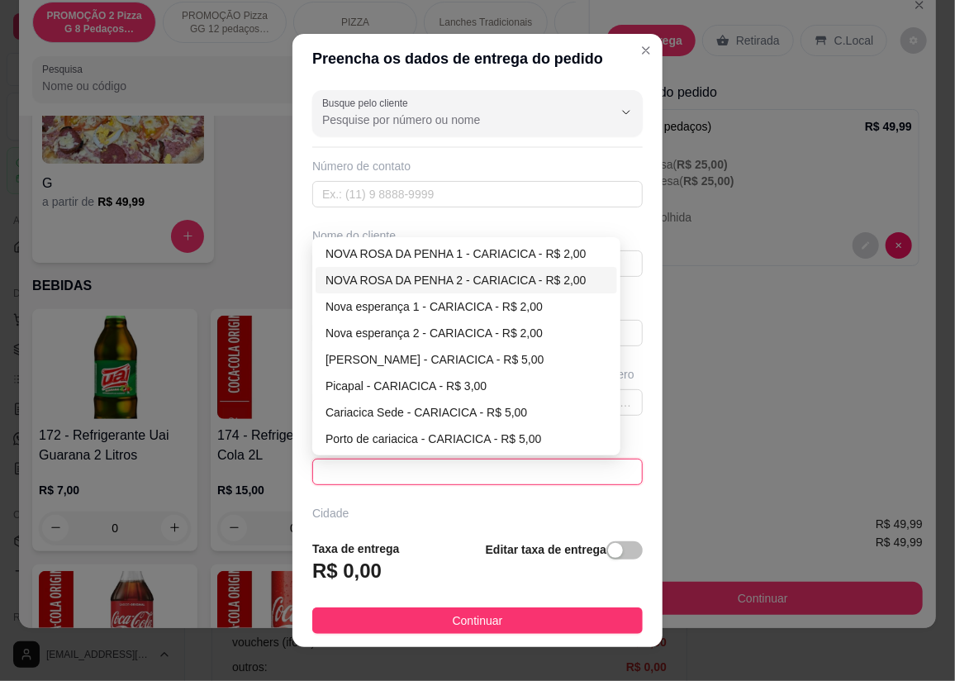
click at [495, 279] on div "NOVA ROSA DA PENHA 2 - CARIACICA - R$ 2,00" at bounding box center [467, 280] width 282 height 18
type input "CARIACICA"
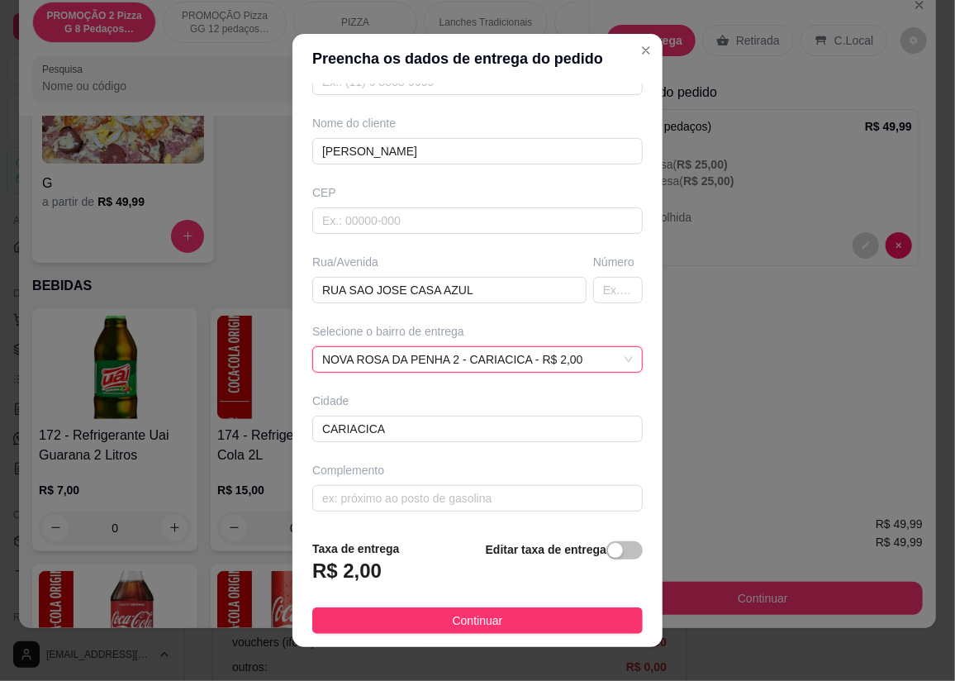
scroll to position [18, 0]
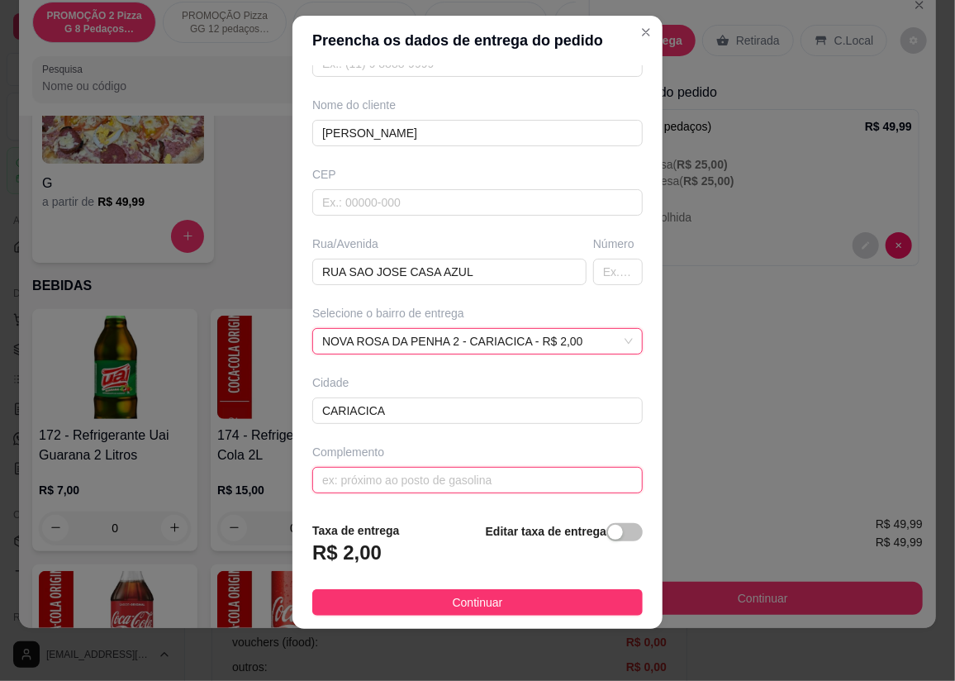
click at [429, 478] on input "text" at bounding box center [477, 480] width 330 height 26
click at [429, 472] on input "text" at bounding box center [477, 480] width 330 height 26
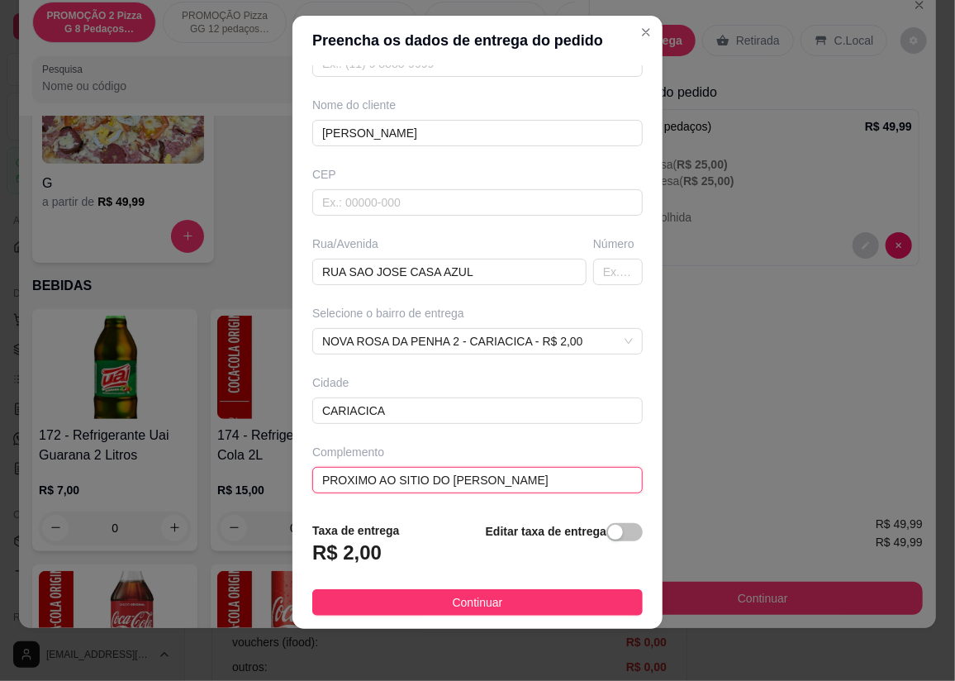
scroll to position [112, 0]
type input "PROXIMO AO SITIO DO [PERSON_NAME]"
click at [506, 587] on footer "Taxa de entrega R$ 2,00 Editar taxa de entrega Continuar" at bounding box center [477, 568] width 370 height 121
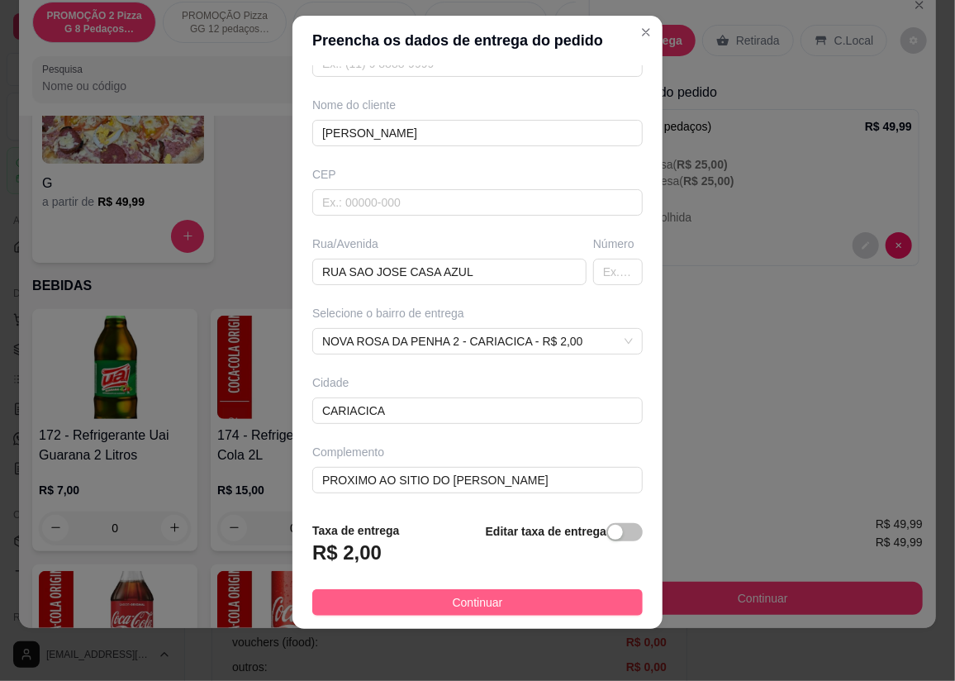
click at [582, 605] on button "Continuar" at bounding box center [477, 602] width 330 height 26
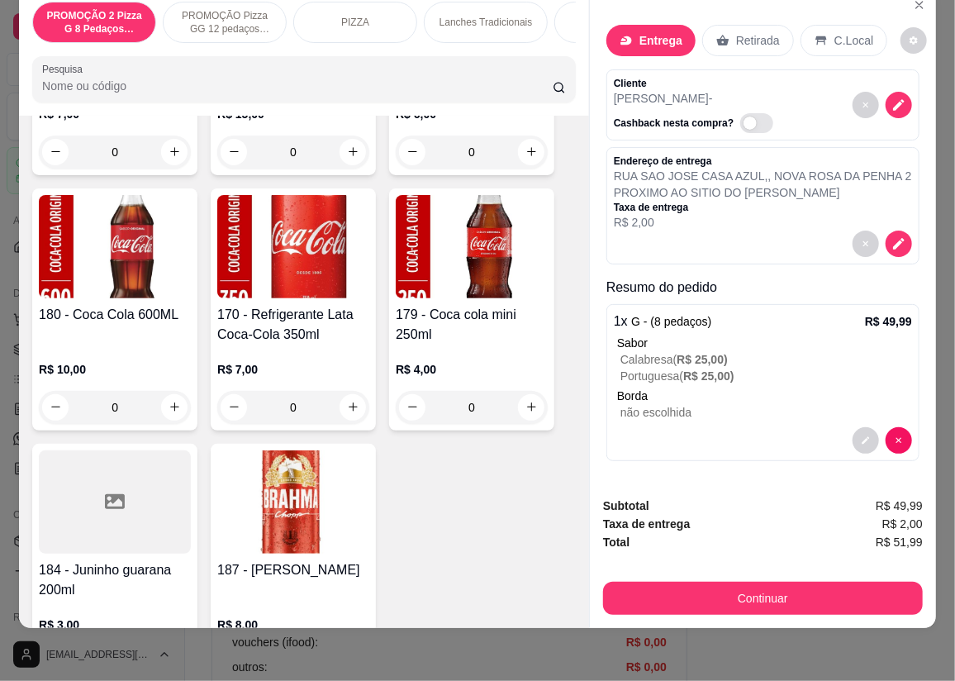
scroll to position [6834, 0]
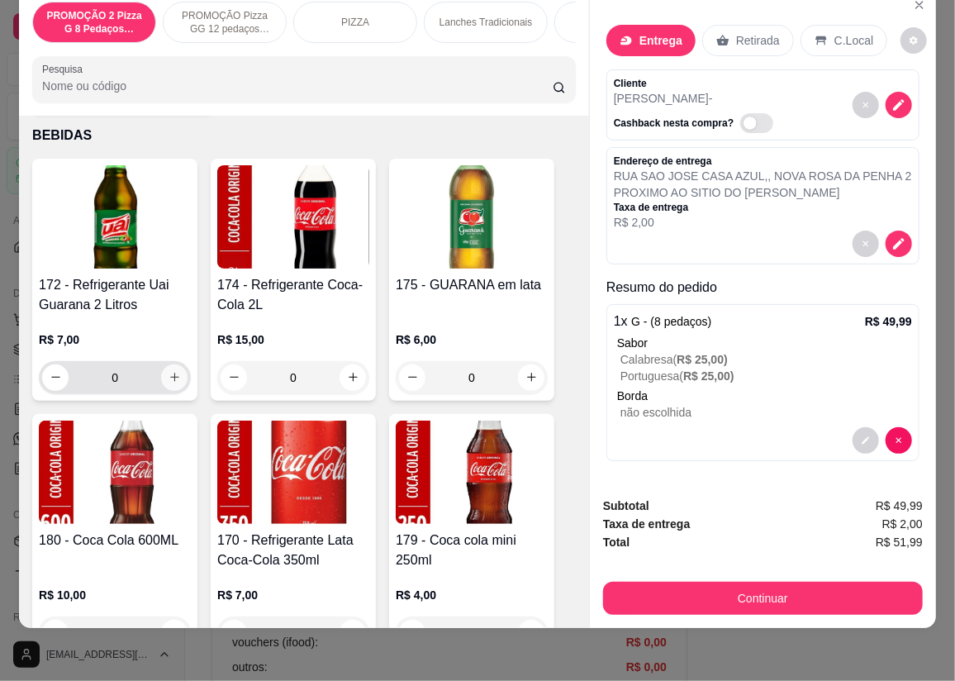
click at [161, 375] on button "increase-product-quantity" at bounding box center [174, 377] width 26 height 26
type input "1"
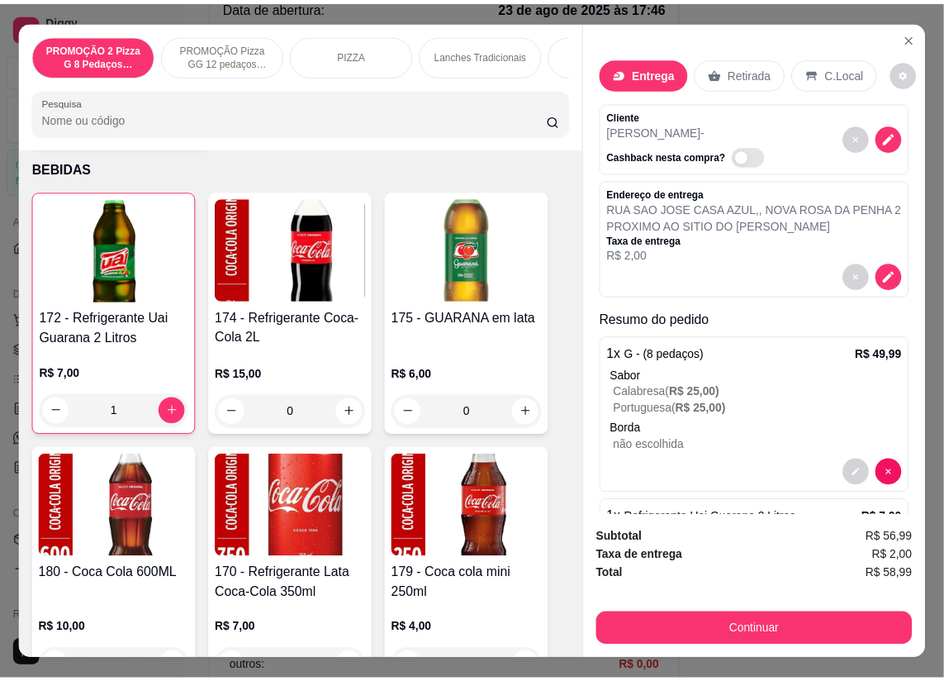
scroll to position [38, 0]
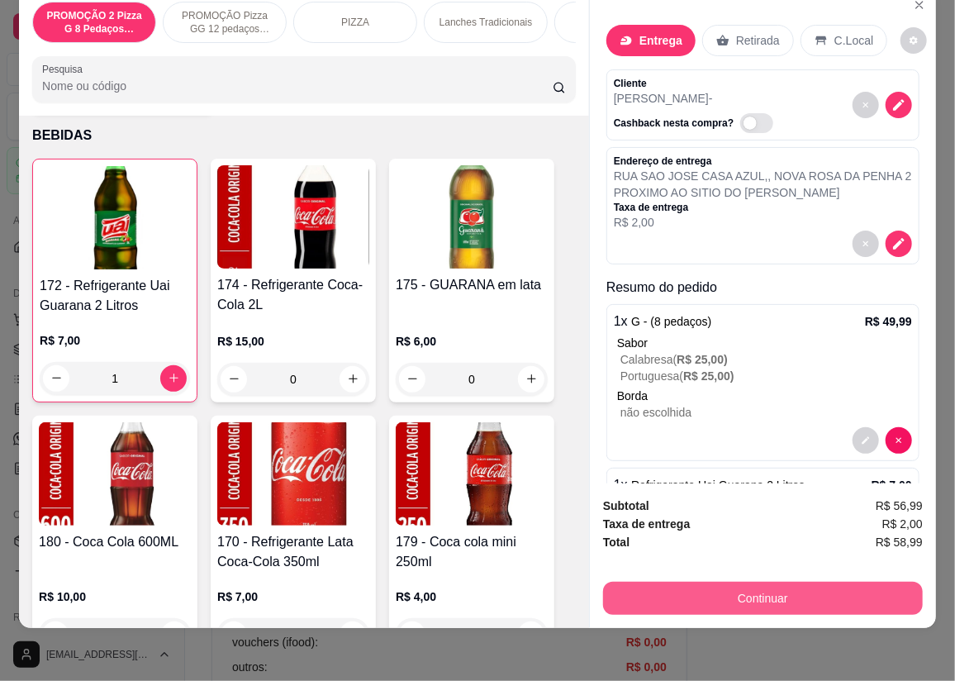
click at [810, 582] on button "Continuar" at bounding box center [763, 598] width 320 height 33
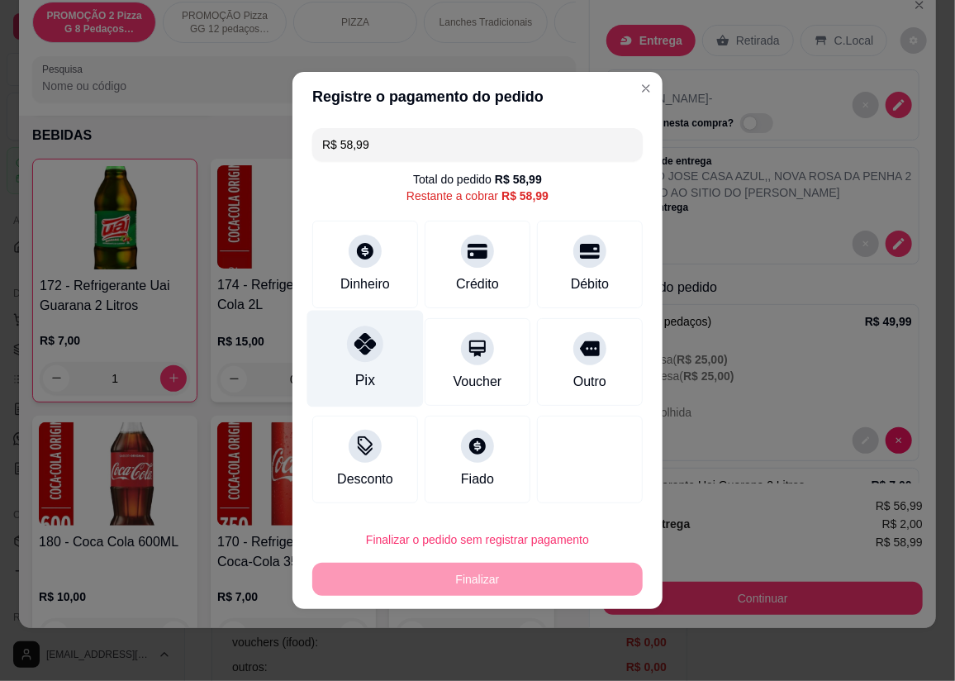
click at [352, 352] on div at bounding box center [365, 344] width 36 height 36
type input "R$ 0,00"
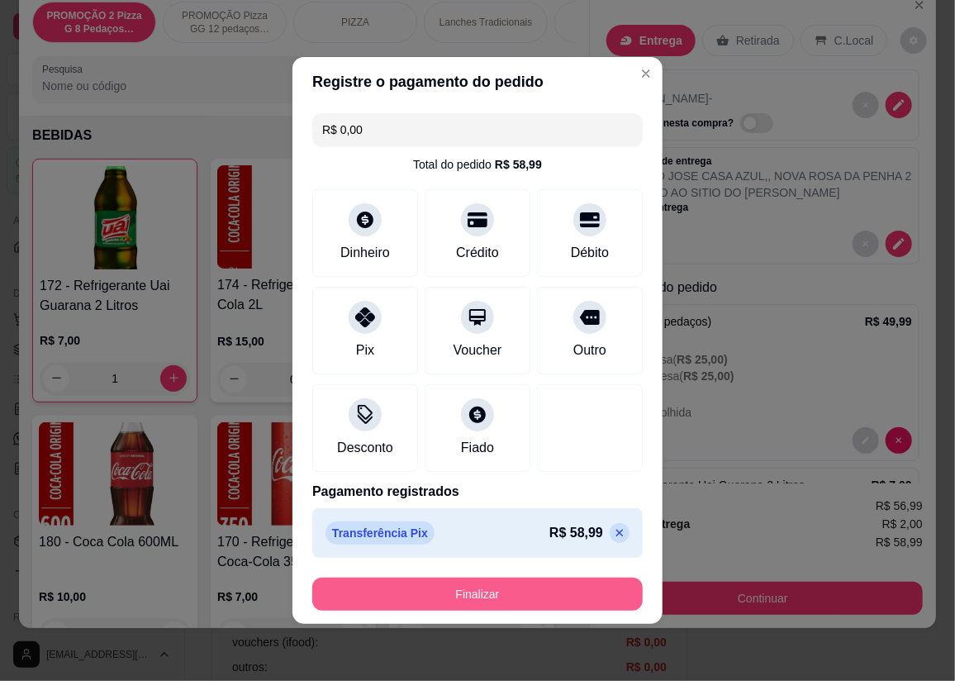
click at [394, 587] on button "Finalizar" at bounding box center [477, 594] width 330 height 33
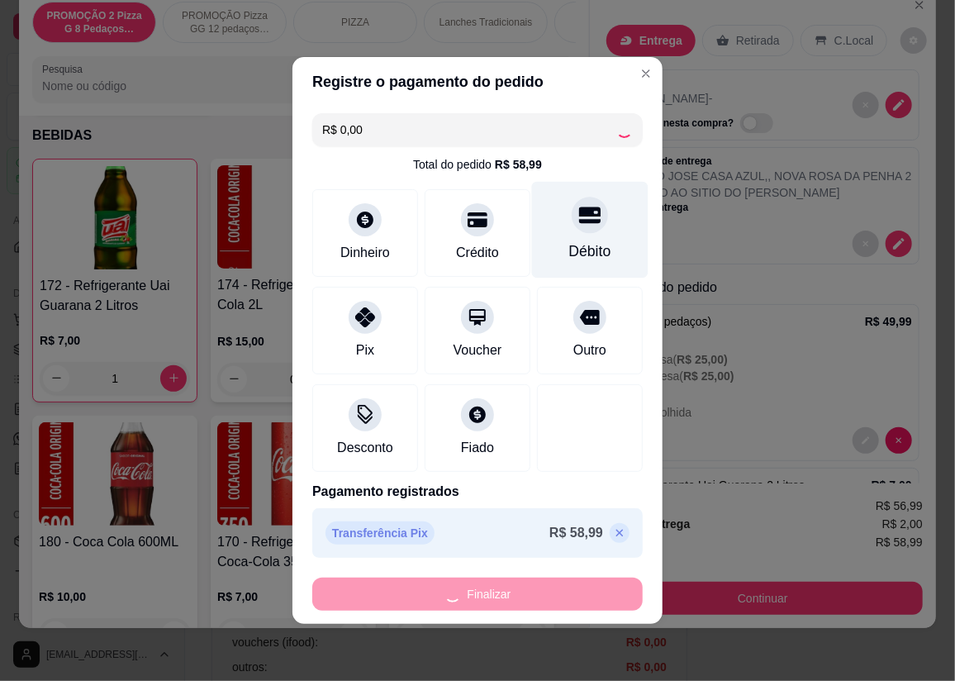
type input "0"
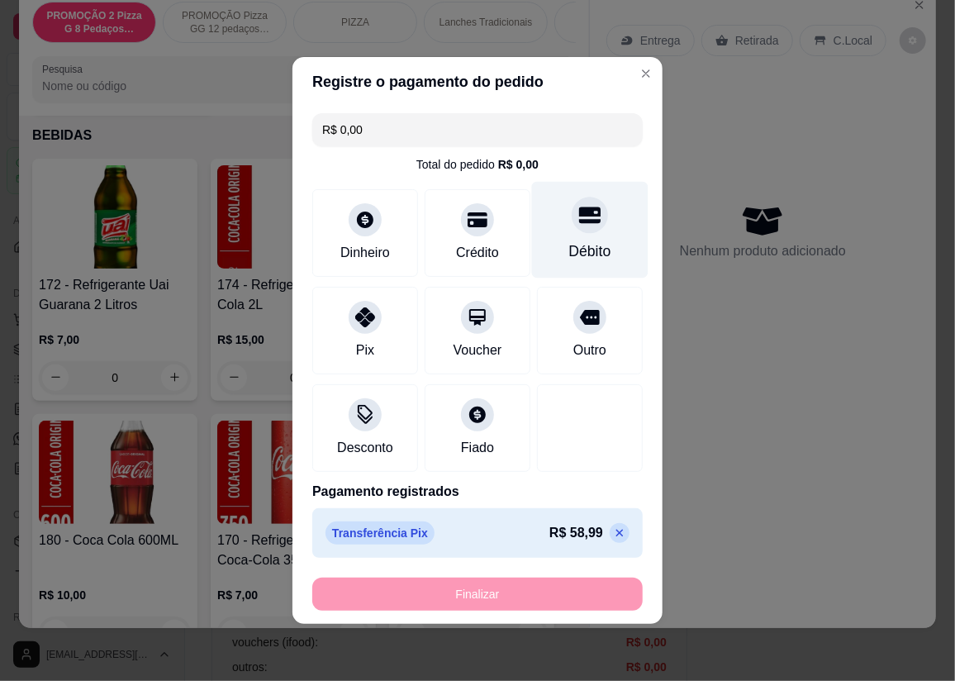
type input "-R$ 58,99"
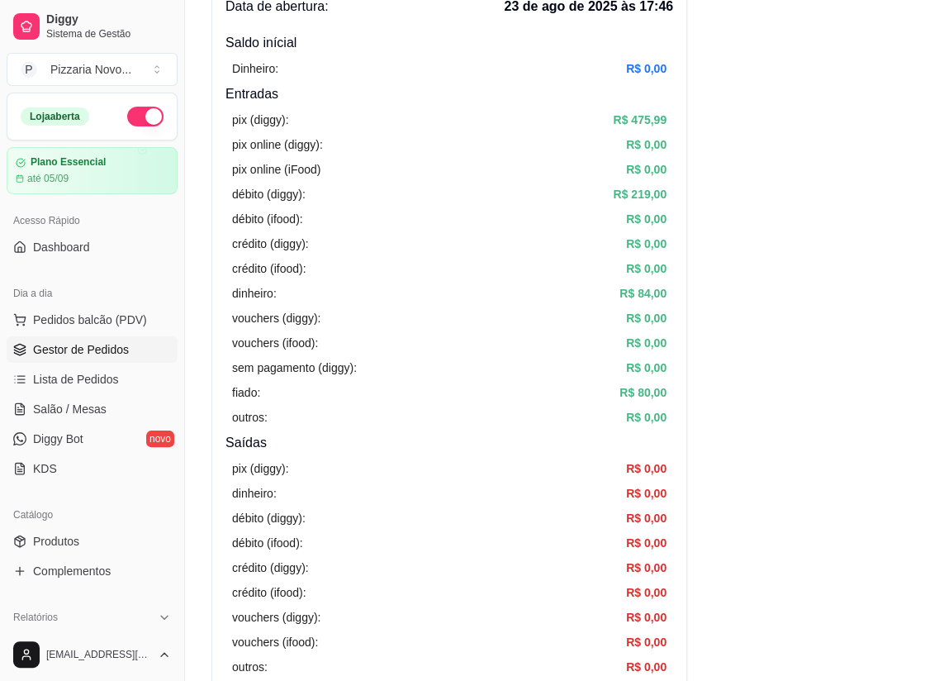
click at [135, 354] on link "Gestor de Pedidos" at bounding box center [92, 349] width 171 height 26
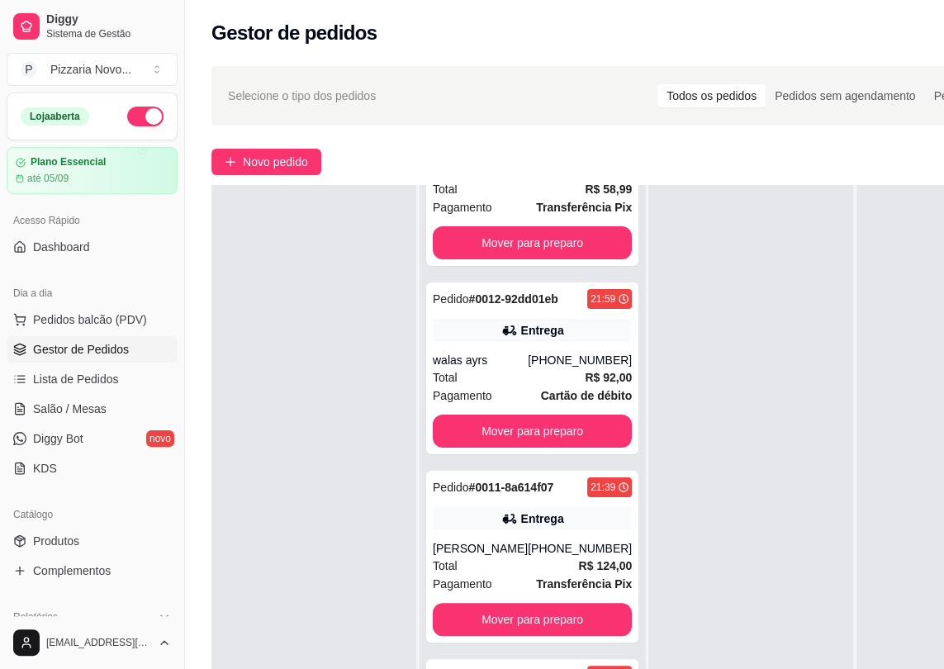
scroll to position [263, 0]
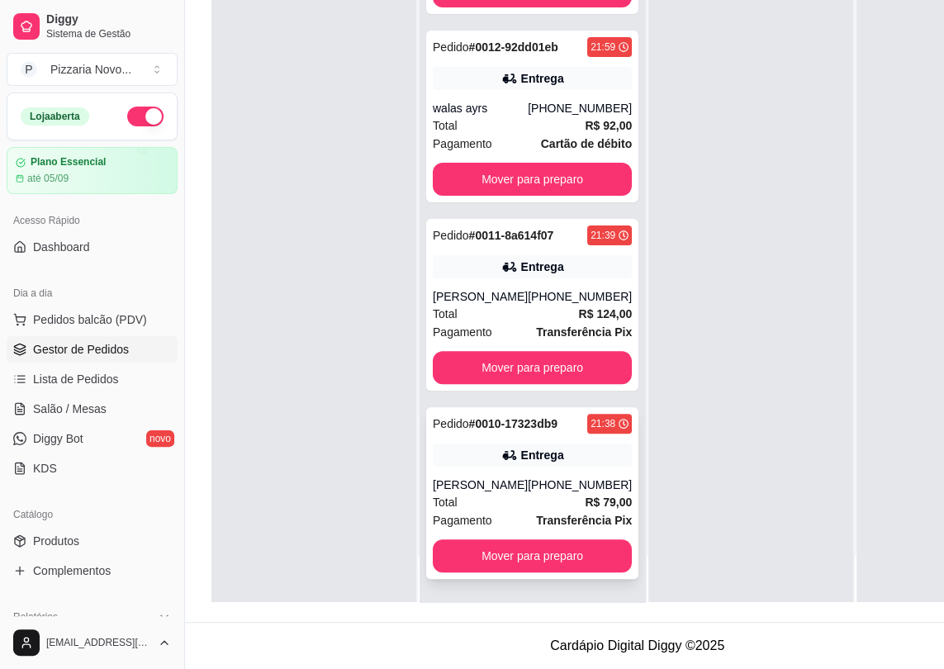
click at [533, 477] on div "[PHONE_NUMBER]" at bounding box center [580, 485] width 104 height 17
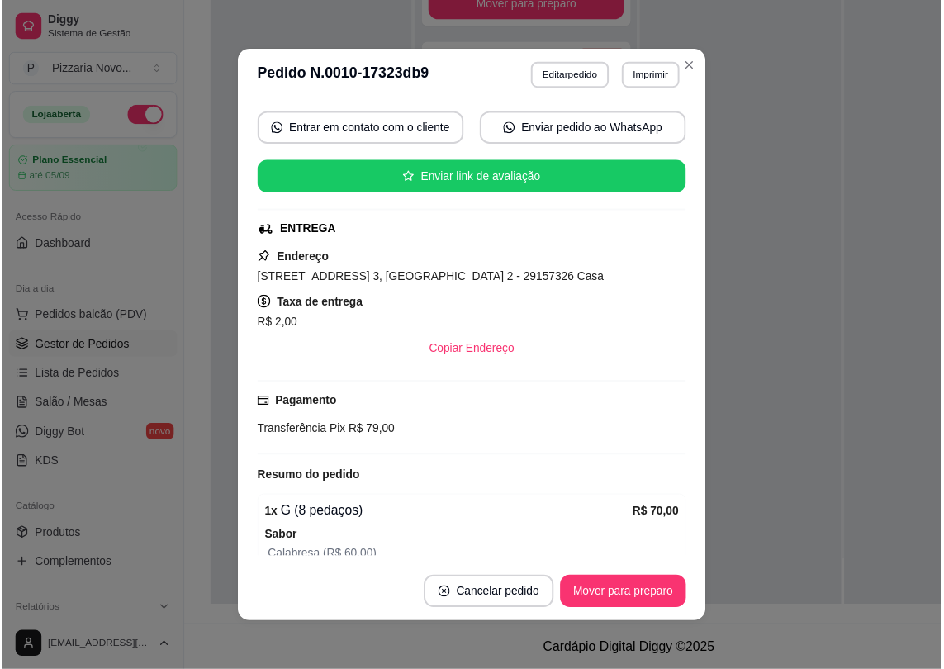
scroll to position [0, 0]
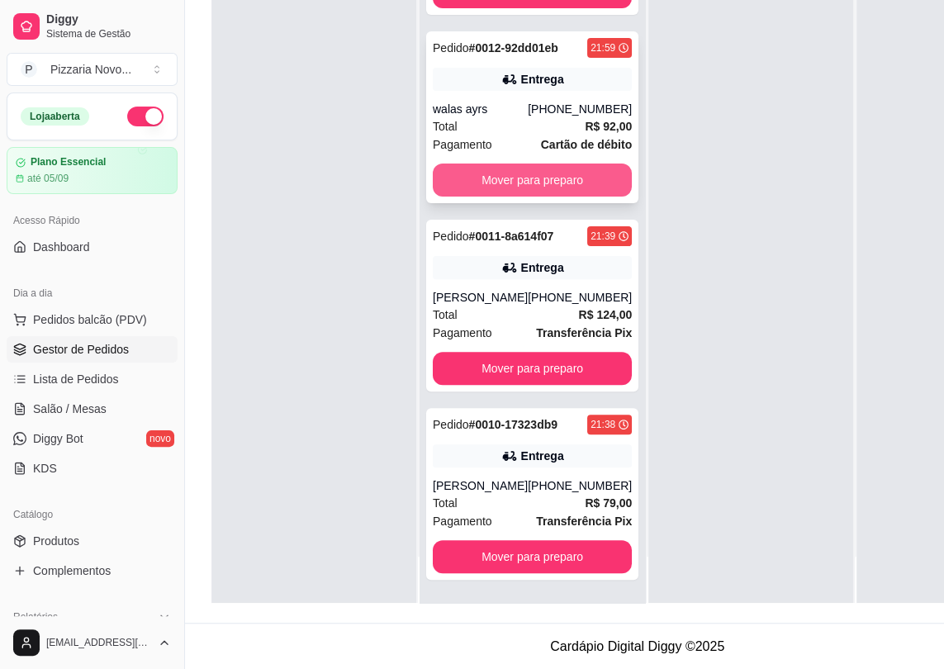
click at [590, 164] on button "Mover para preparo" at bounding box center [532, 180] width 199 height 33
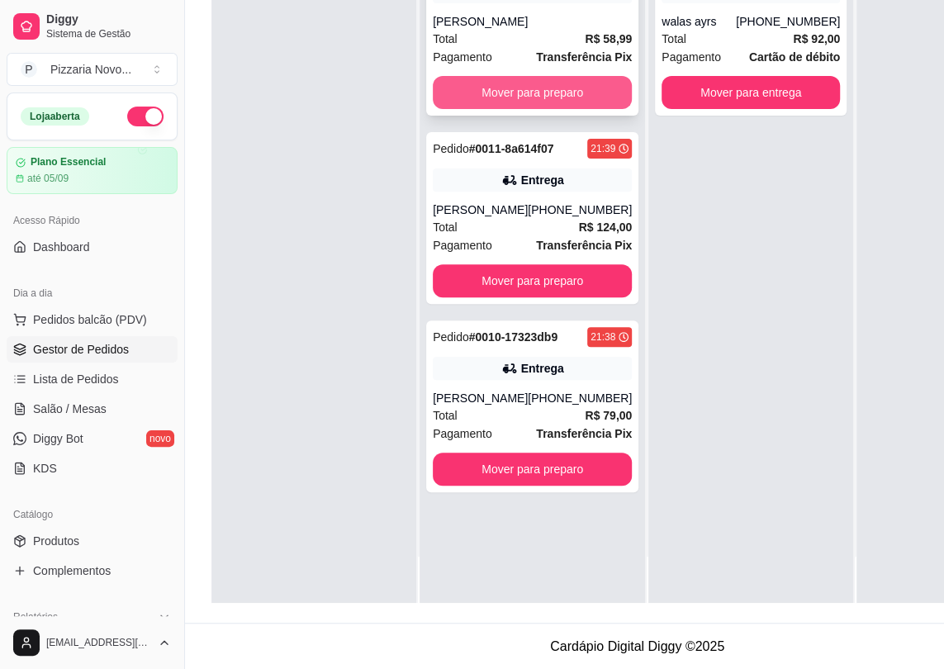
click at [544, 91] on button "Mover para preparo" at bounding box center [532, 92] width 199 height 33
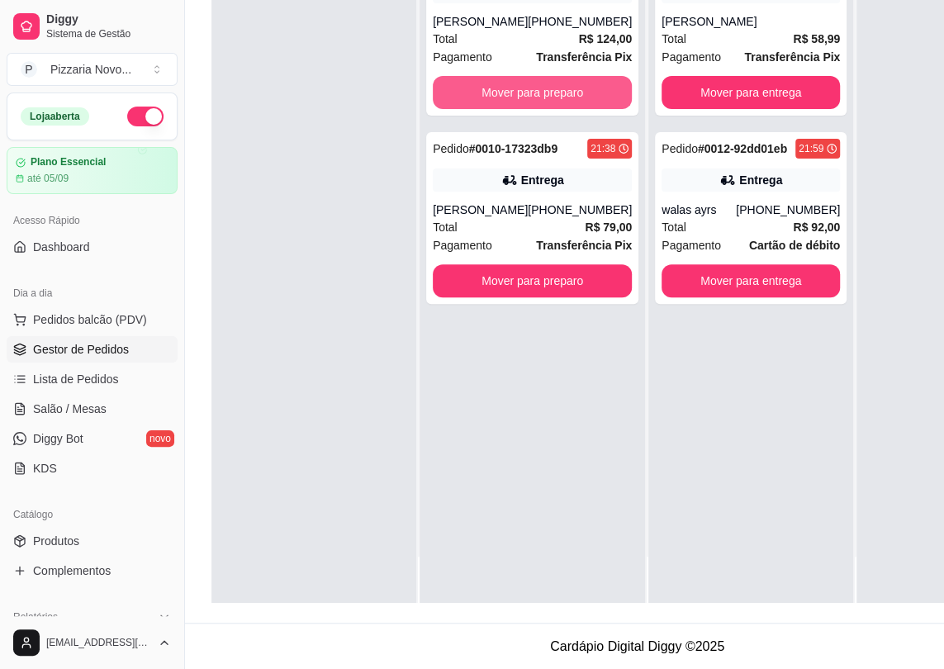
click at [544, 91] on button "Mover para preparo" at bounding box center [532, 92] width 199 height 33
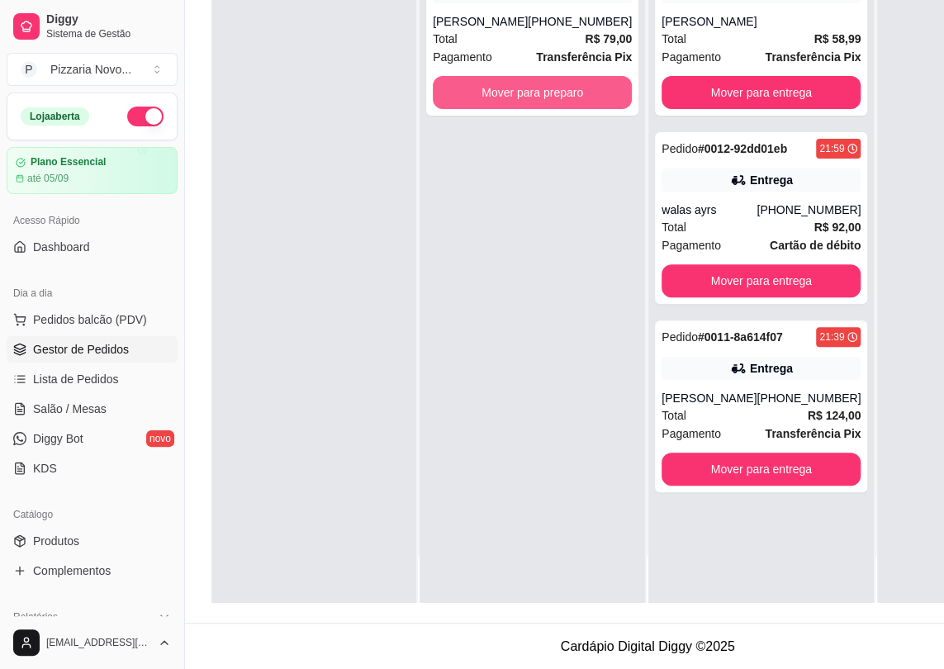
click at [544, 91] on button "Mover para preparo" at bounding box center [532, 92] width 199 height 33
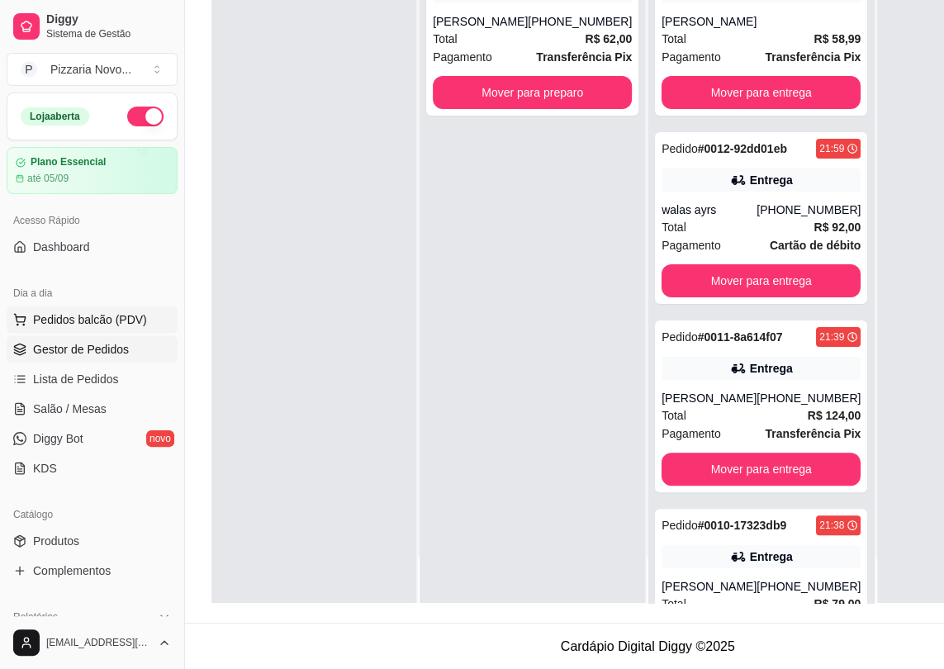
click at [108, 316] on span "Pedidos balcão (PDV)" at bounding box center [90, 319] width 114 height 17
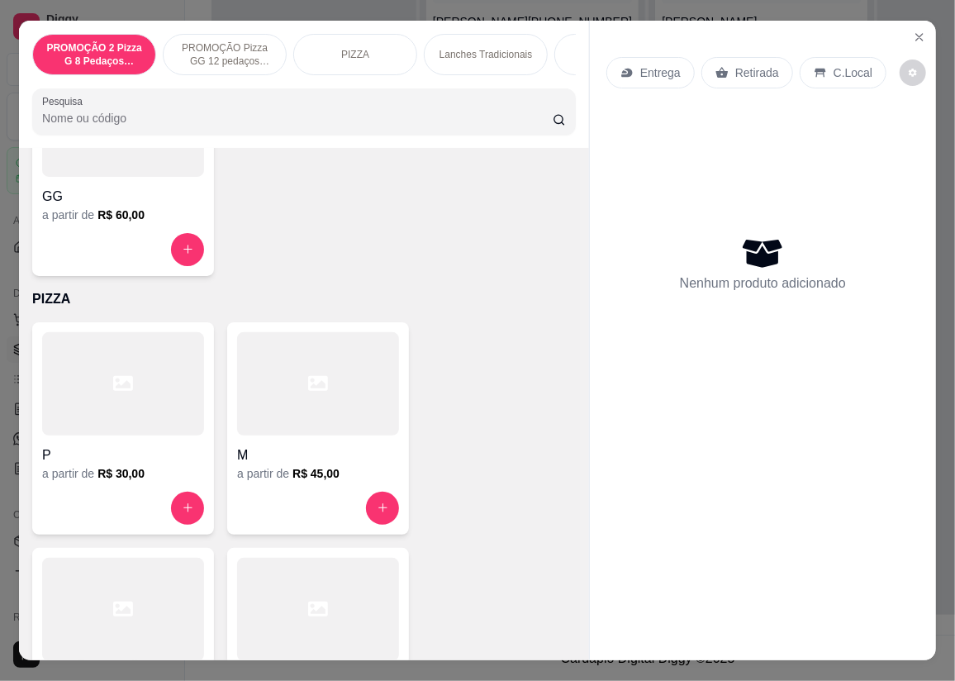
scroll to position [676, 0]
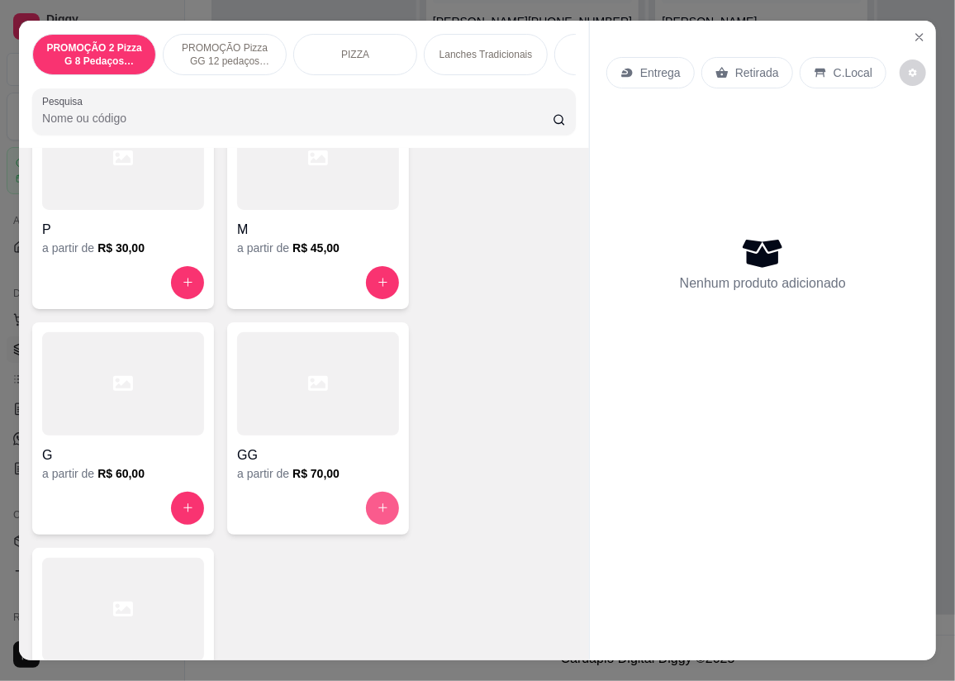
click at [366, 514] on button "increase-product-quantity" at bounding box center [382, 508] width 33 height 33
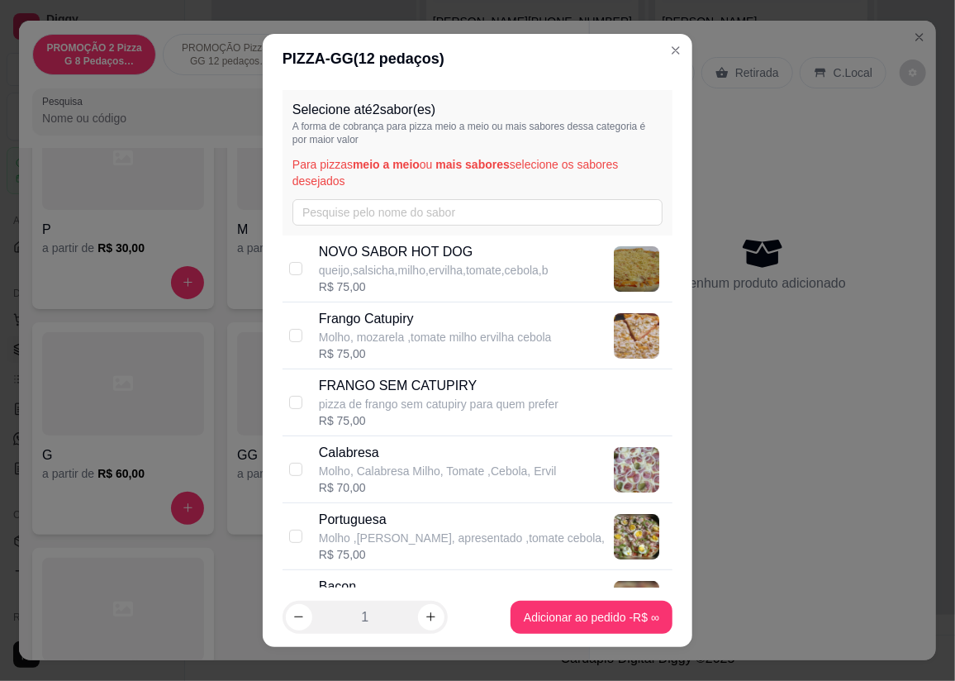
scroll to position [74, 0]
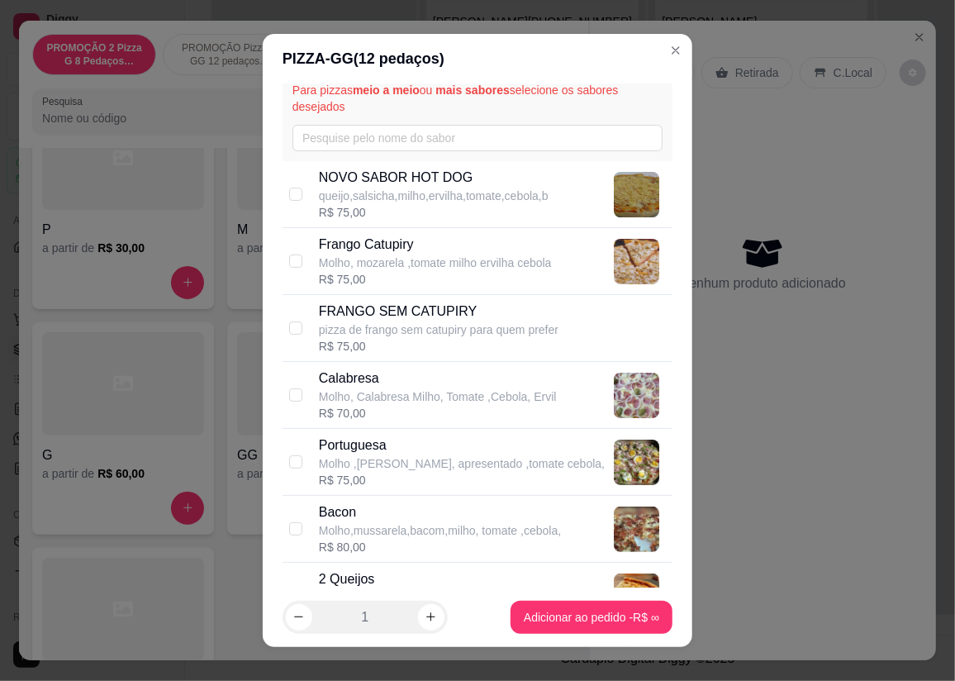
click at [371, 523] on p "Molho,mussarela,bacom,milho, tomate ,cebola," at bounding box center [440, 530] width 242 height 17
checkbox input "true"
click at [379, 467] on p "Molho ,[PERSON_NAME], apresentado ,tomate cebola," at bounding box center [462, 463] width 286 height 17
checkbox input "true"
click at [371, 519] on p "Bacon" at bounding box center [440, 512] width 242 height 20
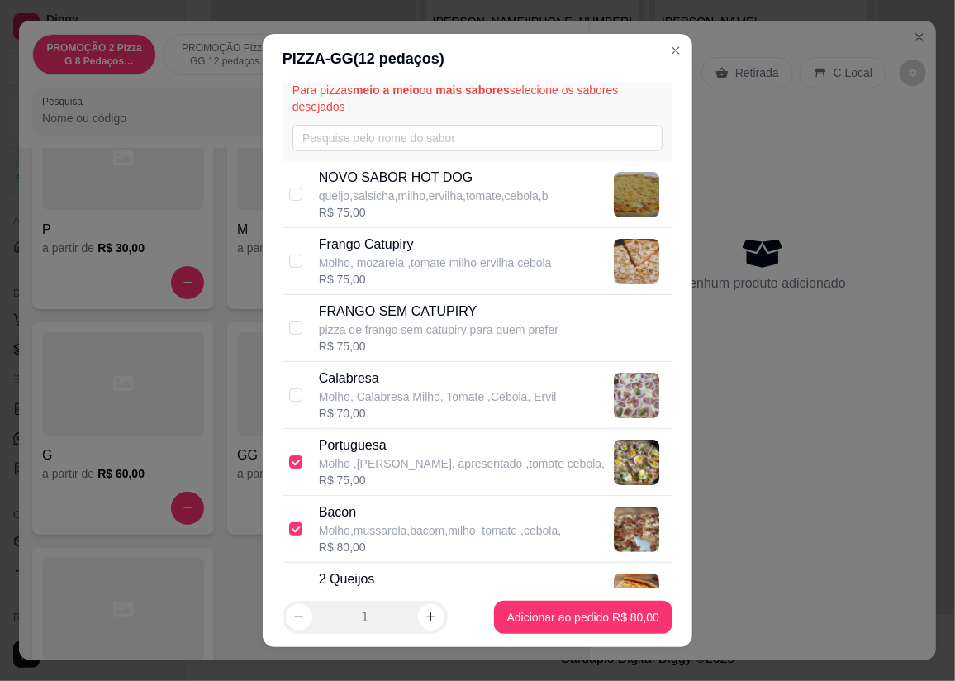
checkbox input "false"
click at [411, 401] on p "Molho, Calabresa Milho, Tomate ,Cebola, Ervil" at bounding box center [438, 396] width 238 height 17
checkbox input "true"
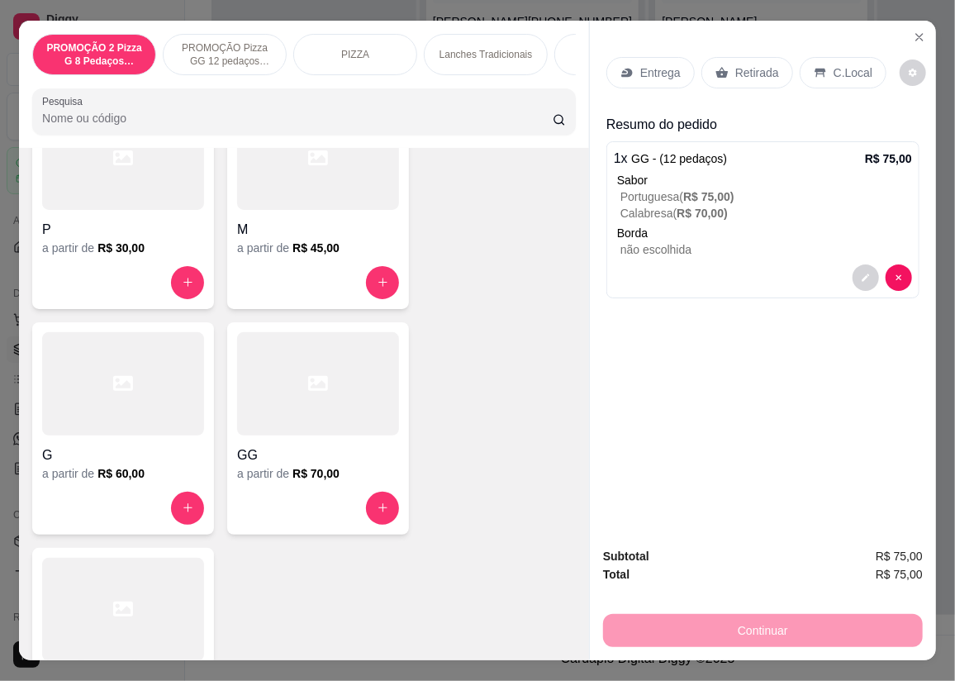
click at [640, 74] on p "Entrega" at bounding box center [660, 72] width 40 height 17
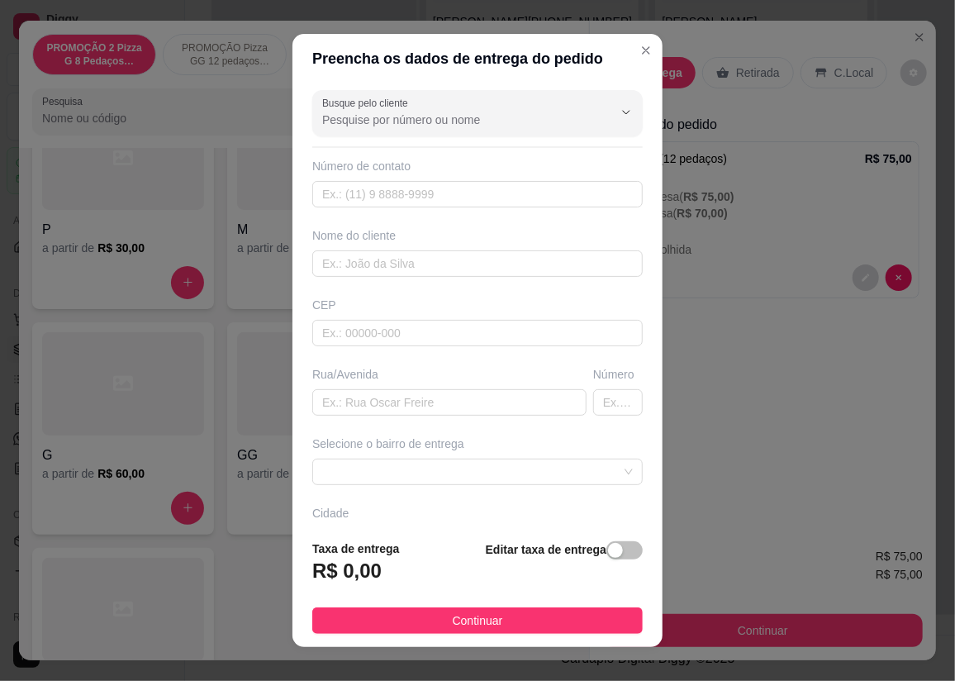
click at [473, 124] on input "Busque pelo cliente" at bounding box center [454, 120] width 264 height 17
type input "N"
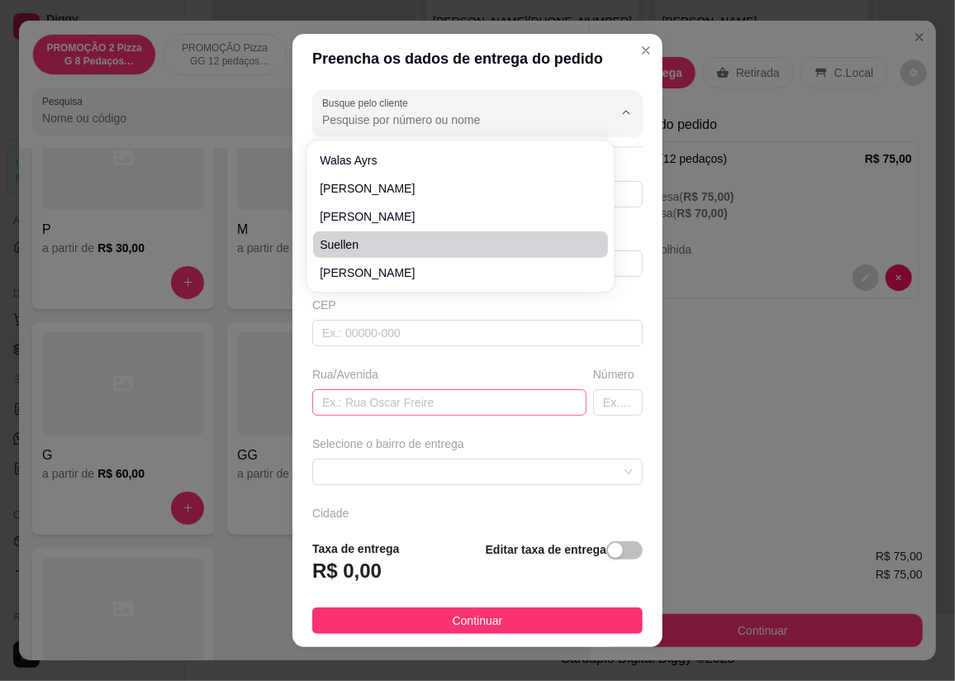
click at [399, 403] on input "text" at bounding box center [449, 402] width 274 height 26
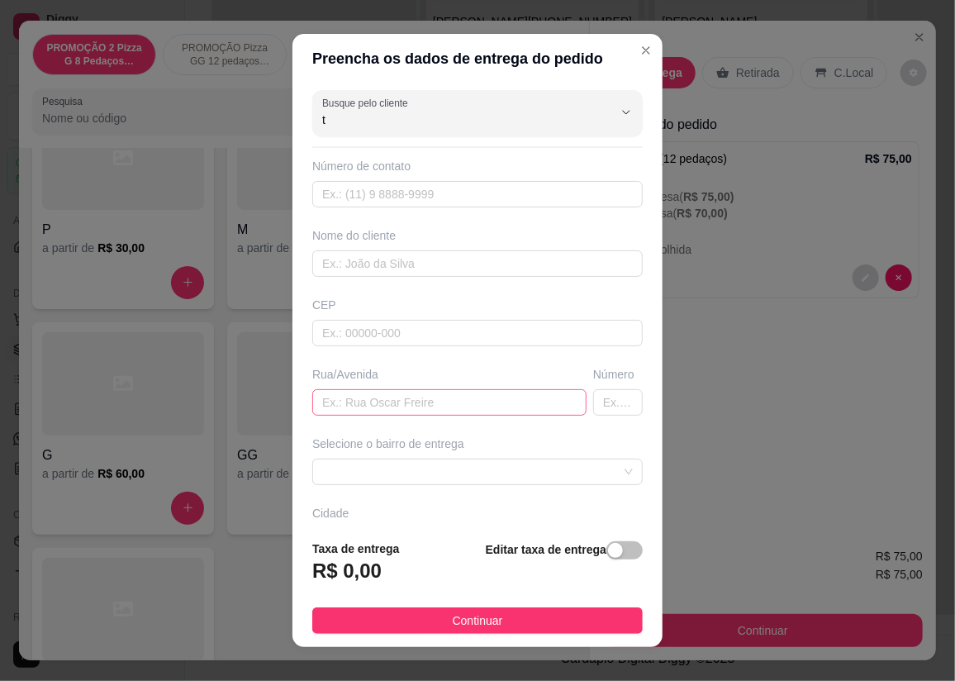
type input "t"
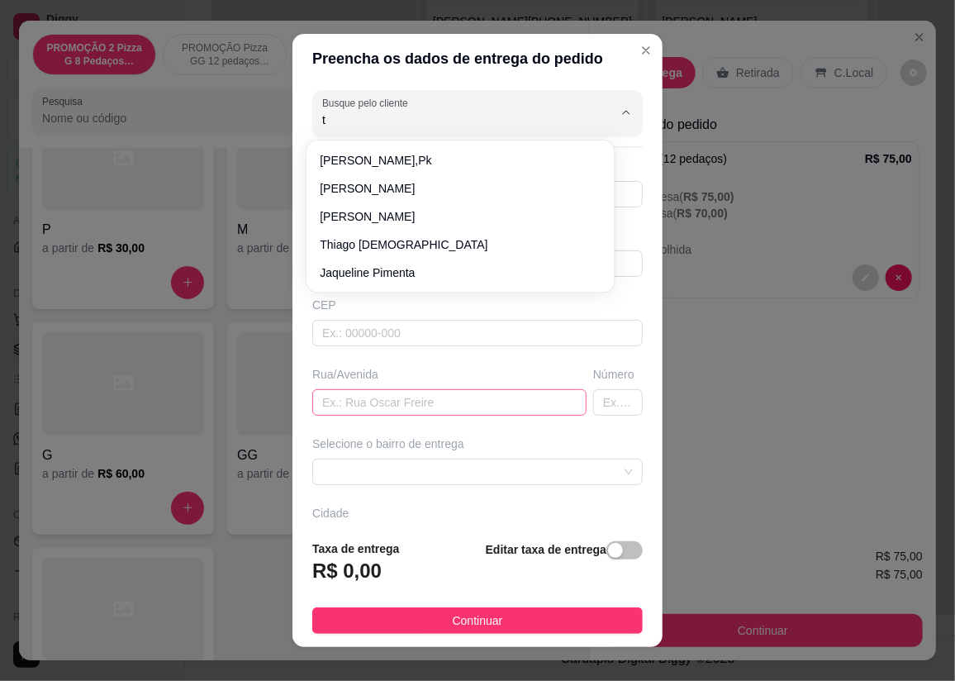
click at [423, 393] on input "text" at bounding box center [449, 402] width 274 height 26
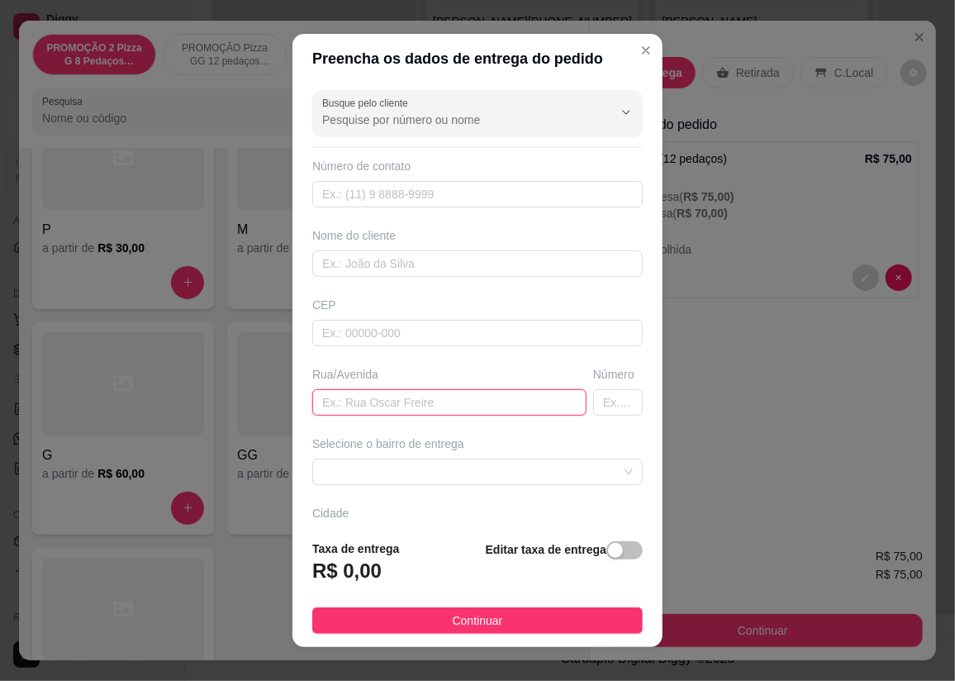
click at [422, 413] on input "text" at bounding box center [449, 402] width 274 height 26
type input "rua 74"
click at [593, 397] on input "text" at bounding box center [618, 402] width 50 height 26
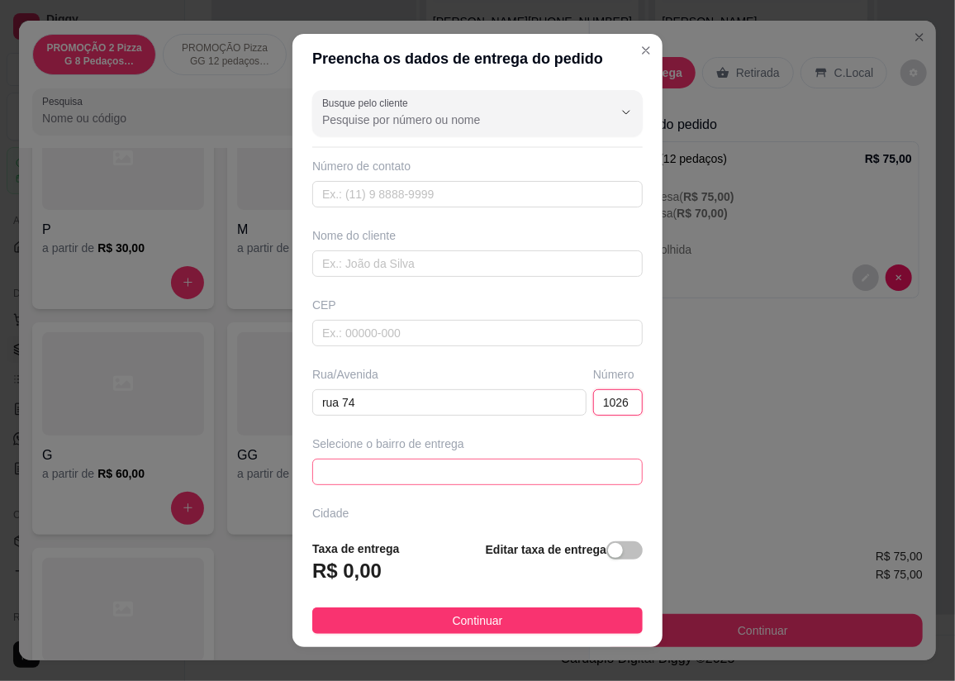
drag, startPoint x: 470, startPoint y: 480, endPoint x: 451, endPoint y: 366, distance: 115.6
click at [470, 471] on span at bounding box center [477, 471] width 311 height 25
type input "1026"
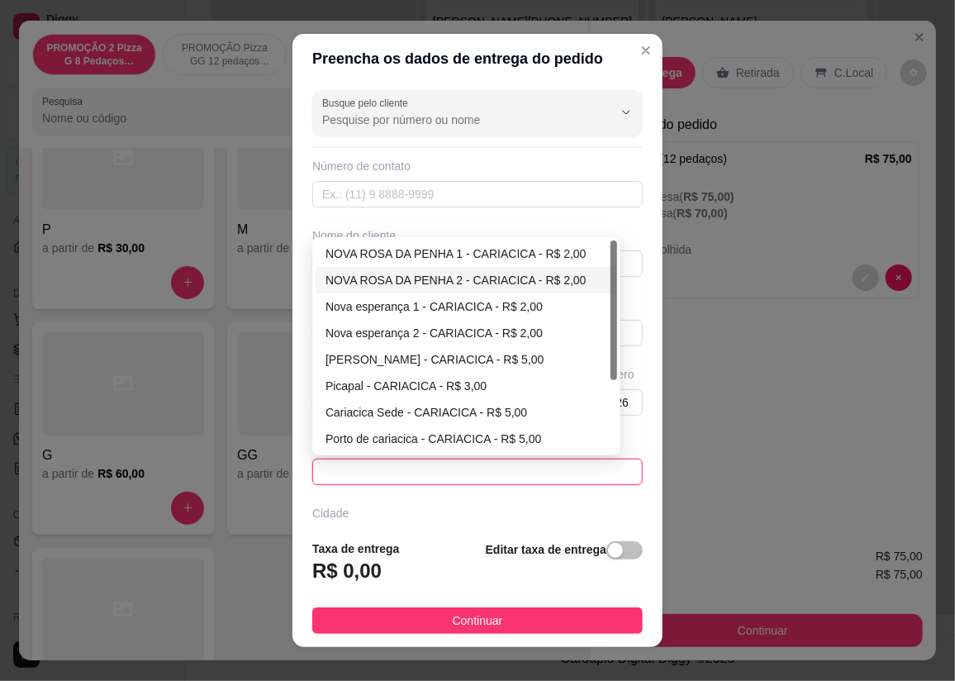
click at [428, 283] on div "NOVA ROSA DA PENHA 2 - CARIACICA - R$ 2,00" at bounding box center [467, 280] width 282 height 18
type input "CARIACICA"
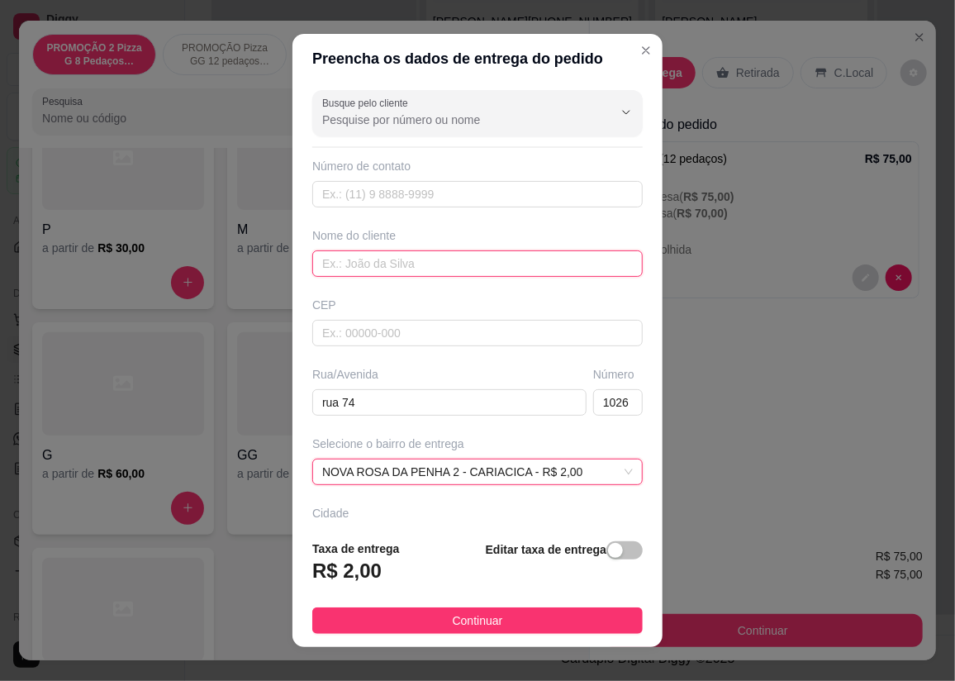
click at [371, 264] on input "text" at bounding box center [477, 263] width 330 height 26
type input "[PERSON_NAME]"
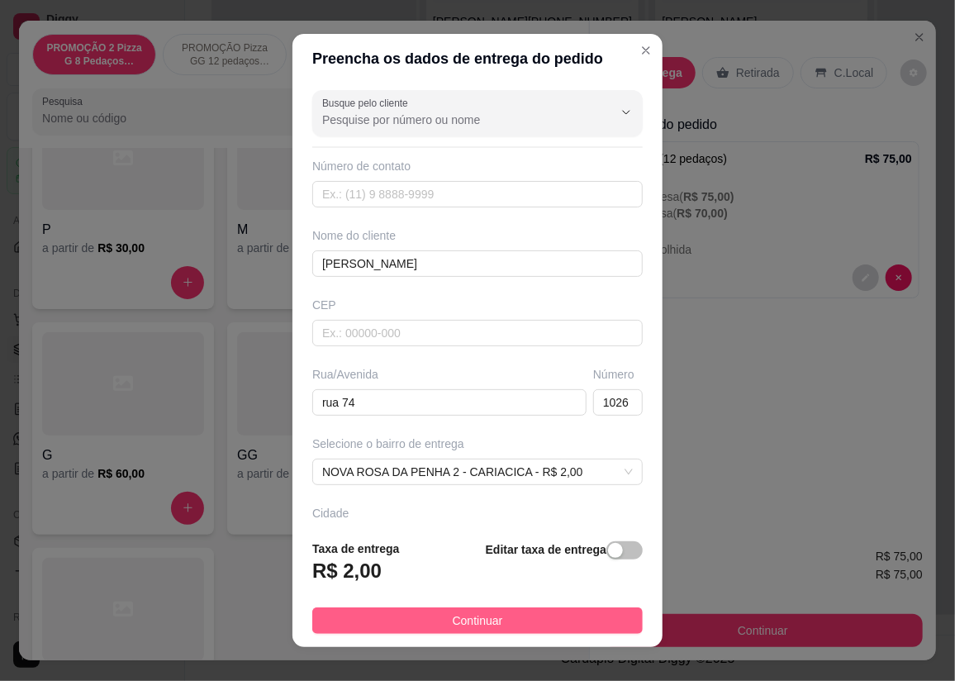
click at [479, 611] on span "Continuar" at bounding box center [478, 620] width 50 height 18
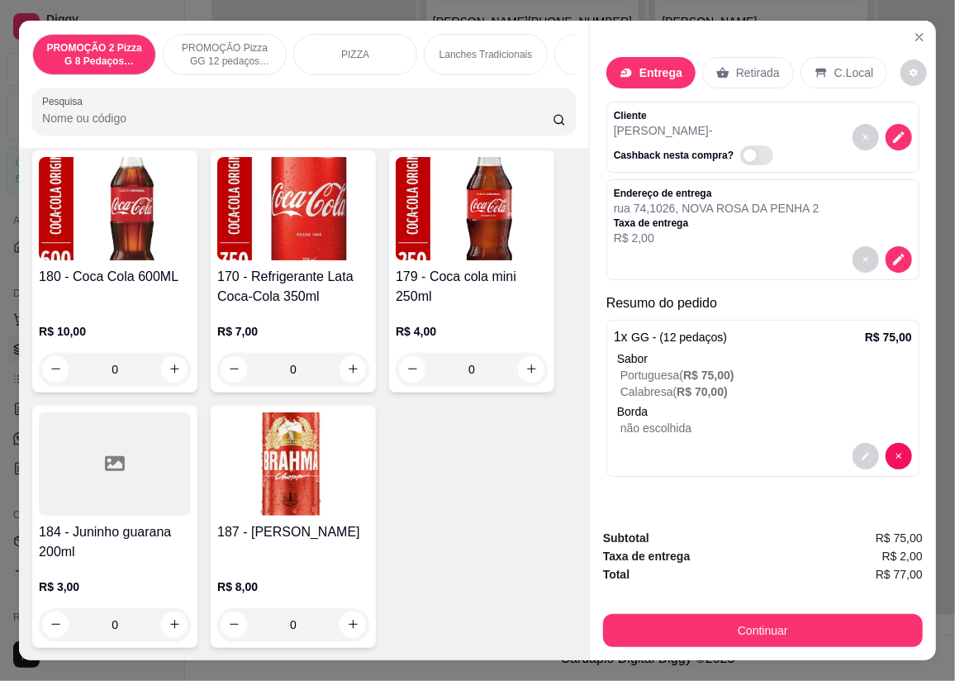
scroll to position [6990, 0]
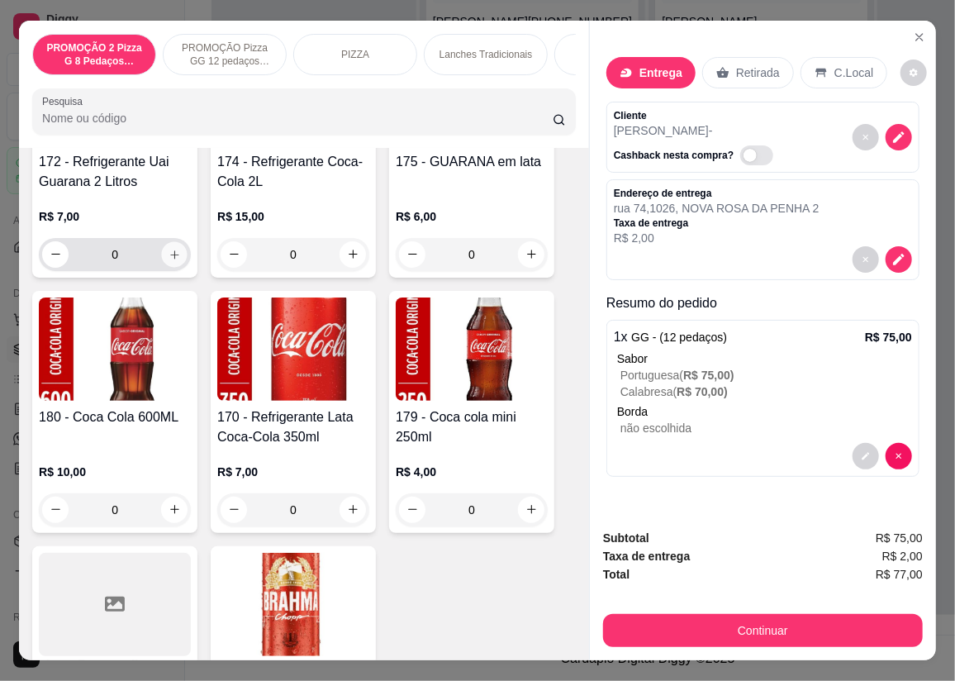
click at [162, 265] on button "increase-product-quantity" at bounding box center [175, 254] width 26 height 26
type input "1"
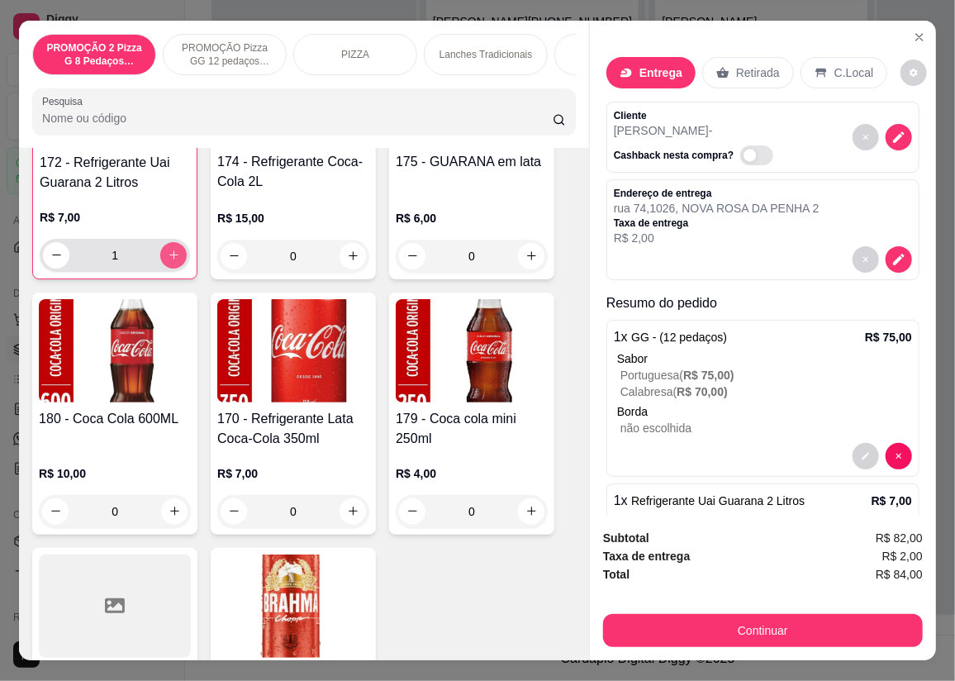
scroll to position [6990, 0]
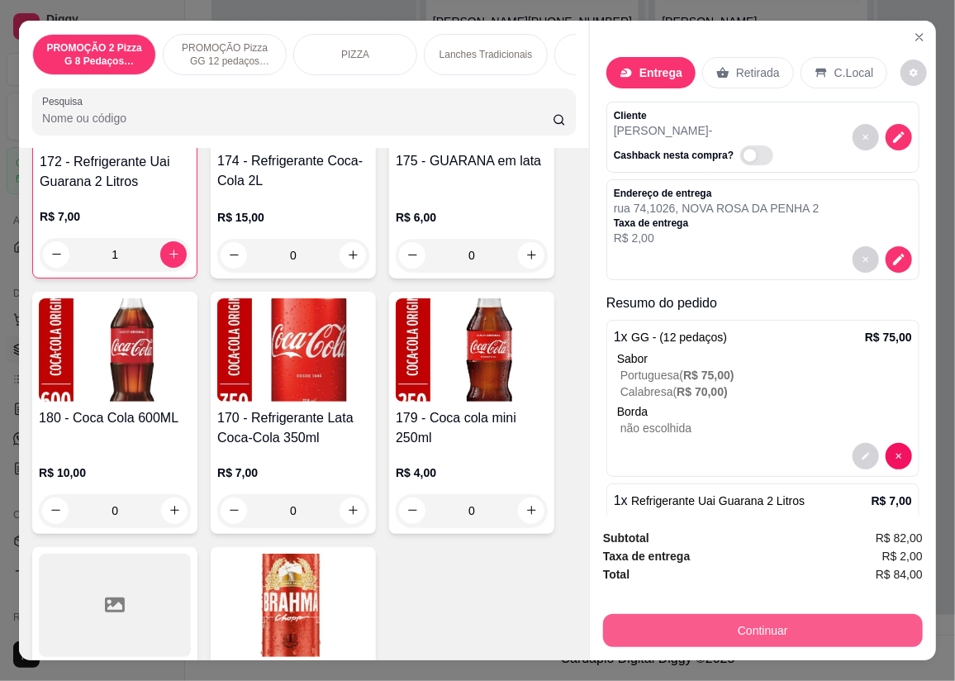
click at [644, 616] on button "Continuar" at bounding box center [763, 630] width 320 height 33
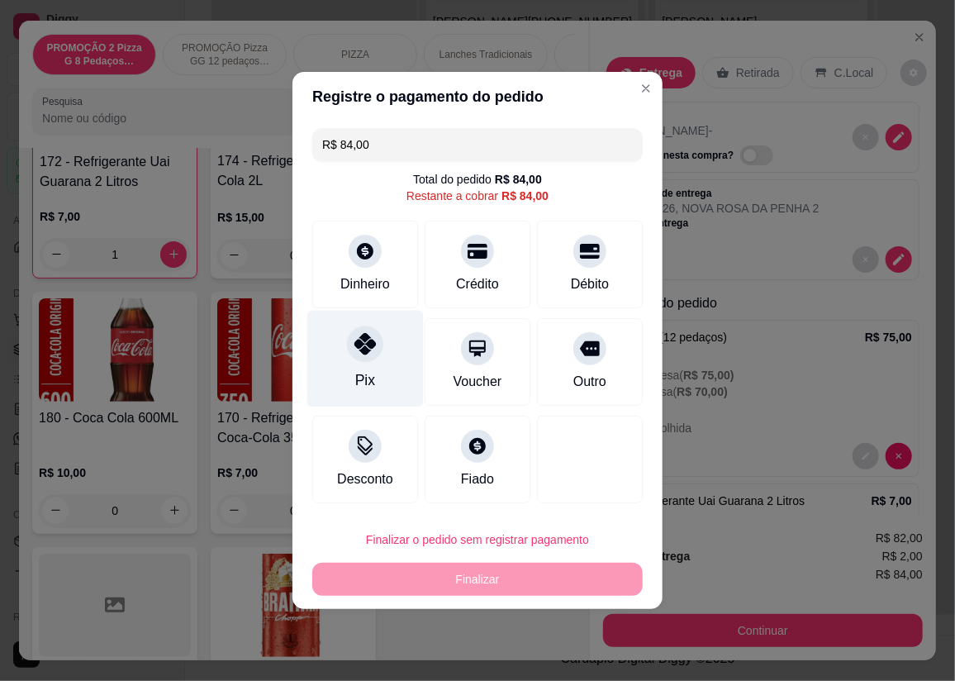
click at [368, 370] on div "Pix" at bounding box center [365, 379] width 20 height 21
type input "R$ 0,00"
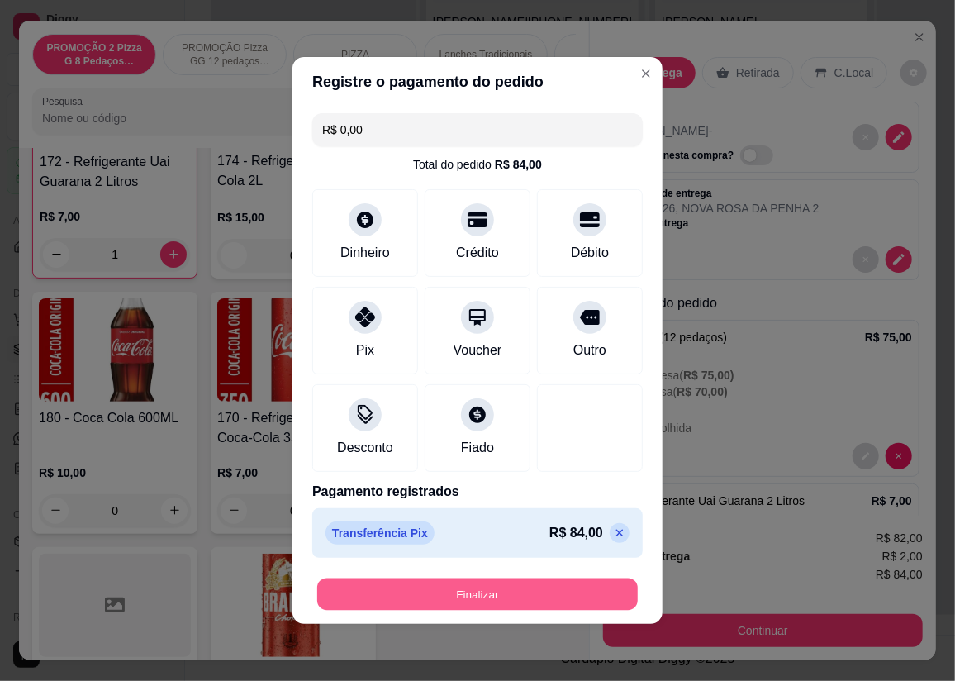
click at [463, 597] on button "Finalizar" at bounding box center [477, 594] width 321 height 32
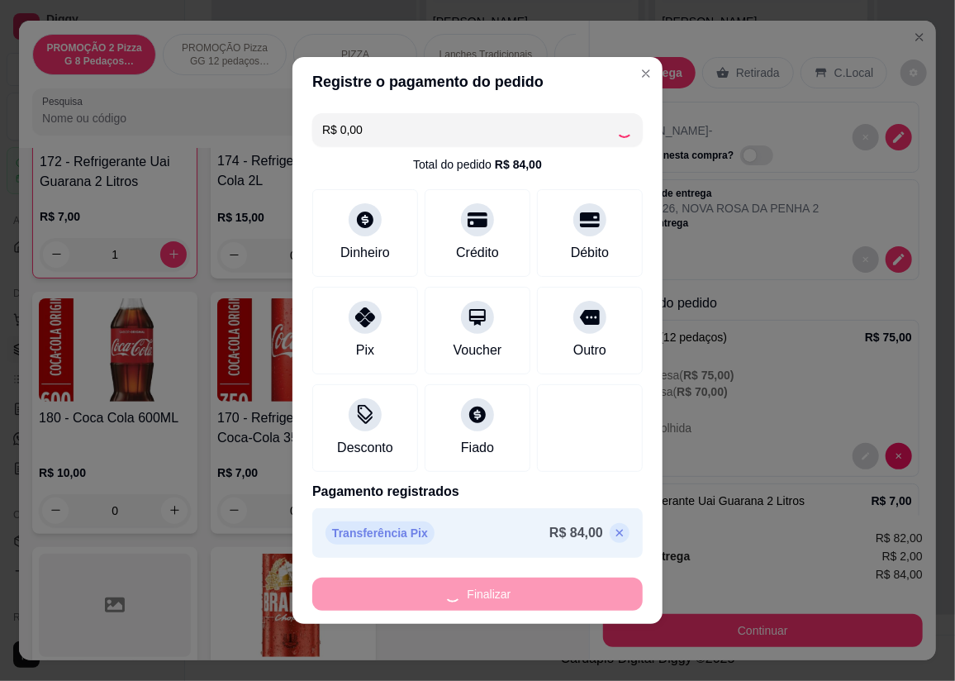
type input "0"
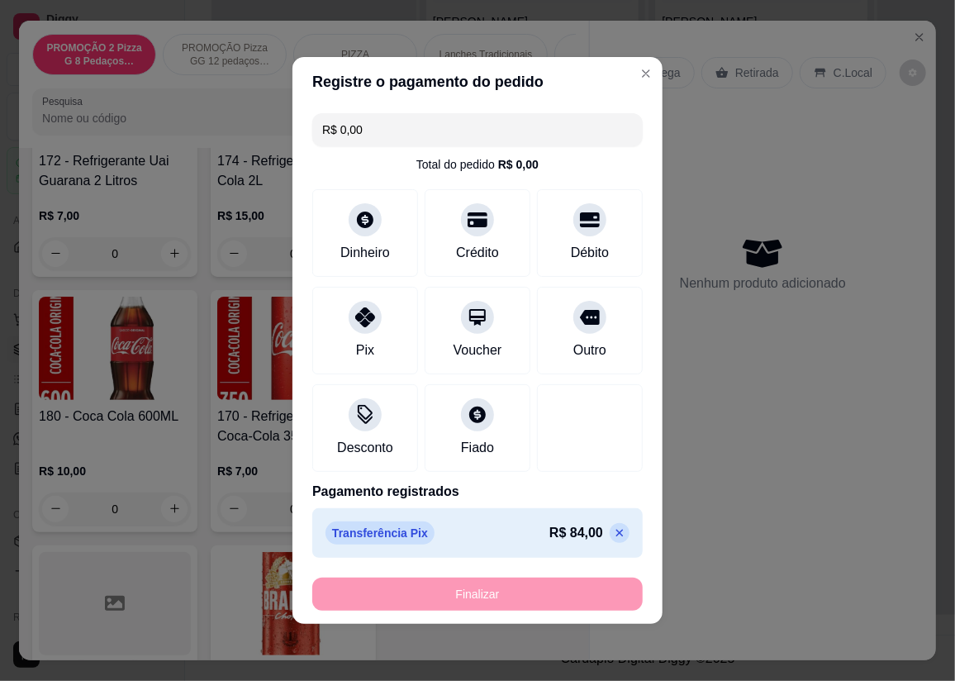
type input "-R$ 84,00"
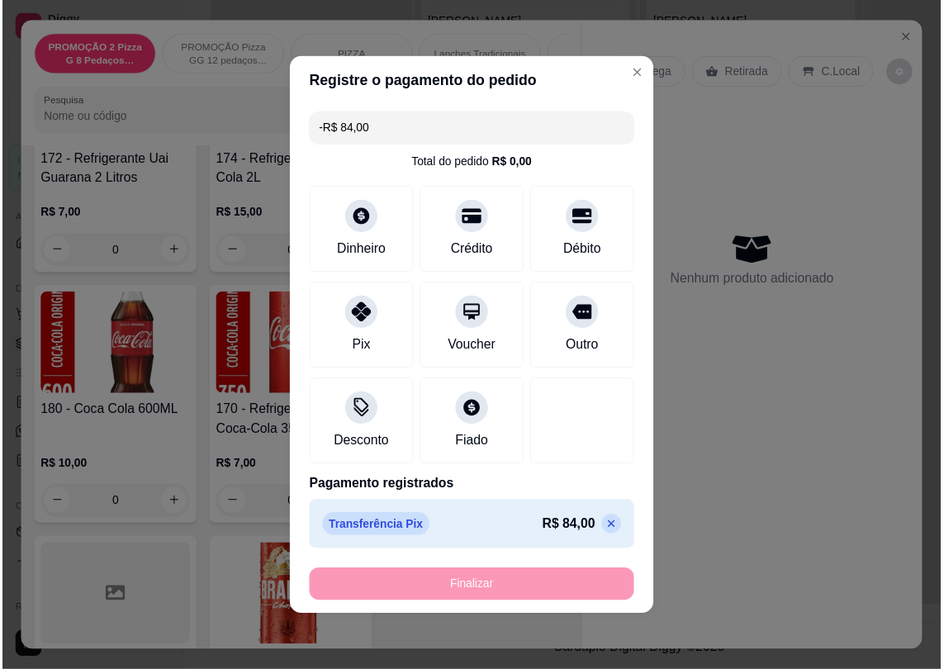
scroll to position [6990, 0]
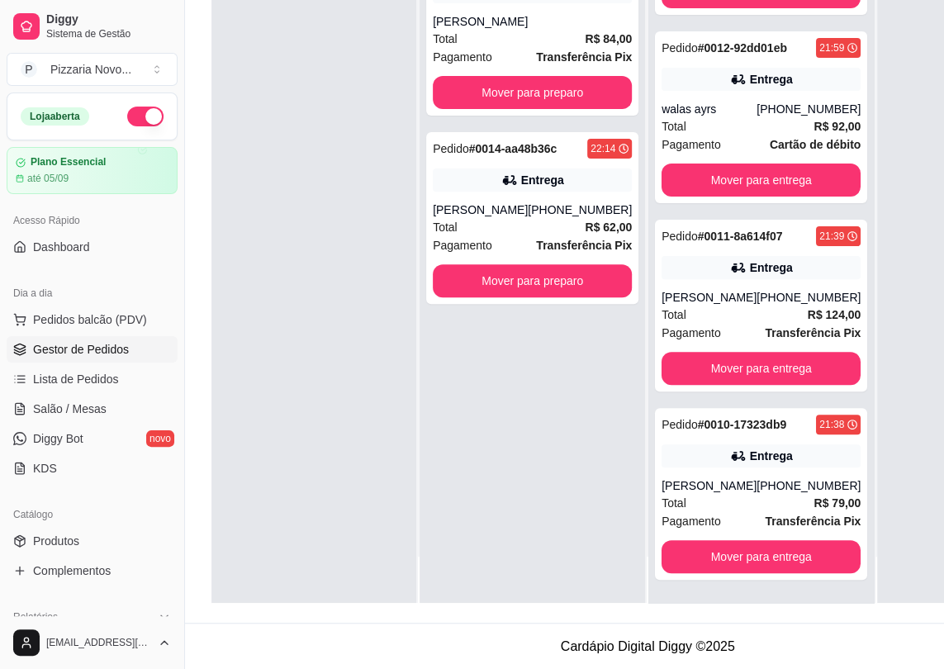
scroll to position [263, 0]
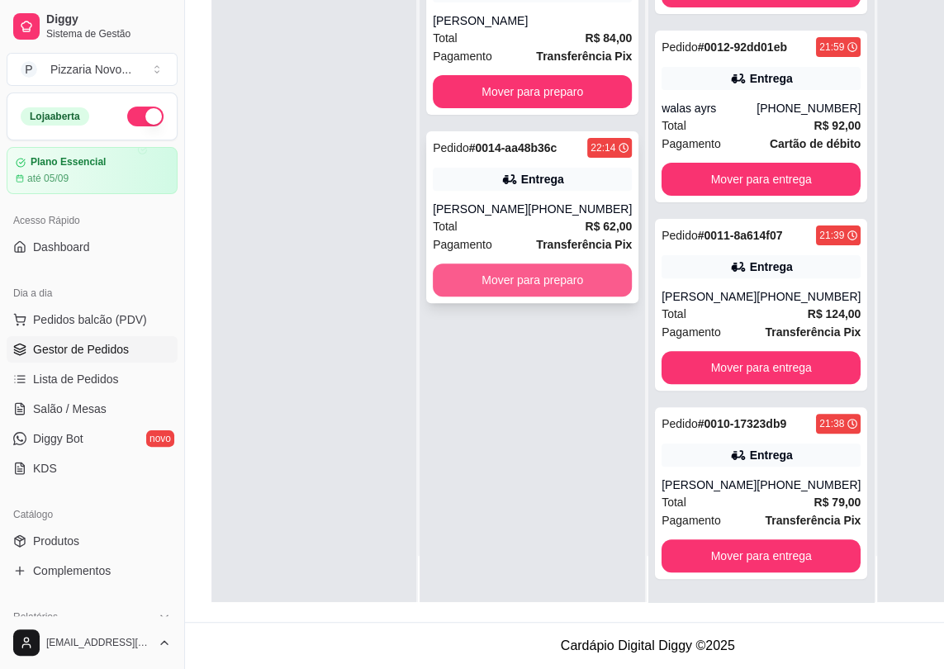
click at [445, 269] on button "Mover para preparo" at bounding box center [532, 280] width 199 height 33
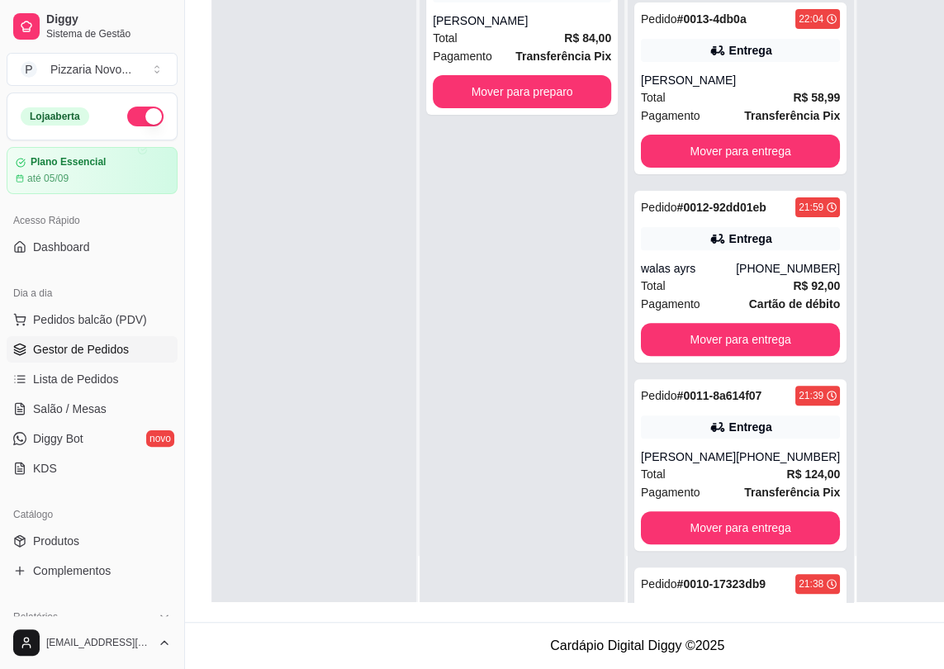
scroll to position [337, 0]
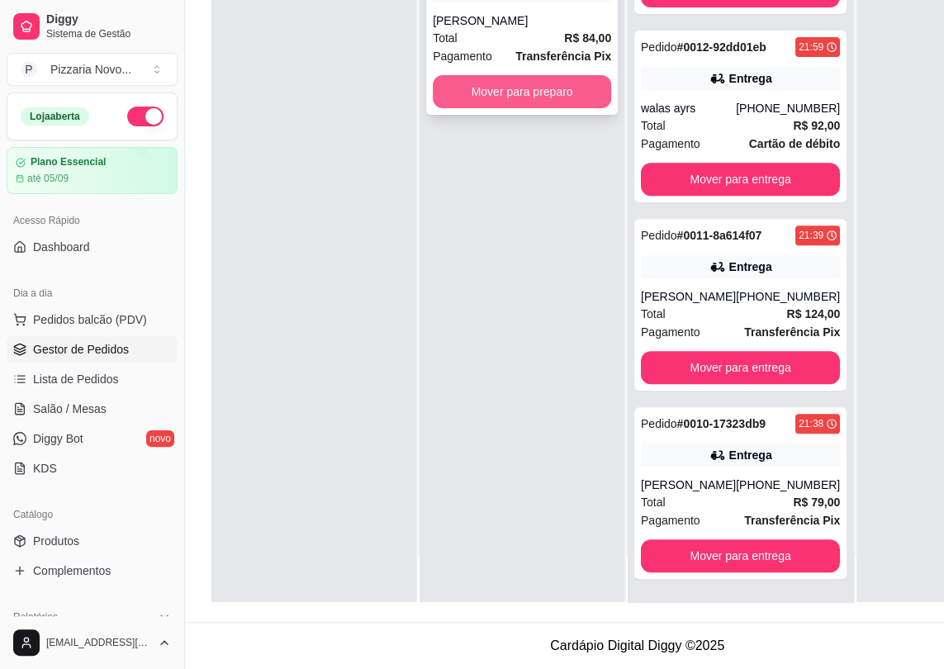
click at [516, 87] on button "Mover para preparo" at bounding box center [522, 91] width 178 height 33
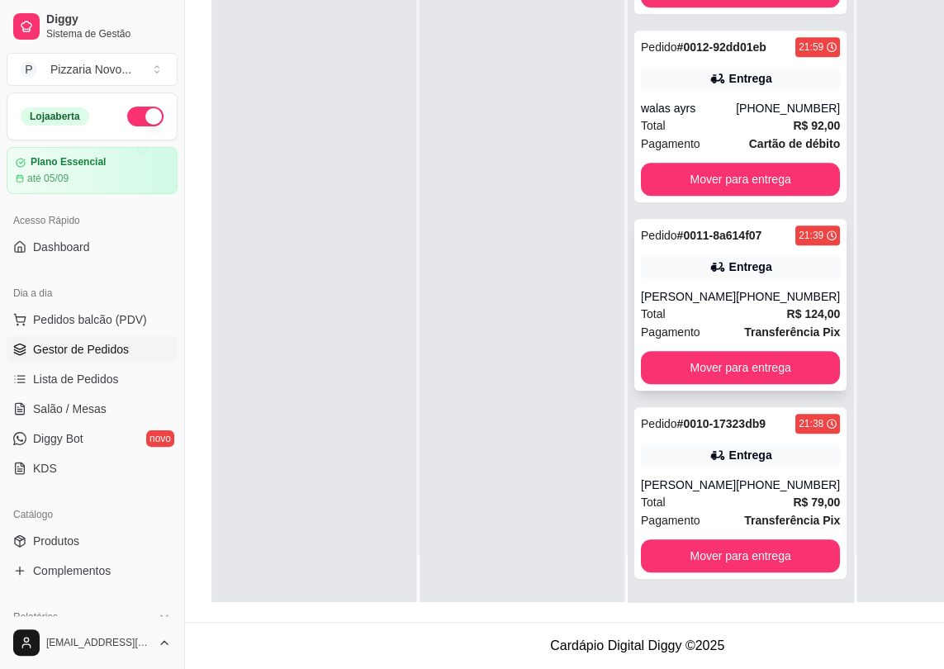
scroll to position [525, 0]
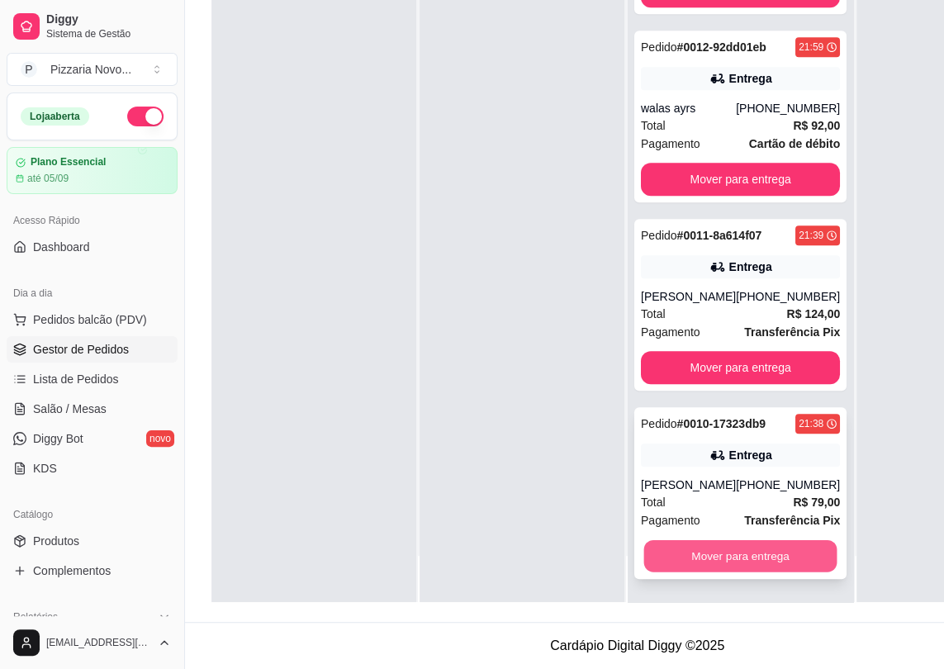
click at [697, 554] on button "Mover para entrega" at bounding box center [740, 556] width 193 height 32
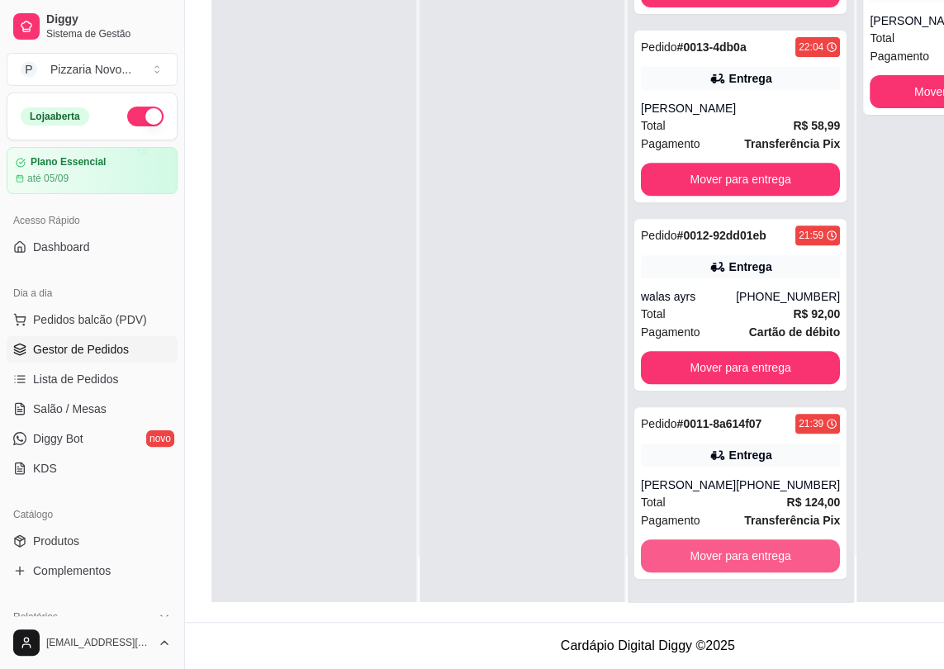
click at [697, 554] on button "Mover para entrega" at bounding box center [740, 556] width 199 height 33
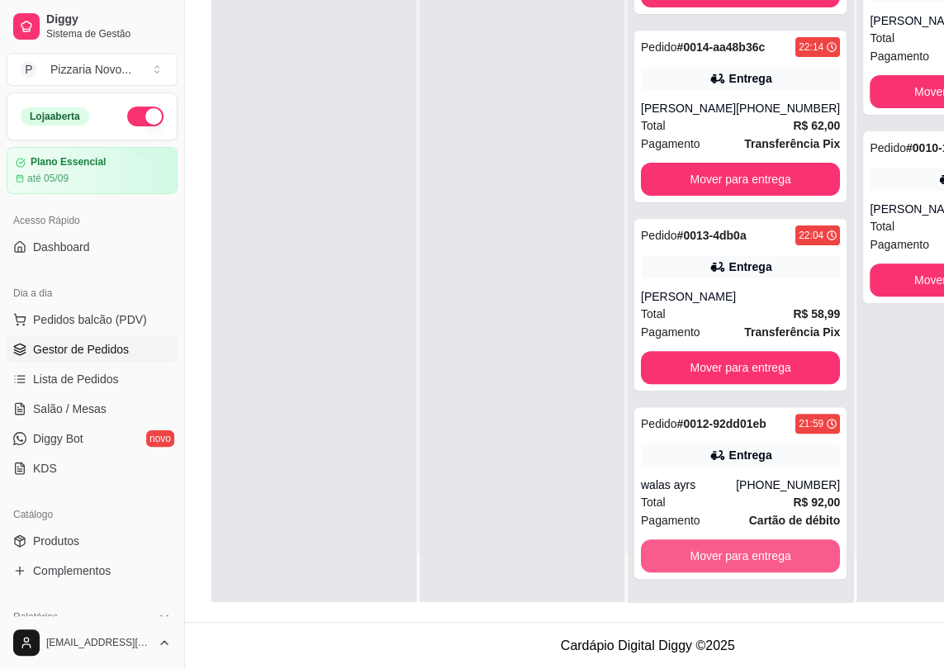
scroll to position [129, 0]
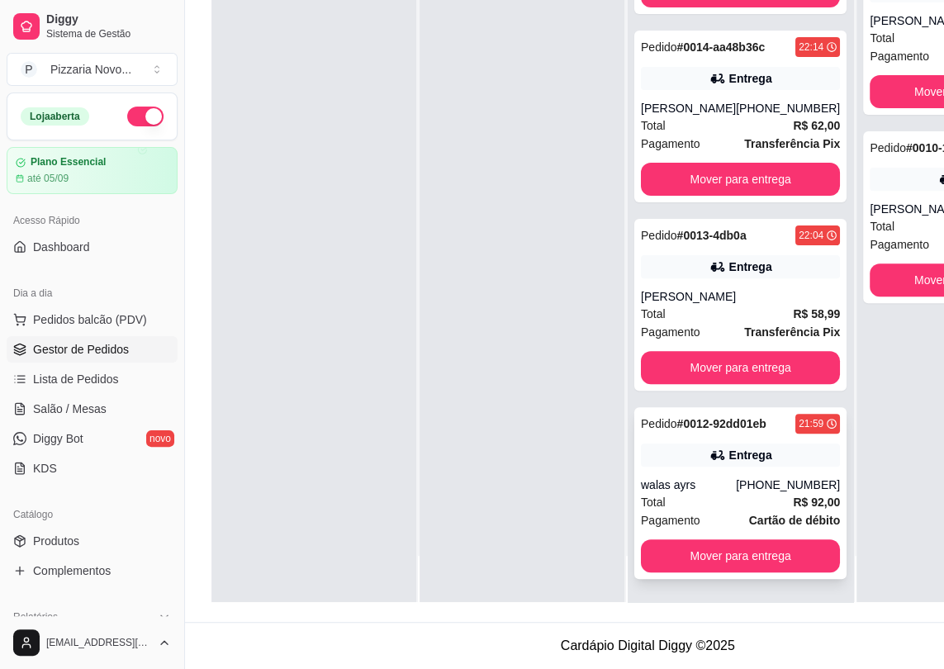
click at [680, 473] on div "Pedido # 0012-92dd01eb 21:59 Entrega walas ayrs [PHONE_NUMBER] Total R$ 92,00 P…" at bounding box center [741, 493] width 212 height 172
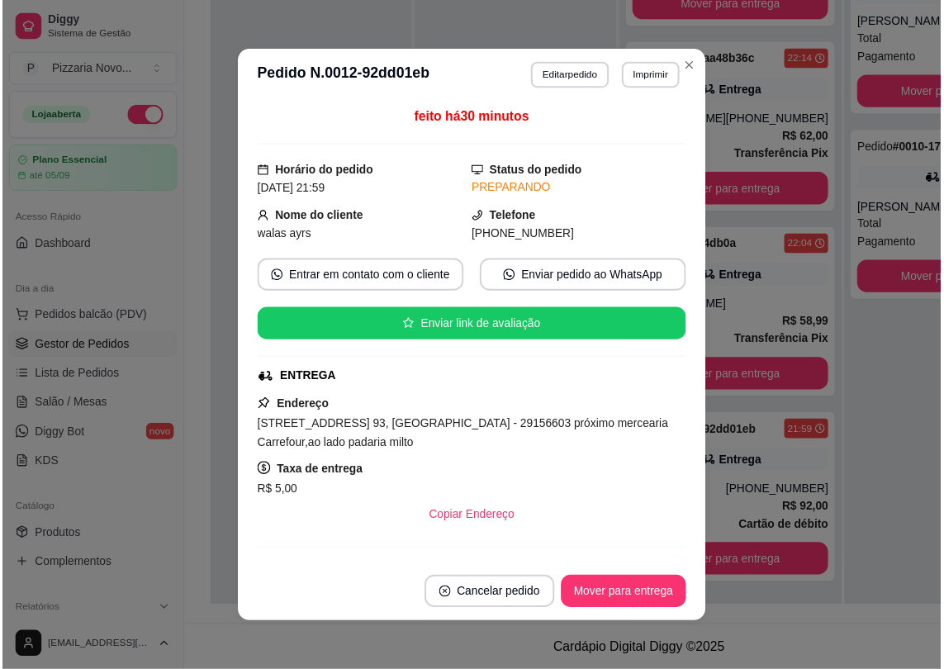
scroll to position [275, 0]
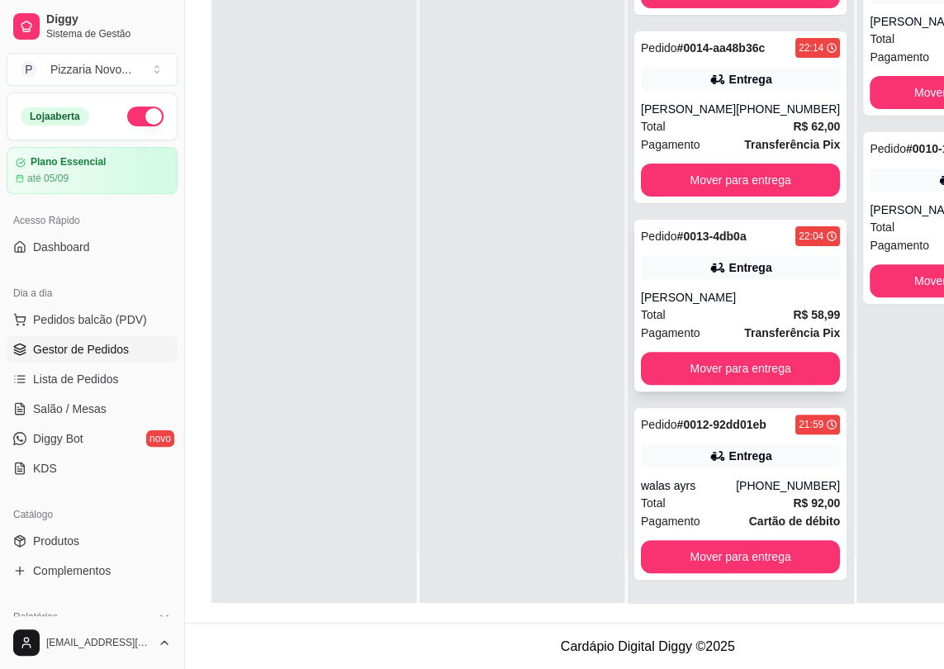
click at [636, 289] on div "Pedido # 0013-4db0a 22:04 Entrega [PERSON_NAME] Total R$ 58,99 Pagamento Transf…" at bounding box center [741, 306] width 212 height 172
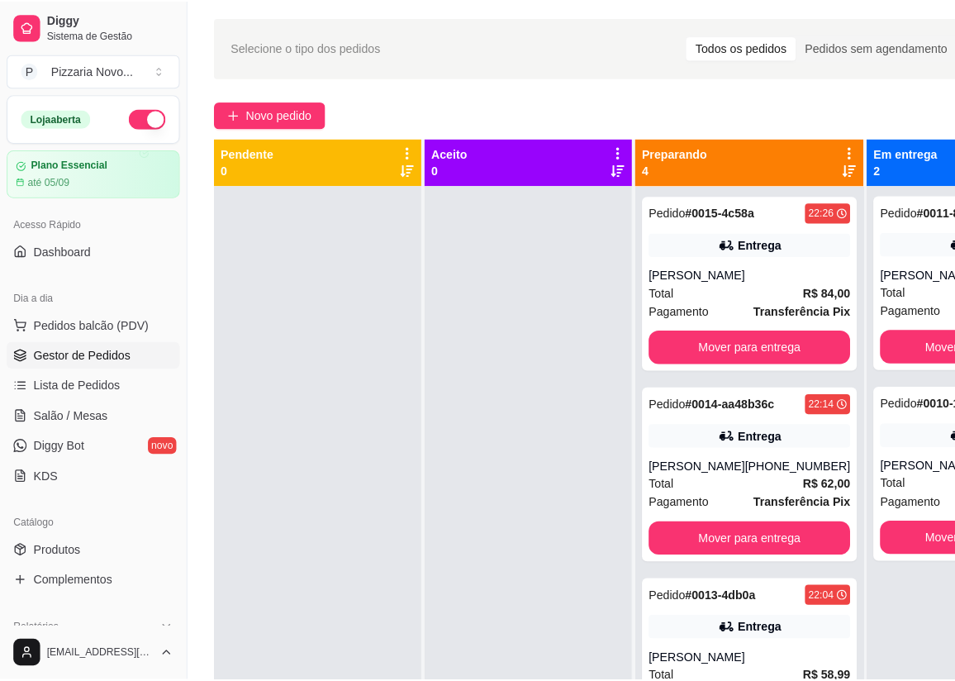
scroll to position [0, 0]
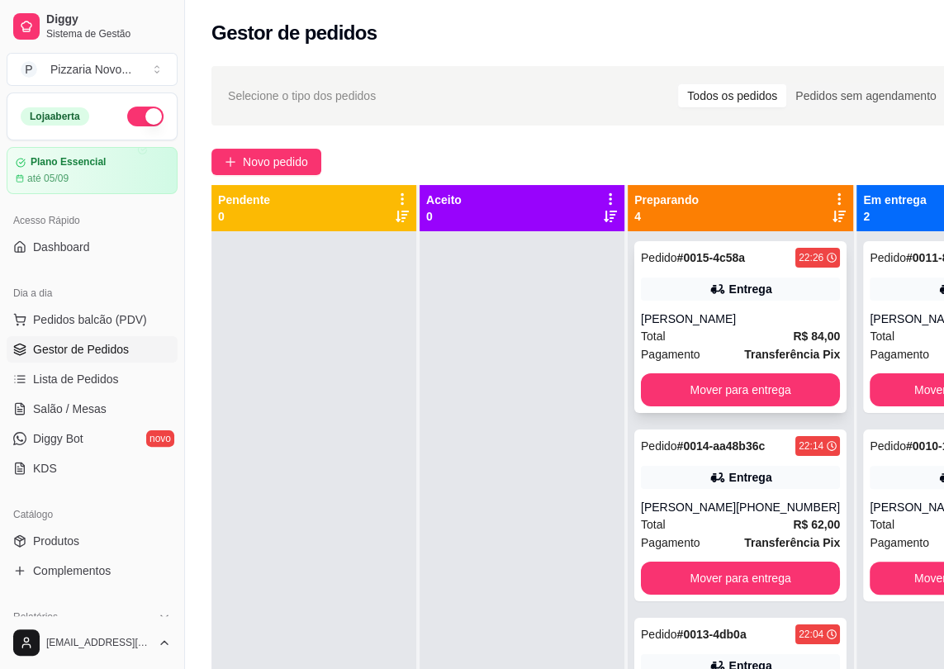
click at [723, 278] on div "Entrega" at bounding box center [740, 289] width 199 height 23
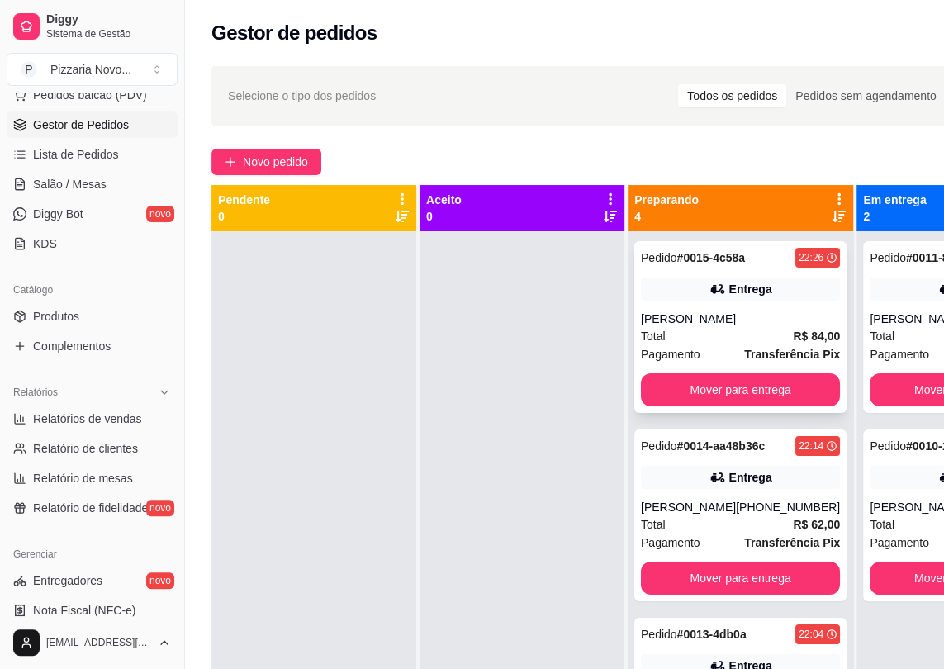
click at [722, 297] on div "Entrega" at bounding box center [740, 289] width 199 height 23
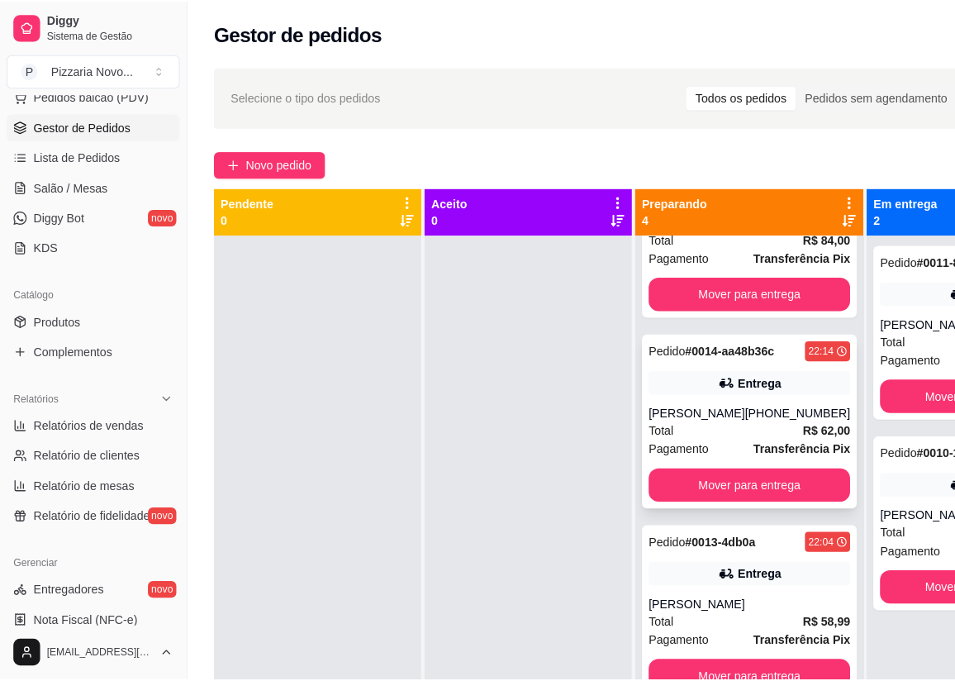
scroll to position [129, 0]
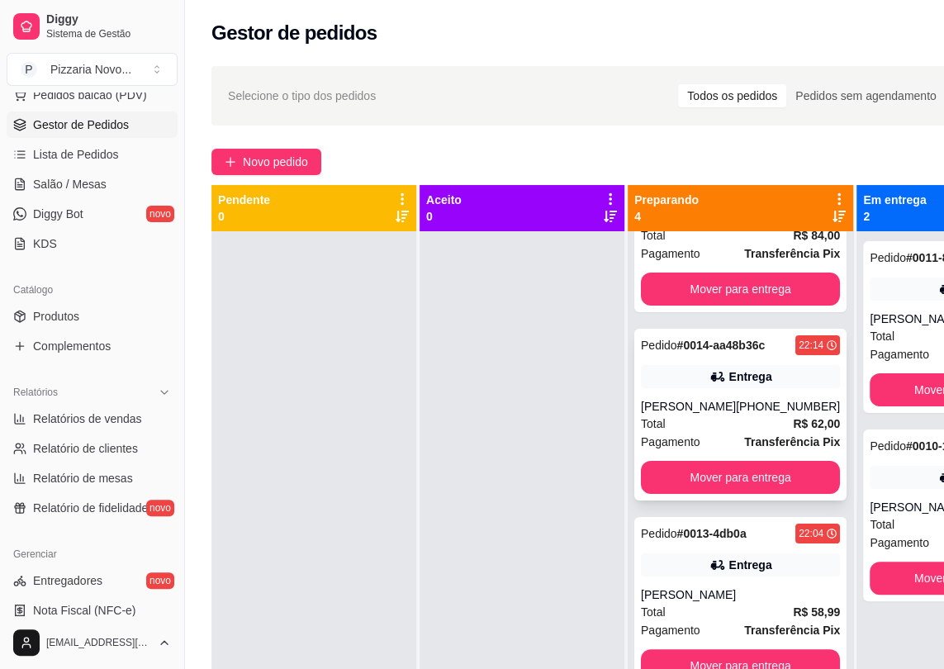
click at [724, 387] on div "Pedido # 0014-aa48b36c 22:14 Entrega [PERSON_NAME] [PHONE_NUMBER] Total R$ 62,0…" at bounding box center [741, 415] width 212 height 172
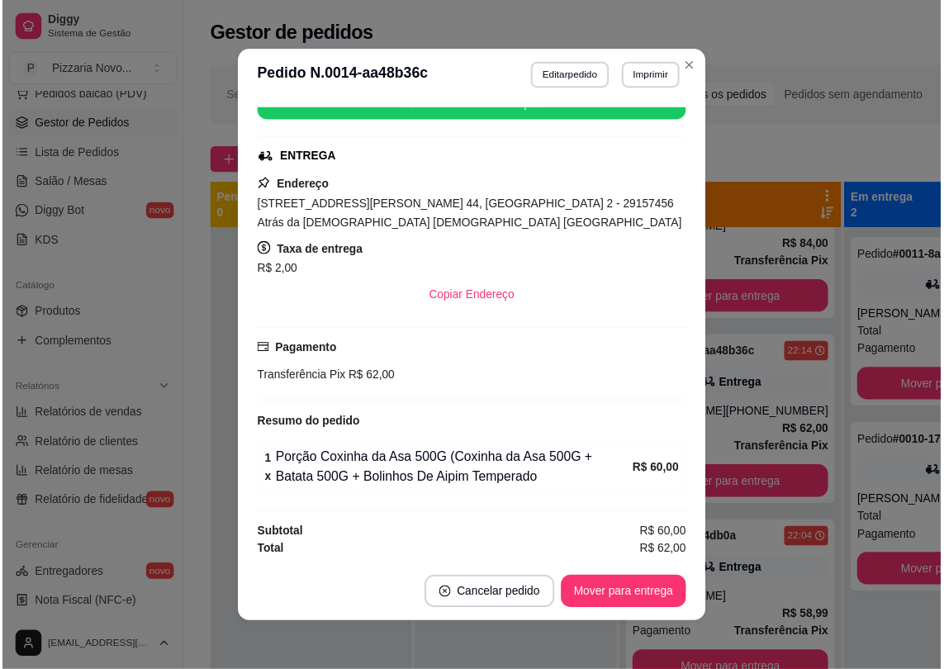
scroll to position [2, 0]
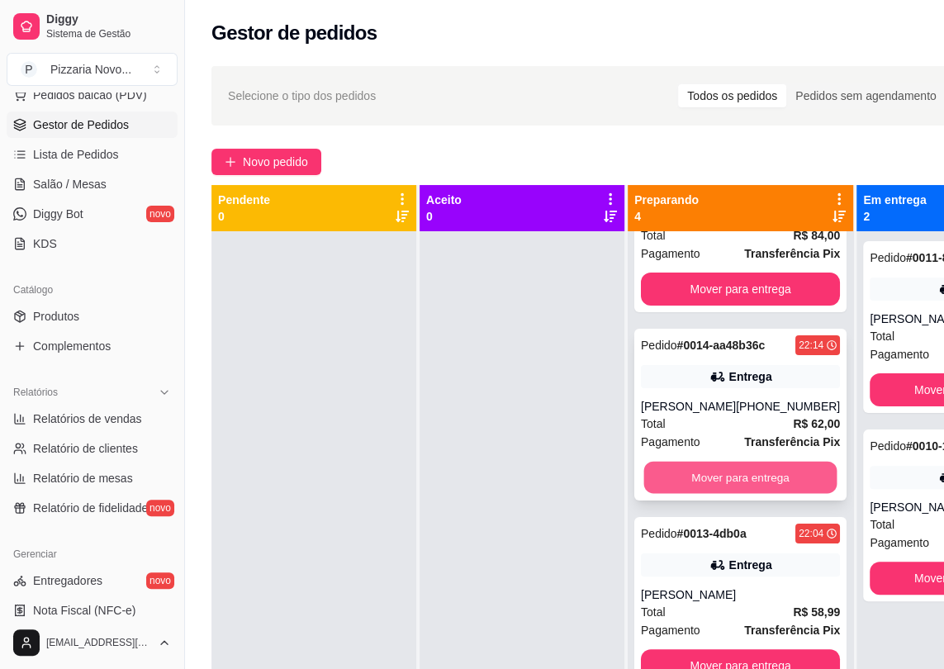
click at [725, 463] on button "Mover para entrega" at bounding box center [740, 478] width 193 height 32
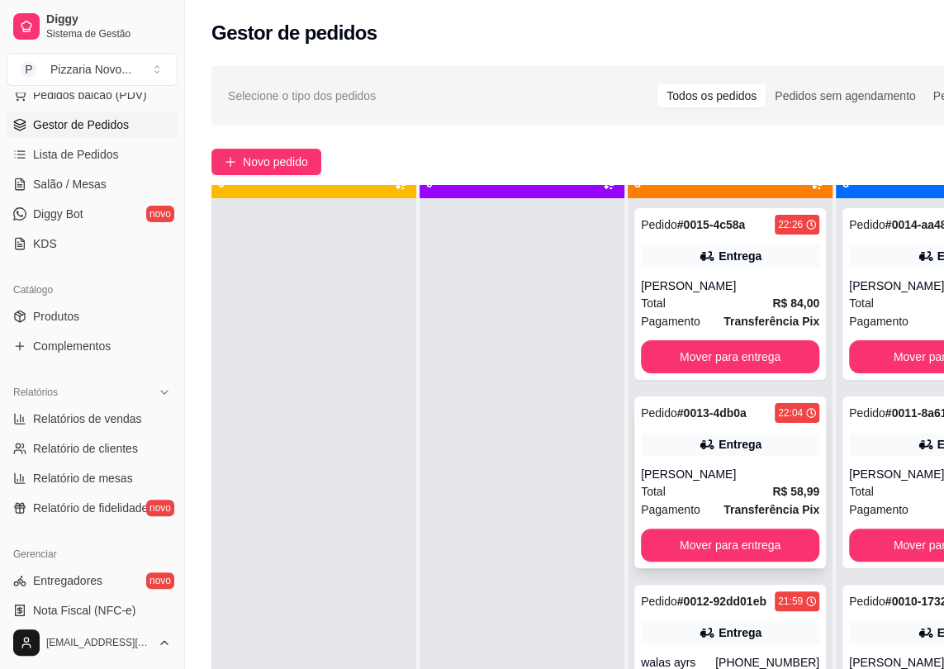
scroll to position [46, 0]
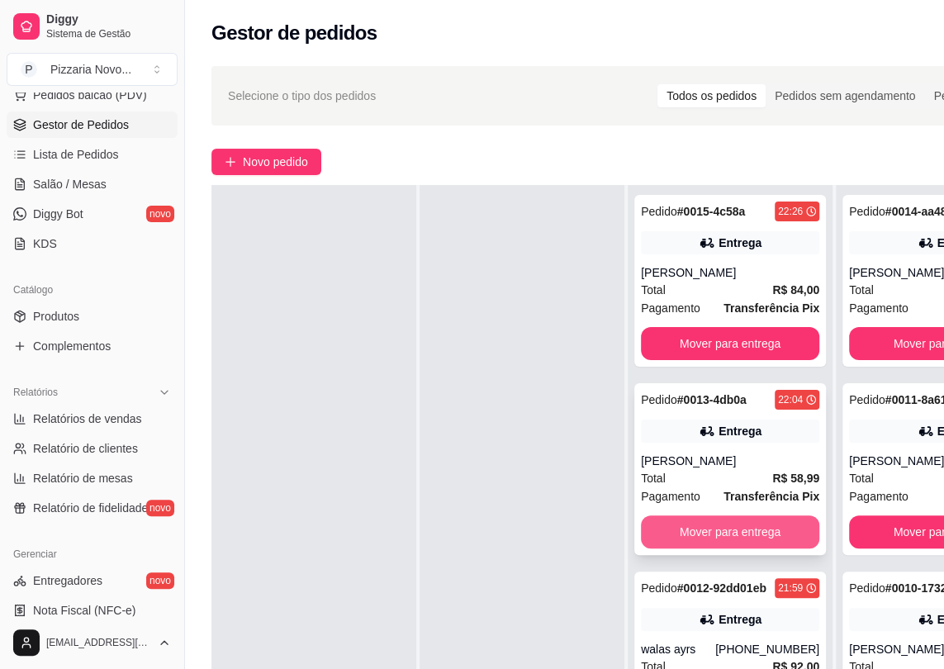
click at [733, 527] on button "Mover para entrega" at bounding box center [730, 532] width 178 height 33
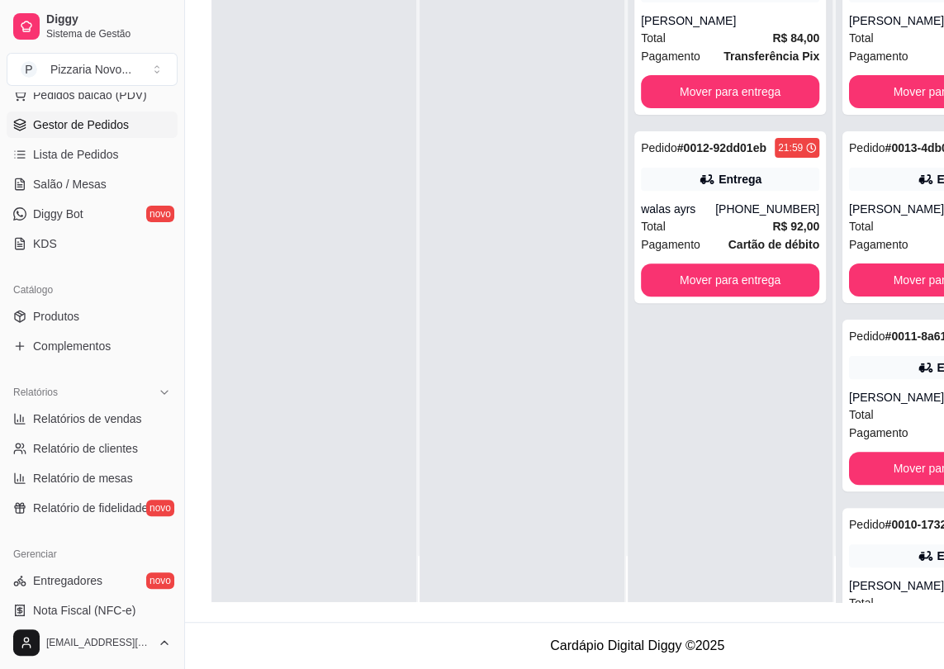
scroll to position [263, 0]
click at [706, 201] on div "walas ayrs" at bounding box center [678, 209] width 74 height 17
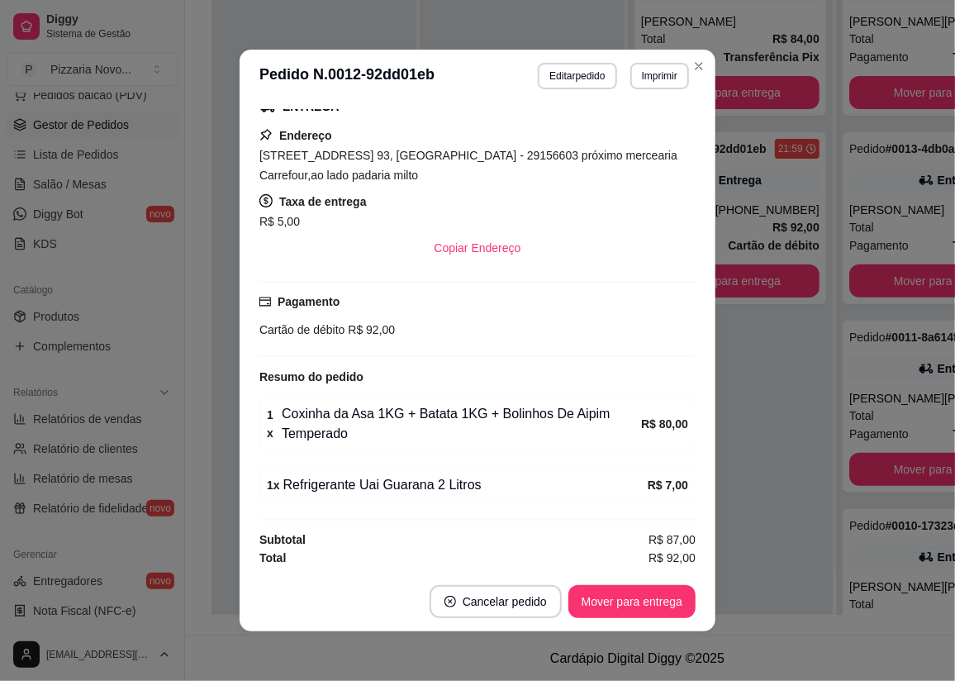
scroll to position [125, 0]
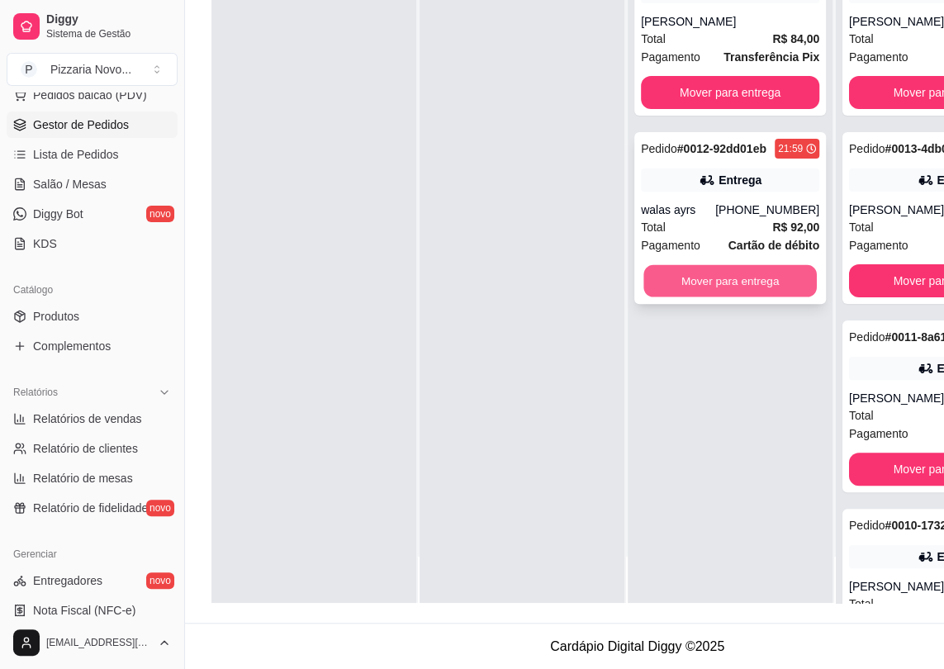
click at [776, 283] on button "Mover para entrega" at bounding box center [731, 281] width 174 height 32
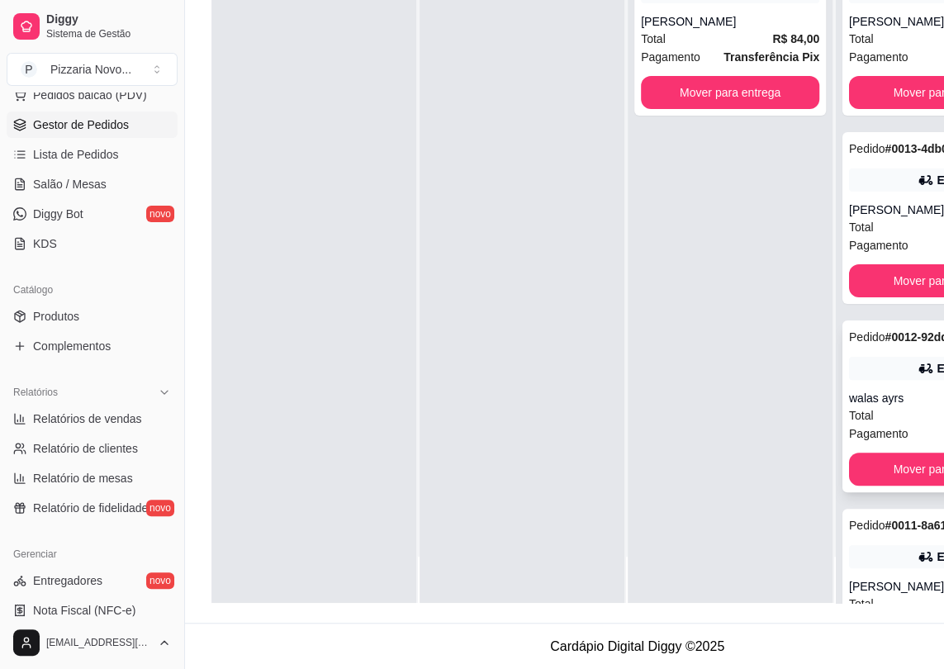
click at [886, 344] on strong "# 0012-92dd01eb" at bounding box center [930, 336] width 89 height 13
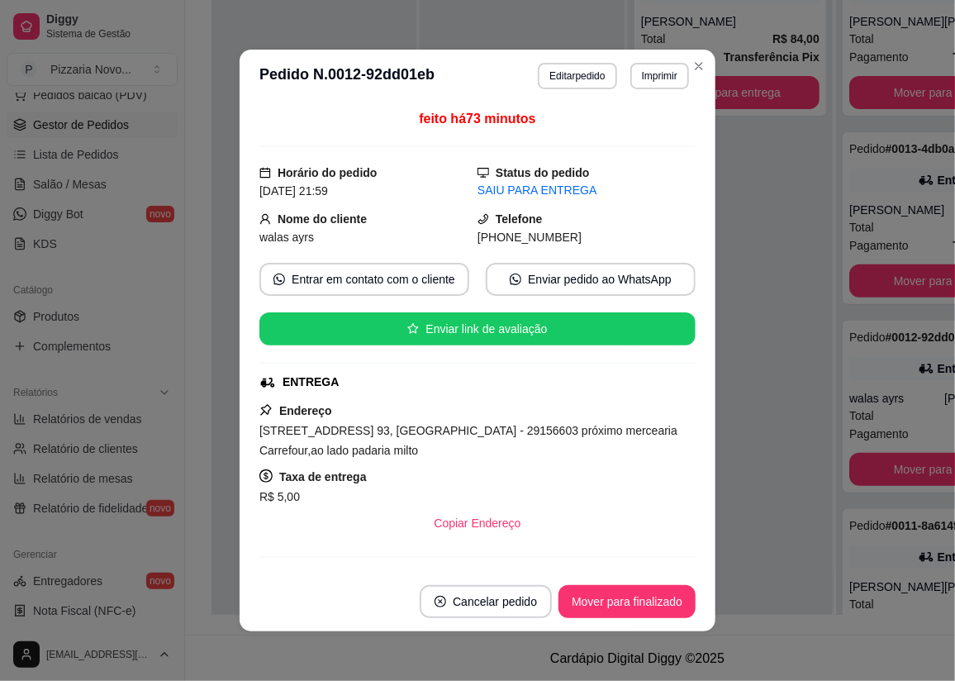
scroll to position [74, 0]
